Goal: Information Seeking & Learning: Check status

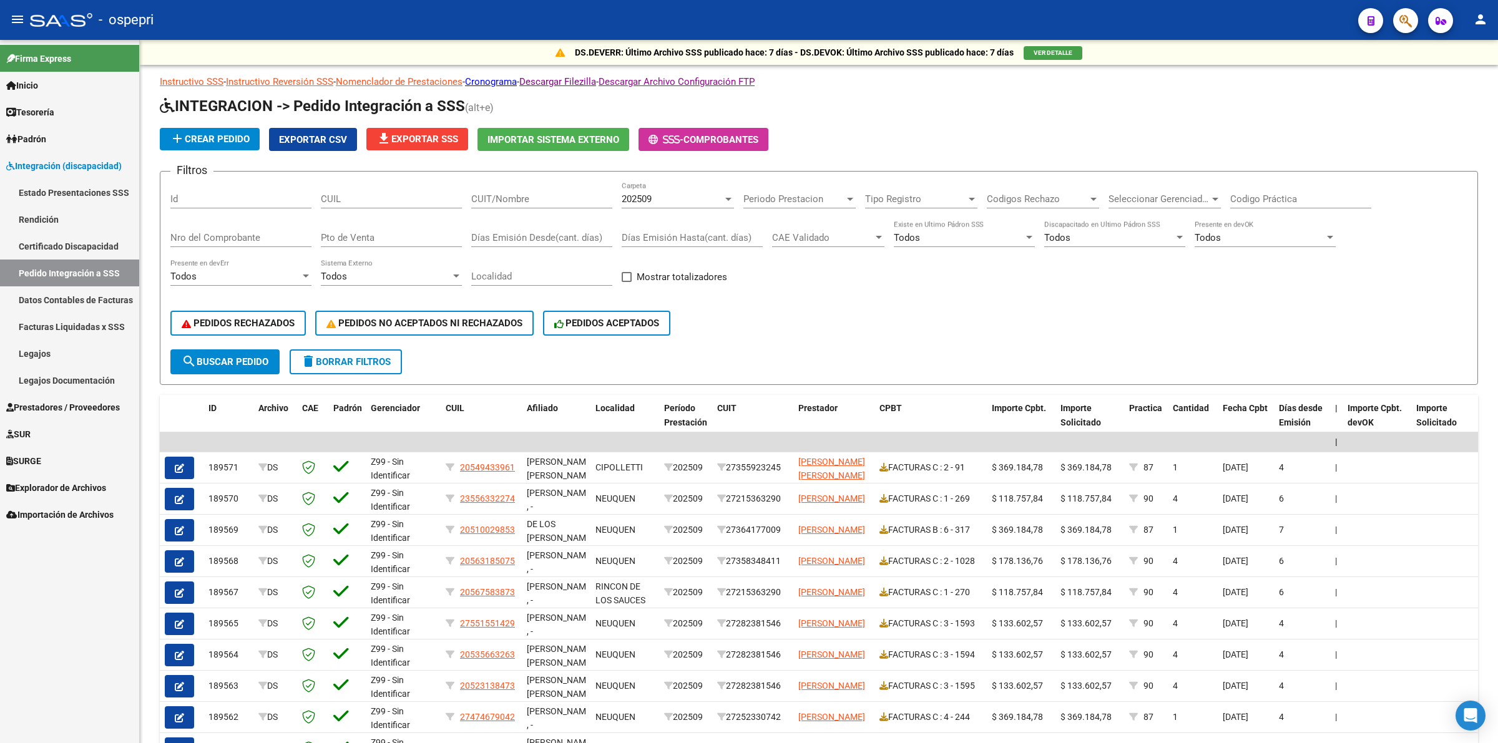
click at [31, 260] on link "Pedido Integración a SSS" at bounding box center [69, 273] width 139 height 27
click at [432, 322] on span "PEDIDOS NO ACEPTADOS NI RECHAZADOS" at bounding box center [424, 323] width 196 height 11
click at [675, 197] on div "202509" at bounding box center [672, 199] width 101 height 11
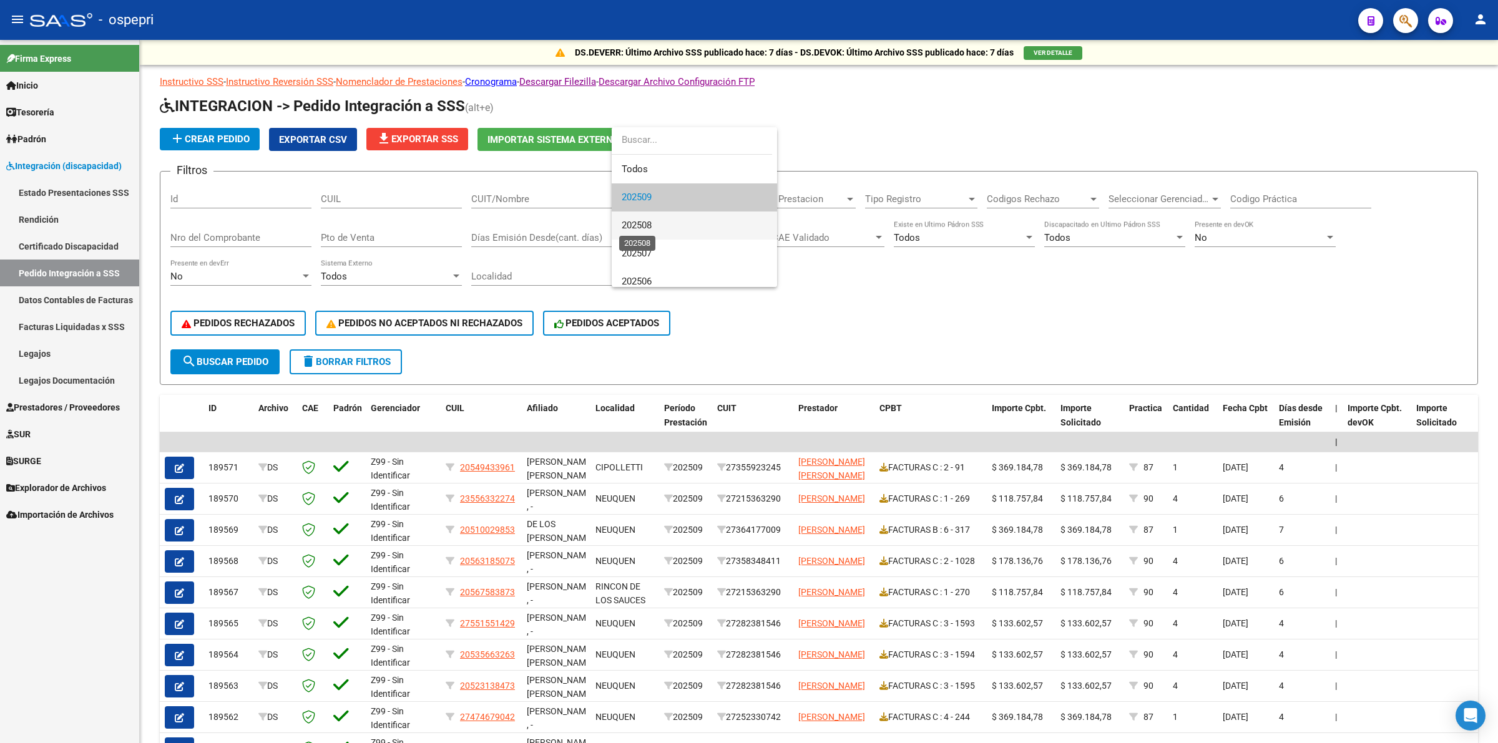
click at [652, 225] on span "202508" at bounding box center [637, 225] width 30 height 11
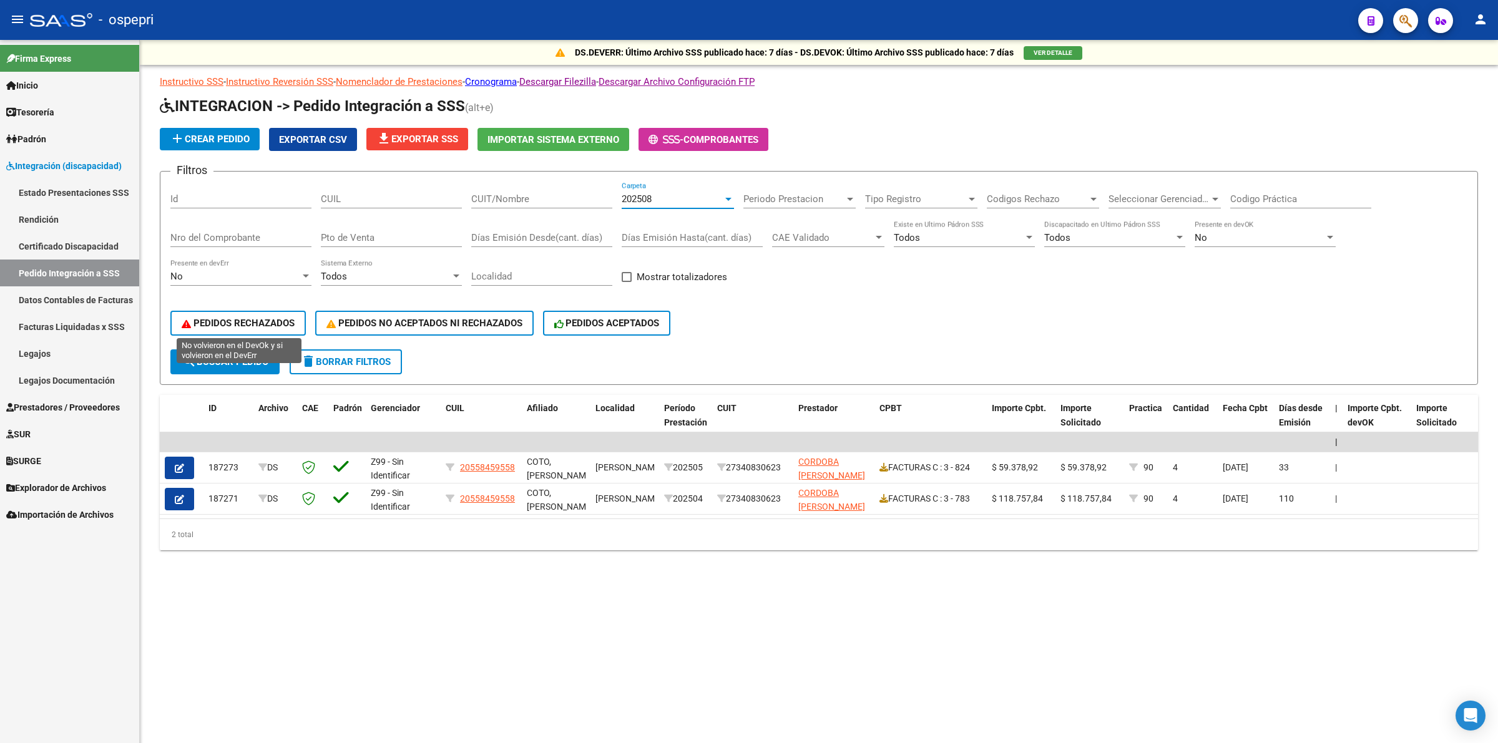
click at [237, 320] on span "PEDIDOS RECHAZADOS" at bounding box center [238, 323] width 113 height 11
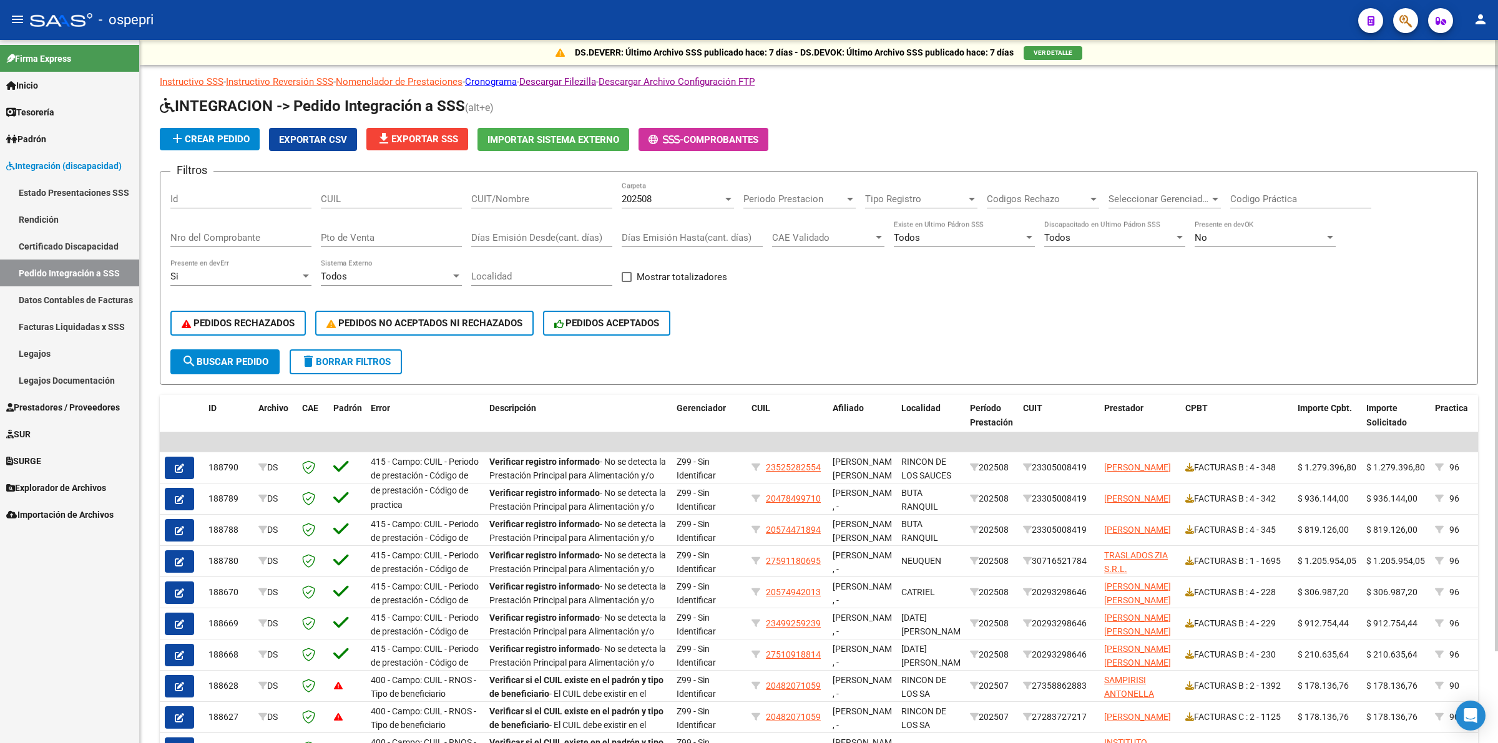
click at [464, 315] on div "PEDIDOS RECHAZADOS PEDIDOS NO ACEPTADOS NI RECHAZADOS PEDIDOS ACEPTADOS" at bounding box center [818, 323] width 1297 height 52
click at [466, 318] on span "PEDIDOS NO ACEPTADOS NI RECHAZADOS" at bounding box center [424, 323] width 196 height 11
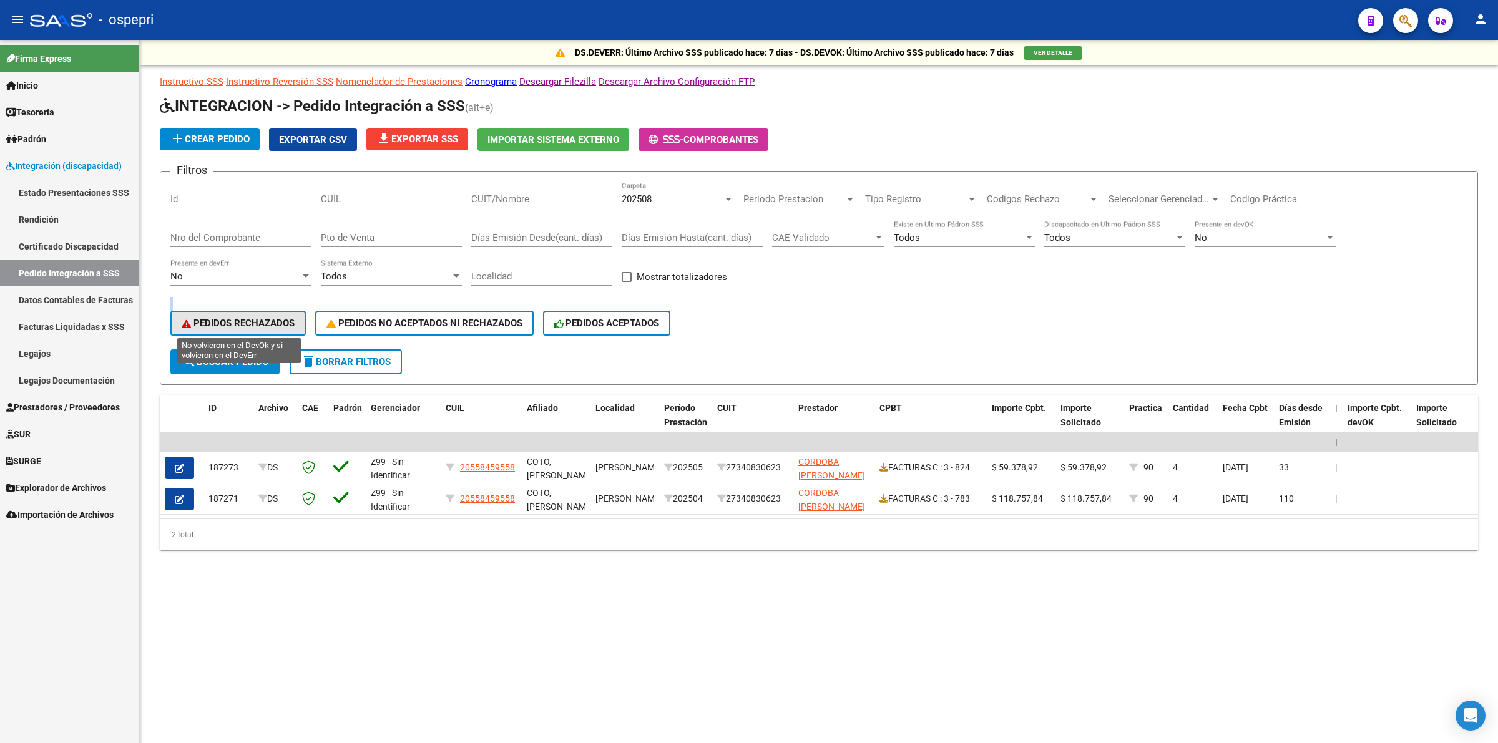
click at [257, 318] on span "PEDIDOS RECHAZADOS" at bounding box center [238, 323] width 113 height 11
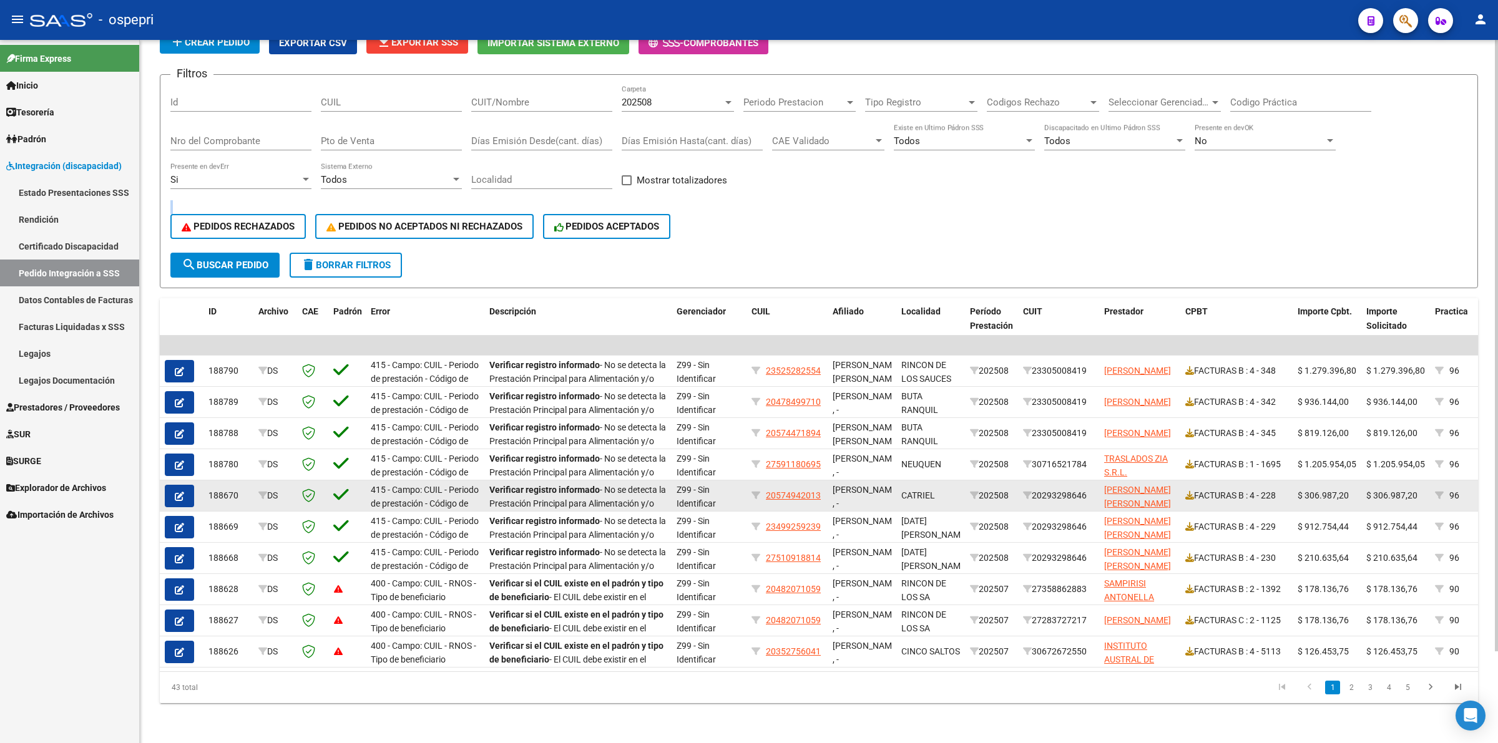
scroll to position [105, 0]
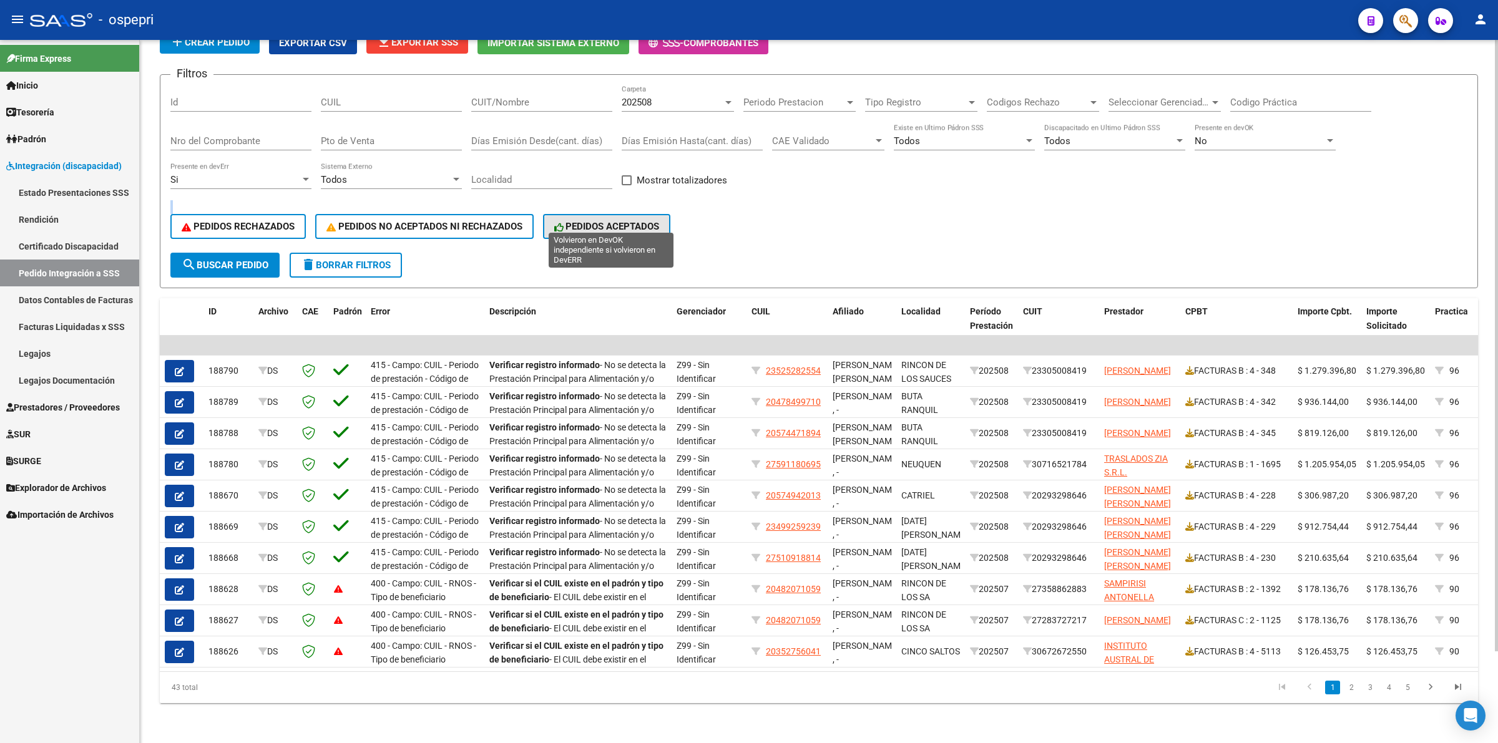
click at [646, 221] on span "PEDIDOS ACEPTADOS" at bounding box center [606, 226] width 105 height 11
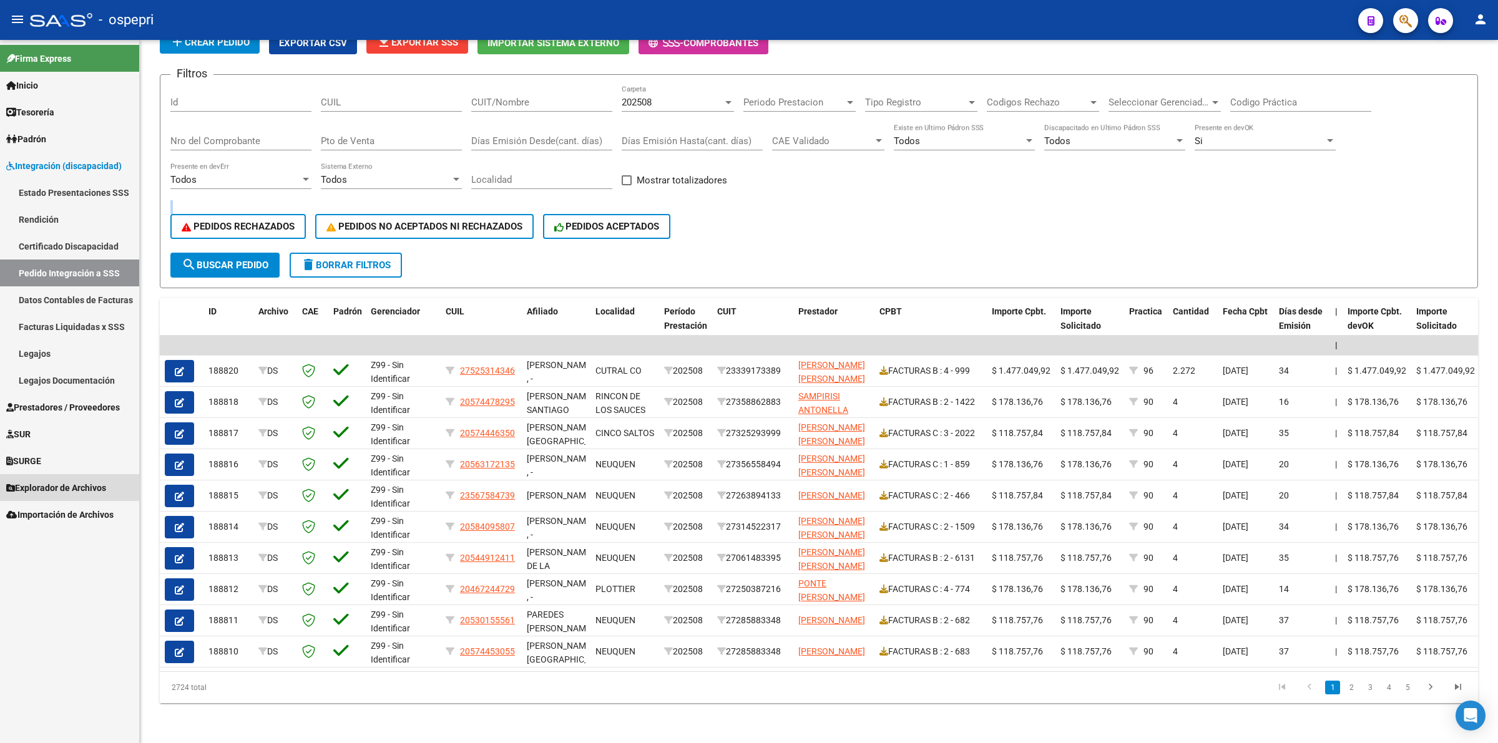
click at [41, 484] on span "Explorador de Archivos" at bounding box center [56, 488] width 100 height 14
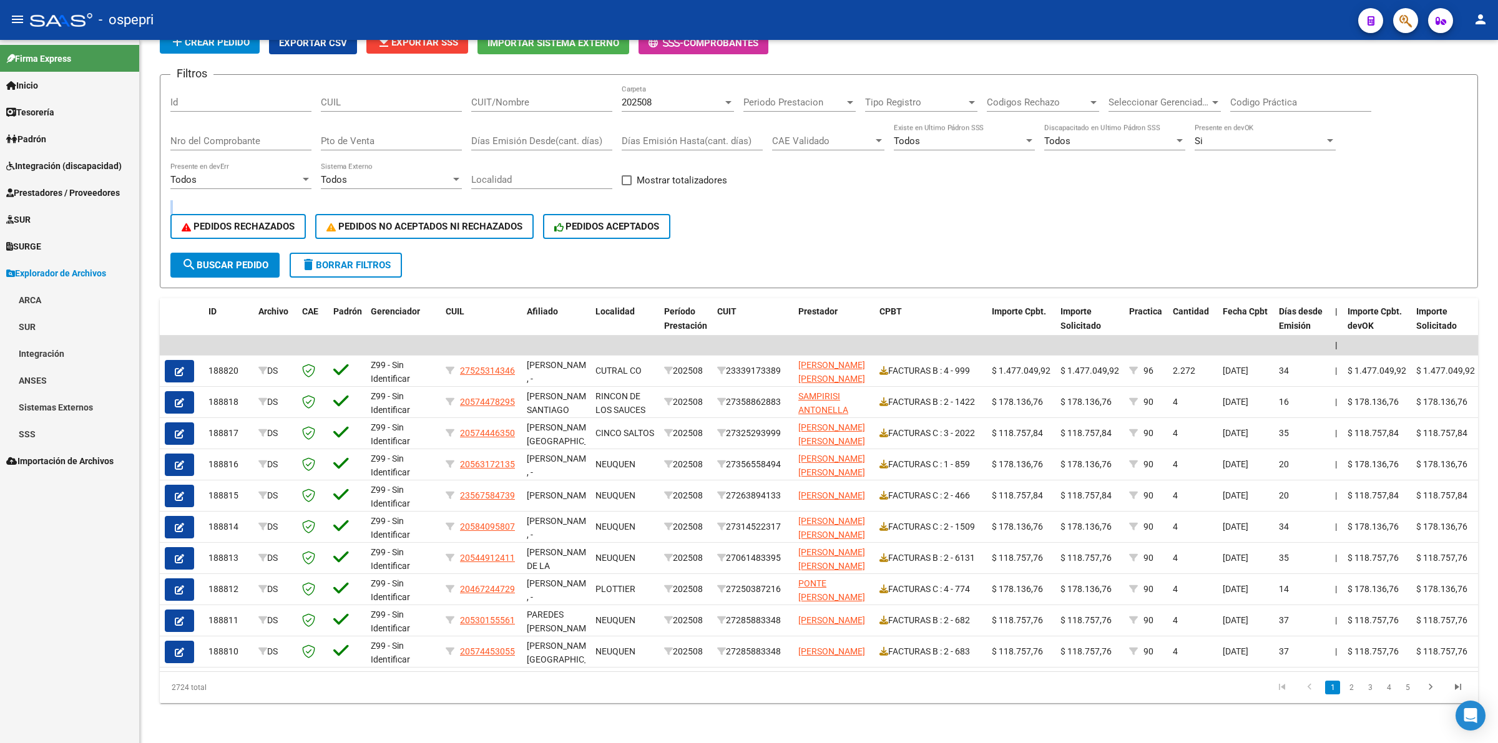
click at [41, 350] on link "Integración" at bounding box center [69, 353] width 139 height 27
click at [39, 400] on link "DR.ENVIO" at bounding box center [69, 407] width 139 height 27
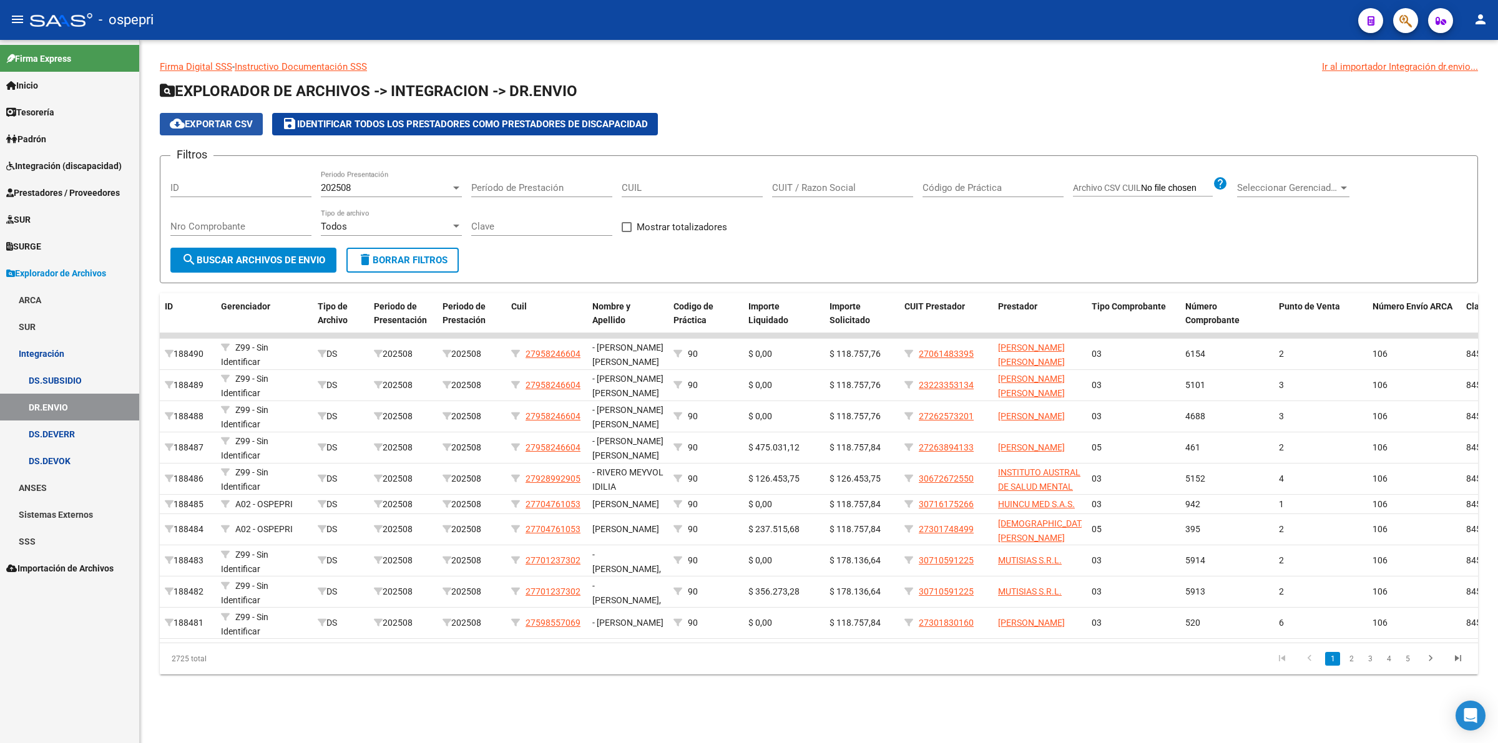
click at [213, 120] on span "cloud_download Exportar CSV" at bounding box center [211, 124] width 83 height 11
click at [79, 173] on link "Integración (discapacidad)" at bounding box center [69, 165] width 139 height 27
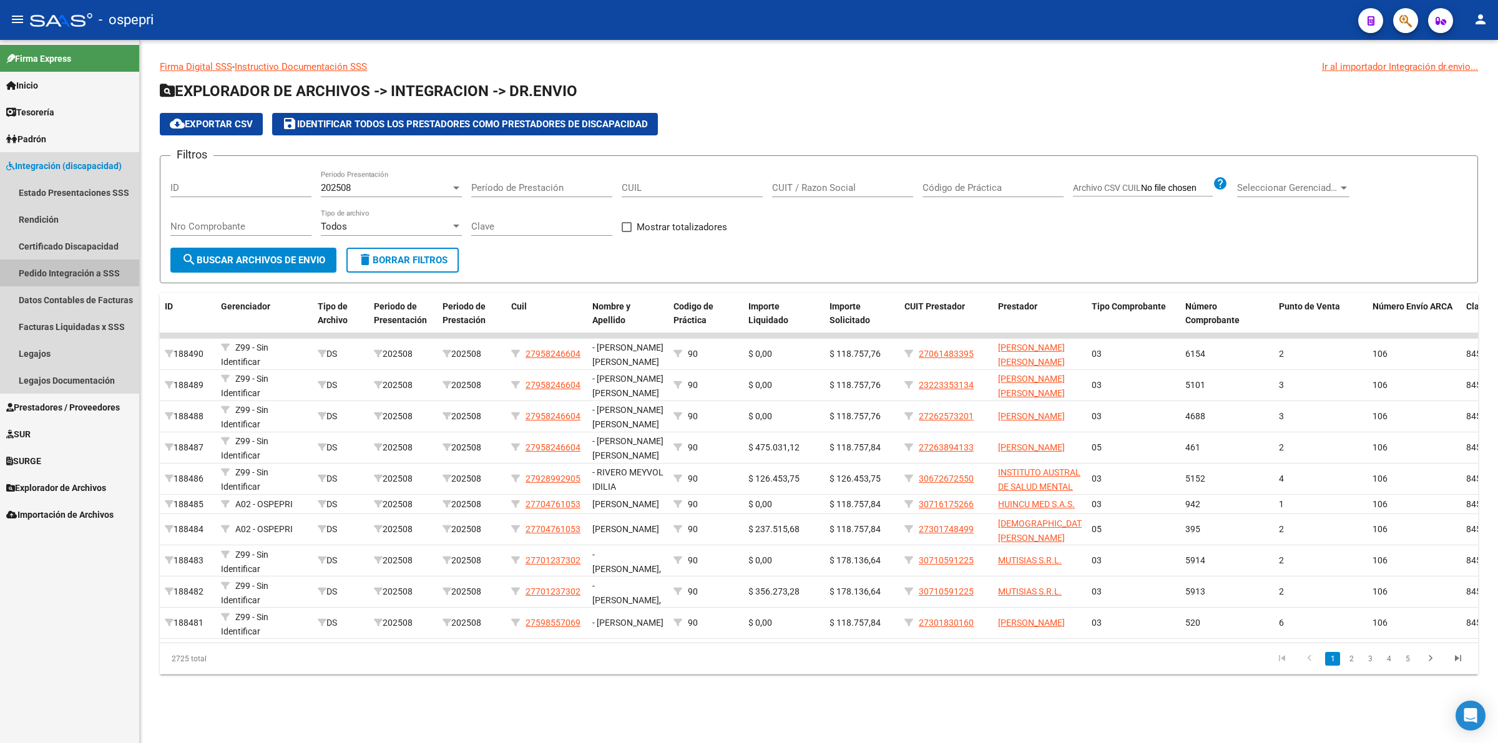
drag, startPoint x: 91, startPoint y: 273, endPoint x: 132, endPoint y: 275, distance: 41.2
click at [92, 273] on link "Pedido Integración a SSS" at bounding box center [69, 273] width 139 height 27
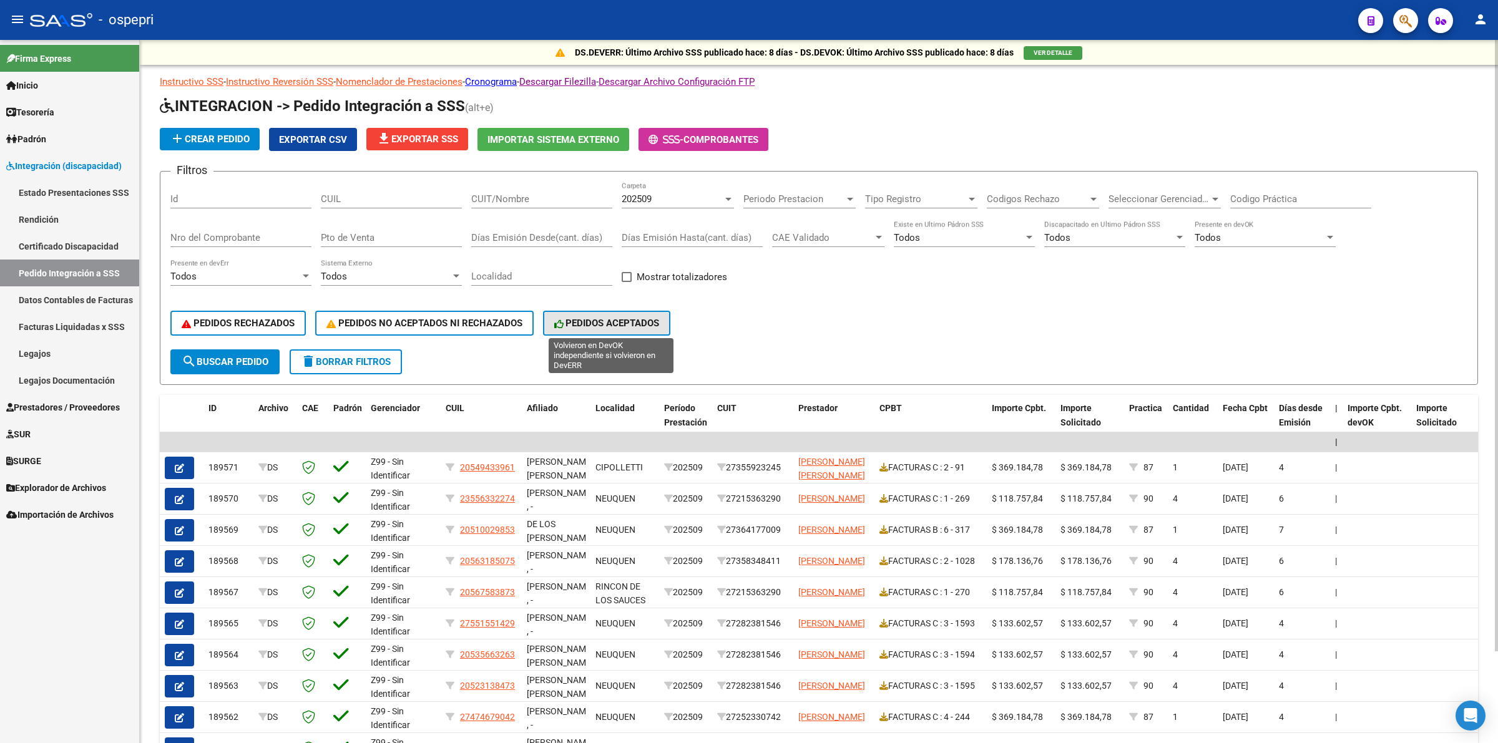
click at [581, 320] on span "PEDIDOS ACEPTADOS" at bounding box center [606, 323] width 105 height 11
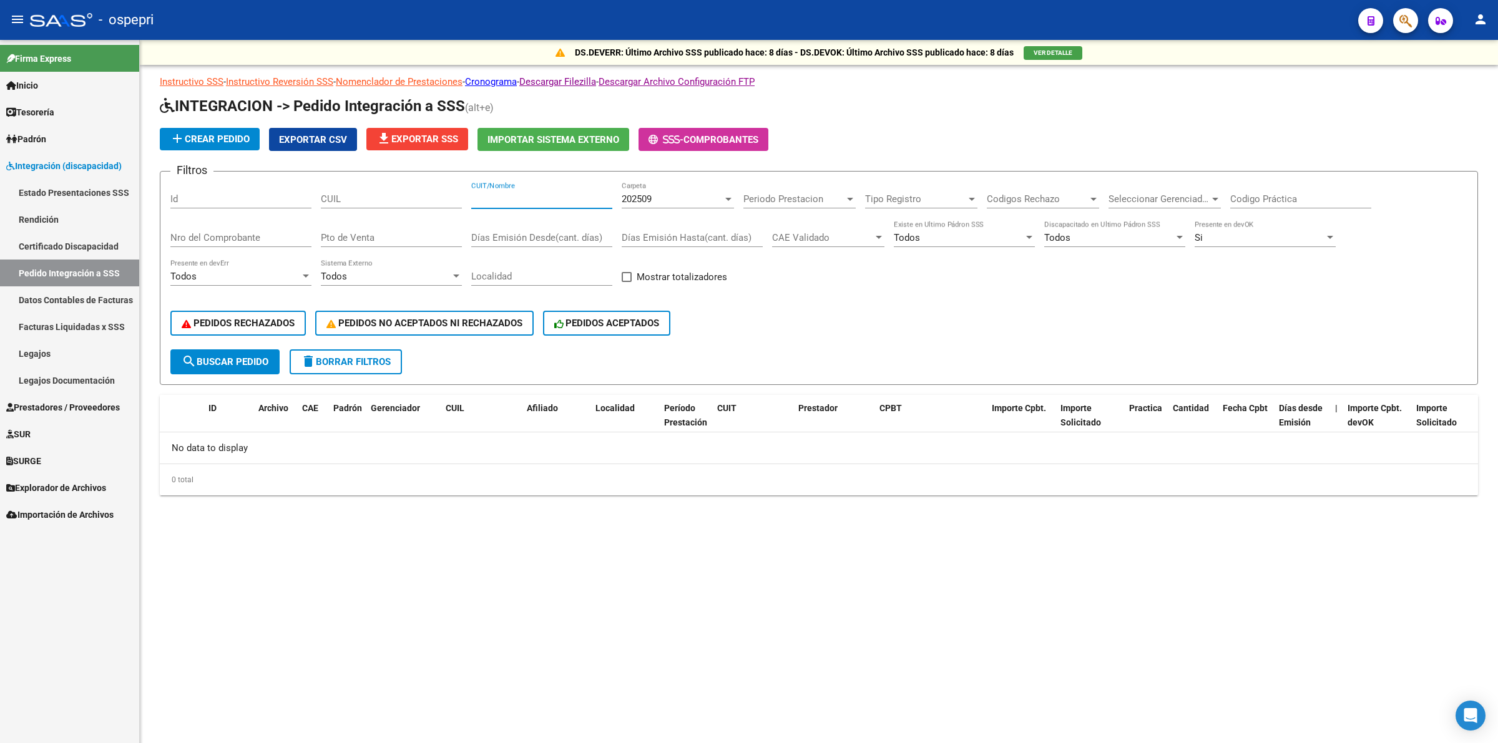
click at [571, 203] on input "CUIT/Nombre" at bounding box center [541, 199] width 141 height 11
paste input "580064700"
type input "580064700"
click at [693, 189] on div "202509 Carpeta" at bounding box center [678, 195] width 112 height 27
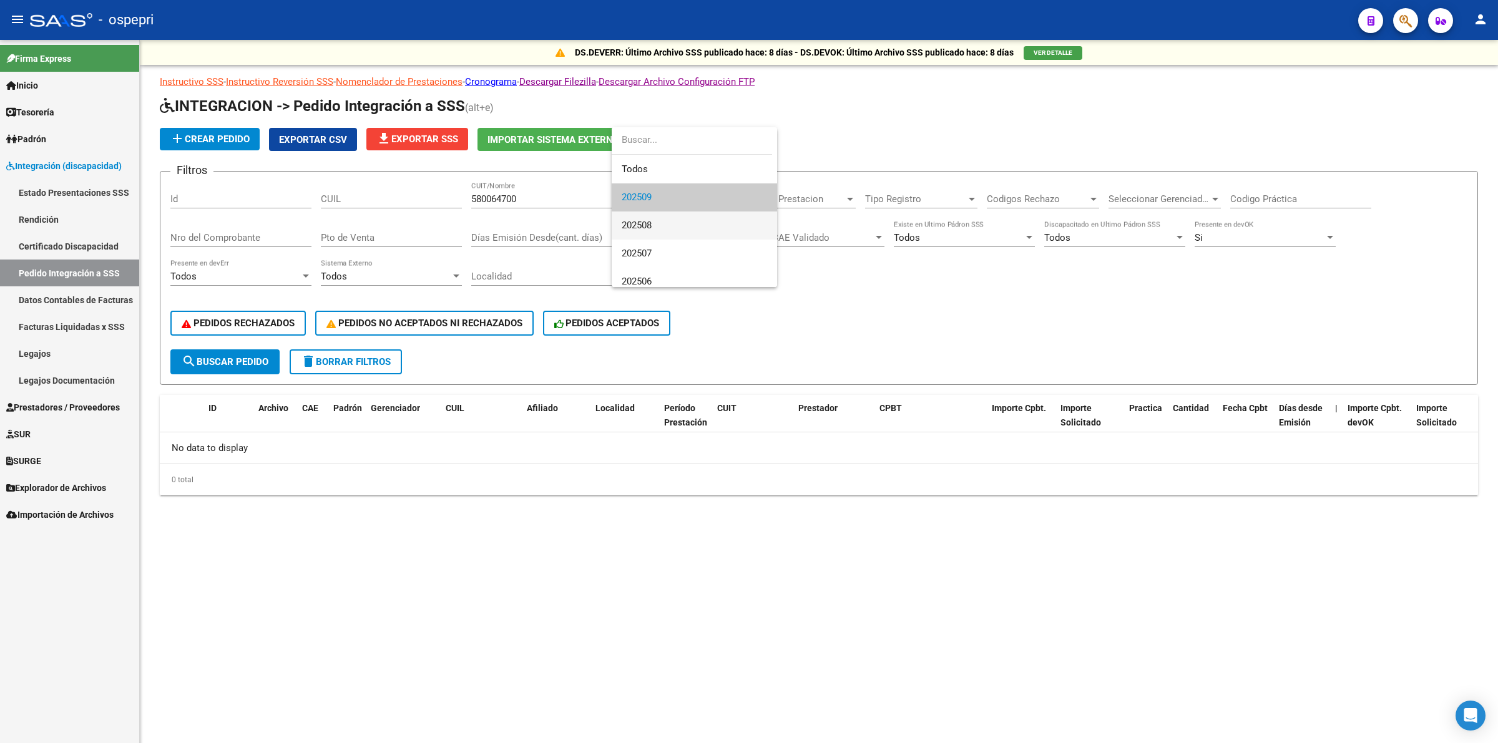
click at [672, 223] on span "202508" at bounding box center [694, 226] width 145 height 28
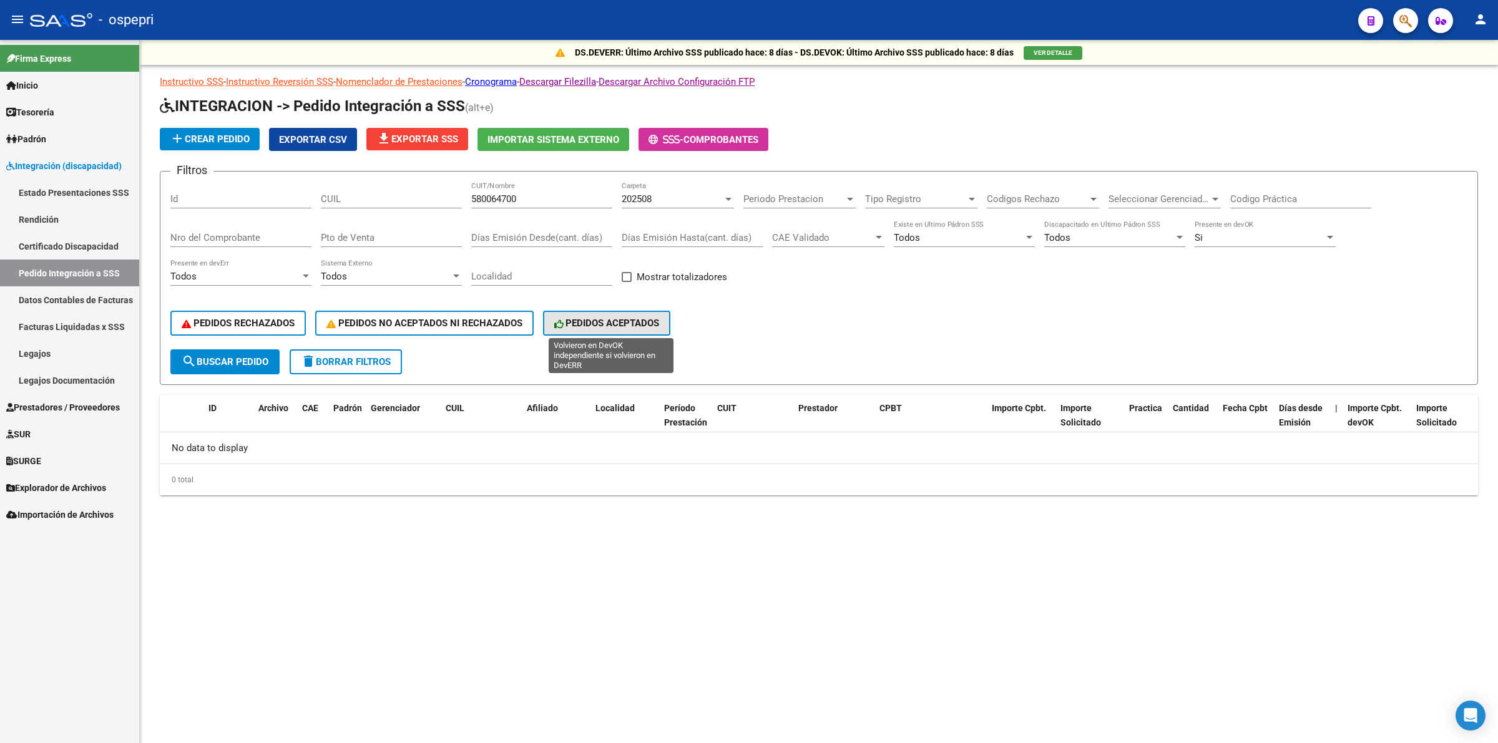
click at [574, 323] on span "PEDIDOS ACEPTADOS" at bounding box center [606, 323] width 105 height 11
click at [63, 479] on link "Explorador de Archivos" at bounding box center [69, 487] width 139 height 27
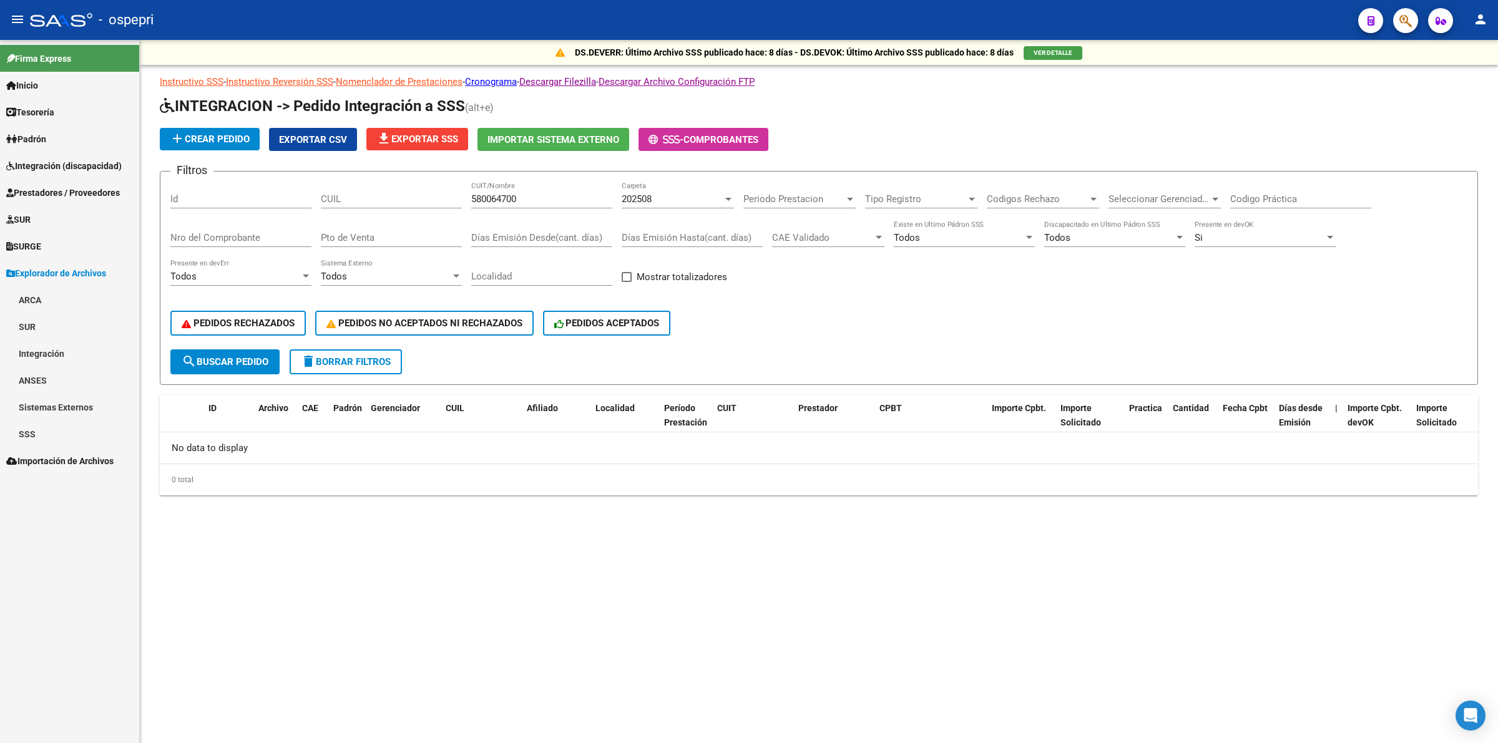
click at [55, 350] on link "Integración" at bounding box center [69, 353] width 139 height 27
click at [77, 438] on link "DS.DEVERR" at bounding box center [69, 434] width 139 height 27
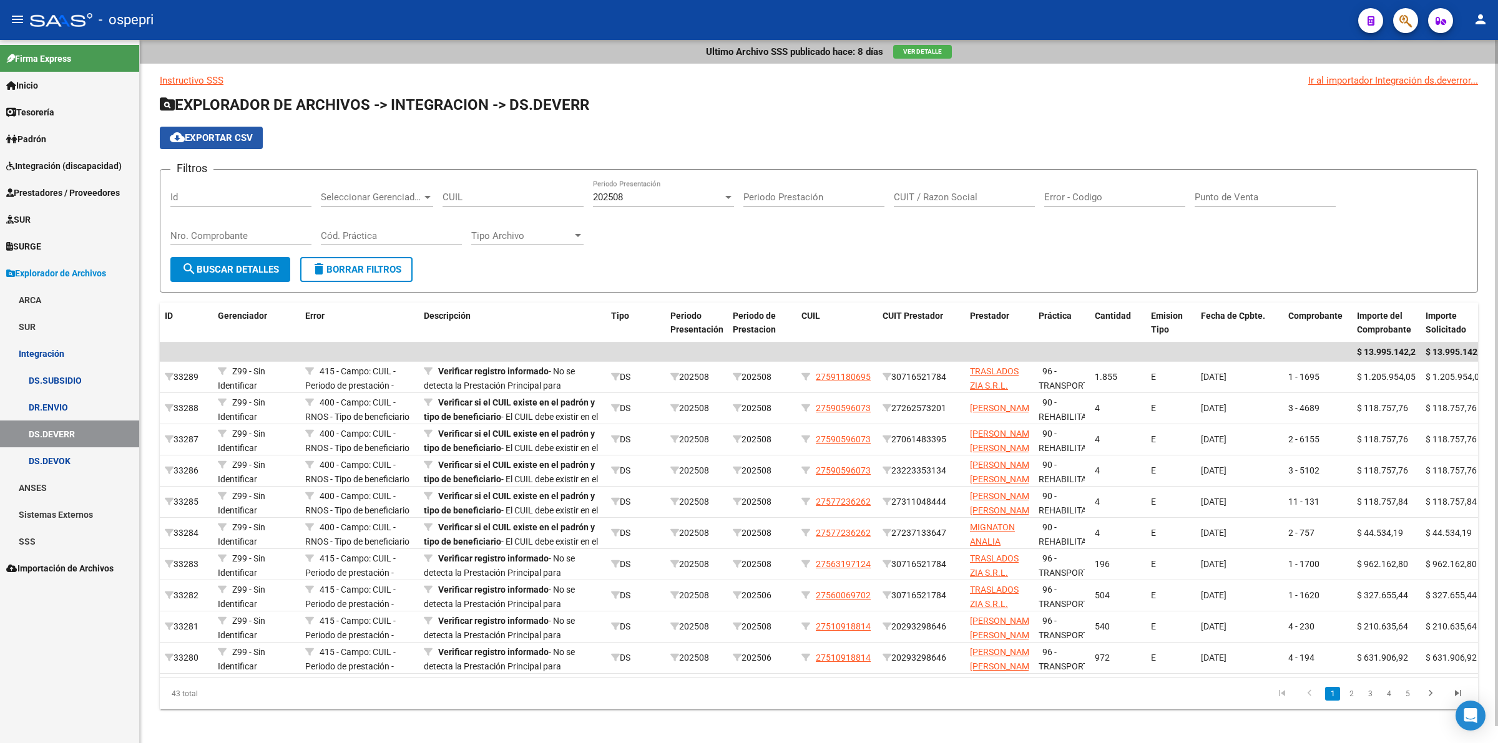
click at [228, 134] on span "cloud_download Exportar CSV" at bounding box center [211, 137] width 83 height 11
click at [80, 160] on span "Integración (discapacidad)" at bounding box center [63, 166] width 115 height 14
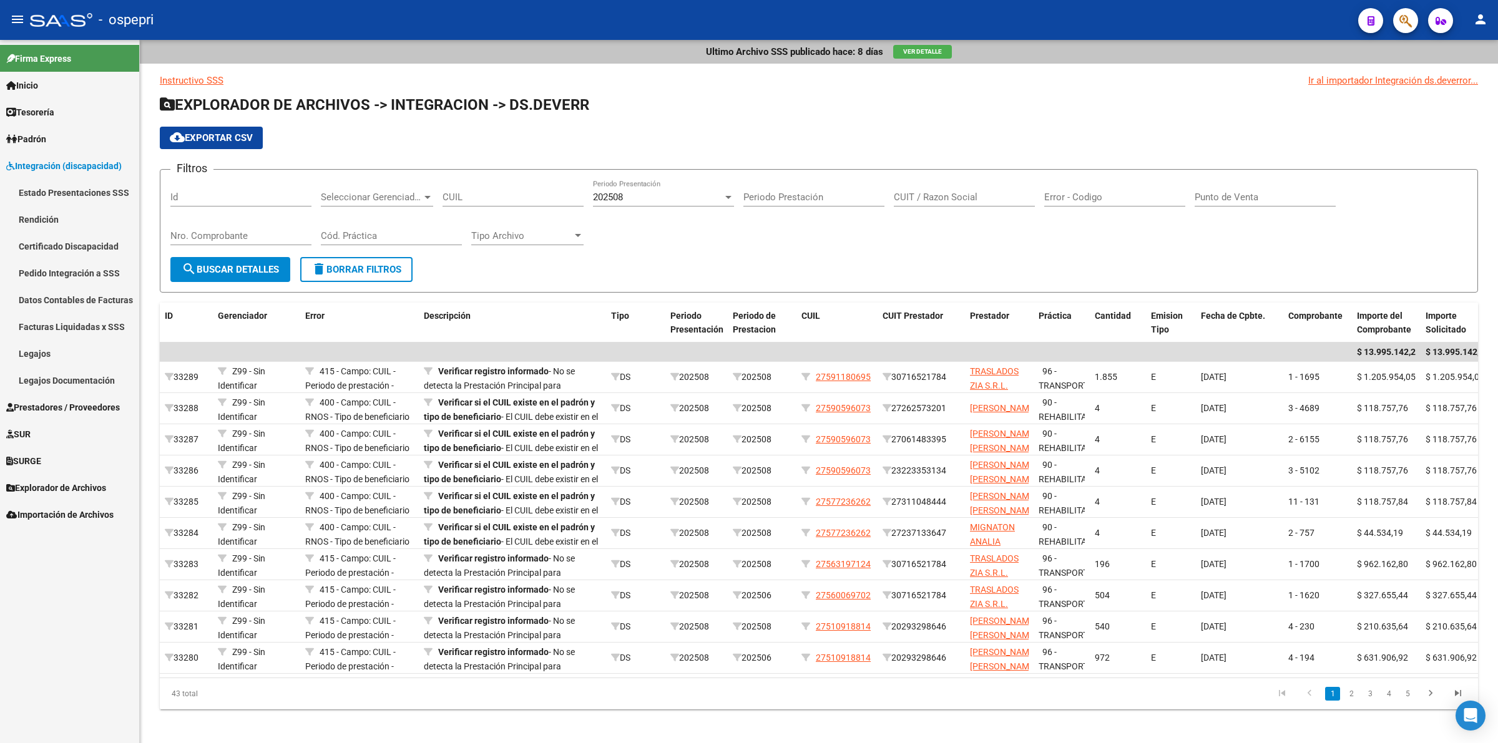
click at [73, 267] on link "Pedido Integración a SSS" at bounding box center [69, 273] width 139 height 27
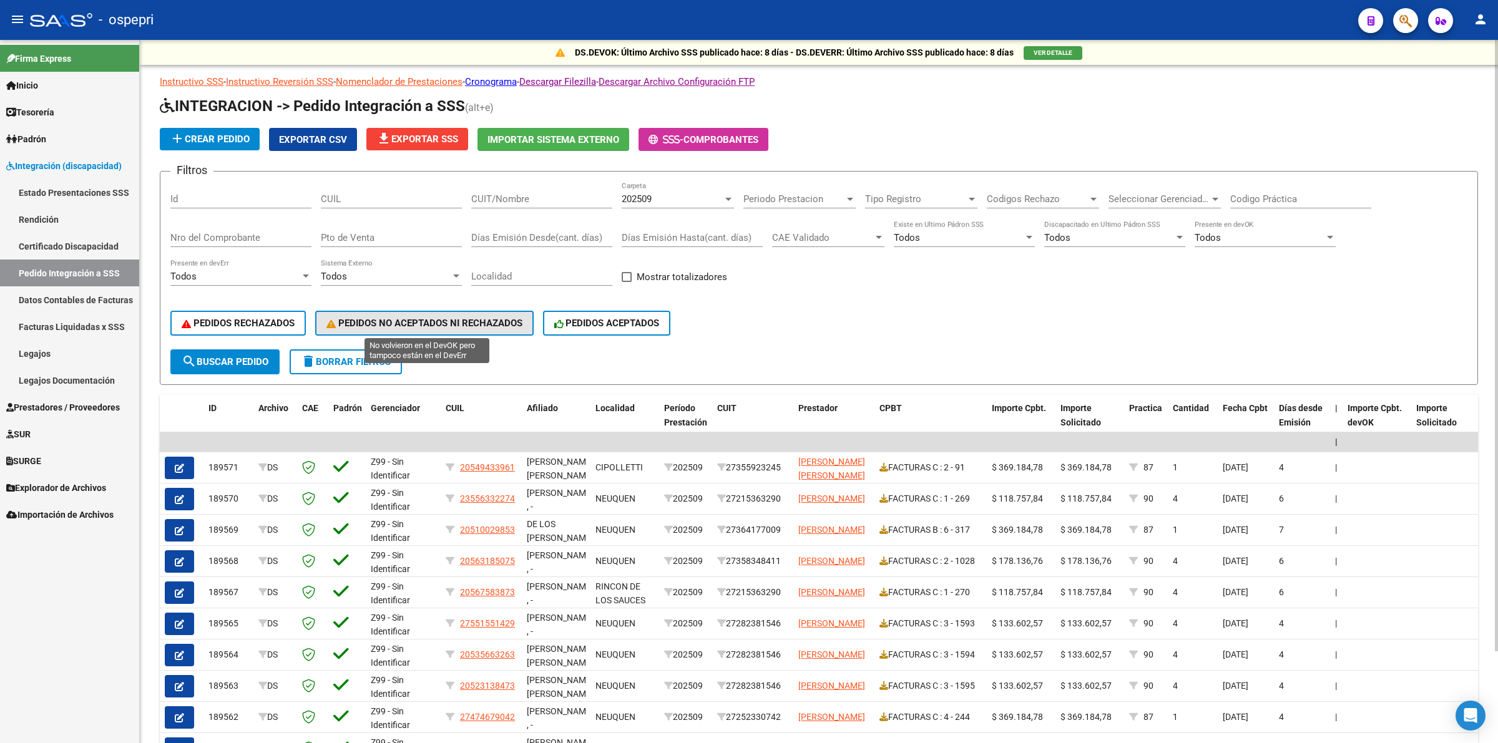
click at [403, 323] on span "PEDIDOS NO ACEPTADOS NI RECHAZADOS" at bounding box center [424, 323] width 196 height 11
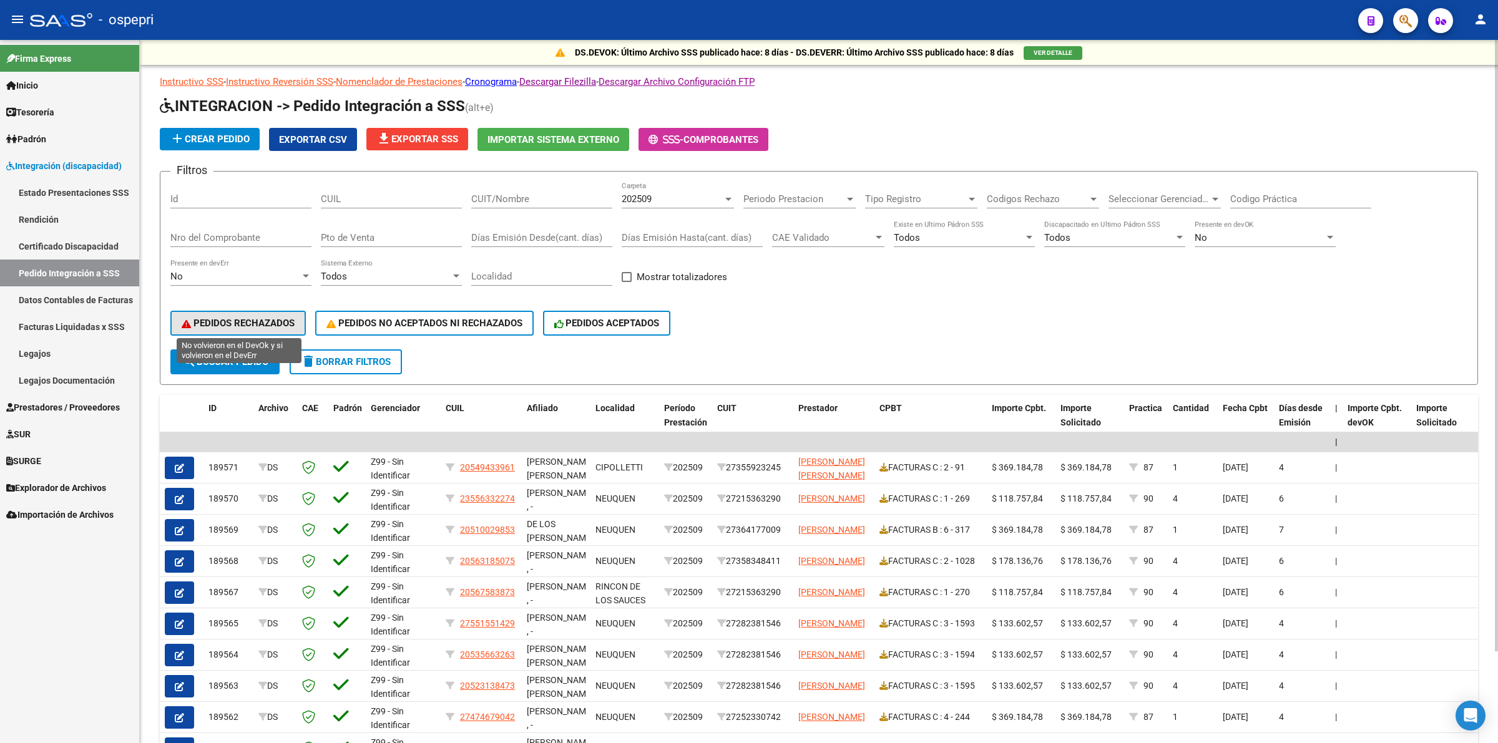
click at [250, 319] on span "PEDIDOS RECHAZADOS" at bounding box center [238, 323] width 113 height 11
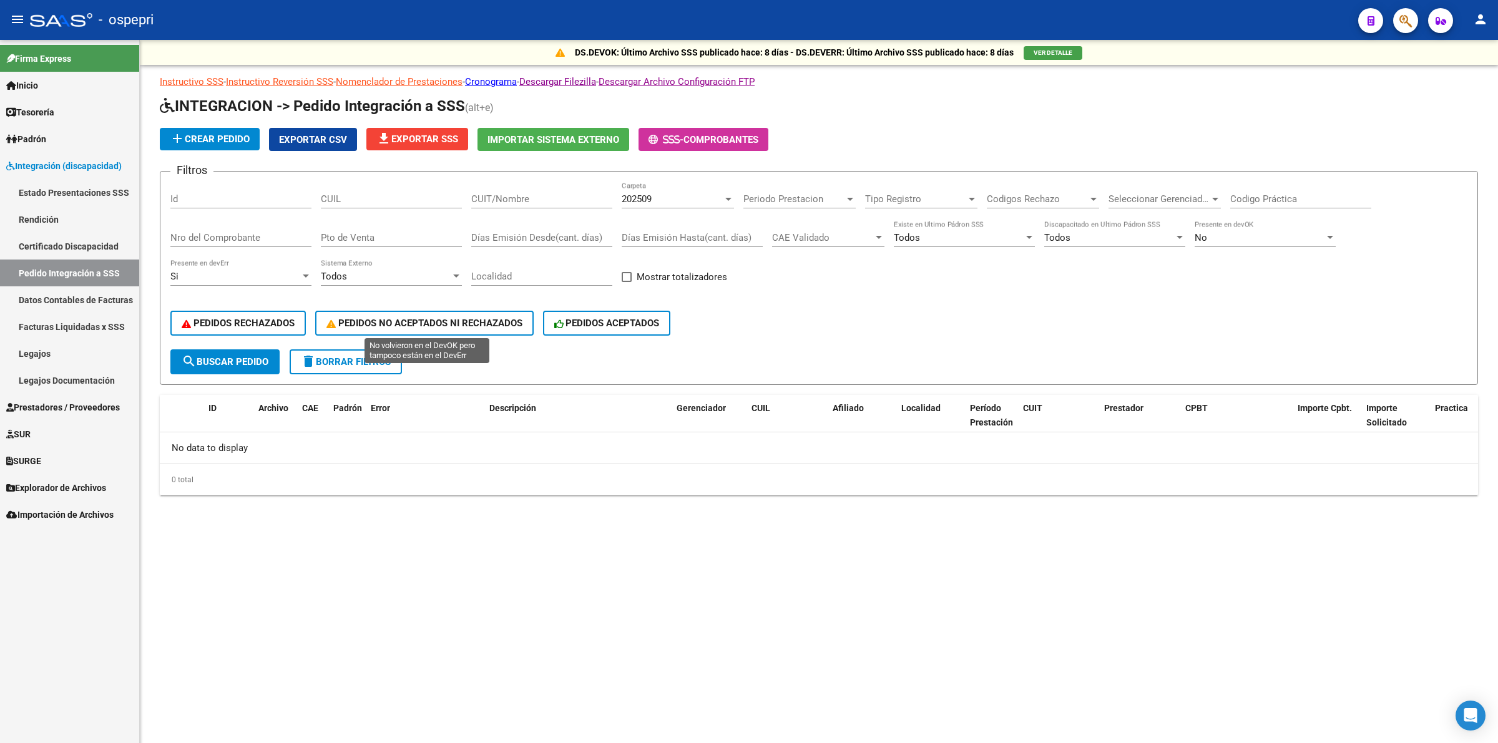
click at [386, 318] on span "PEDIDOS NO ACEPTADOS NI RECHAZADOS" at bounding box center [424, 323] width 196 height 11
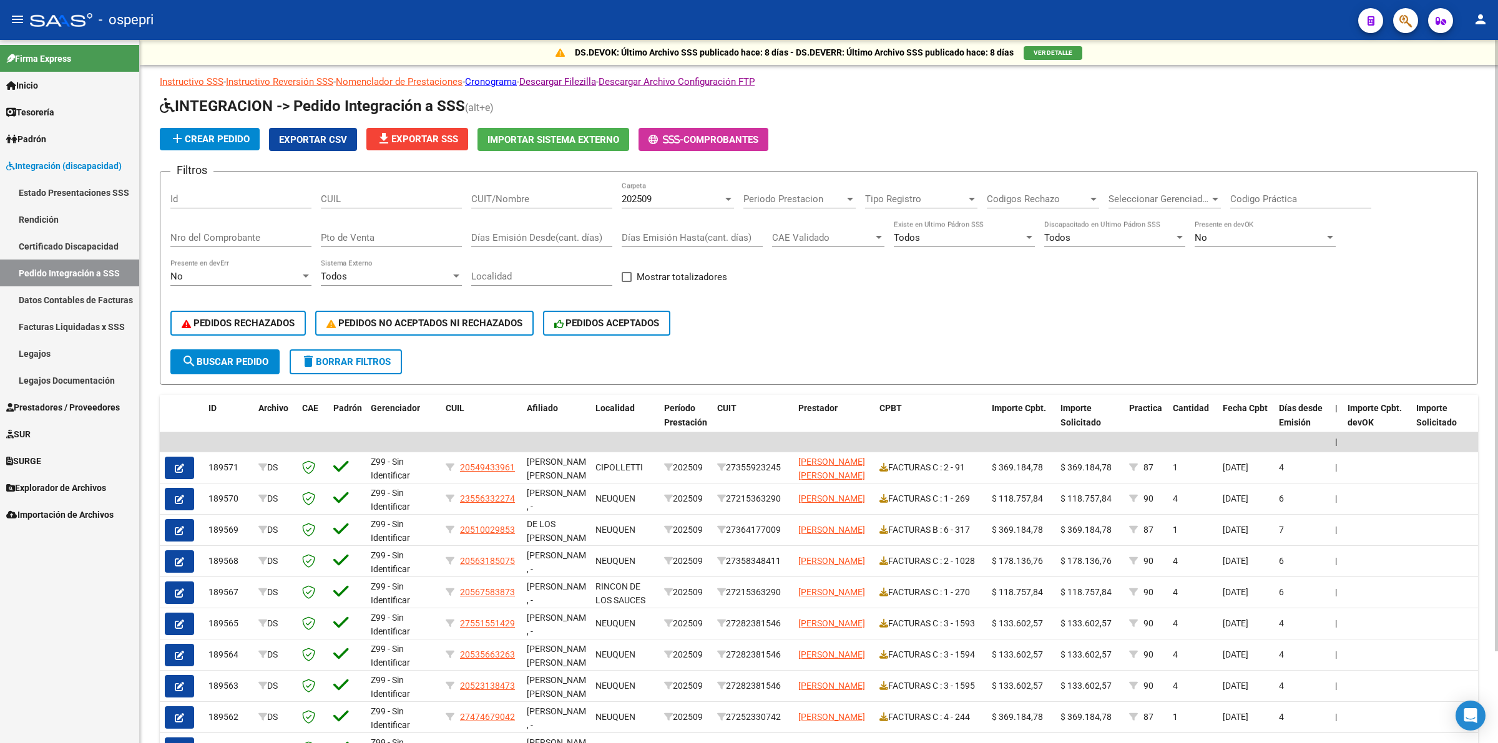
click at [634, 200] on span "202509" at bounding box center [637, 199] width 30 height 11
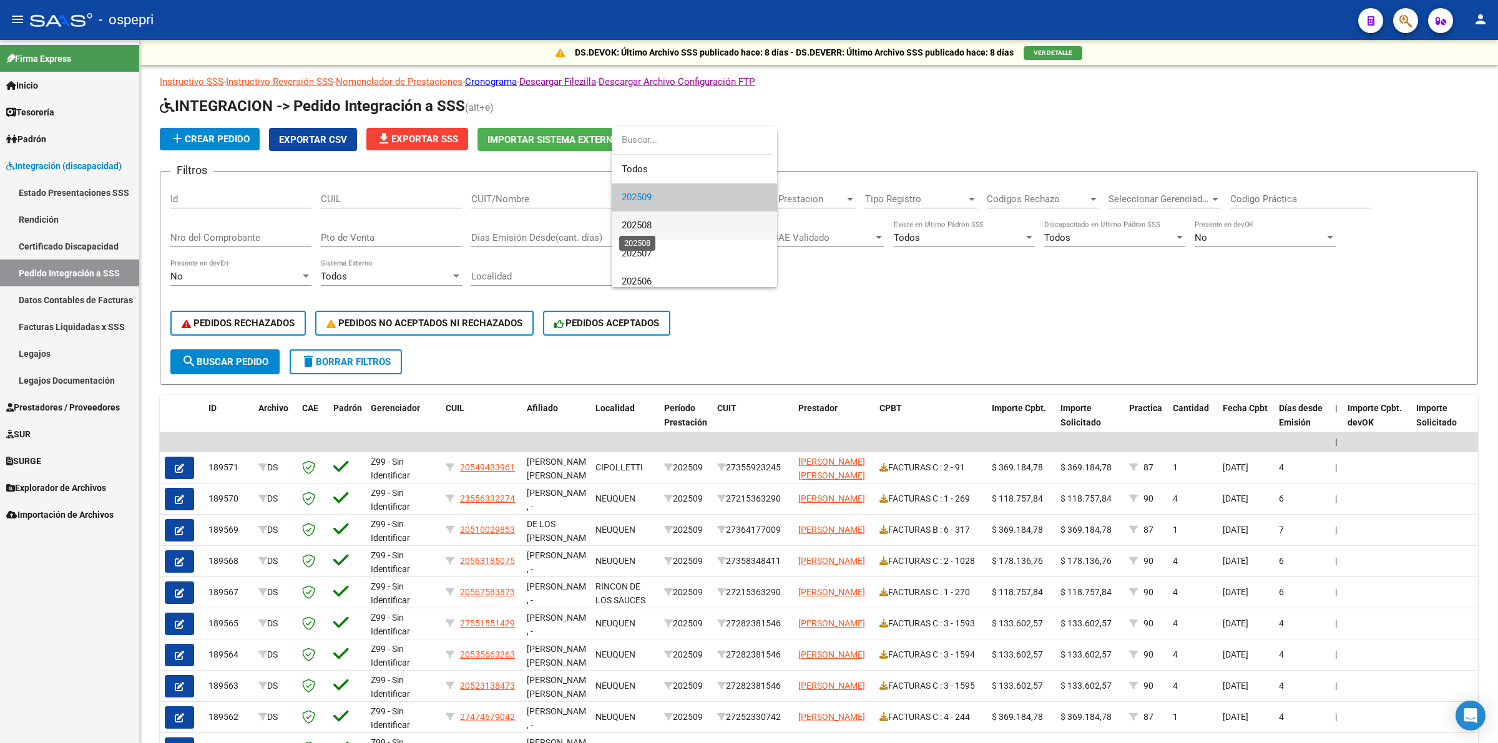
click at [644, 228] on span "202508" at bounding box center [637, 225] width 30 height 11
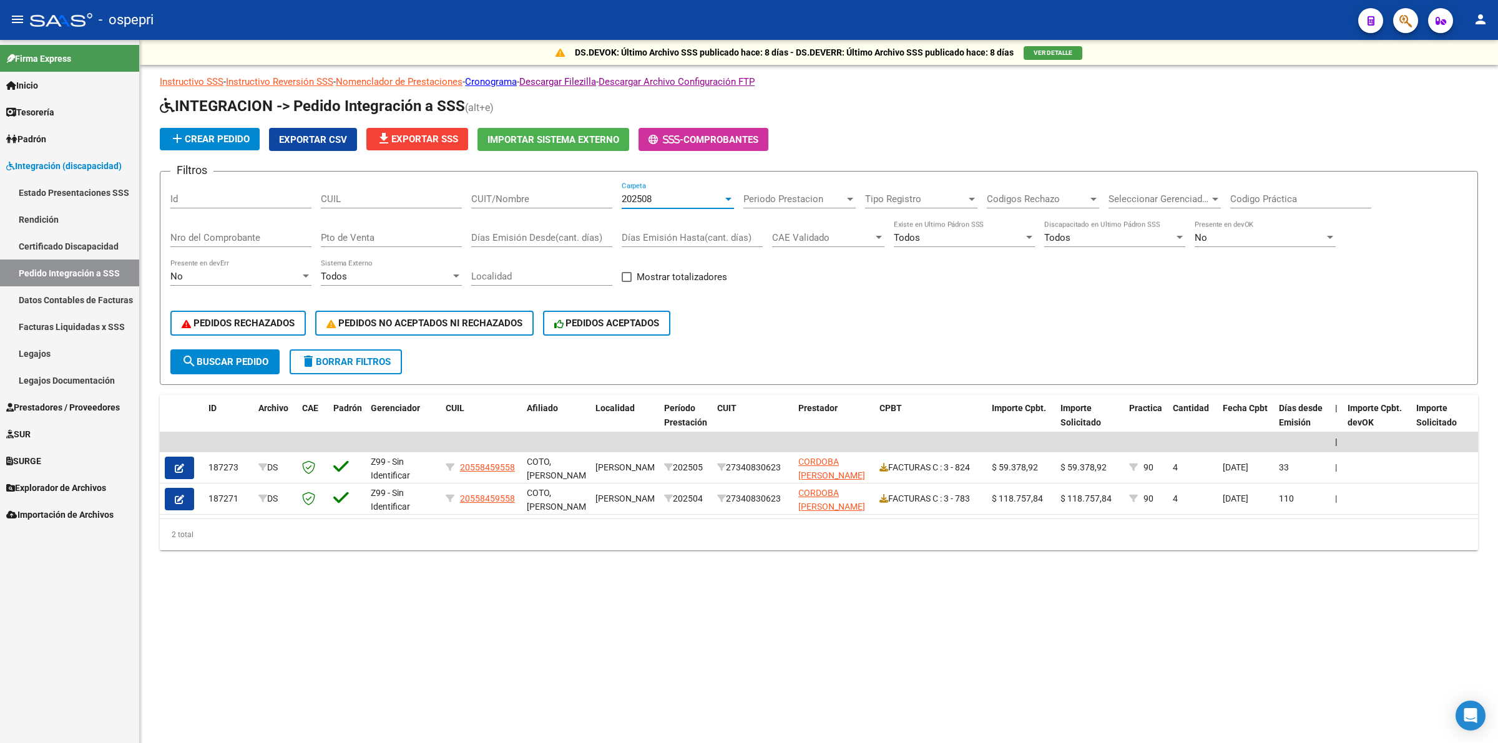
click at [227, 358] on span "search Buscar Pedido" at bounding box center [225, 361] width 87 height 11
click at [334, 139] on span "Exportar CSV" at bounding box center [313, 139] width 68 height 11
click at [80, 491] on span "Explorador de Archivos" at bounding box center [56, 488] width 100 height 14
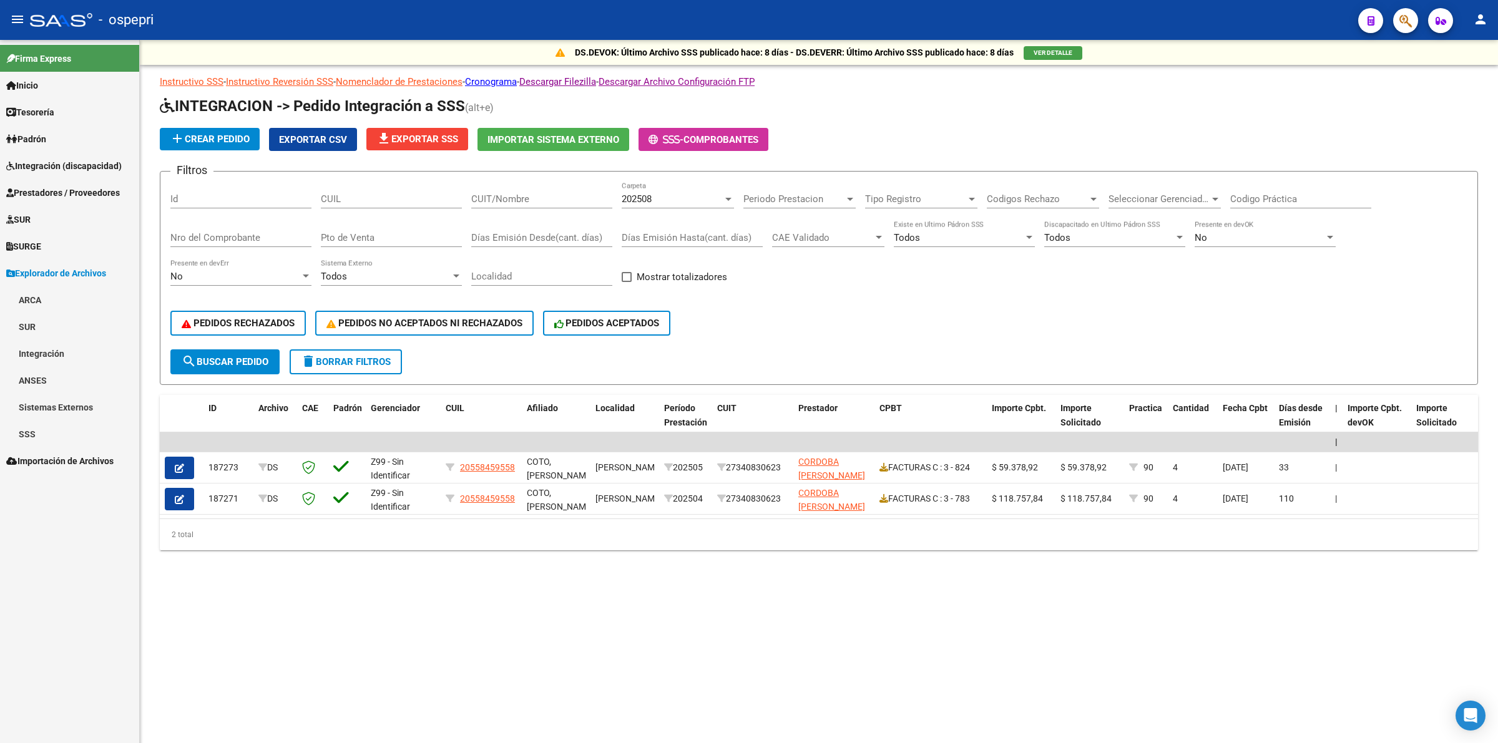
click at [76, 351] on link "Integración" at bounding box center [69, 353] width 139 height 27
click at [101, 456] on link "DS.DEVOK" at bounding box center [69, 461] width 139 height 27
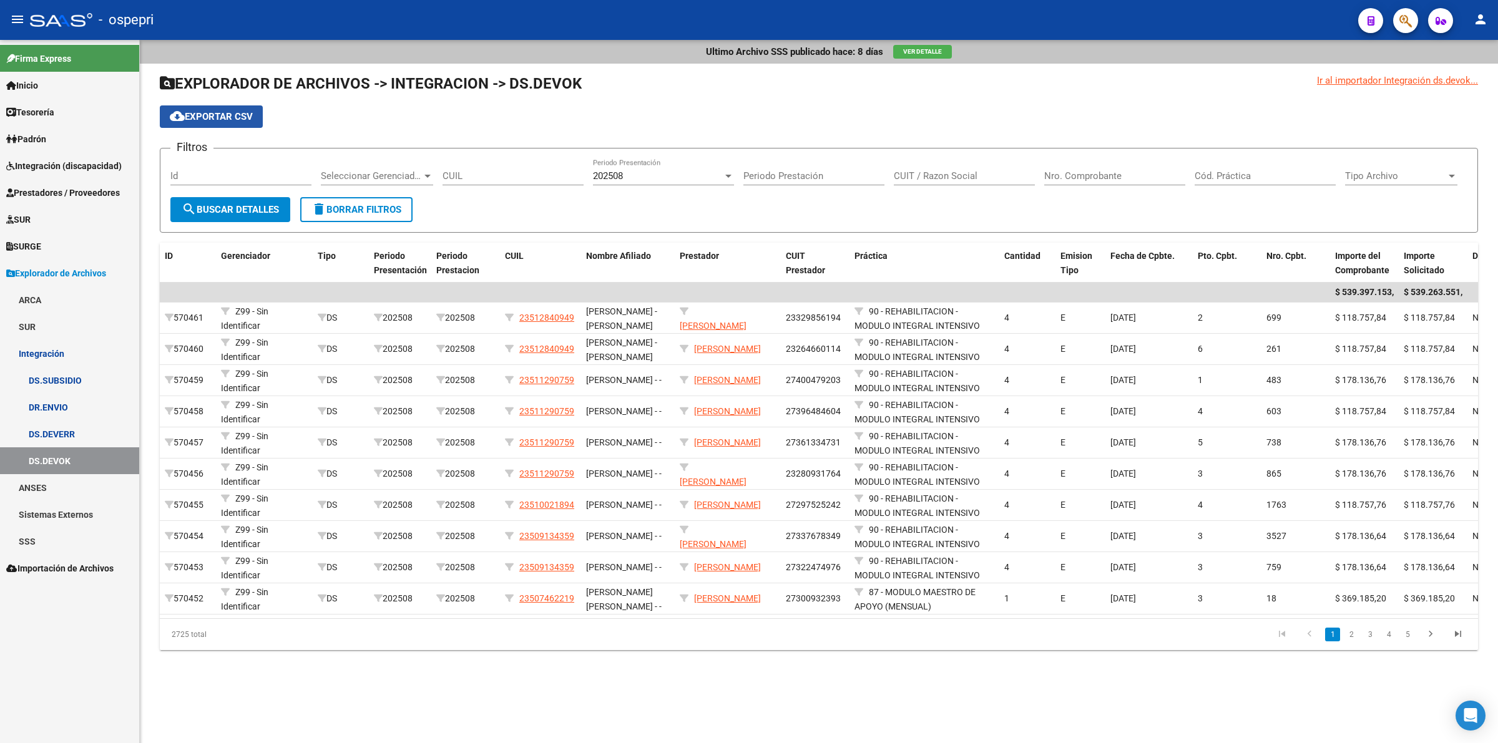
click at [251, 114] on span "cloud_download Exportar CSV" at bounding box center [211, 116] width 83 height 11
click at [67, 189] on span "Prestadores / Proveedores" at bounding box center [63, 193] width 114 height 14
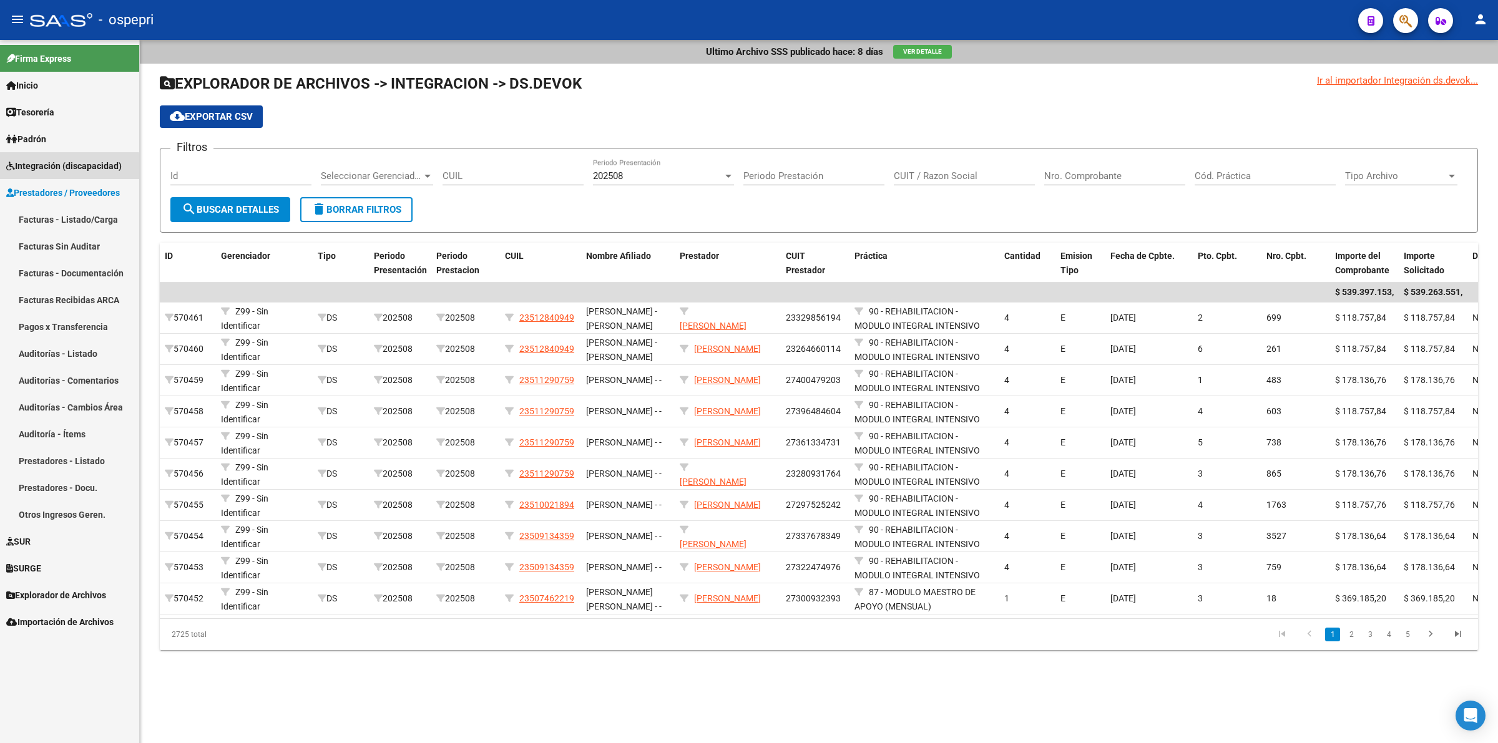
click at [61, 167] on span "Integración (discapacidad)" at bounding box center [63, 166] width 115 height 14
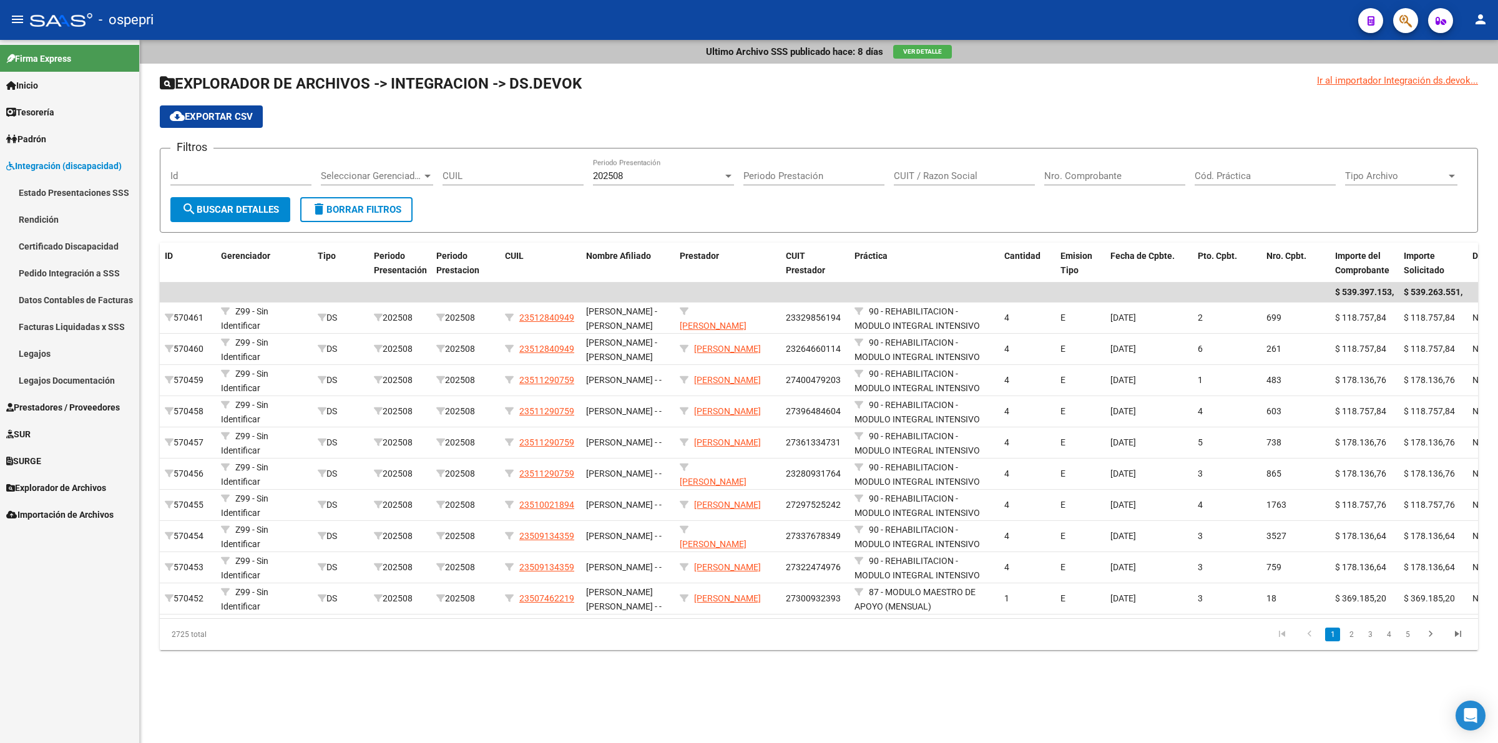
click at [73, 164] on span "Integración (discapacidad)" at bounding box center [63, 166] width 115 height 14
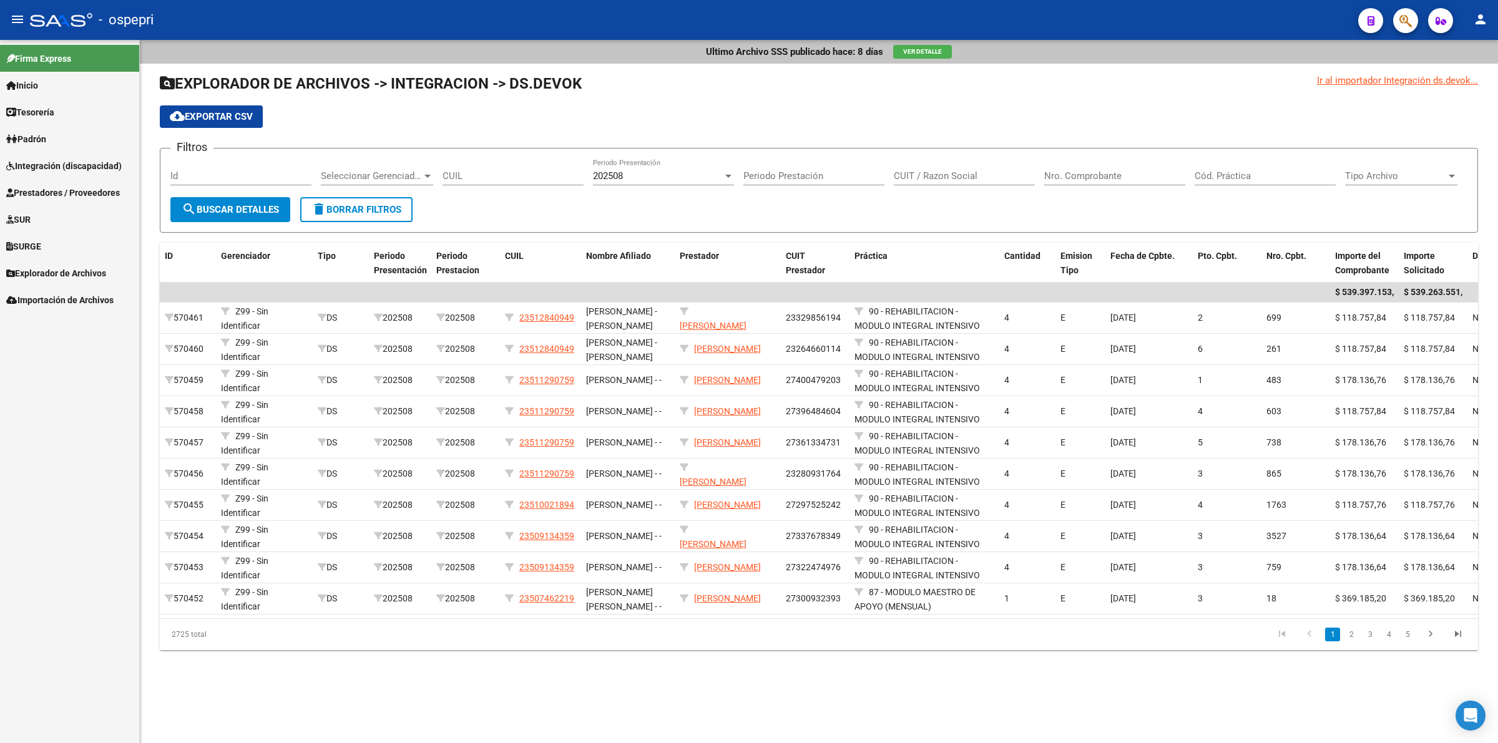
drag, startPoint x: 55, startPoint y: 155, endPoint x: 56, endPoint y: 197, distance: 41.8
click at [55, 154] on link "Integración (discapacidad)" at bounding box center [69, 165] width 139 height 27
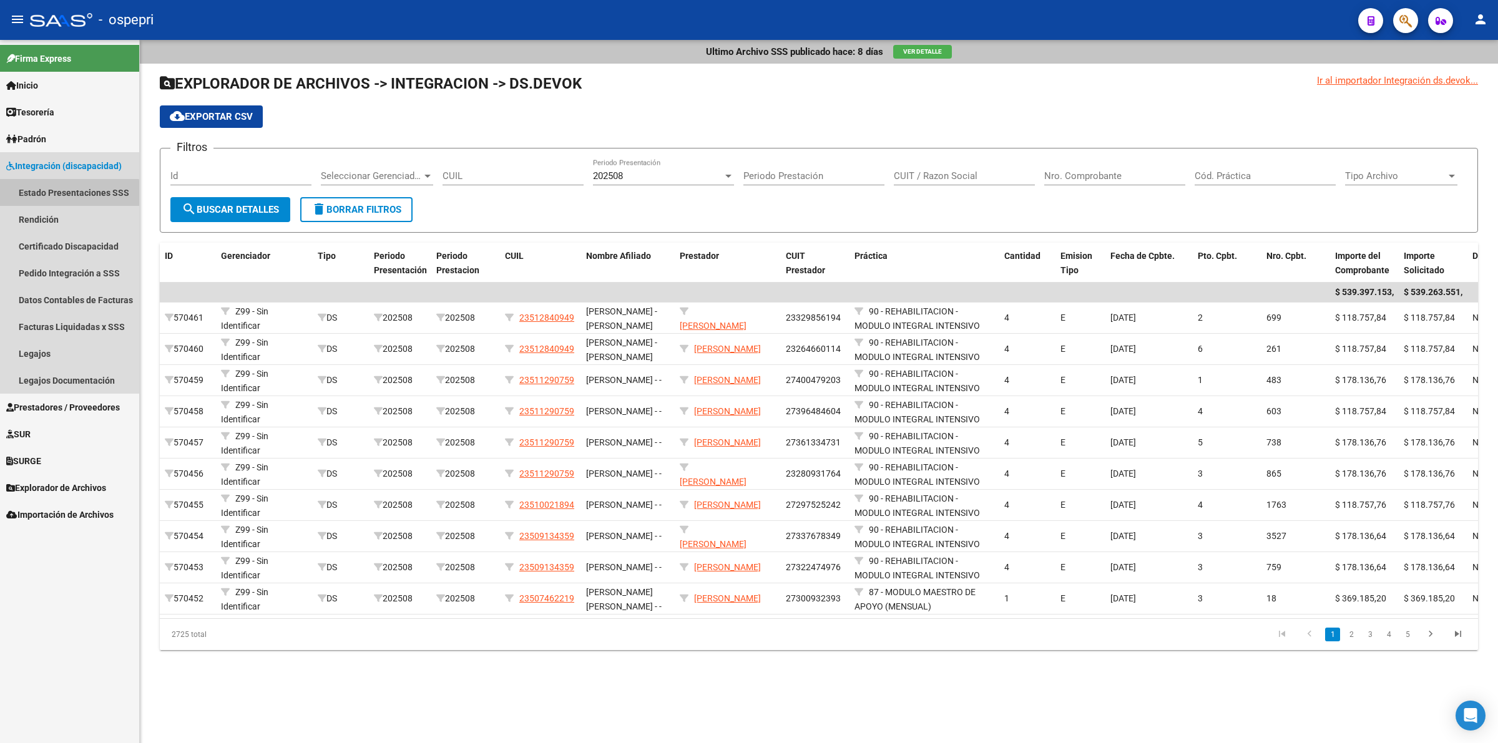
click at [62, 197] on link "Estado Presentaciones SSS" at bounding box center [69, 192] width 139 height 27
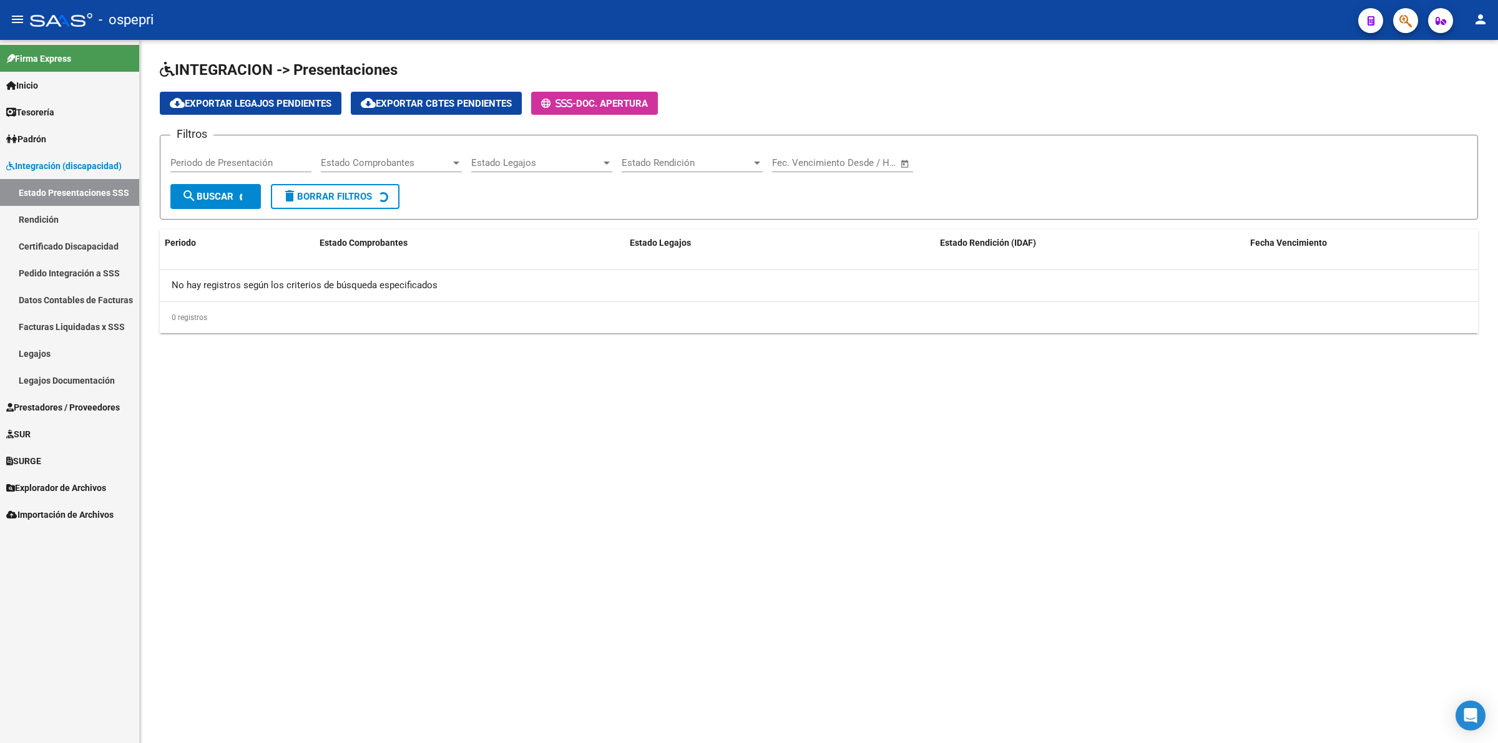
click at [55, 169] on span "Integración (discapacidad)" at bounding box center [63, 166] width 115 height 14
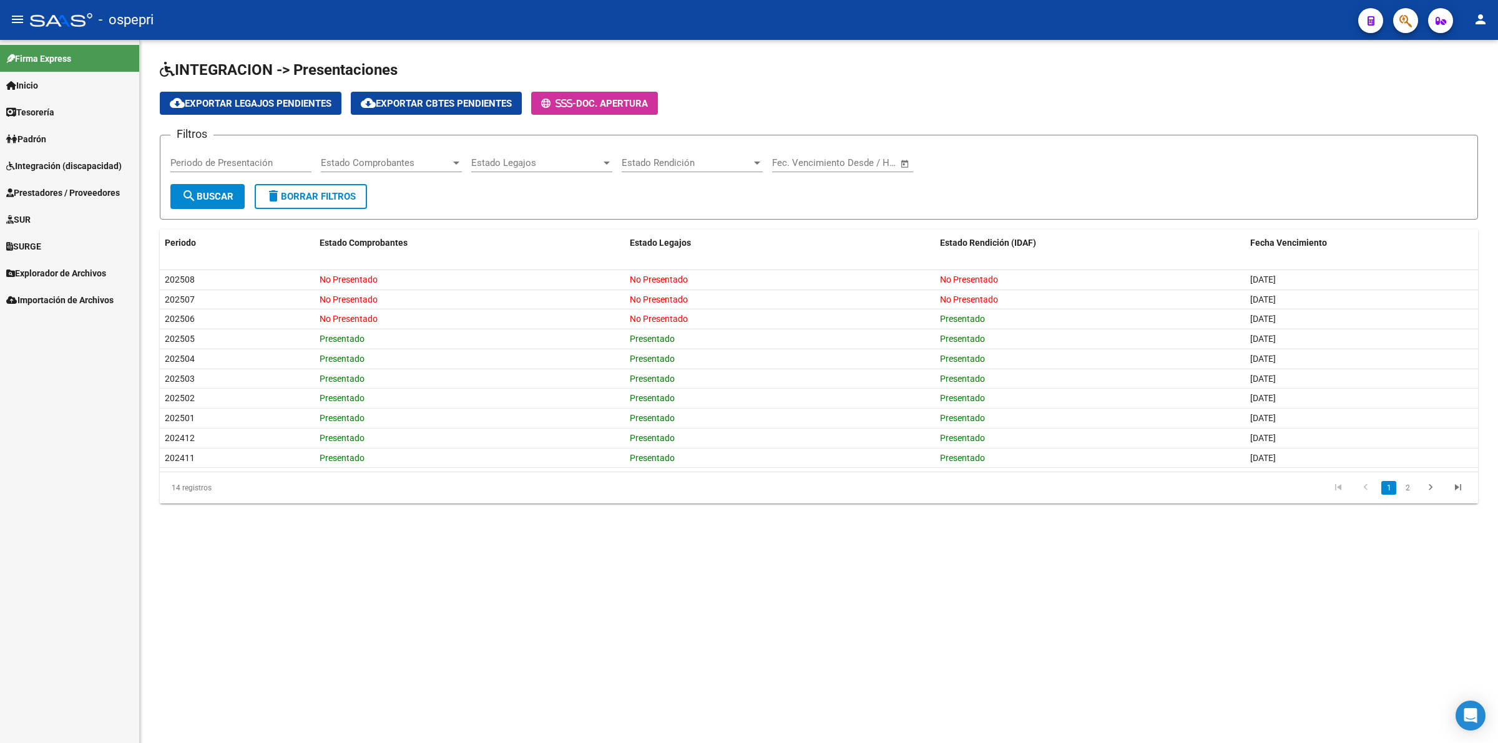
click at [50, 194] on span "Prestadores / Proveedores" at bounding box center [63, 193] width 114 height 14
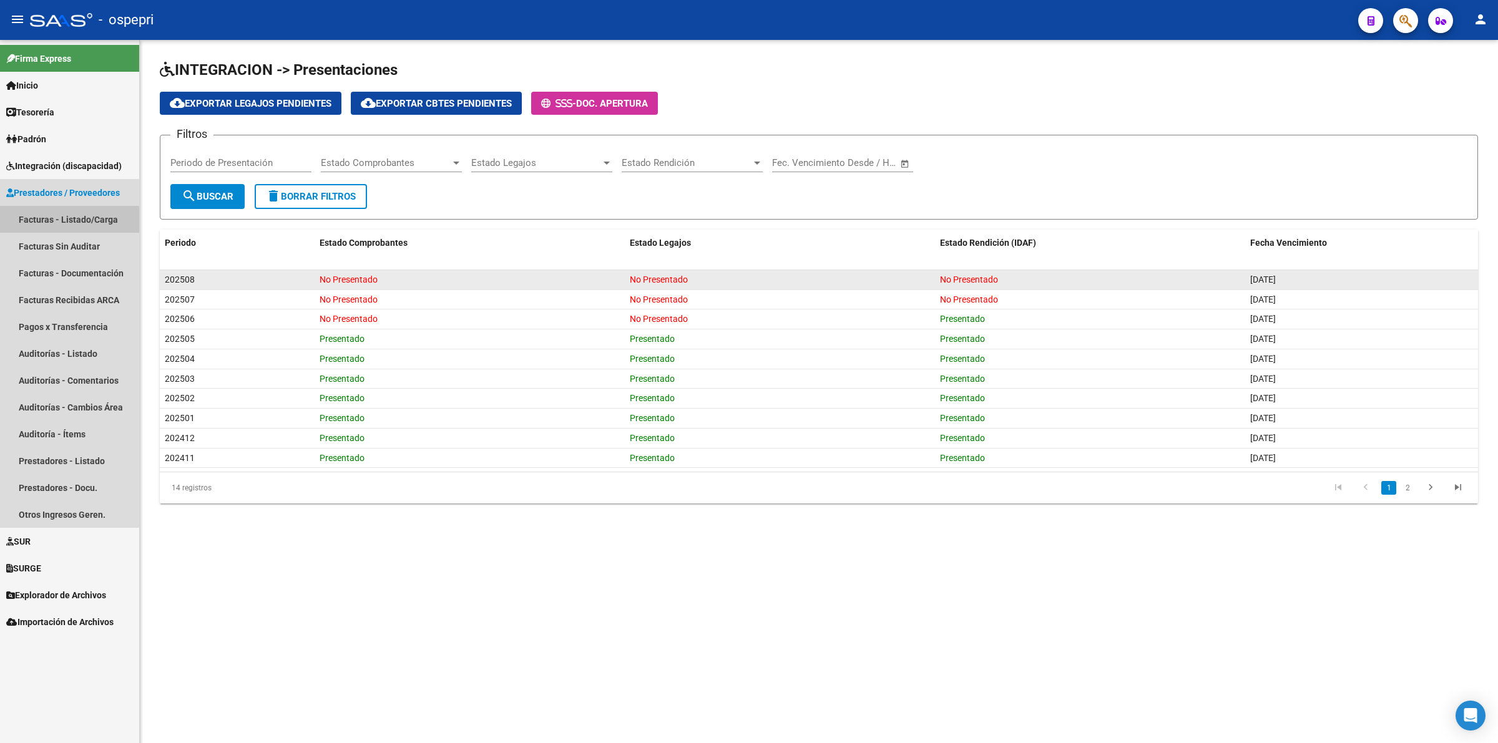
drag, startPoint x: 61, startPoint y: 223, endPoint x: 331, endPoint y: 281, distance: 276.3
click at [61, 222] on link "Facturas - Listado/Carga" at bounding box center [69, 219] width 139 height 27
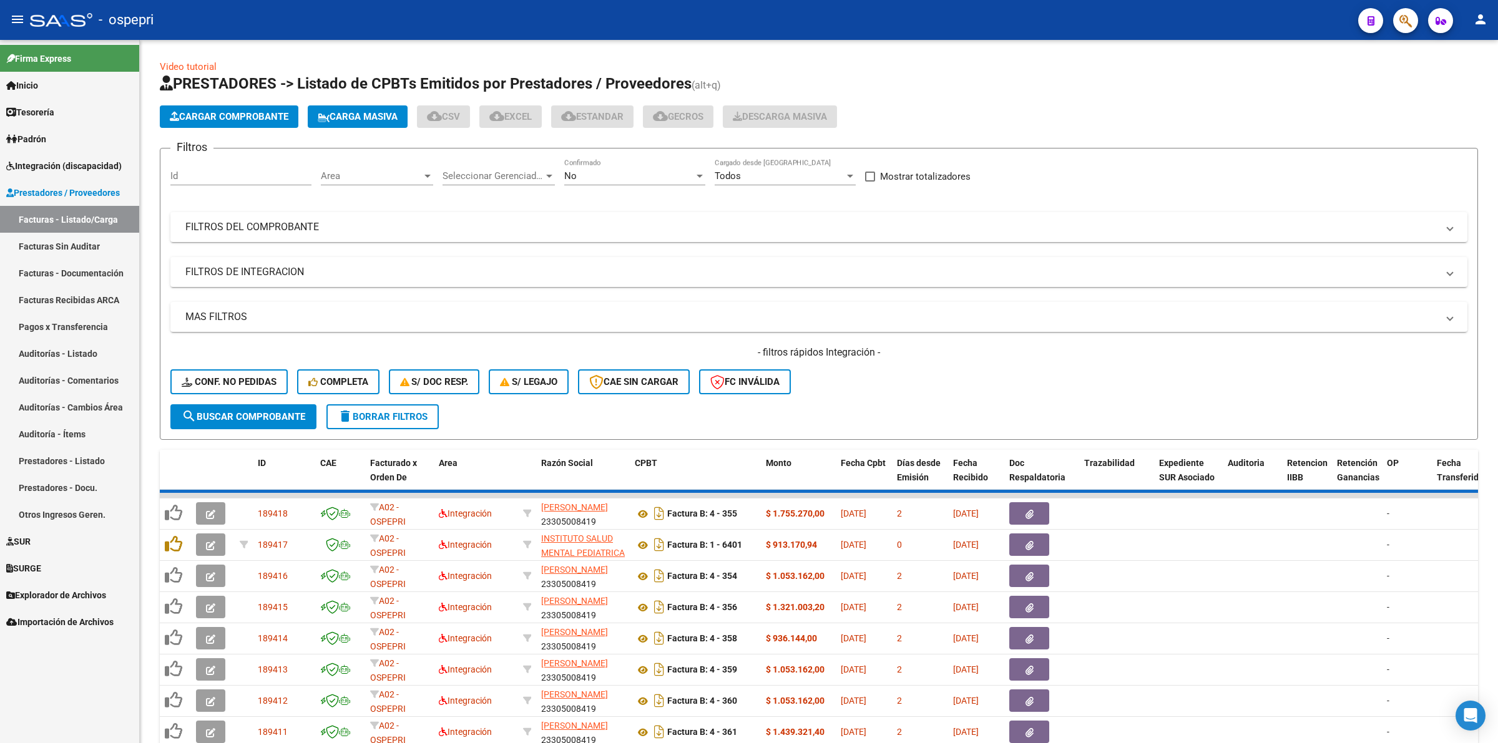
click at [235, 210] on div "Filtros Id Area Area Seleccionar Gerenciador Seleccionar Gerenciador No Confirm…" at bounding box center [818, 282] width 1297 height 246
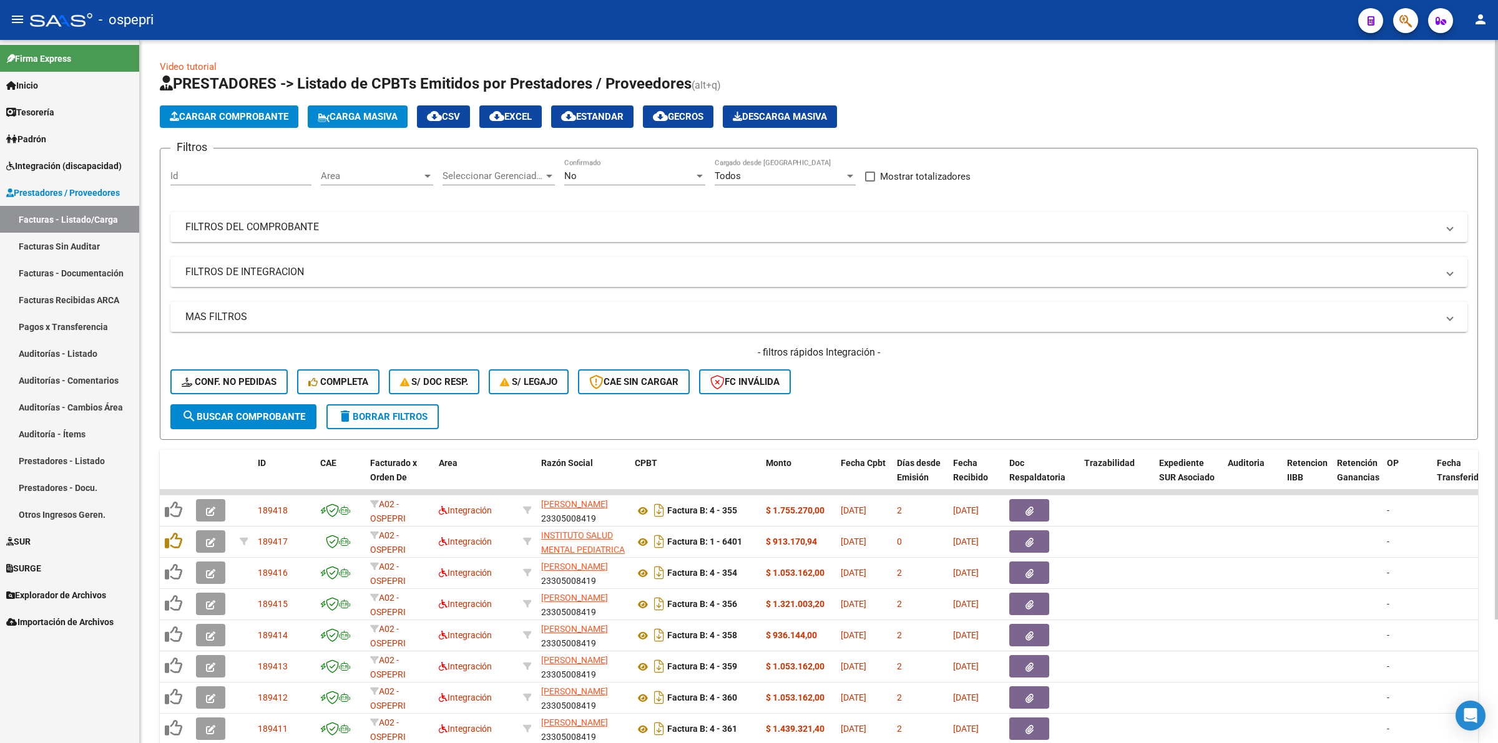
drag, startPoint x: 267, startPoint y: 228, endPoint x: 800, endPoint y: 292, distance: 536.9
click at [270, 226] on mat-panel-title "FILTROS DEL COMPROBANTE" at bounding box center [811, 227] width 1252 height 14
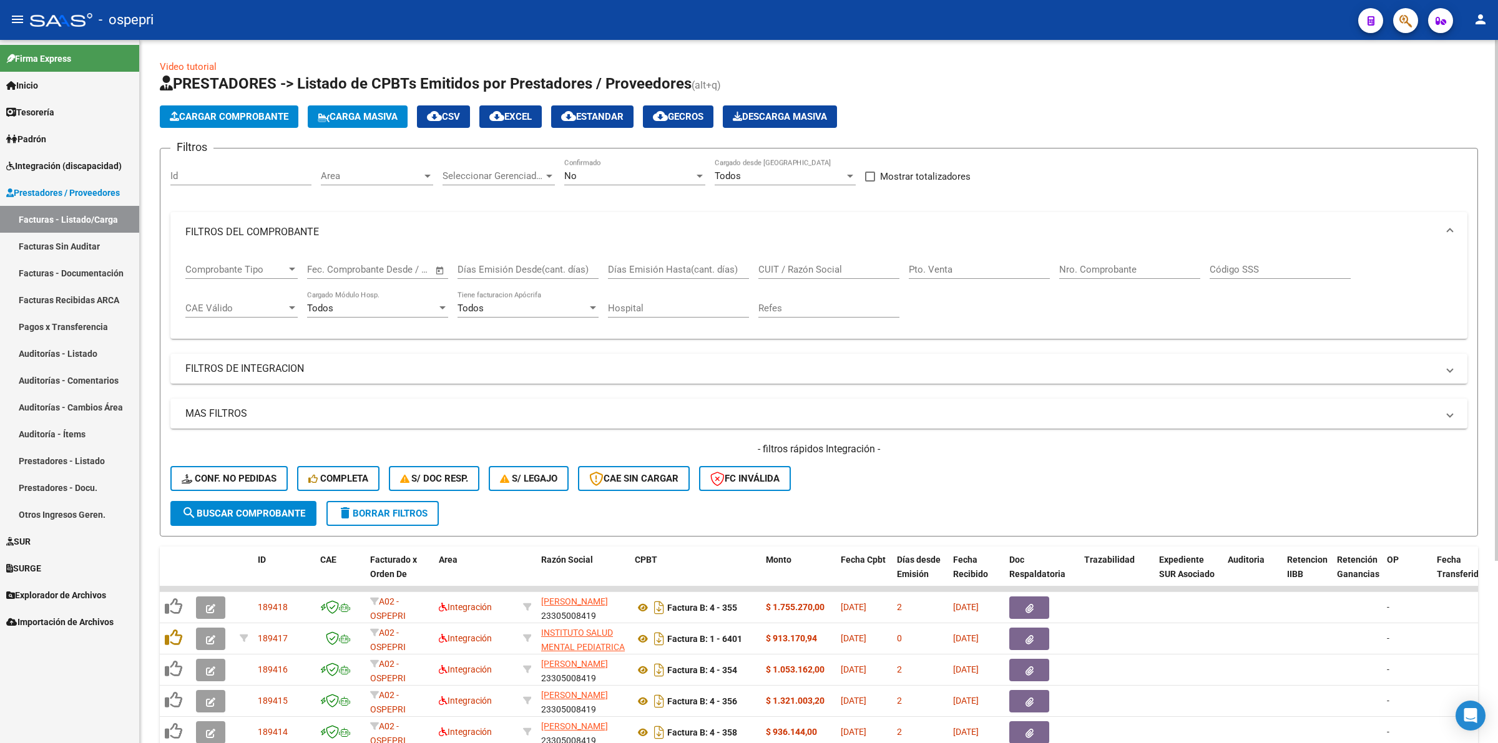
click at [813, 272] on input "CUIT / Razón Social" at bounding box center [828, 269] width 141 height 11
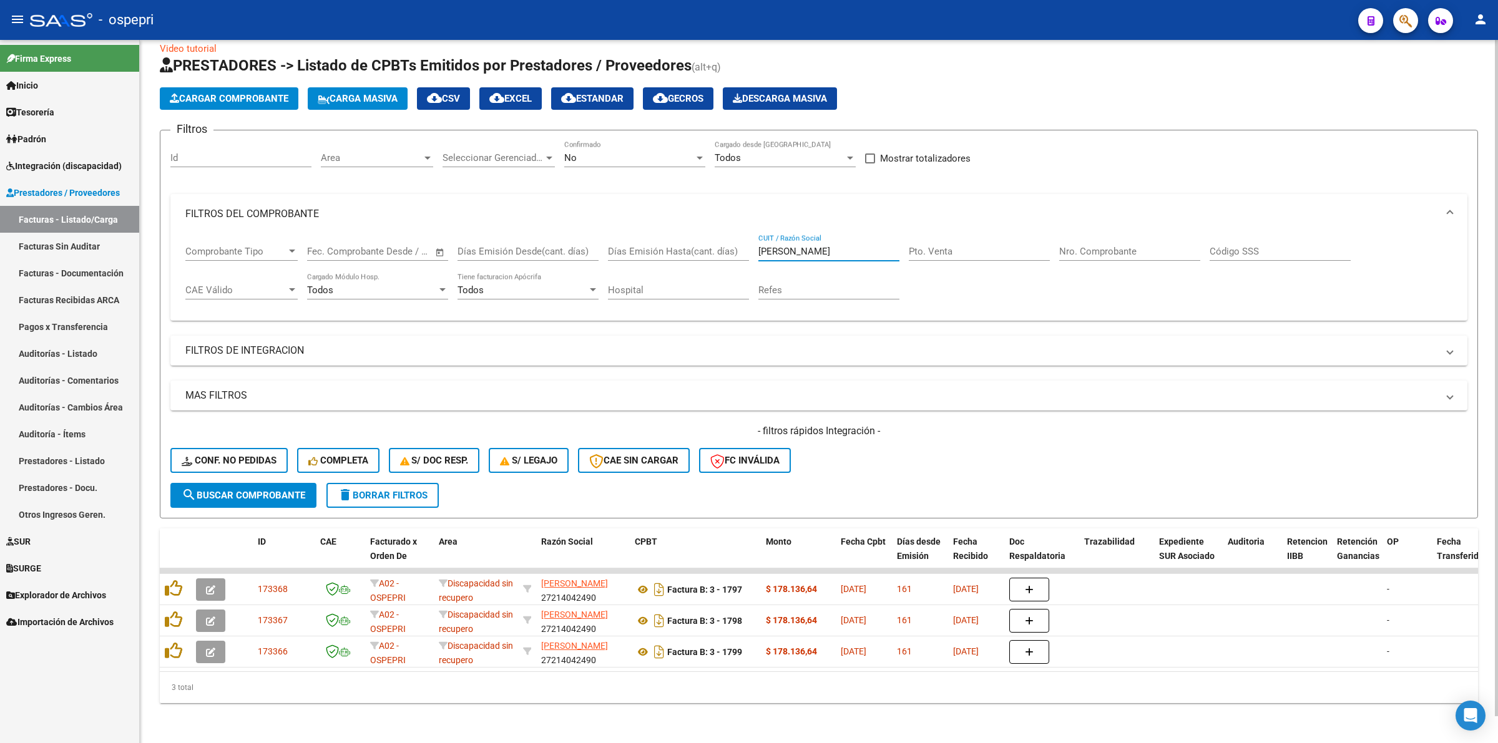
scroll to position [27, 0]
type input "[PERSON_NAME]"
click at [92, 161] on span "Integración (discapacidad)" at bounding box center [63, 166] width 115 height 14
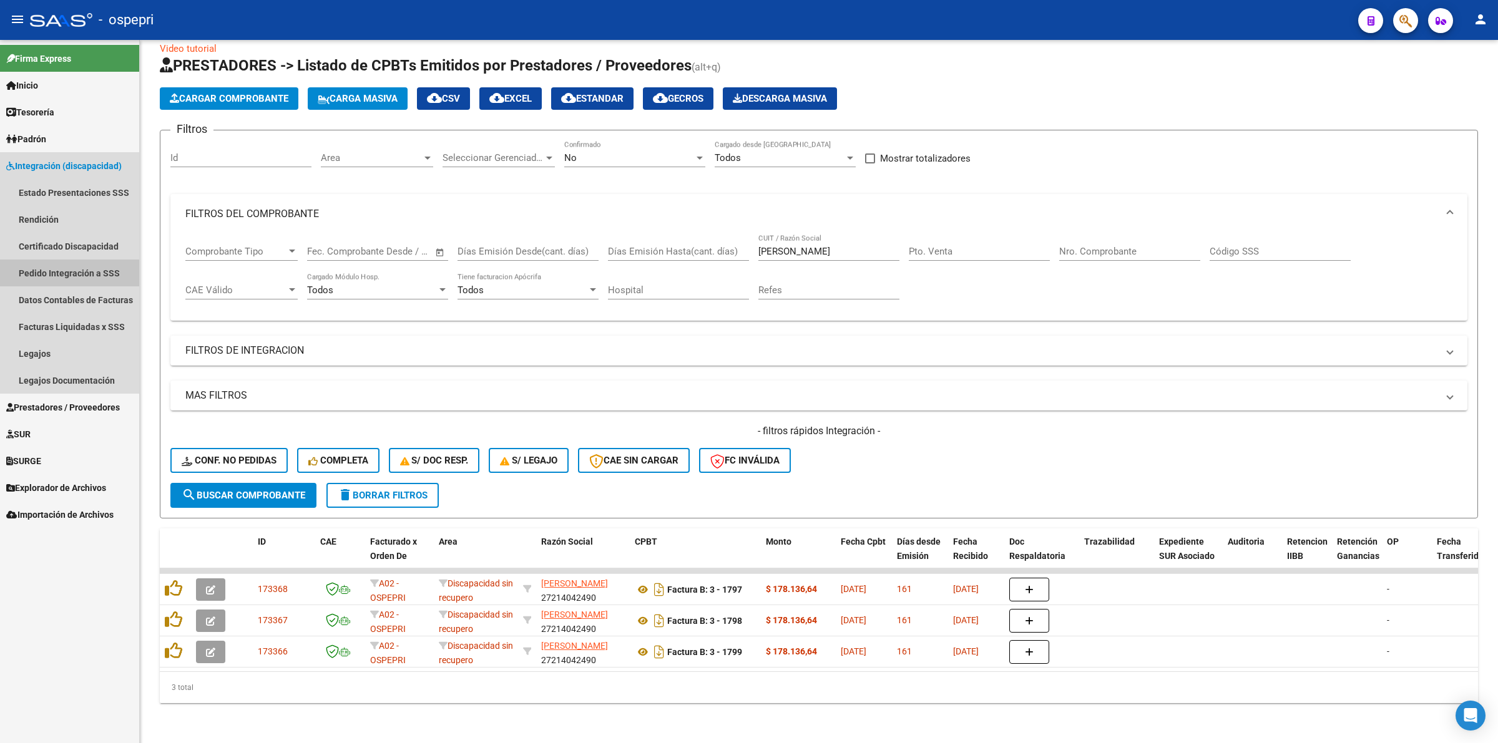
click at [88, 277] on link "Pedido Integración a SSS" at bounding box center [69, 273] width 139 height 27
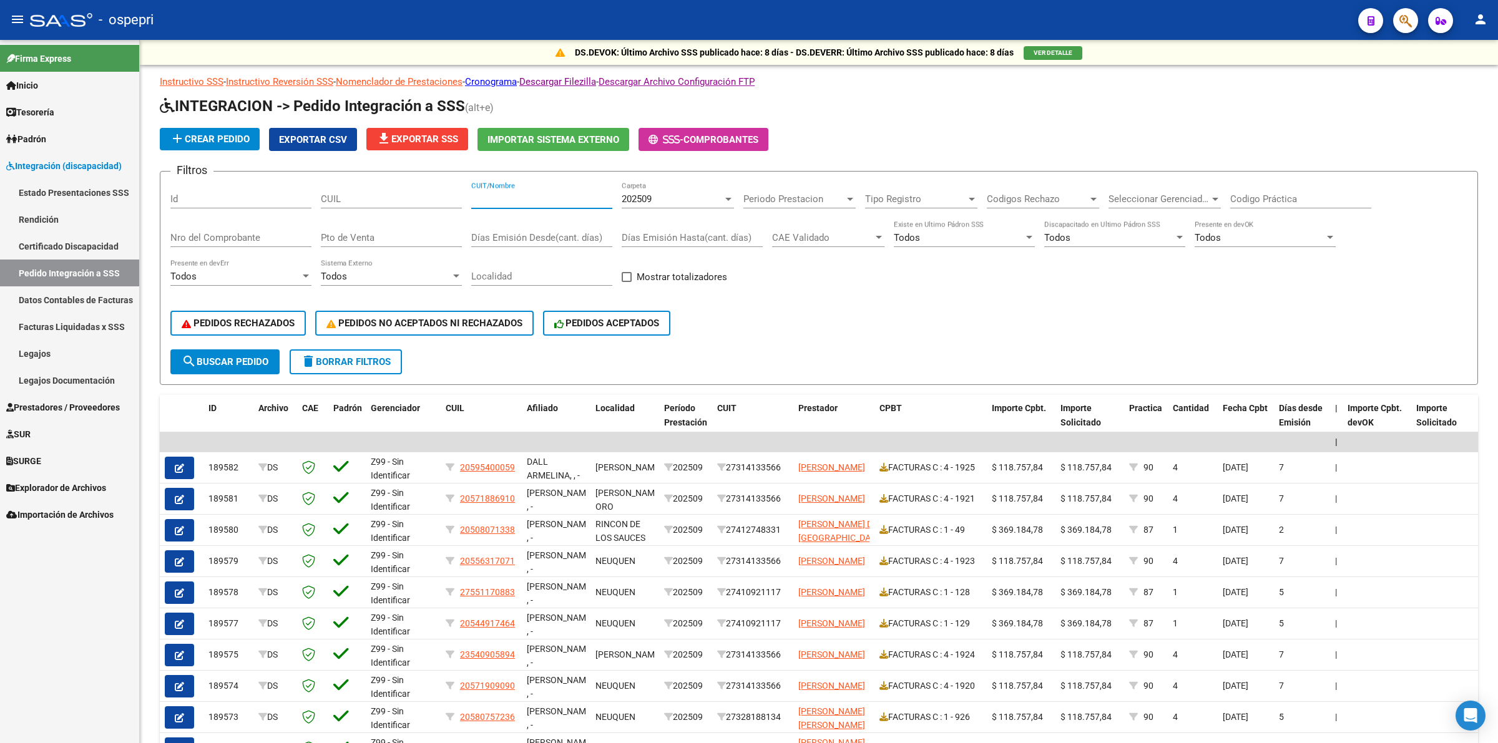
click at [507, 197] on input "CUIT/Nombre" at bounding box center [541, 199] width 141 height 11
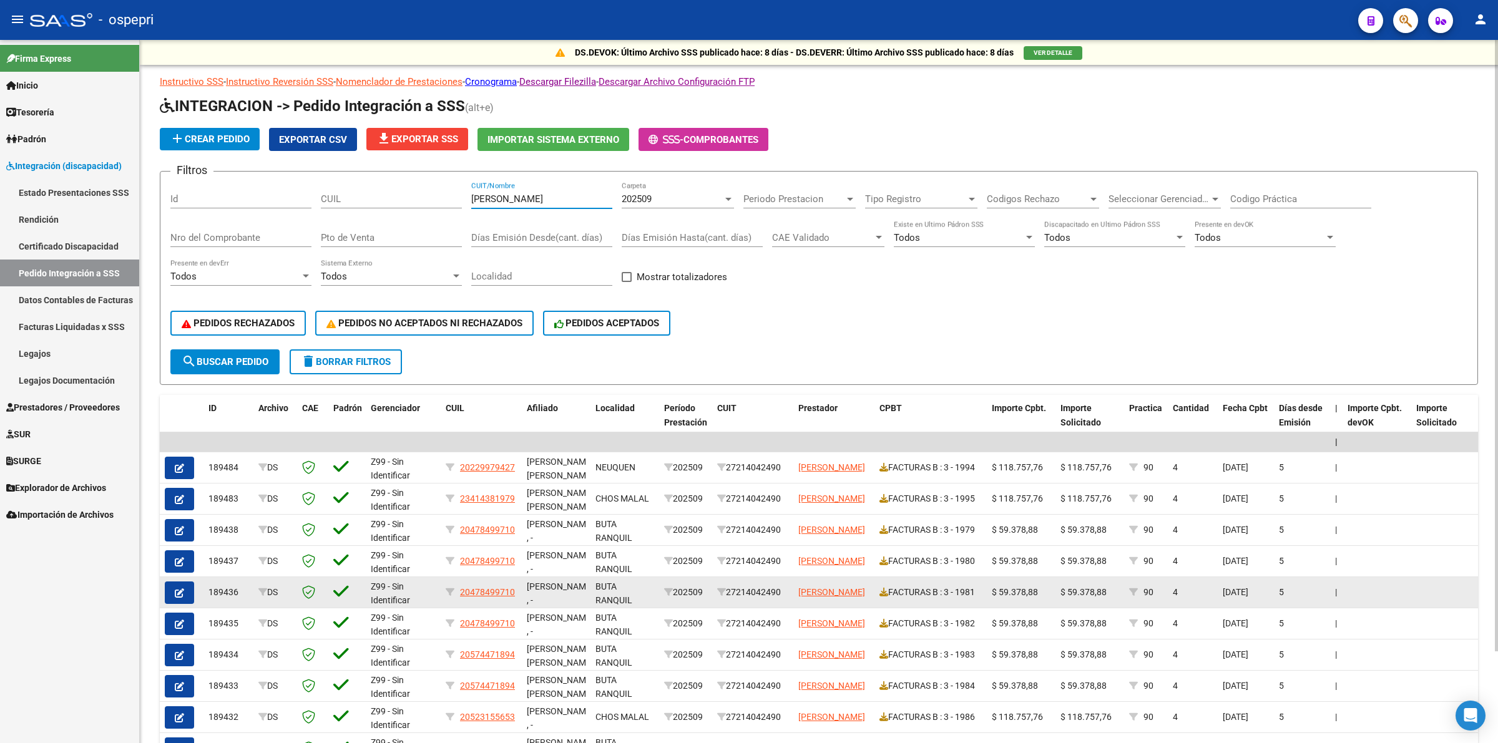
scroll to position [1, 0]
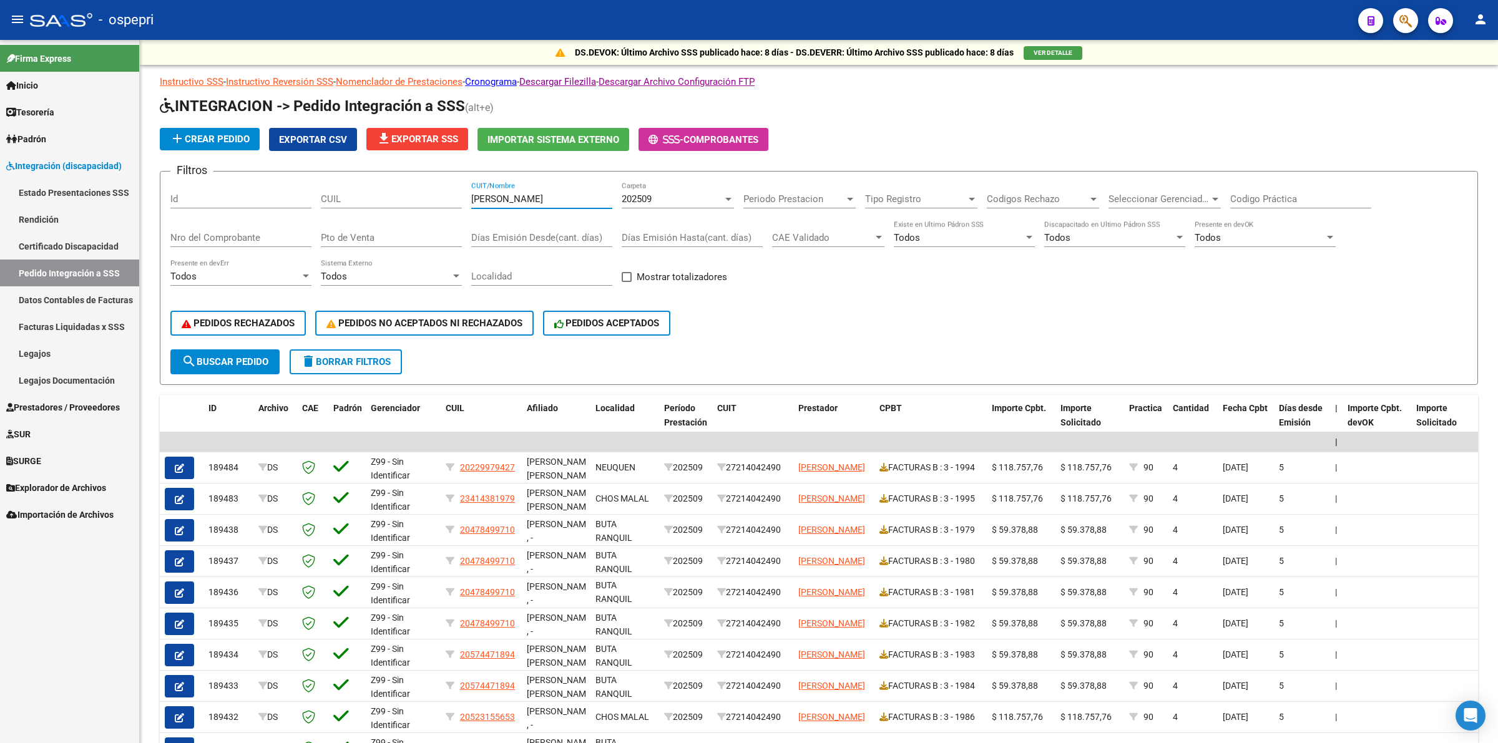
type input "[PERSON_NAME]"
drag, startPoint x: 520, startPoint y: 188, endPoint x: 525, endPoint y: 194, distance: 8.0
click at [521, 189] on div "[PERSON_NAME] CUIT/Nombre" at bounding box center [541, 195] width 141 height 27
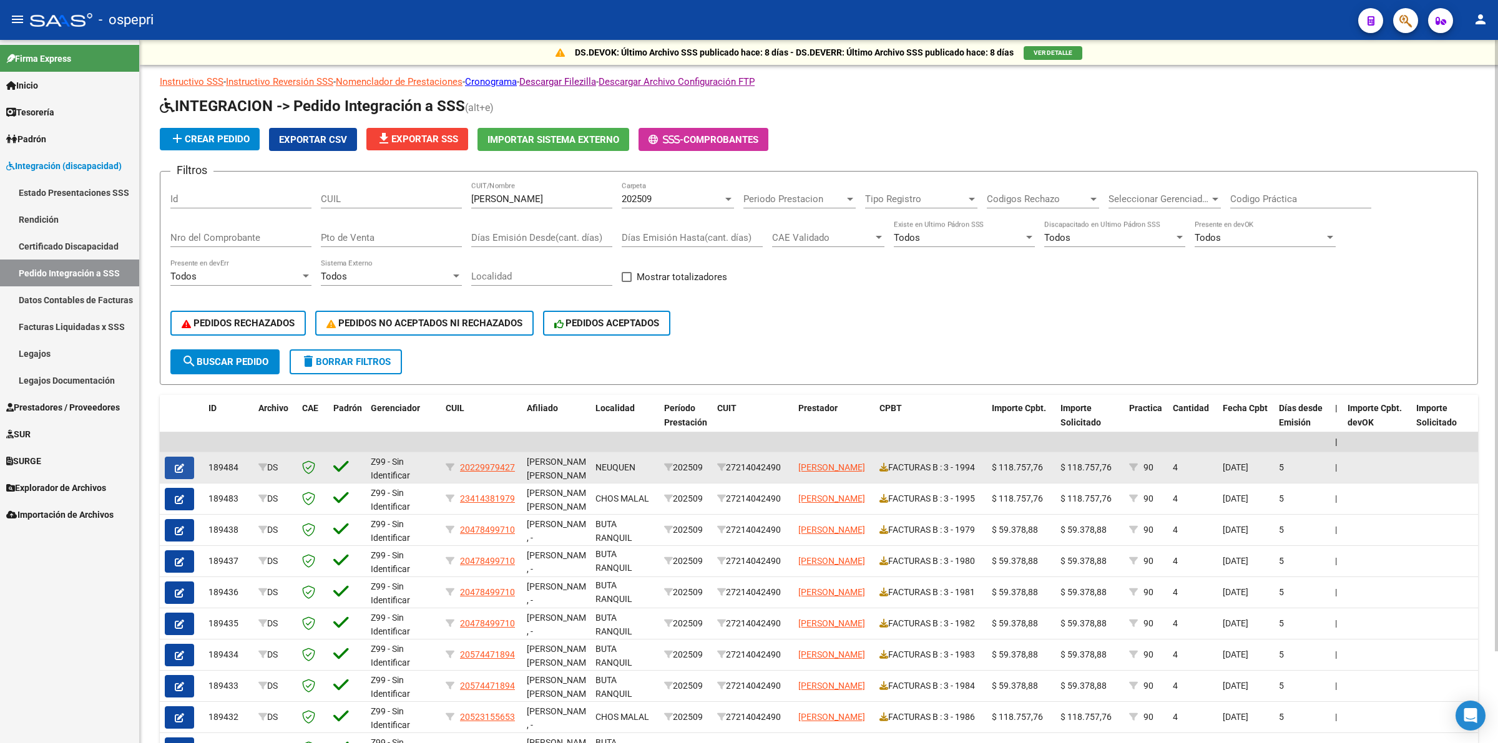
click at [182, 464] on icon "button" at bounding box center [179, 468] width 9 height 9
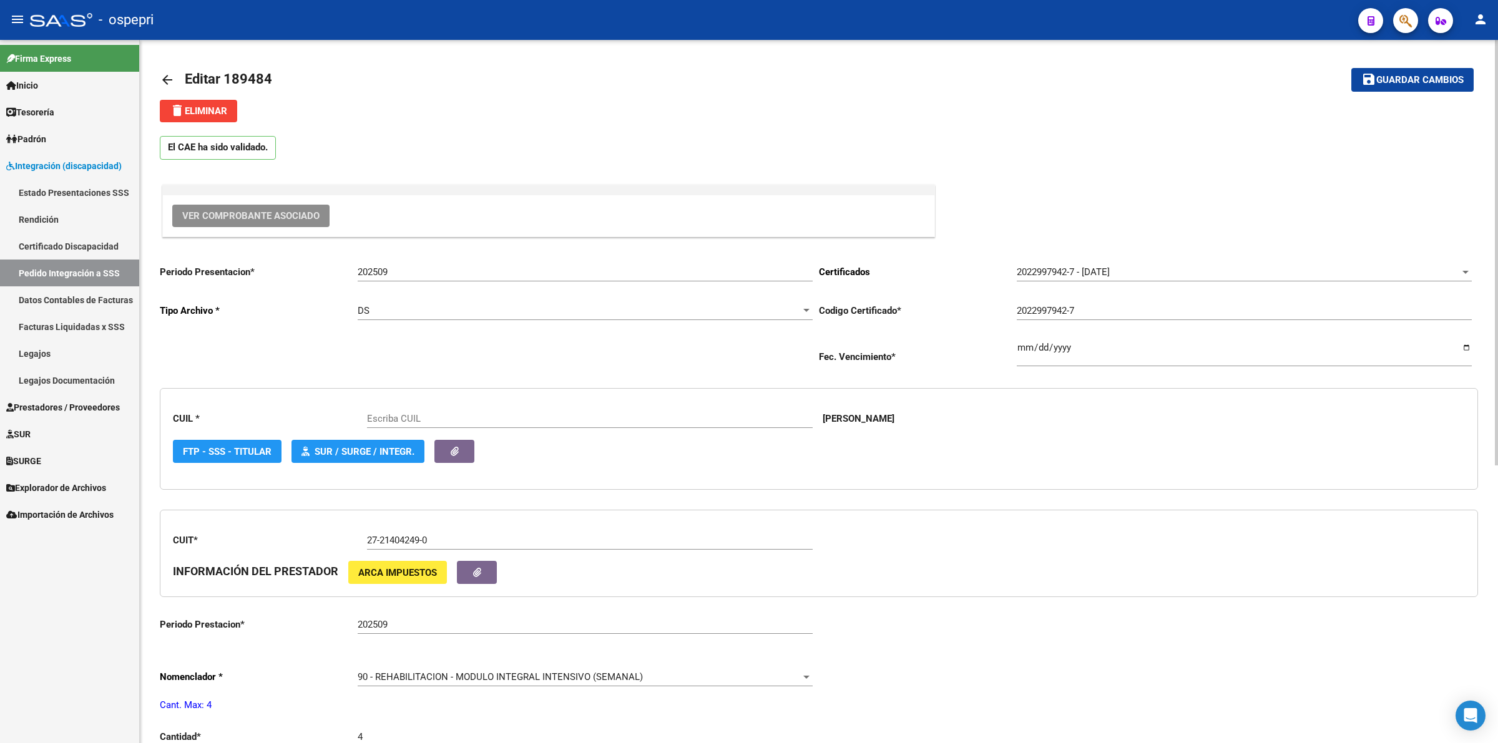
click at [235, 216] on span "Ver Comprobante Asociado" at bounding box center [250, 215] width 137 height 11
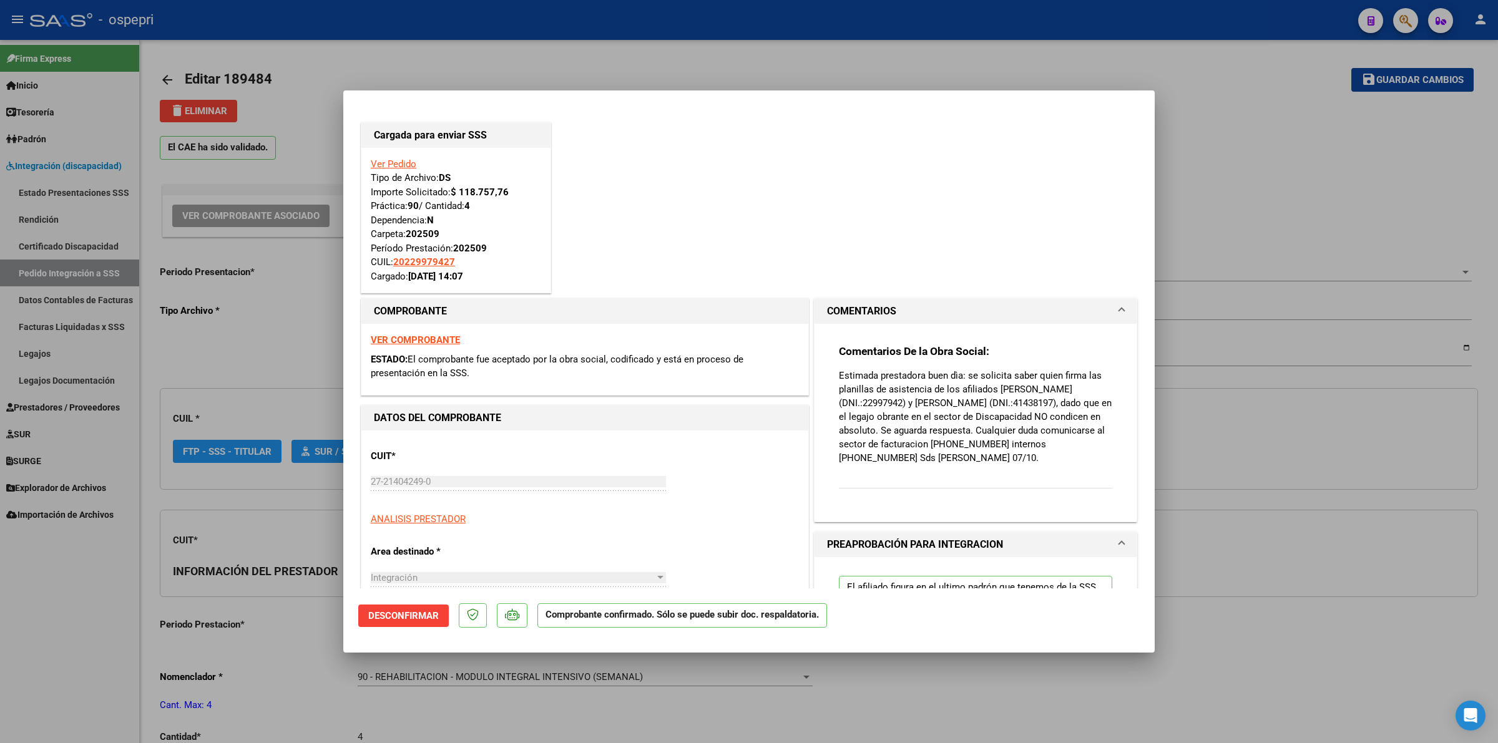
type input "20229979427"
type input "$ 0,00"
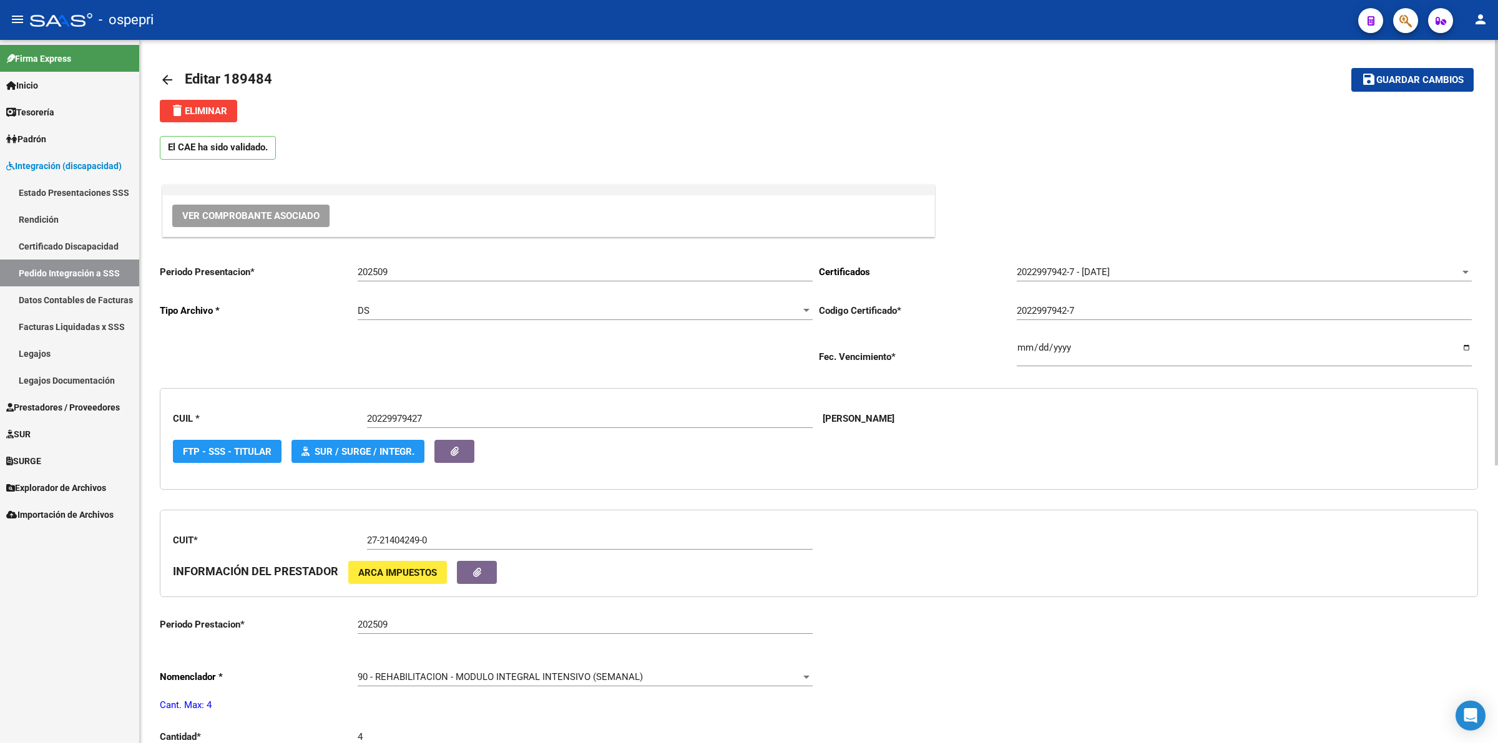
click at [164, 76] on mat-icon "arrow_back" at bounding box center [167, 79] width 15 height 15
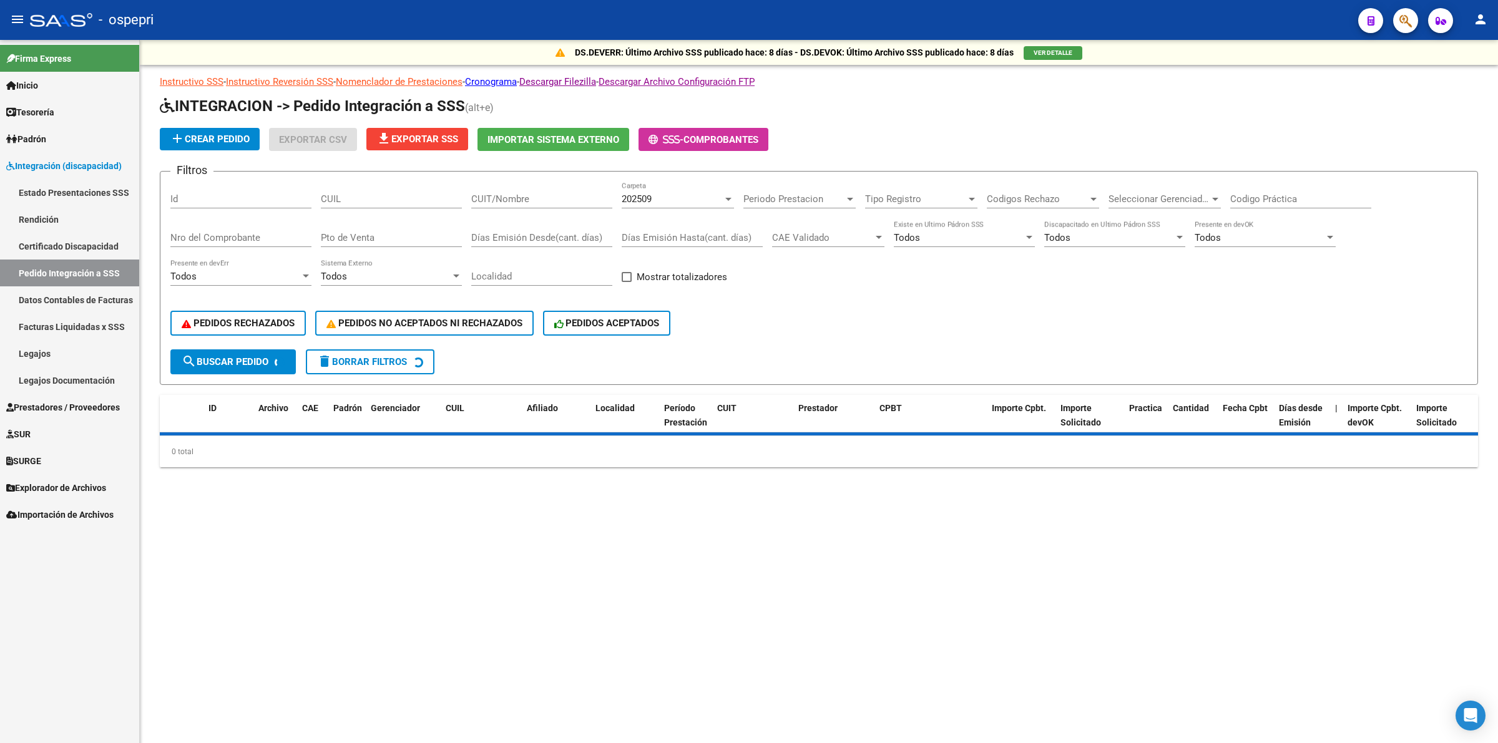
click at [531, 200] on input "CUIT/Nombre" at bounding box center [541, 199] width 141 height 11
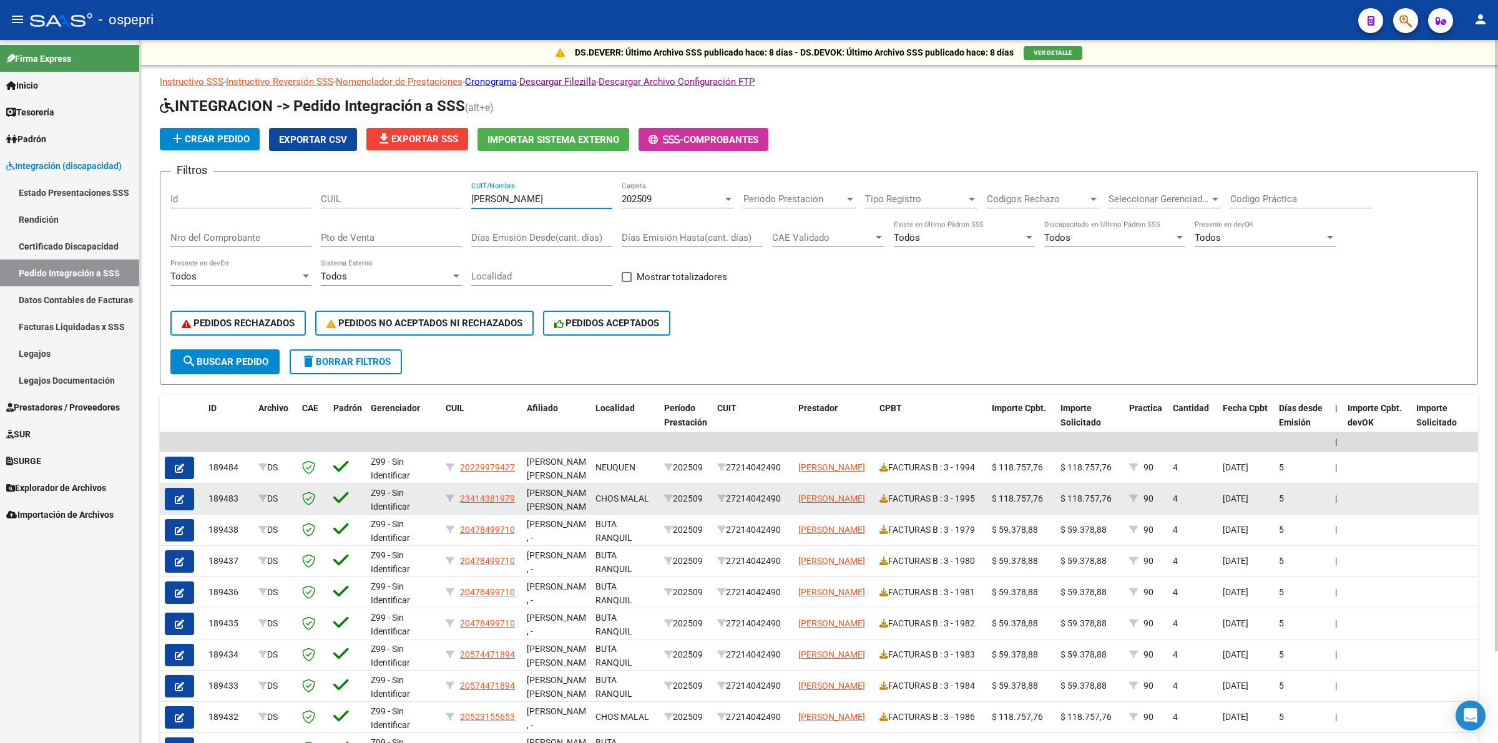
type input "[PERSON_NAME]"
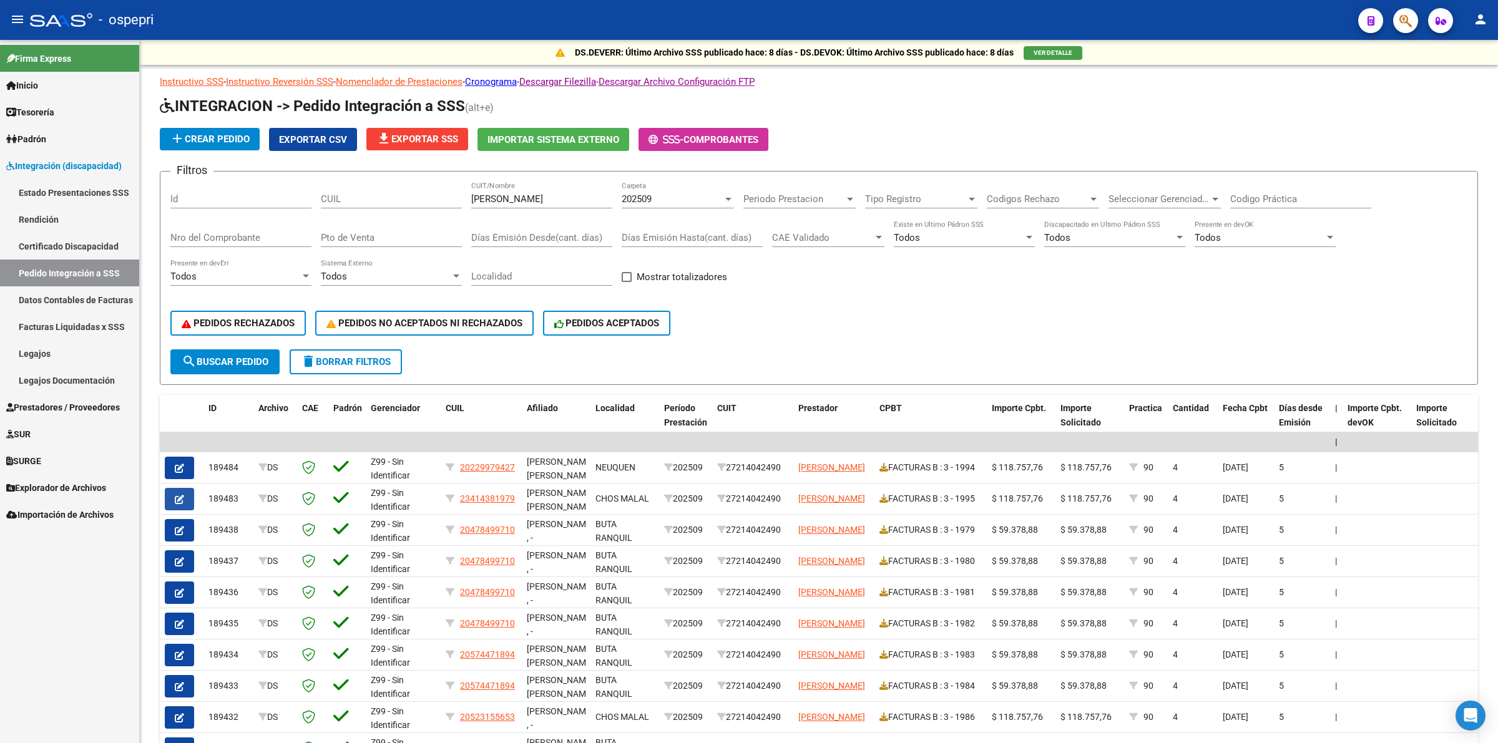
drag, startPoint x: 179, startPoint y: 494, endPoint x: 185, endPoint y: 492, distance: 7.3
click at [179, 495] on icon "button" at bounding box center [179, 499] width 9 height 9
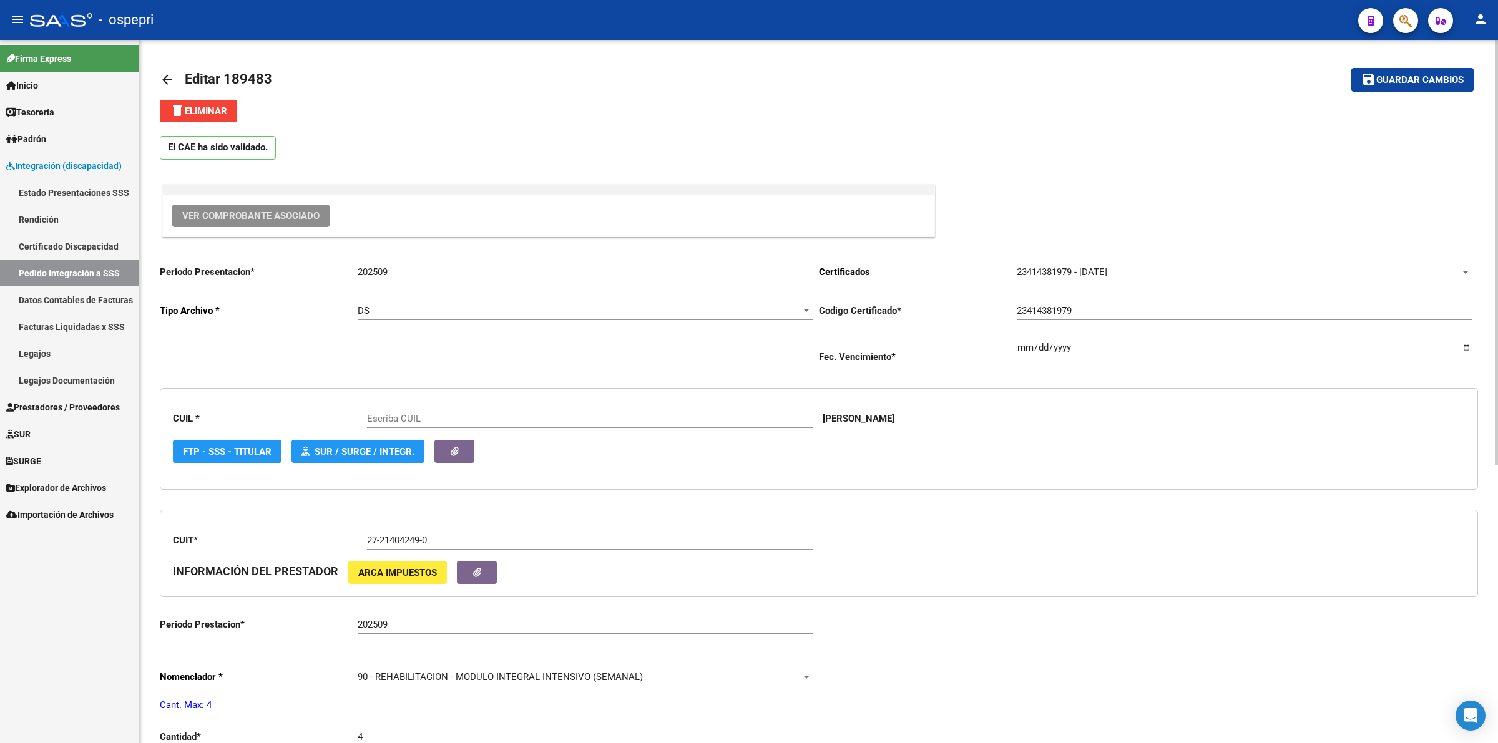
click at [251, 210] on span "Ver Comprobante Asociado" at bounding box center [250, 215] width 137 height 11
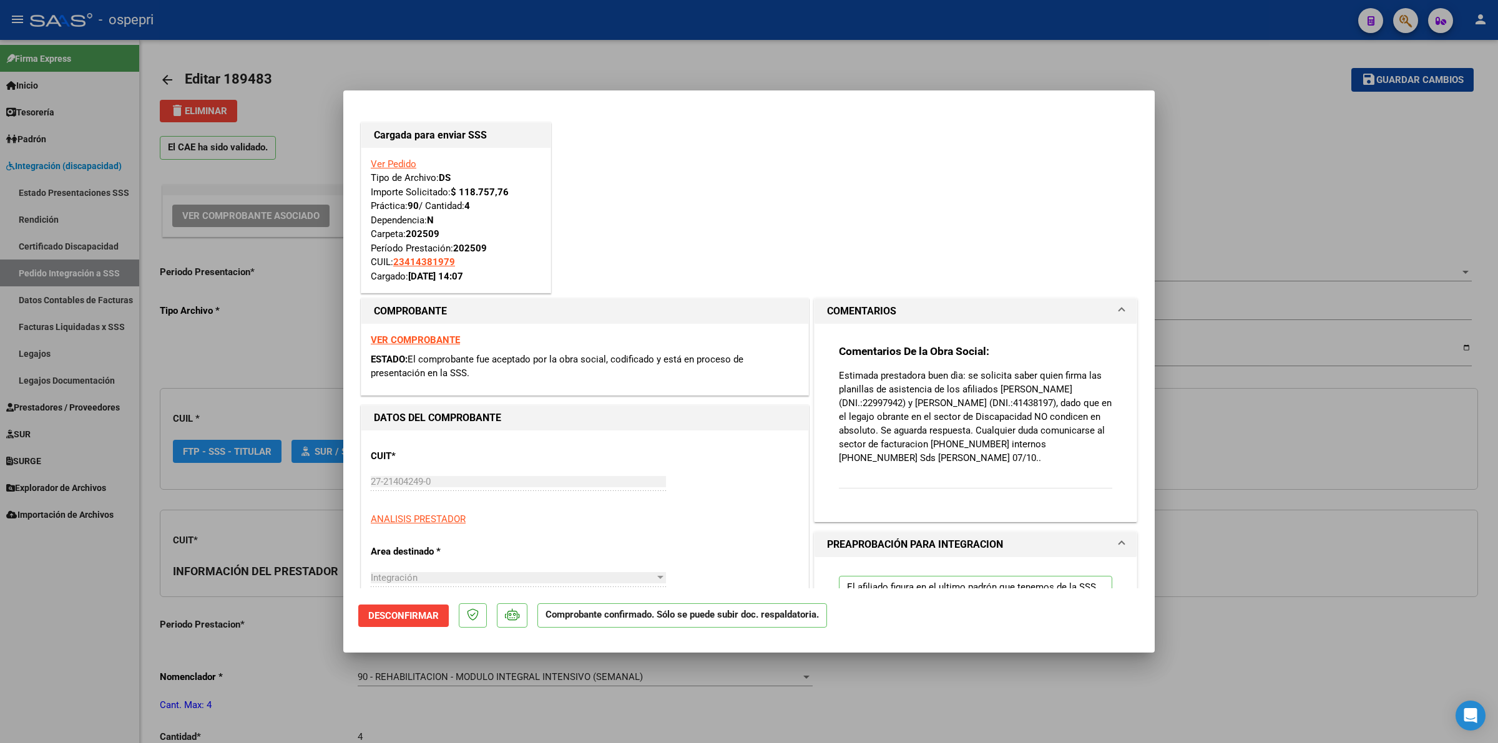
type input "23414381979"
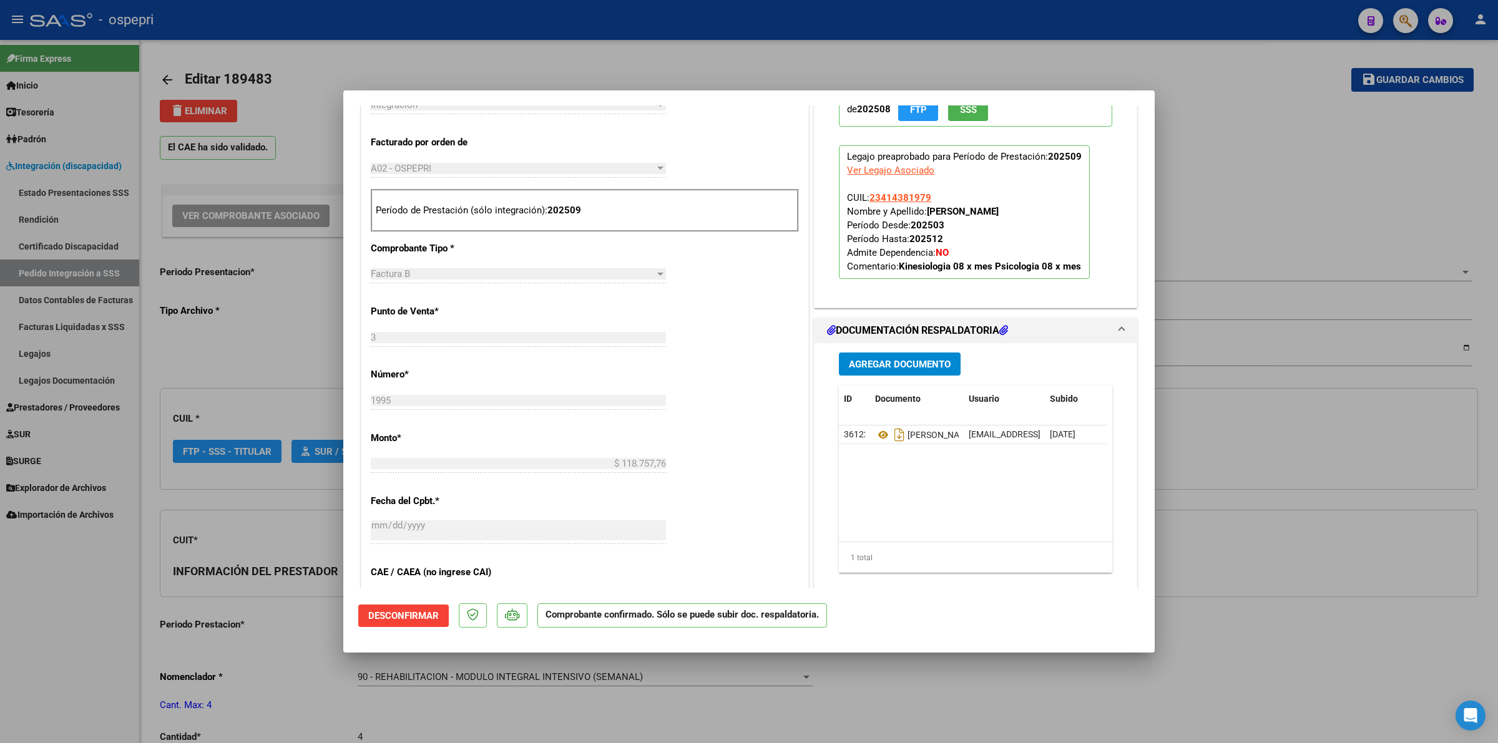
scroll to position [546, 0]
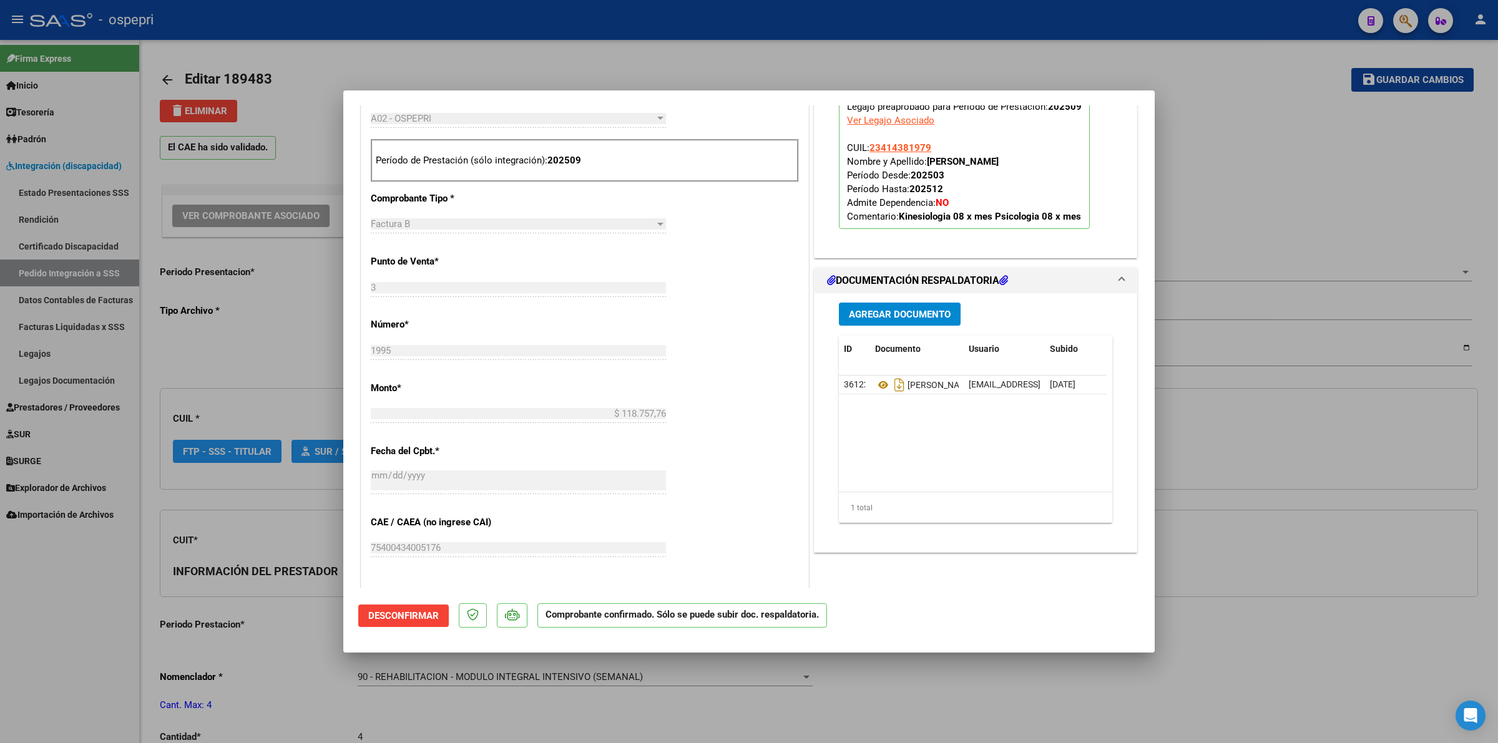
type input "$ 0,00"
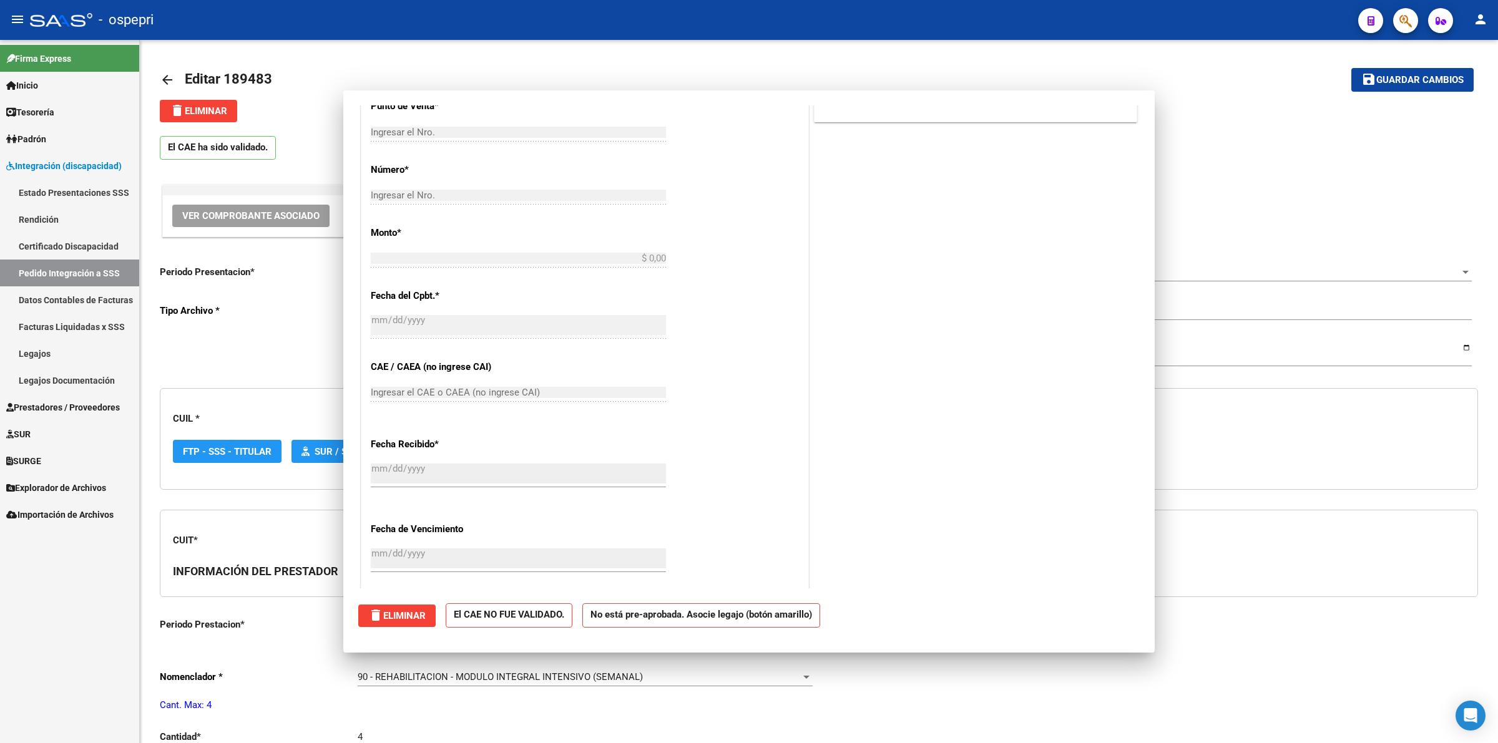
scroll to position [0, 0]
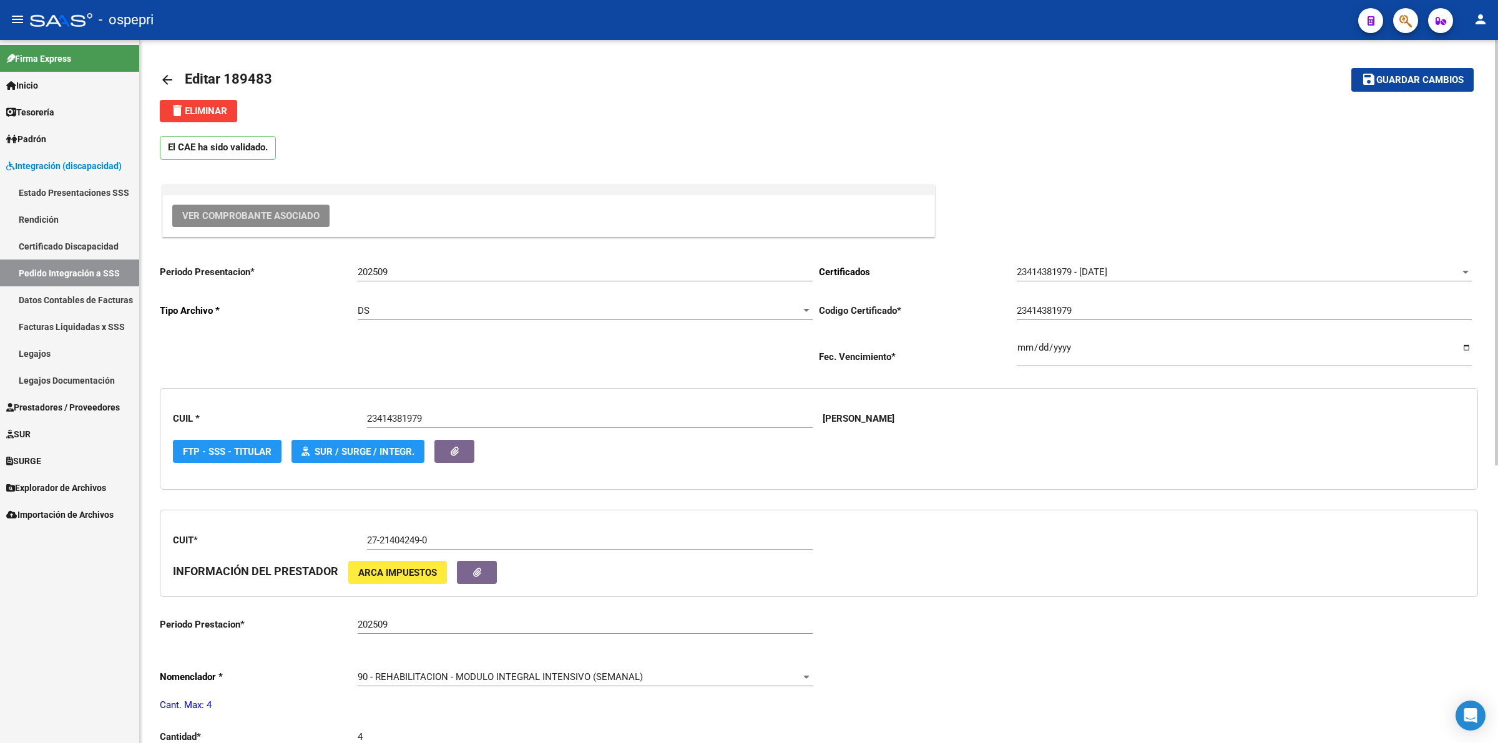
click at [167, 78] on mat-icon "arrow_back" at bounding box center [167, 79] width 15 height 15
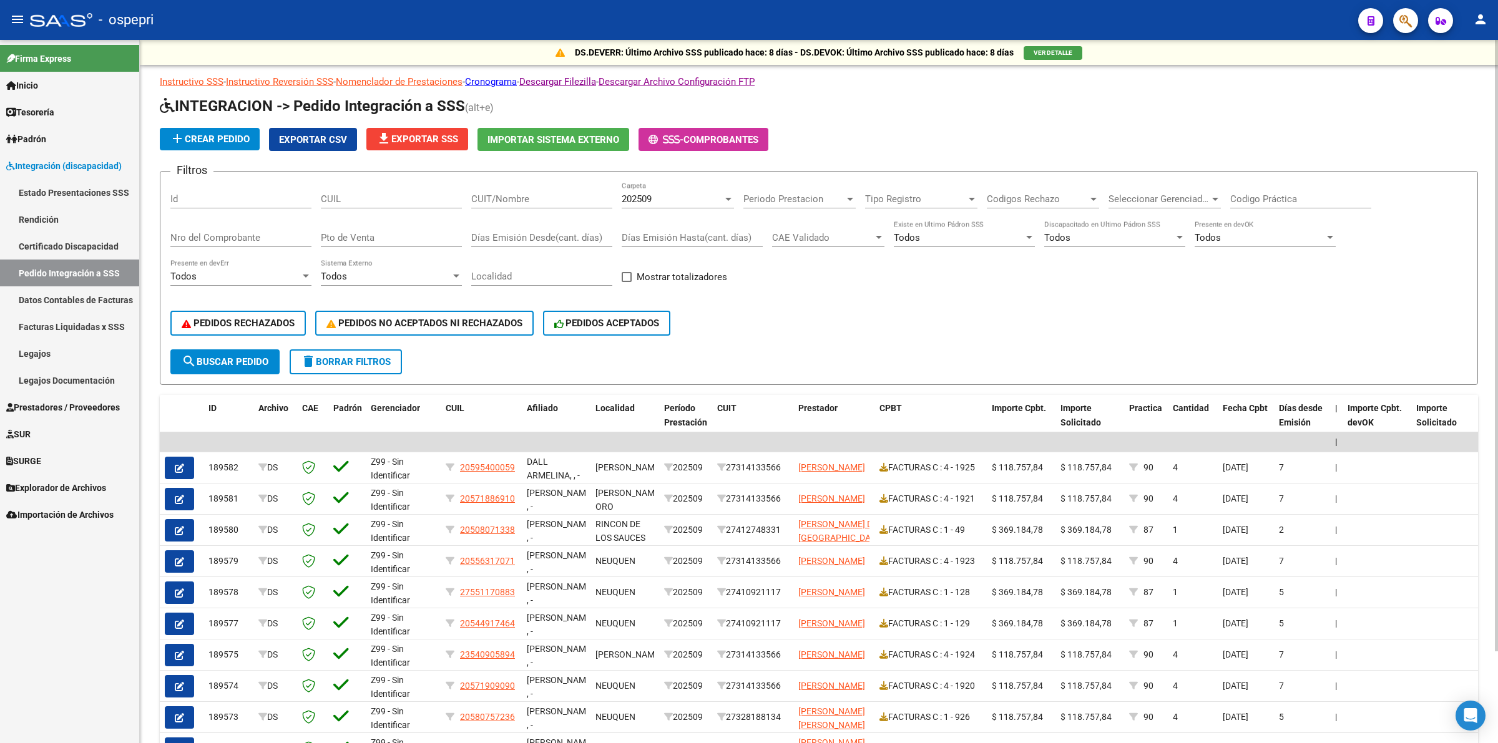
click at [507, 200] on input "CUIT/Nombre" at bounding box center [541, 199] width 141 height 11
paste input "30716521784"
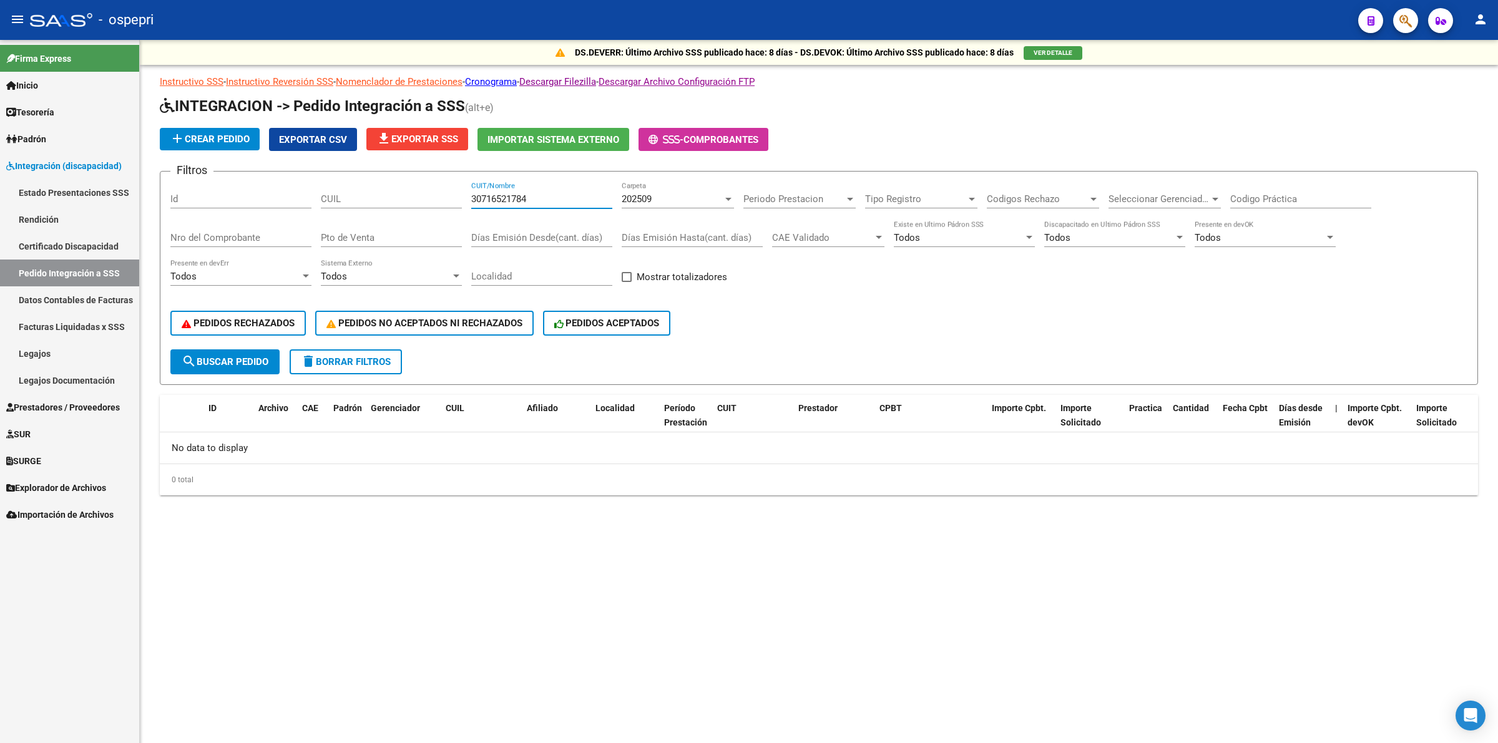
type input "30716521784"
click at [628, 187] on div "202509 Carpeta" at bounding box center [678, 195] width 112 height 27
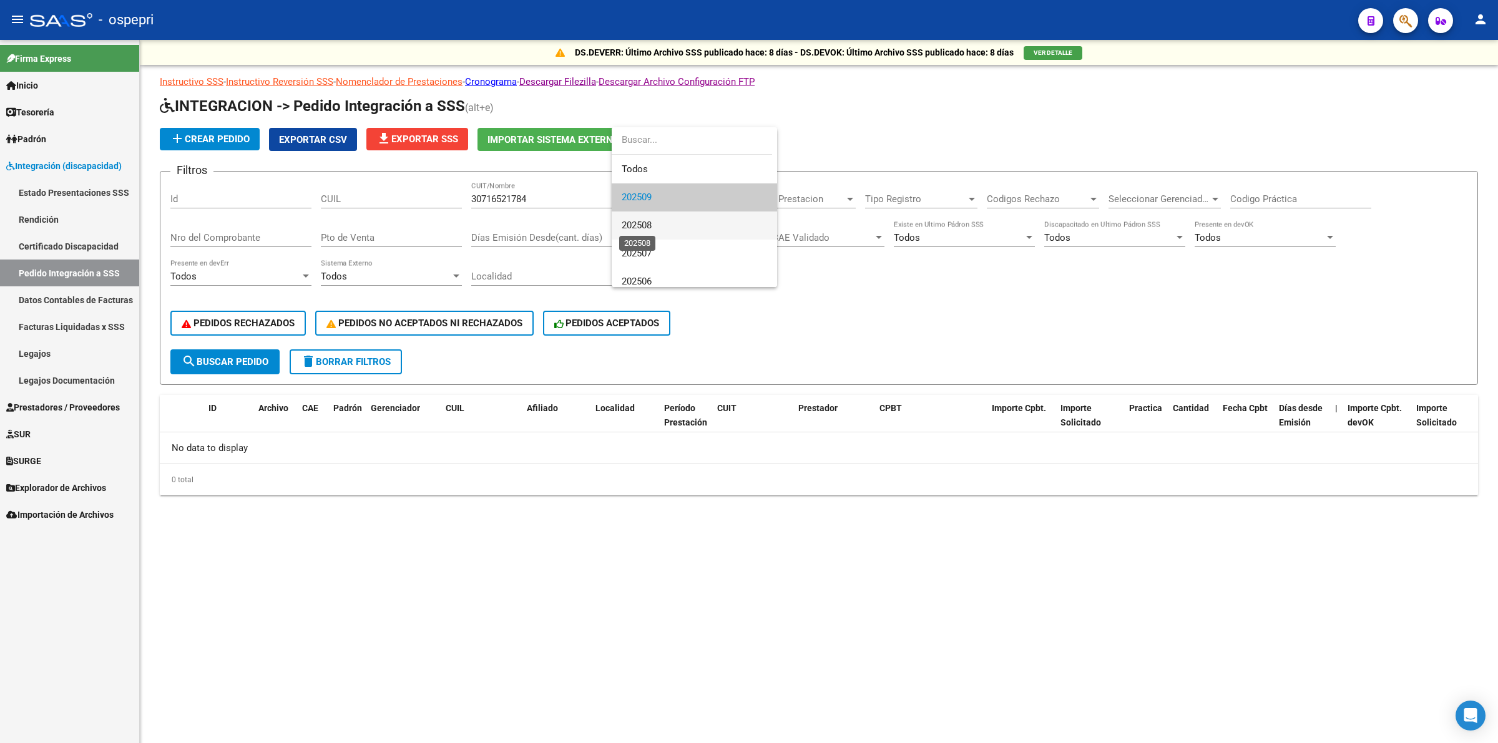
drag, startPoint x: 637, startPoint y: 222, endPoint x: 603, endPoint y: 220, distance: 34.4
click at [637, 222] on span "202508" at bounding box center [637, 225] width 30 height 11
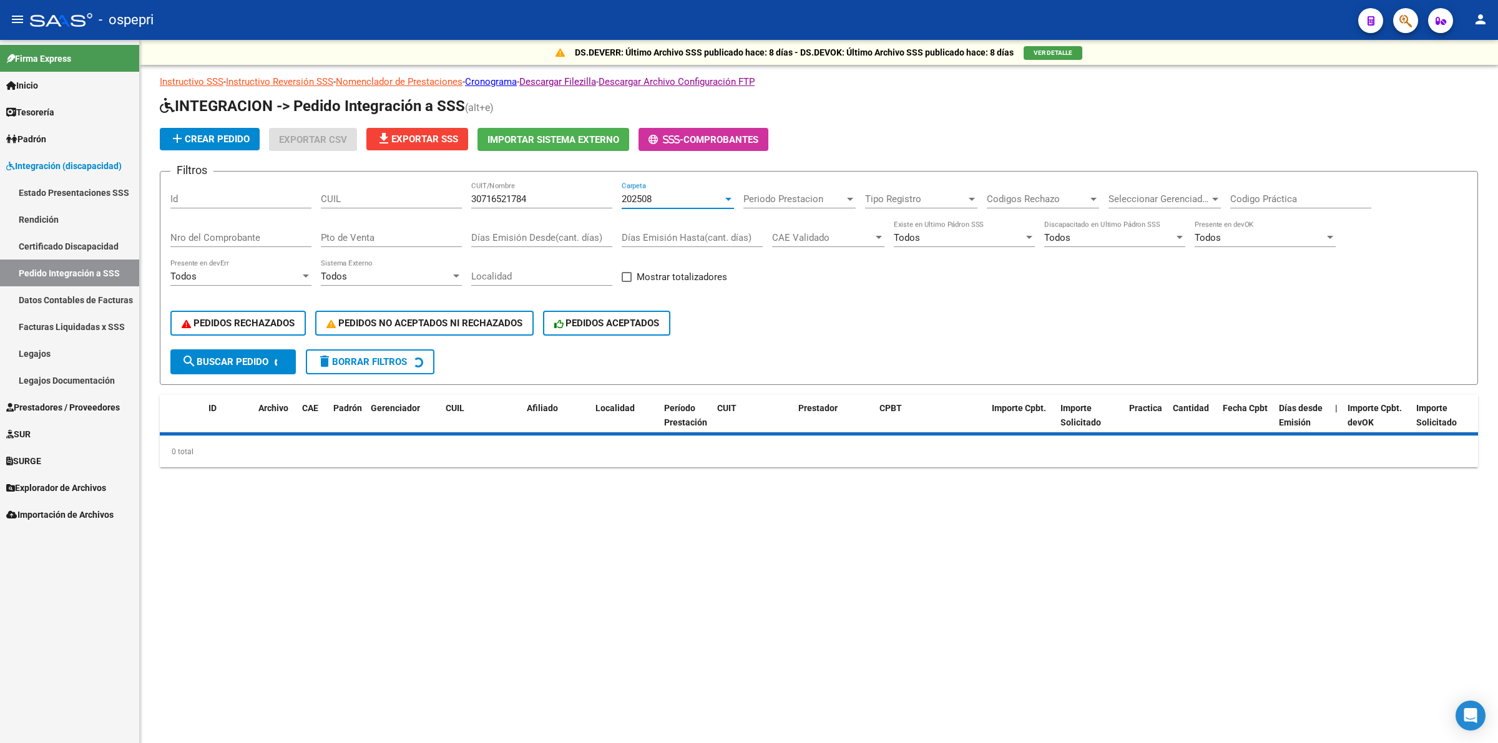
click at [223, 363] on span "search Buscar Pedido" at bounding box center [225, 361] width 87 height 11
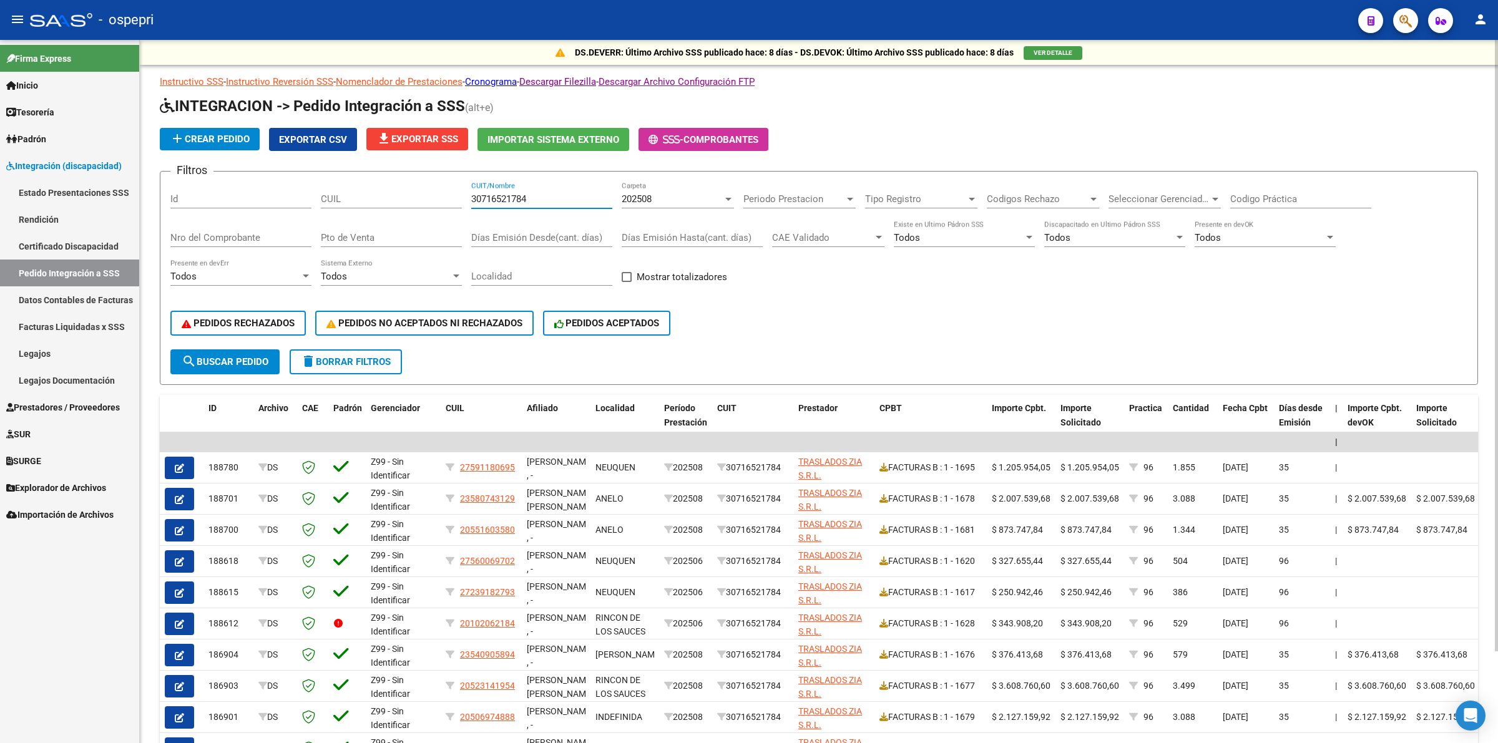
drag, startPoint x: 545, startPoint y: 202, endPoint x: 203, endPoint y: 172, distance: 342.7
click at [203, 182] on div "Filtros Id CUIL 30716521784 CUIT/Nombre 202508 Carpeta Periodo Prestacion Perio…" at bounding box center [818, 266] width 1297 height 168
paste input "20116313635"
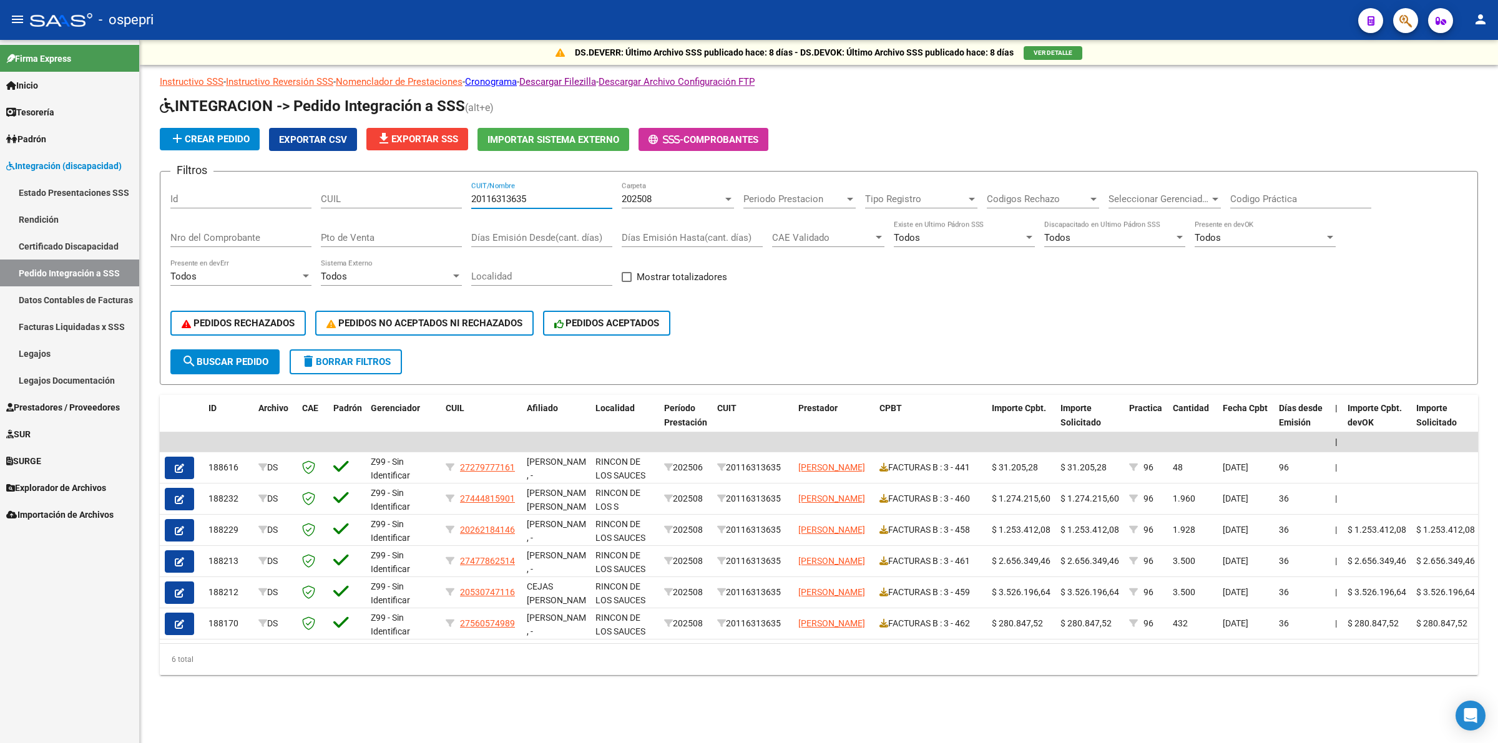
type input "20116313635"
click at [218, 359] on span "search Buscar Pedido" at bounding box center [225, 361] width 87 height 11
drag, startPoint x: 534, startPoint y: 198, endPoint x: 394, endPoint y: 189, distance: 140.1
click at [394, 189] on div "Filtros Id CUIL 20116313635 CUIT/Nombre 202508 Carpeta Periodo Prestacion Perio…" at bounding box center [818, 266] width 1297 height 168
paste input "20293298646"
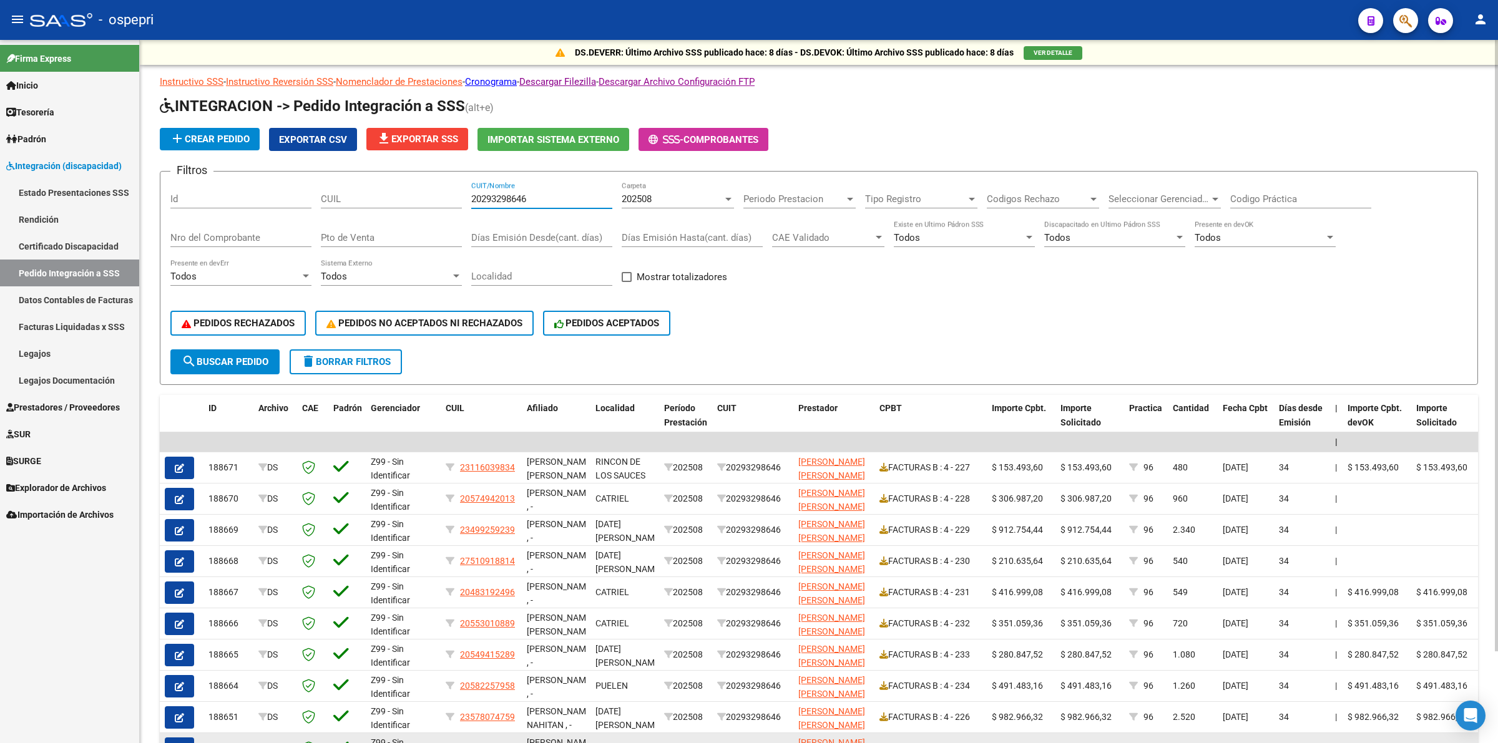
type input "20293298646"
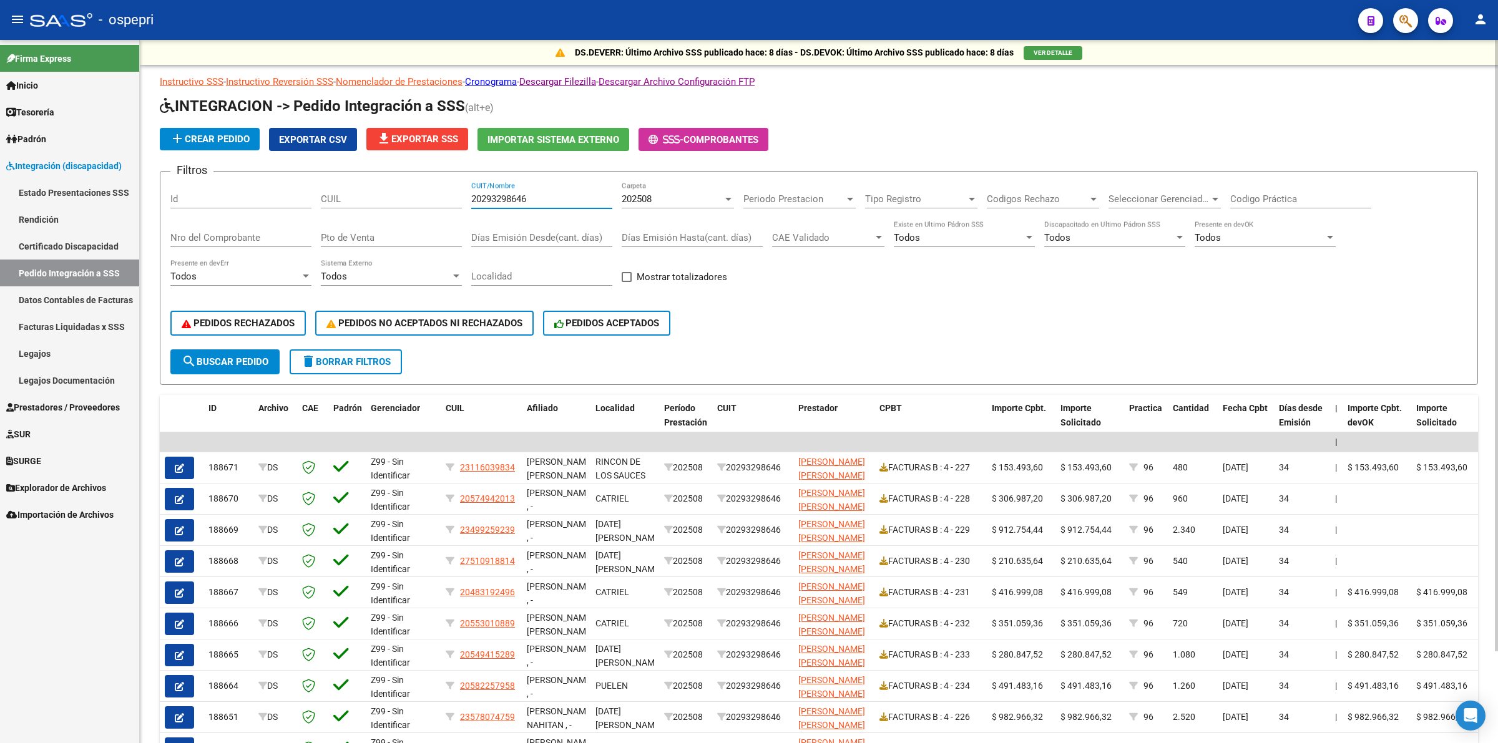
drag, startPoint x: 313, startPoint y: 179, endPoint x: 253, endPoint y: 157, distance: 63.2
click at [253, 159] on app-list-header "INTEGRACION -> Pedido Integración a SSS (alt+e) add Crear Pedido Exportar CSV f…" at bounding box center [819, 240] width 1318 height 289
paste input "27279875791"
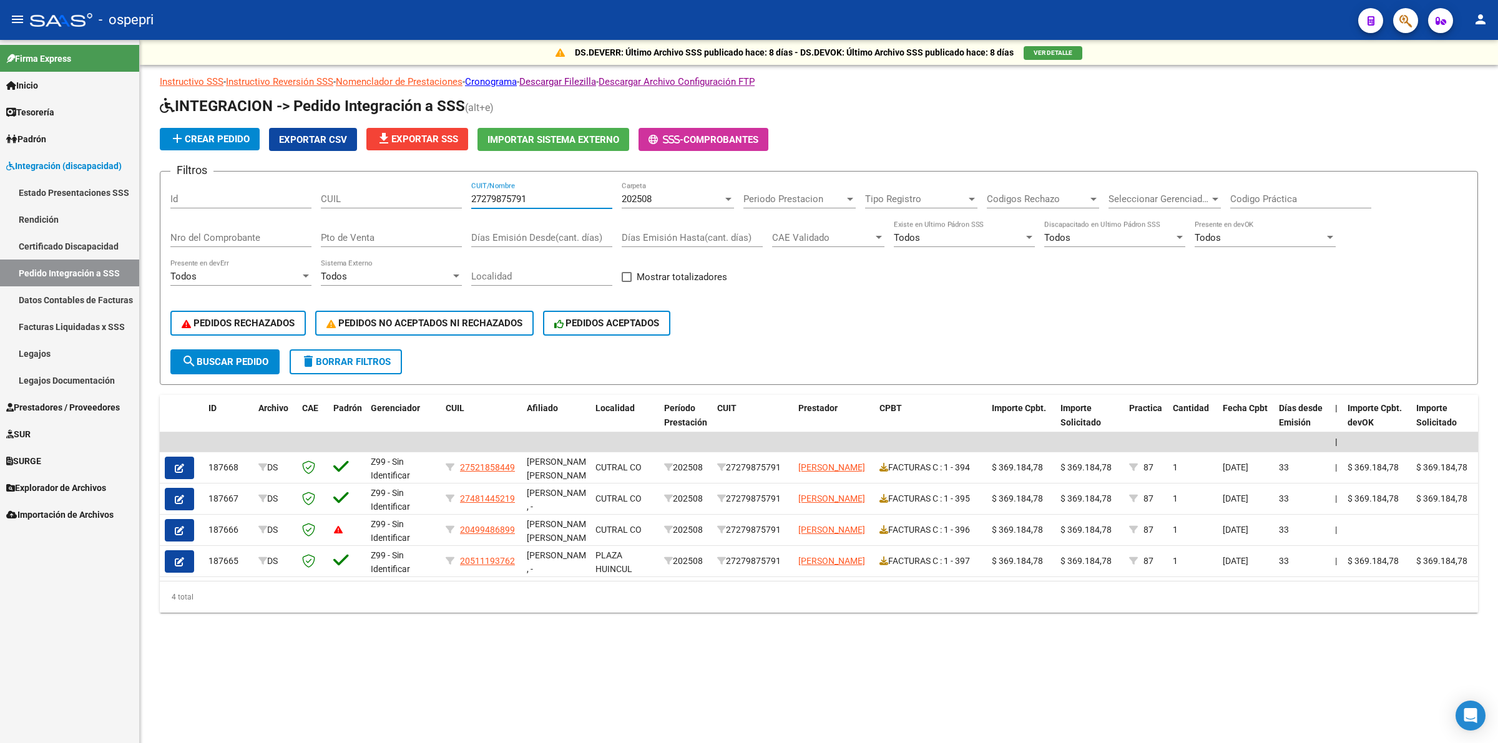
type input "27279875791"
drag, startPoint x: 532, startPoint y: 195, endPoint x: 343, endPoint y: 185, distance: 188.8
click at [343, 189] on div "Filtros Id CUIL 27279875791 CUIT/Nombre 202508 Carpeta Periodo Prestacion Perio…" at bounding box center [818, 266] width 1297 height 168
drag, startPoint x: 556, startPoint y: 192, endPoint x: 554, endPoint y: 200, distance: 7.7
click at [554, 194] on input "27279875791" at bounding box center [541, 199] width 141 height 11
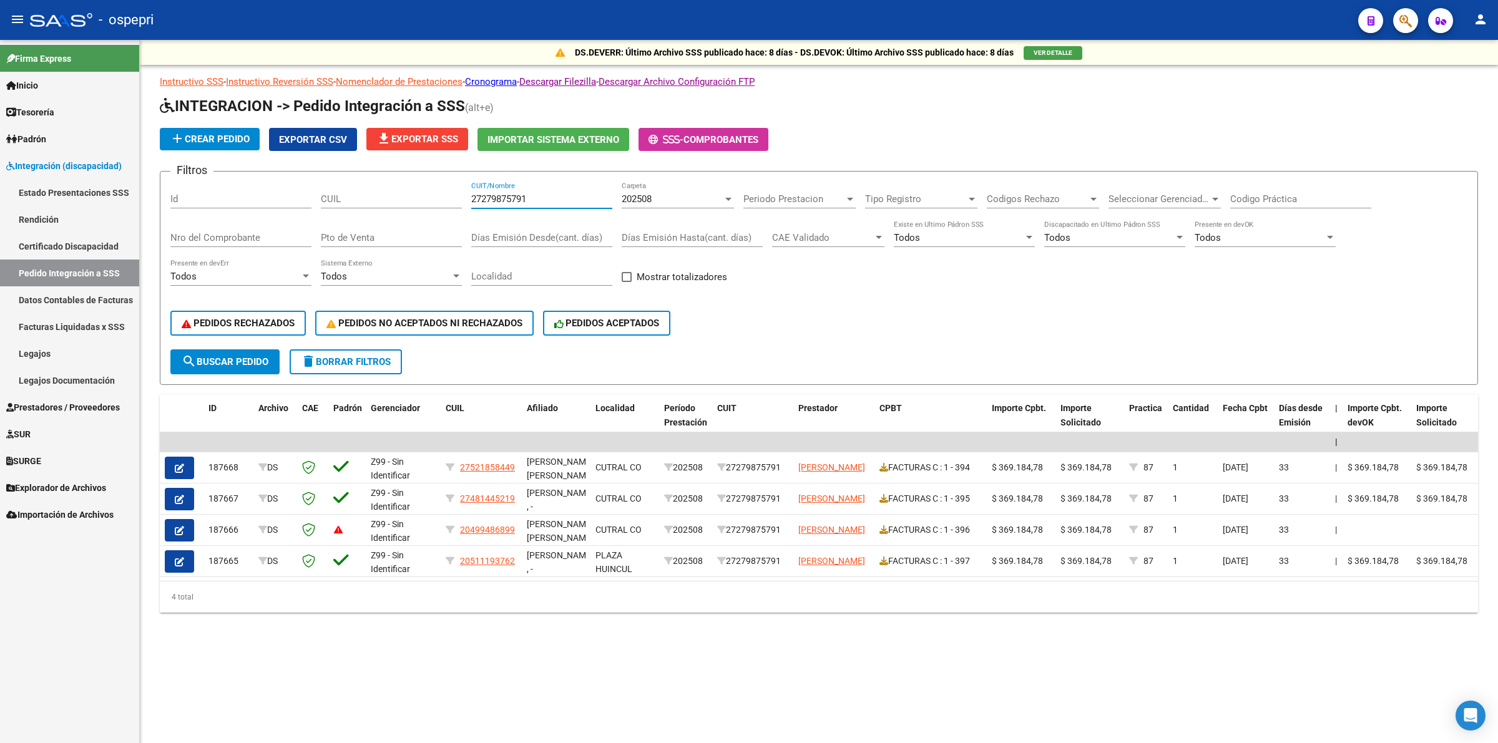
click at [554, 198] on input "27279875791" at bounding box center [541, 199] width 141 height 11
paste input "27328386262"
type input "27328386262"
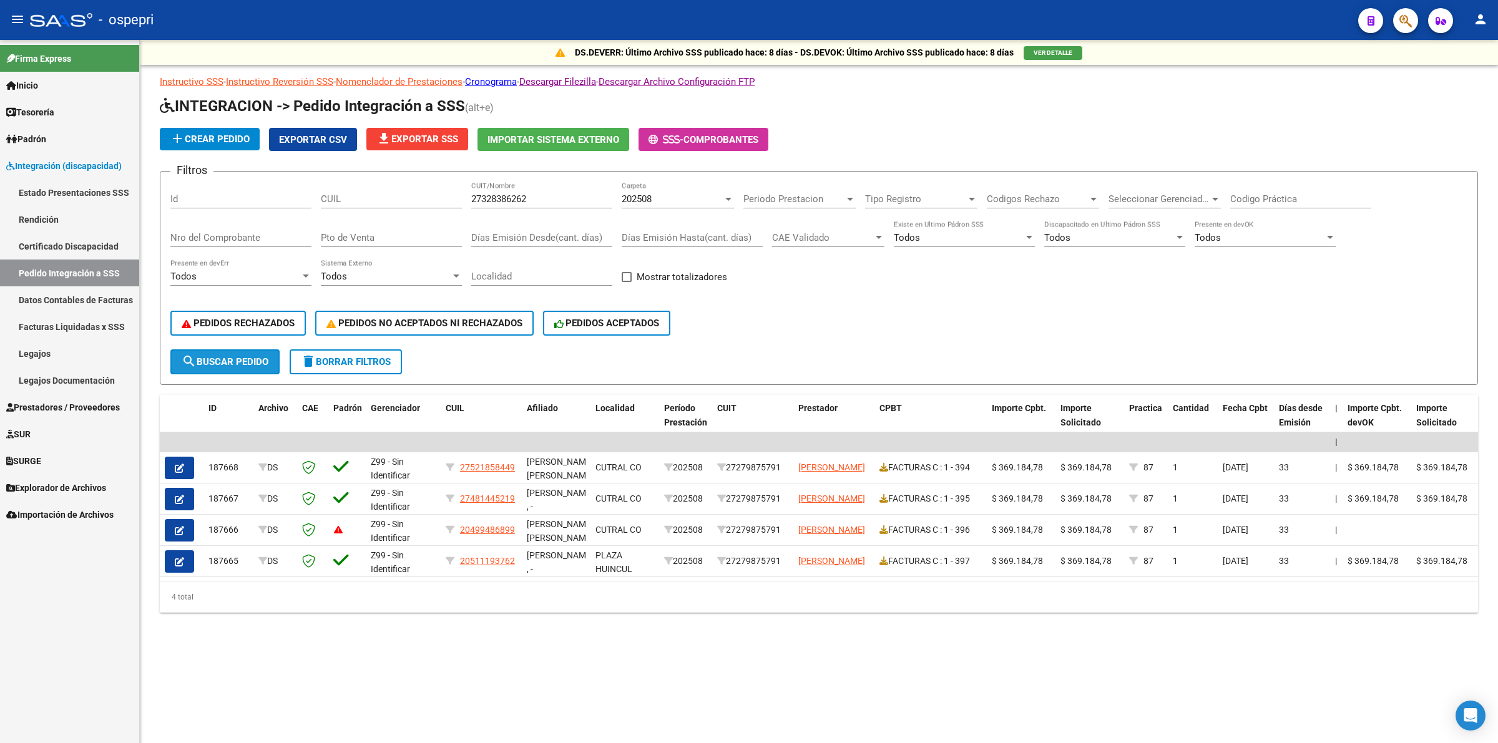
drag, startPoint x: 238, startPoint y: 356, endPoint x: 248, endPoint y: 358, distance: 10.7
click at [238, 356] on span "search Buscar Pedido" at bounding box center [225, 361] width 87 height 11
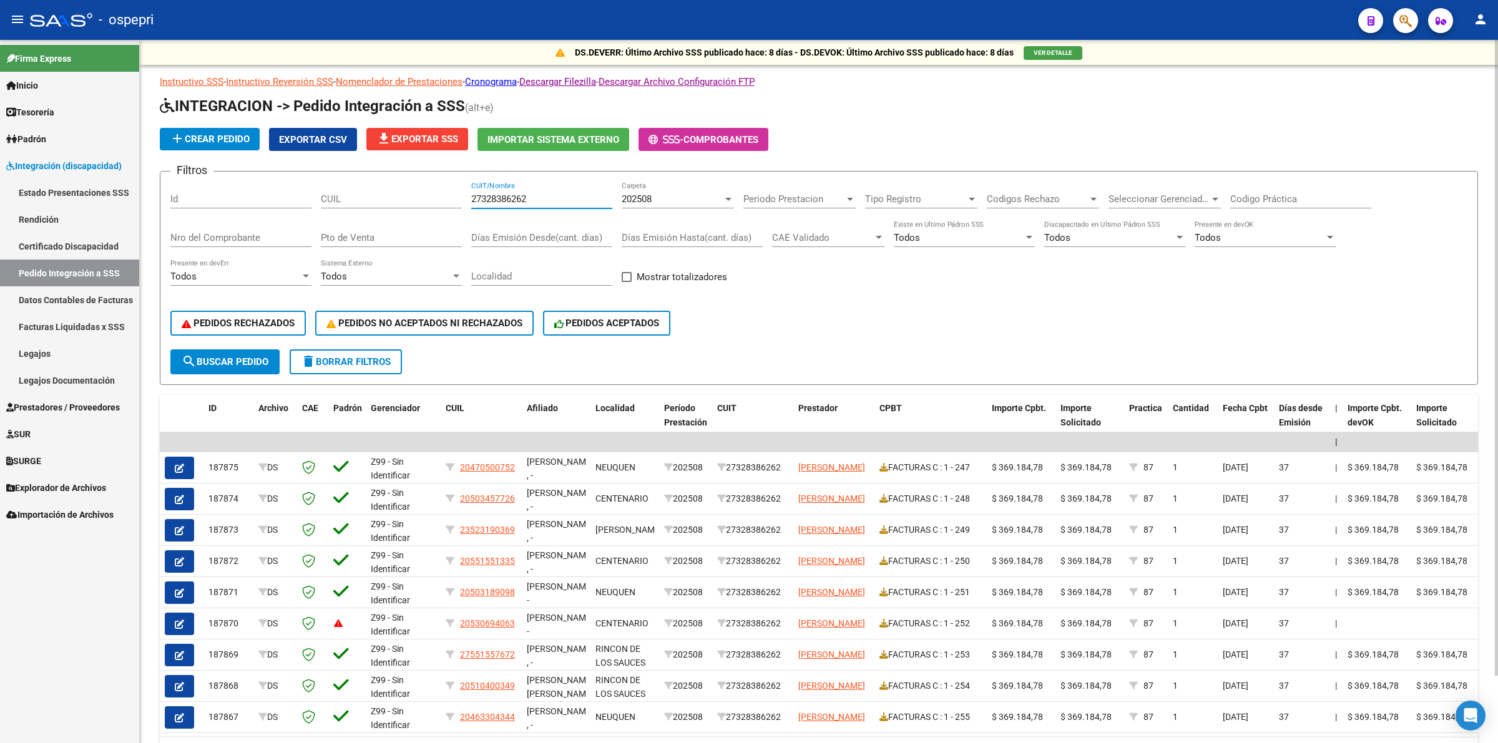
drag, startPoint x: 541, startPoint y: 195, endPoint x: 385, endPoint y: 189, distance: 156.2
click at [384, 189] on div "Filtros Id CUIL 27328386262 CUIT/Nombre 202508 Carpeta Periodo Prestacion Perio…" at bounding box center [818, 266] width 1297 height 168
paste input "30672672550"
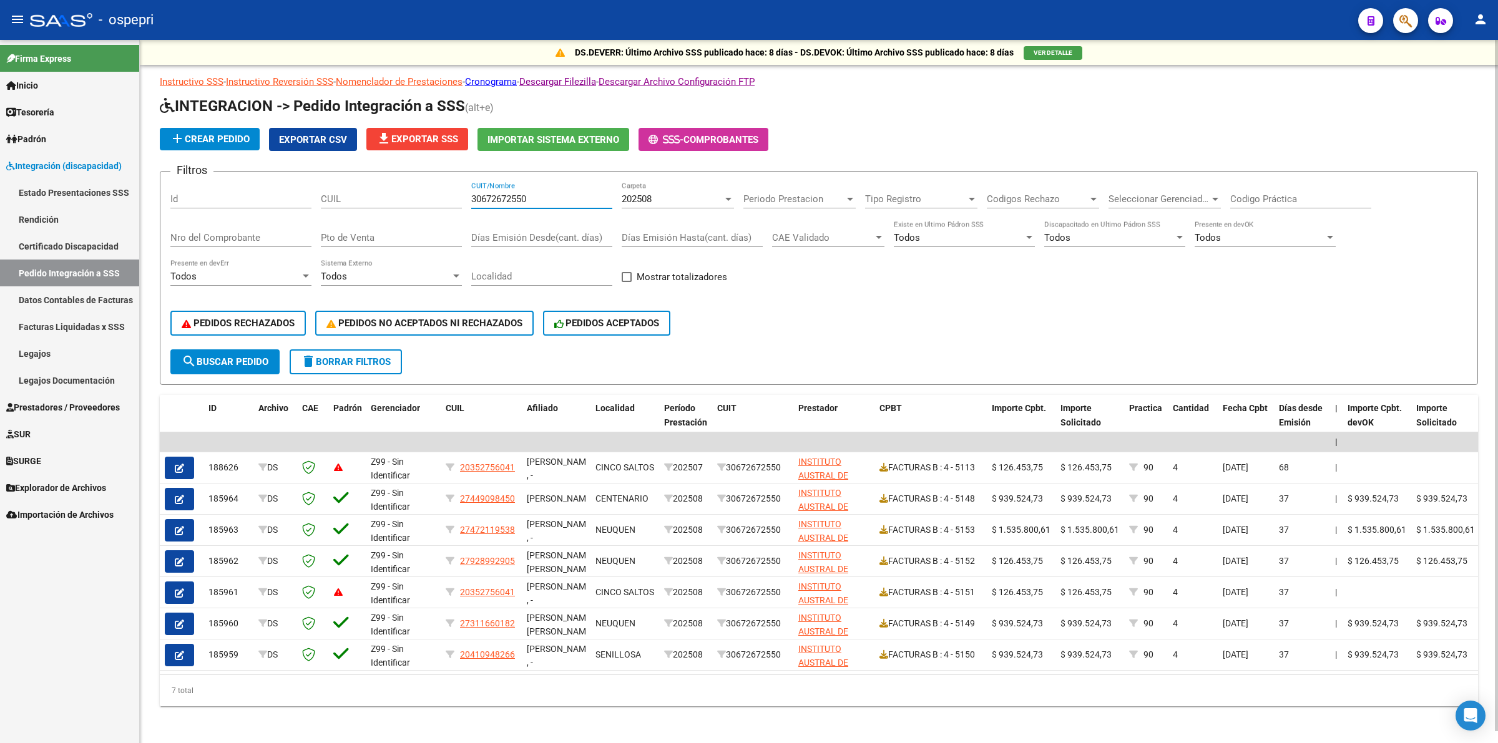
type input "30672672550"
drag, startPoint x: 546, startPoint y: 197, endPoint x: 421, endPoint y: 189, distance: 125.1
click at [421, 190] on div "Filtros Id CUIL 30672672550 CUIT/Nombre 202508 Carpeta Periodo Prestacion Perio…" at bounding box center [818, 266] width 1297 height 168
paste input "27358862883"
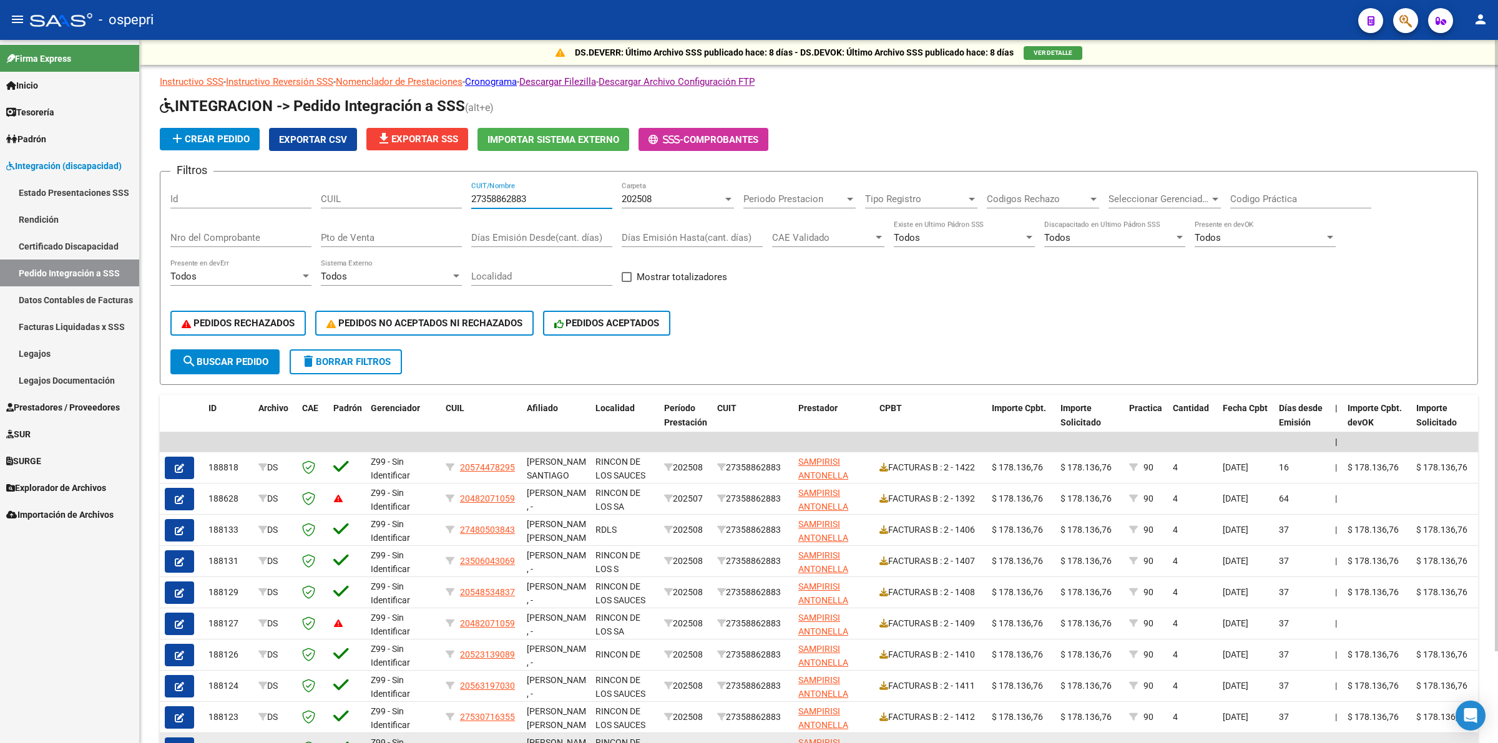
type input "27358862883"
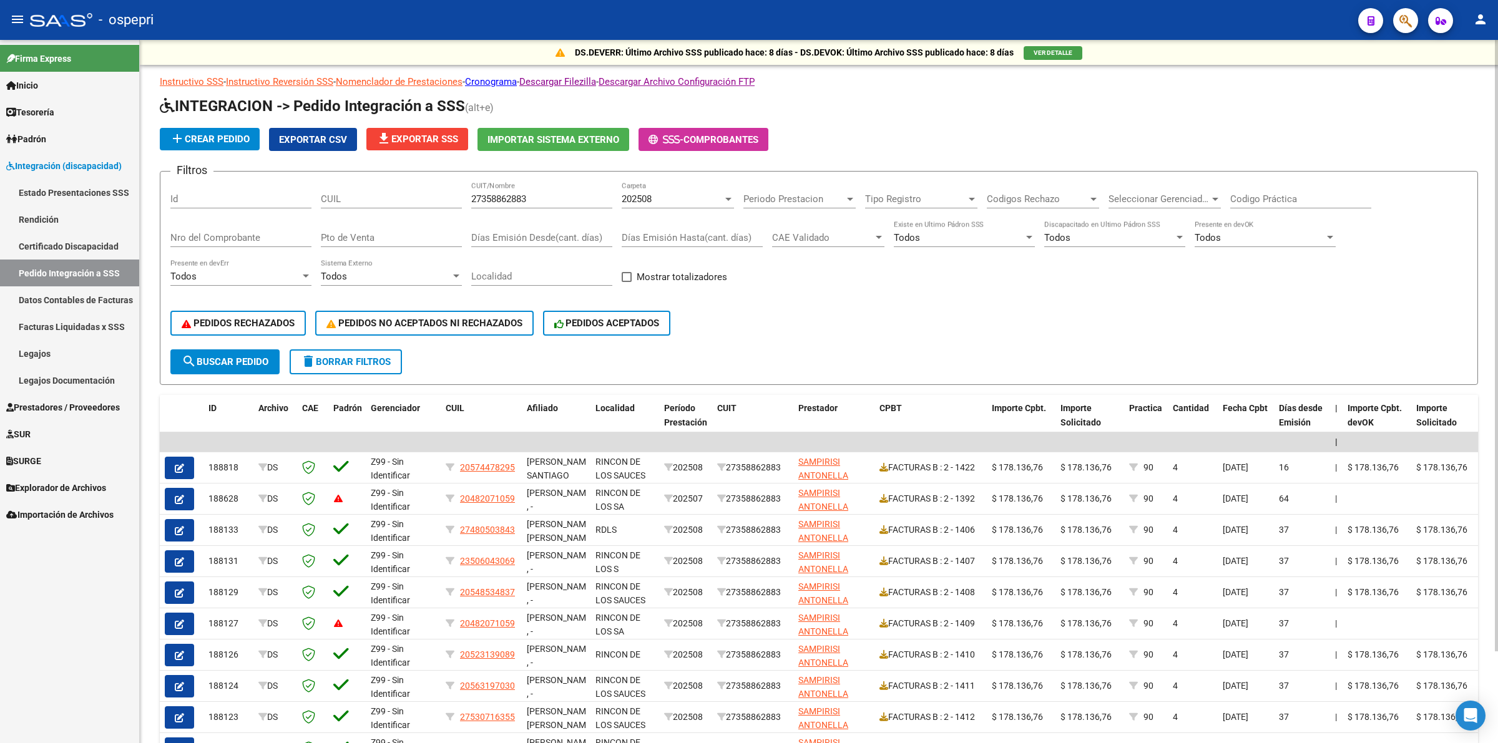
drag, startPoint x: 534, startPoint y: 191, endPoint x: 490, endPoint y: 177, distance: 46.6
click at [488, 178] on form "Filtros Id CUIL 27358862883 CUIT/Nombre 202508 Carpeta Periodo Prestacion Perio…" at bounding box center [819, 278] width 1318 height 214
click at [534, 200] on input "27358862883" at bounding box center [541, 199] width 141 height 11
paste input "27346653715"
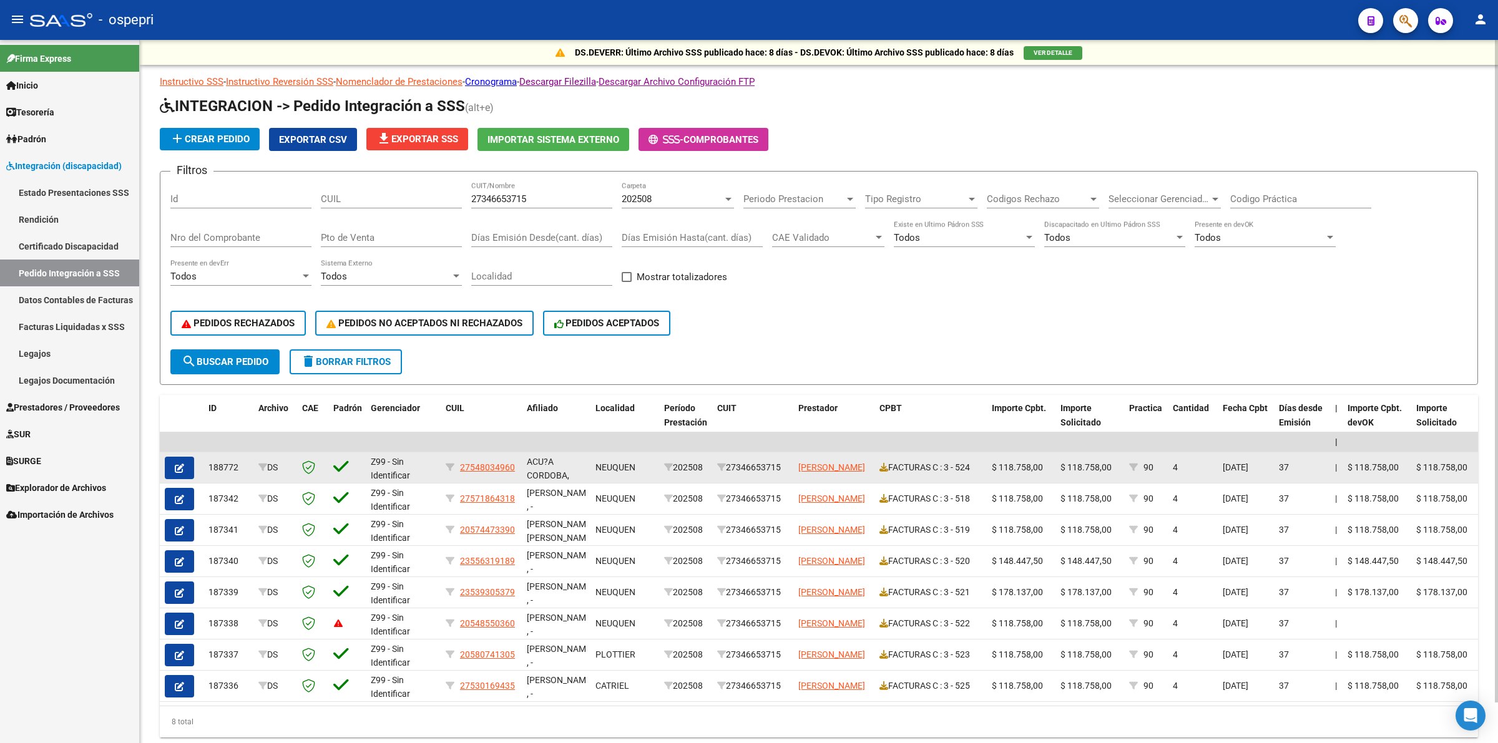
drag, startPoint x: 518, startPoint y: 482, endPoint x: 541, endPoint y: 476, distance: 23.8
click at [521, 476] on datatable-scroller "| | 188772 DS Z99 - Sin Identificar 27548034960 ACU?A CORDOBA, [PERSON_NAME] , …" at bounding box center [819, 568] width 1318 height 270
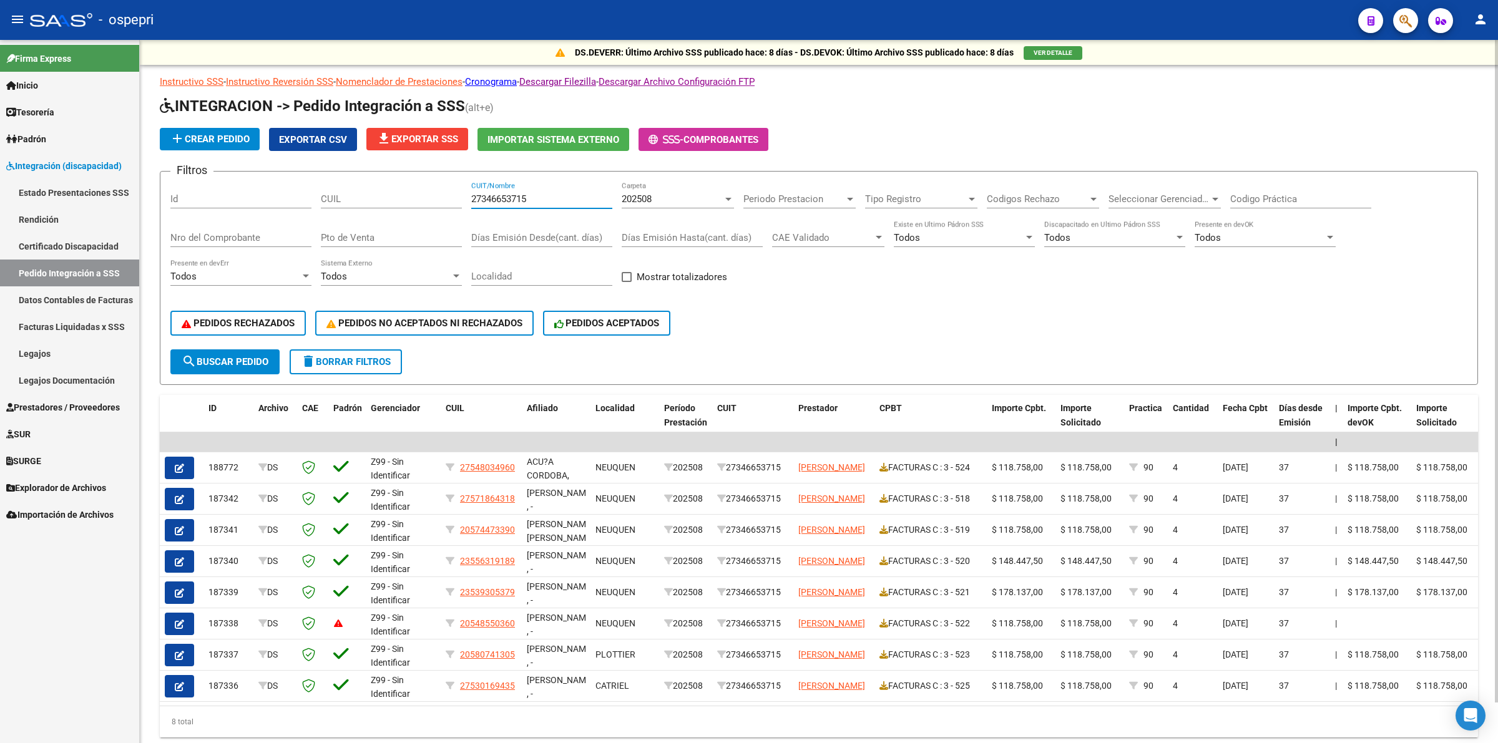
drag, startPoint x: 547, startPoint y: 198, endPoint x: 487, endPoint y: 163, distance: 69.4
click at [485, 167] on app-list-header "INTEGRACION -> Pedido Integración a SSS (alt+e) add Crear Pedido Exportar CSV f…" at bounding box center [819, 240] width 1318 height 289
paste input "27335725706"
type input "27327335725706"
drag, startPoint x: 559, startPoint y: 200, endPoint x: 370, endPoint y: 181, distance: 190.7
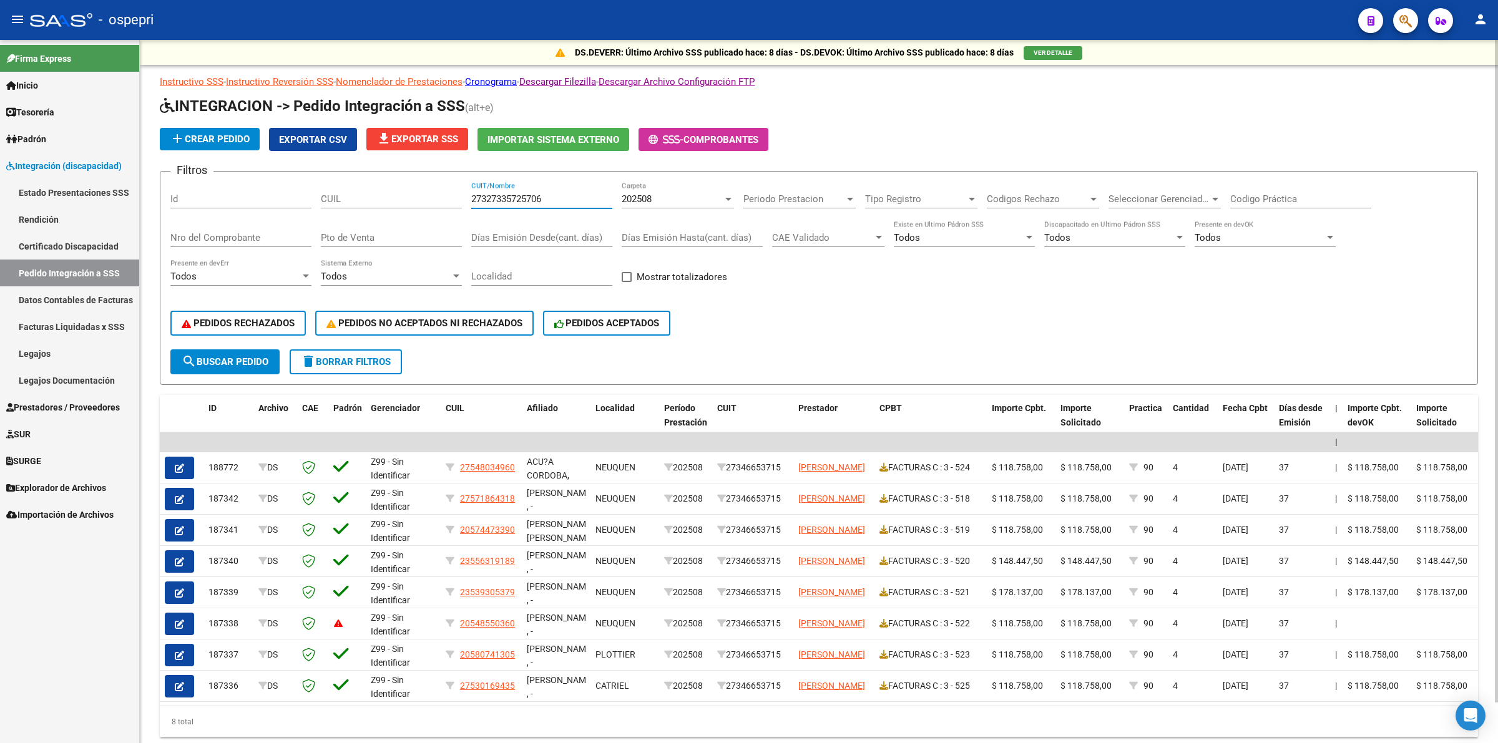
click at [369, 182] on div "Filtros Id CUIL 27327335725706 CUIT/Nombre 202508 Carpeta Periodo Prestacion Pe…" at bounding box center [818, 266] width 1297 height 168
paste input "27335725706"
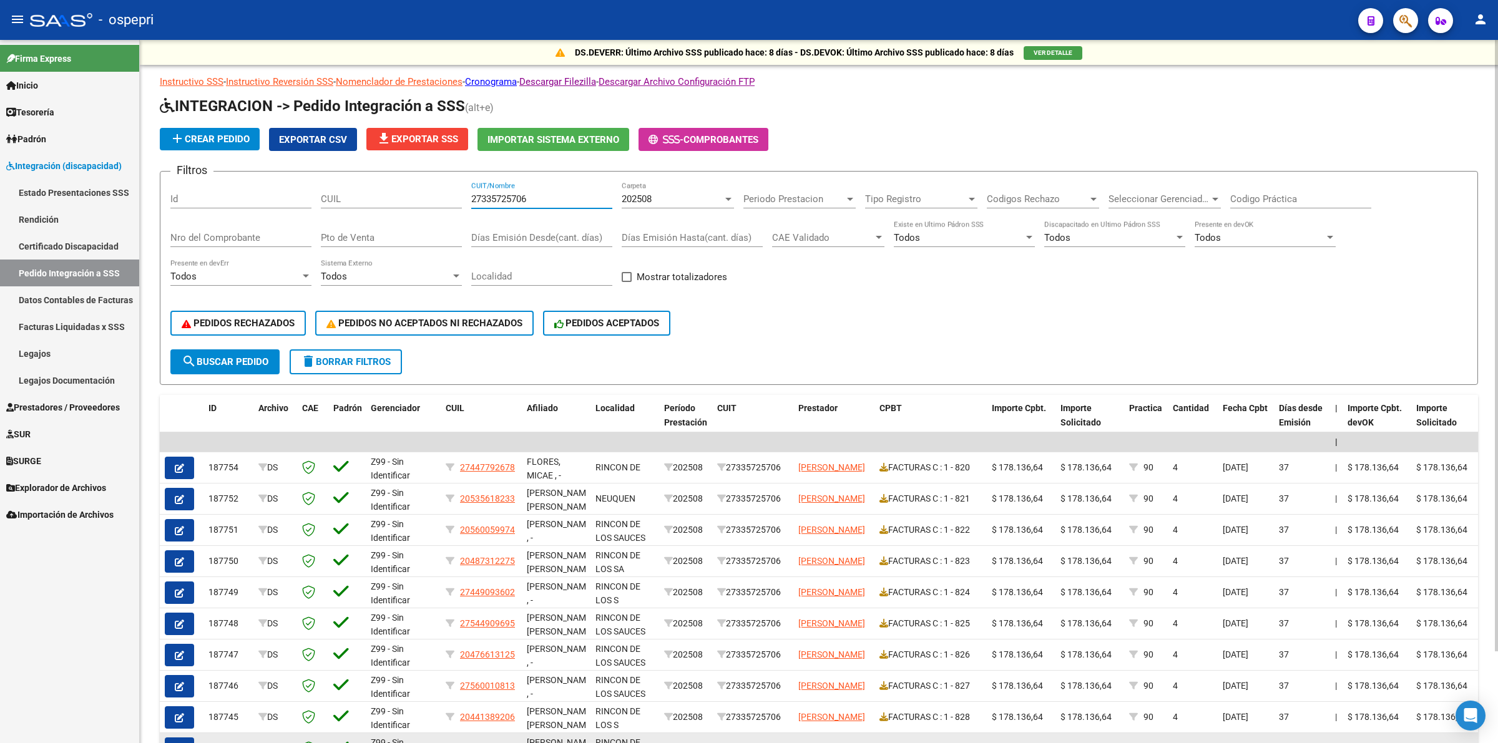
type input "27335725706"
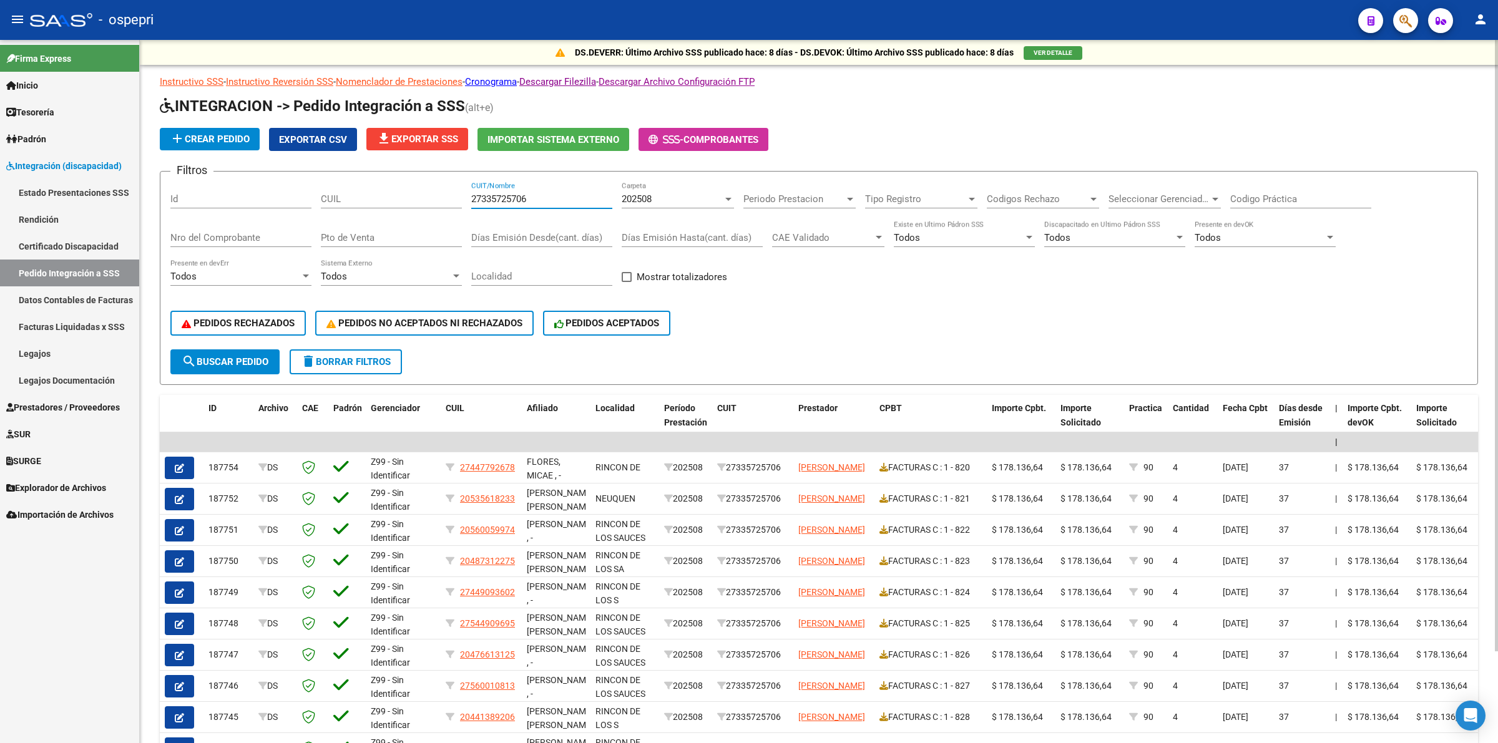
drag, startPoint x: 536, startPoint y: 195, endPoint x: 436, endPoint y: 160, distance: 105.8
click at [433, 164] on app-list-header "INTEGRACION -> Pedido Integración a SSS (alt+e) add Crear Pedido Exportar CSV f…" at bounding box center [819, 240] width 1318 height 289
paste input "27335088447"
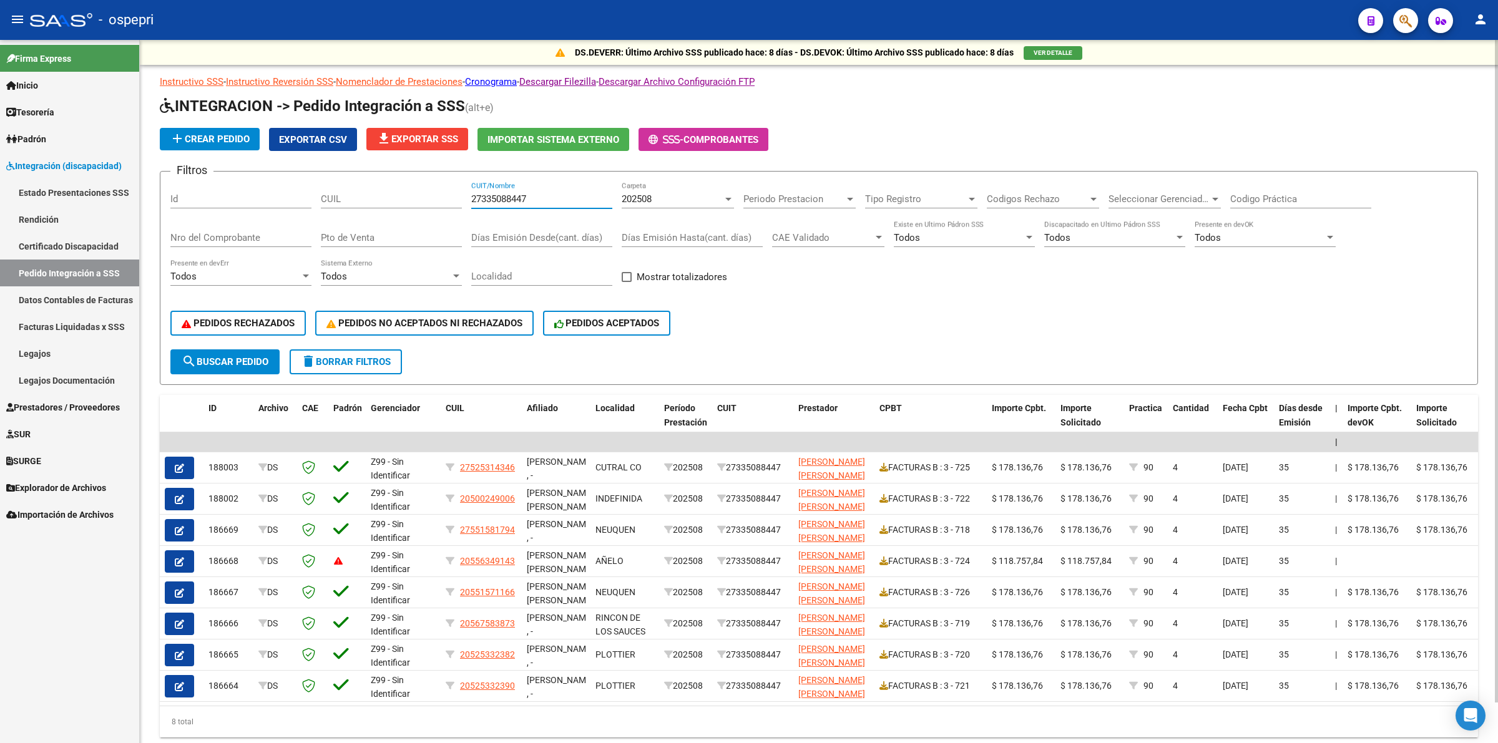
drag, startPoint x: 547, startPoint y: 200, endPoint x: 493, endPoint y: 183, distance: 56.5
click at [493, 184] on div "27335088447 CUIT/Nombre" at bounding box center [541, 195] width 141 height 27
paste input "27322472930"
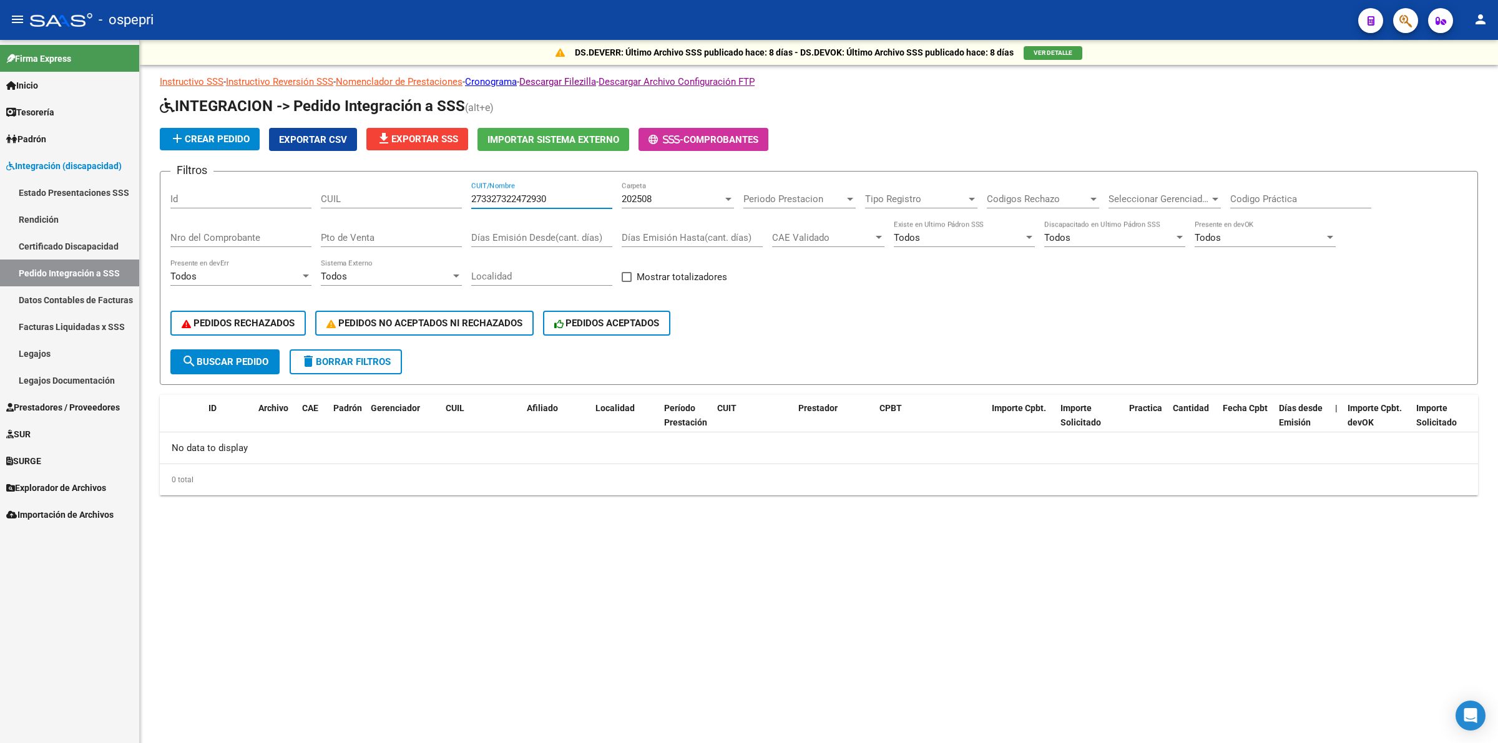
drag, startPoint x: 594, startPoint y: 197, endPoint x: 479, endPoint y: 179, distance: 116.3
click at [479, 179] on form "Filtros Id CUIL 273327322472930 CUIT/Nombre 202508 Carpeta Periodo Prestacion P…" at bounding box center [819, 278] width 1318 height 214
paste input "27322472930"
type input "227322472930"
click at [548, 197] on input "227322472930" at bounding box center [541, 199] width 141 height 11
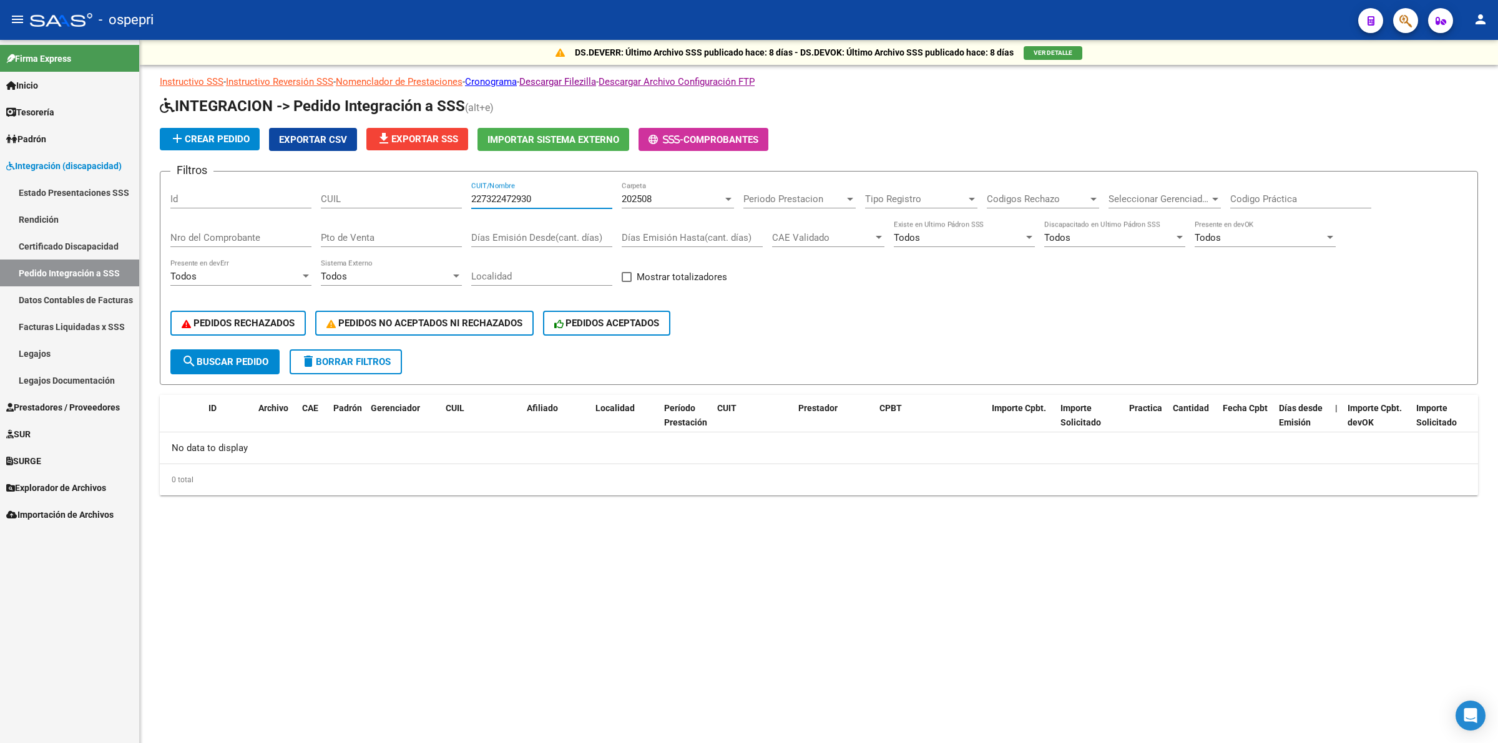
click at [548, 197] on input "227322472930" at bounding box center [541, 199] width 141 height 11
paste input "27322472930"
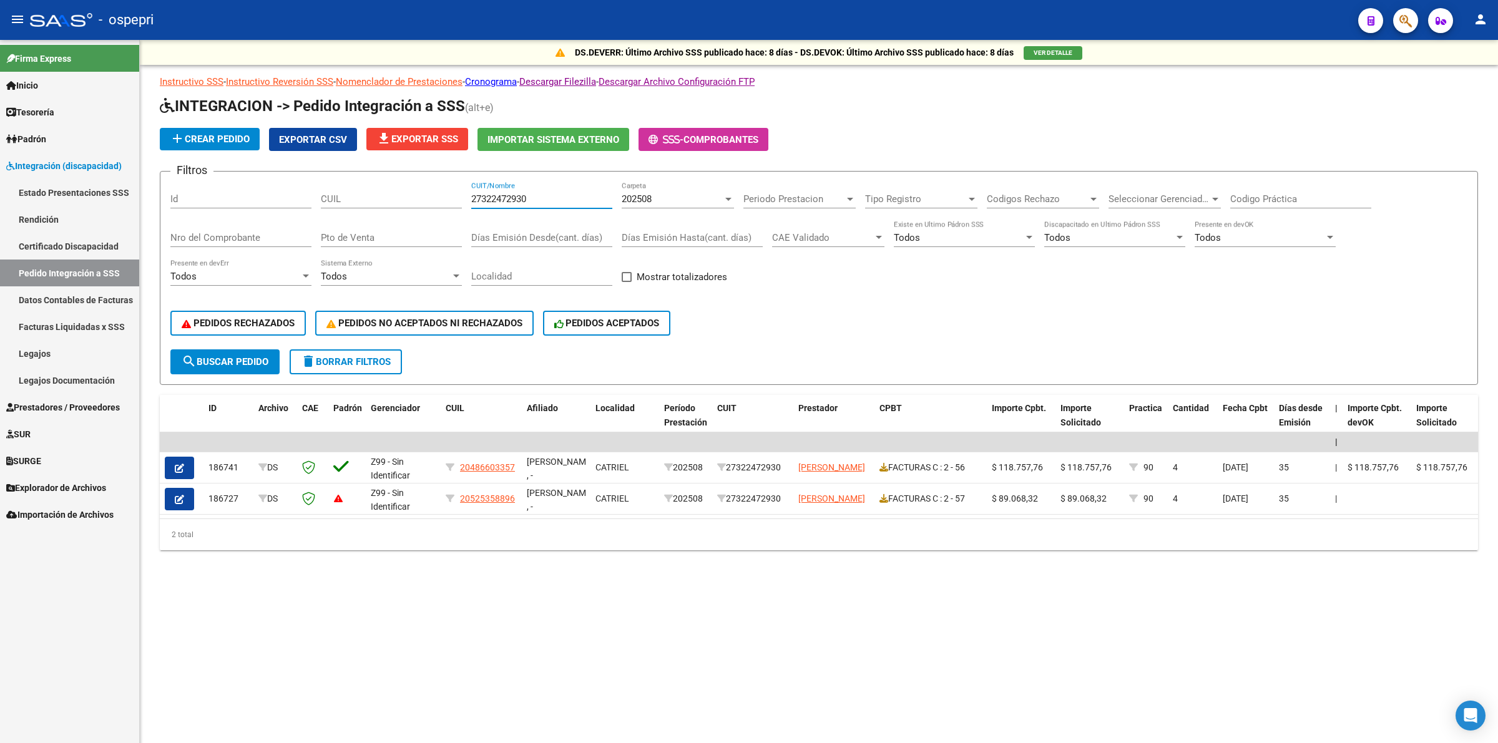
type input "27322472930"
drag, startPoint x: 543, startPoint y: 195, endPoint x: 426, endPoint y: 179, distance: 118.6
click at [426, 182] on div "Filtros Id CUIL 27322472930 CUIT/Nombre 202508 Carpeta Periodo Prestacion Perio…" at bounding box center [818, 266] width 1297 height 168
paste input "27312261710"
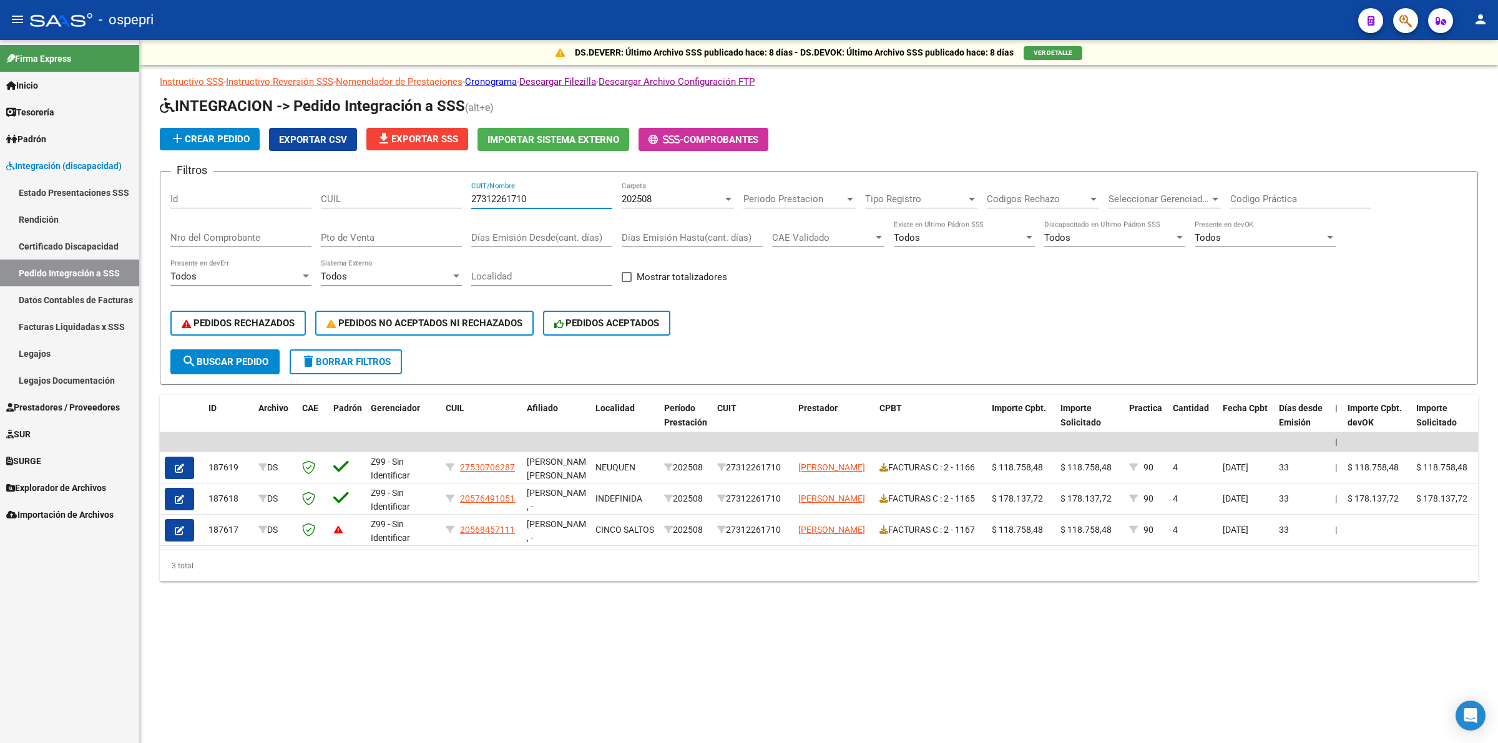
drag, startPoint x: 552, startPoint y: 200, endPoint x: 476, endPoint y: 185, distance: 77.7
click at [476, 185] on div "27312261710 CUIT/Nombre" at bounding box center [541, 195] width 141 height 27
type input "2"
paste input "27311048444"
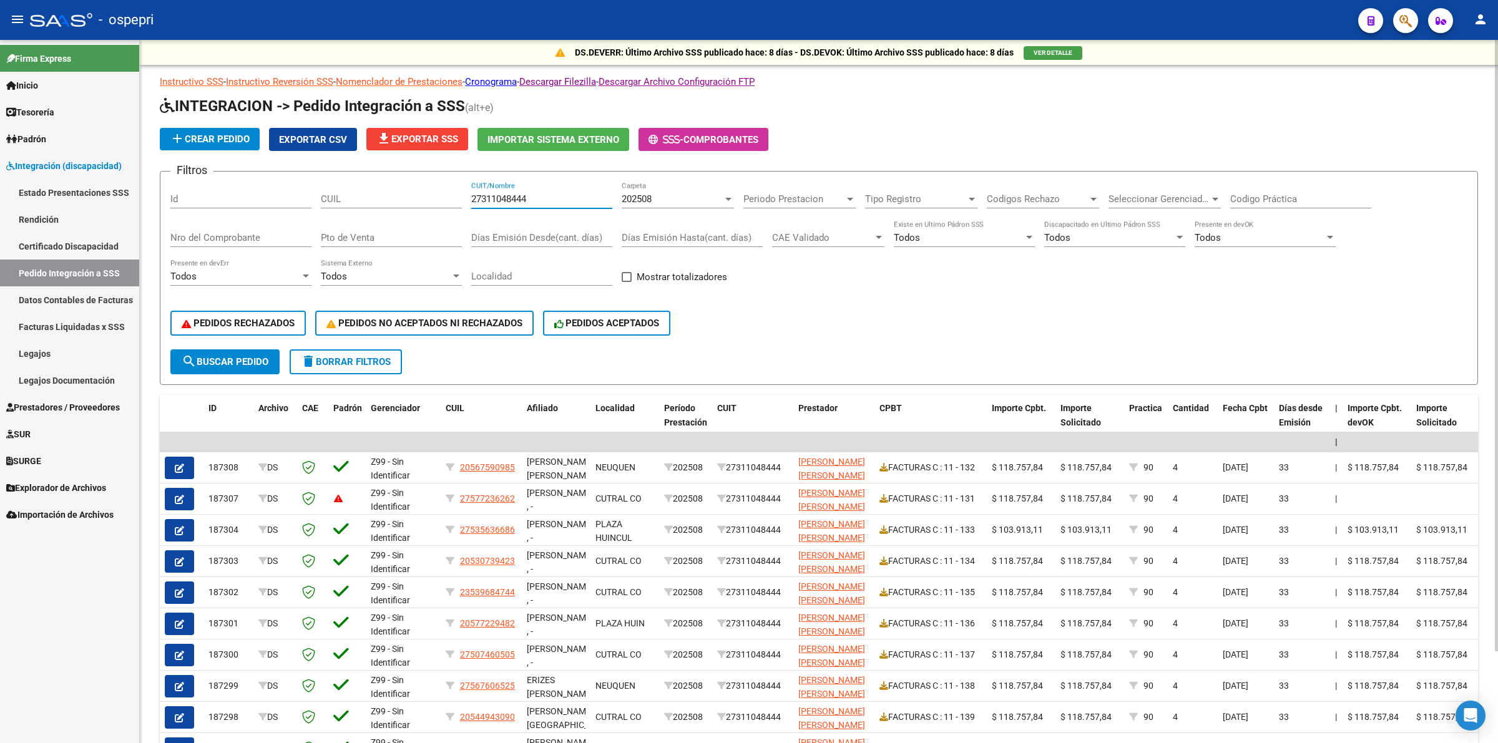
drag, startPoint x: 547, startPoint y: 192, endPoint x: 478, endPoint y: 178, distance: 70.8
click at [478, 178] on form "Filtros Id CUIL 27311048444 CUIT/Nombre 202508 Carpeta Periodo Prestacion Perio…" at bounding box center [819, 278] width 1318 height 214
type input "2"
paste input "27304963471"
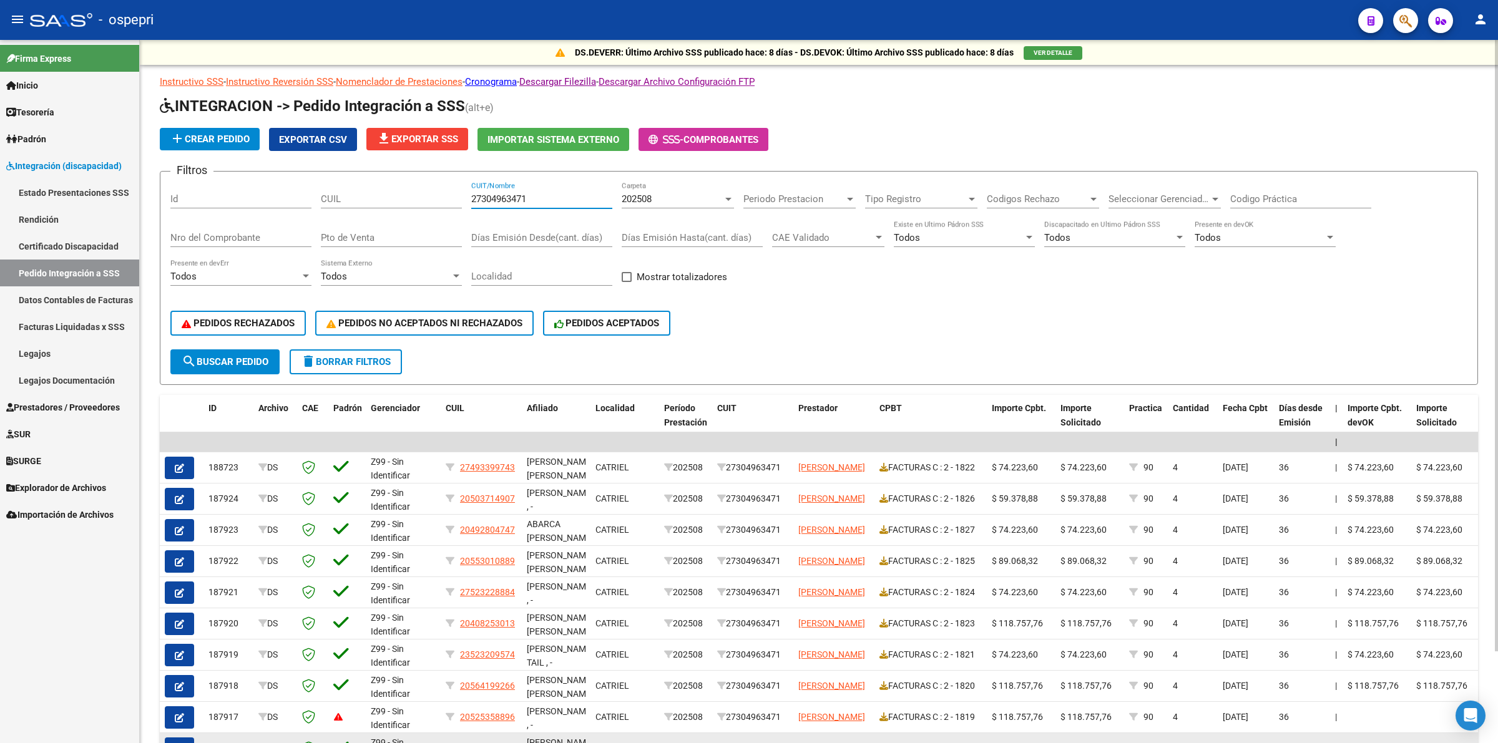
type input "27304963471"
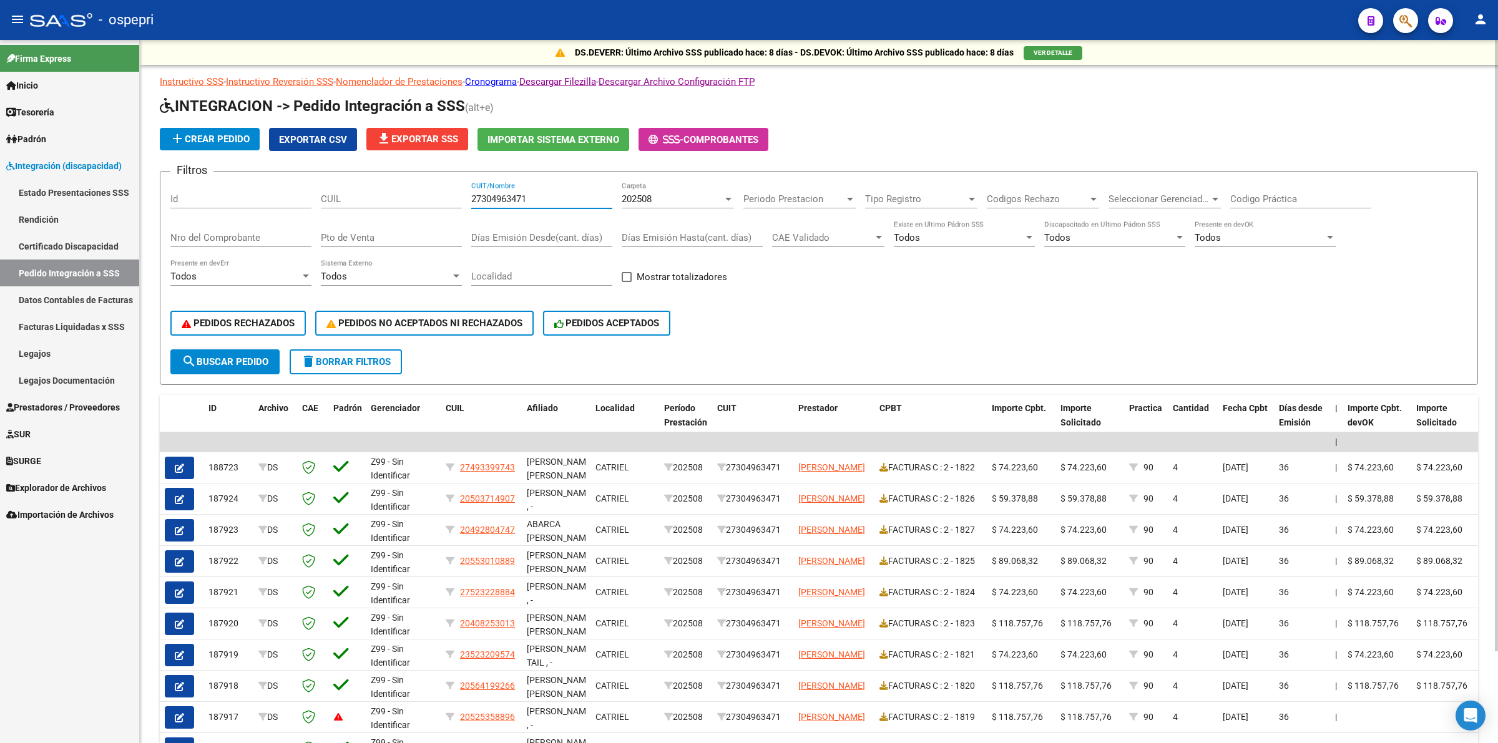
drag, startPoint x: 546, startPoint y: 192, endPoint x: 458, endPoint y: 170, distance: 91.3
click at [458, 173] on form "Filtros Id CUIL 27304963471 CUIT/Nombre 202508 Carpeta Periodo Prestacion Perio…" at bounding box center [819, 278] width 1318 height 214
paste input "27291274043"
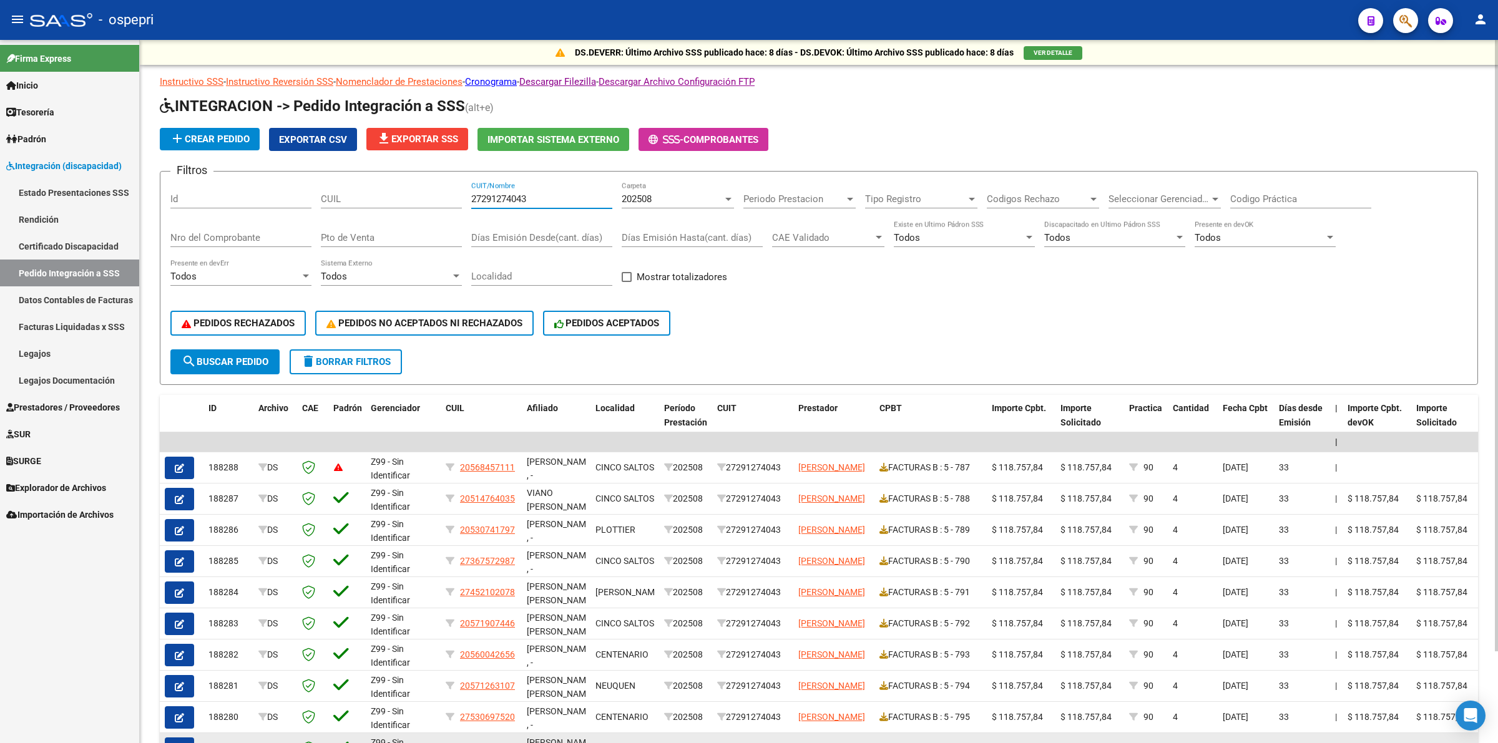
type input "27291274043"
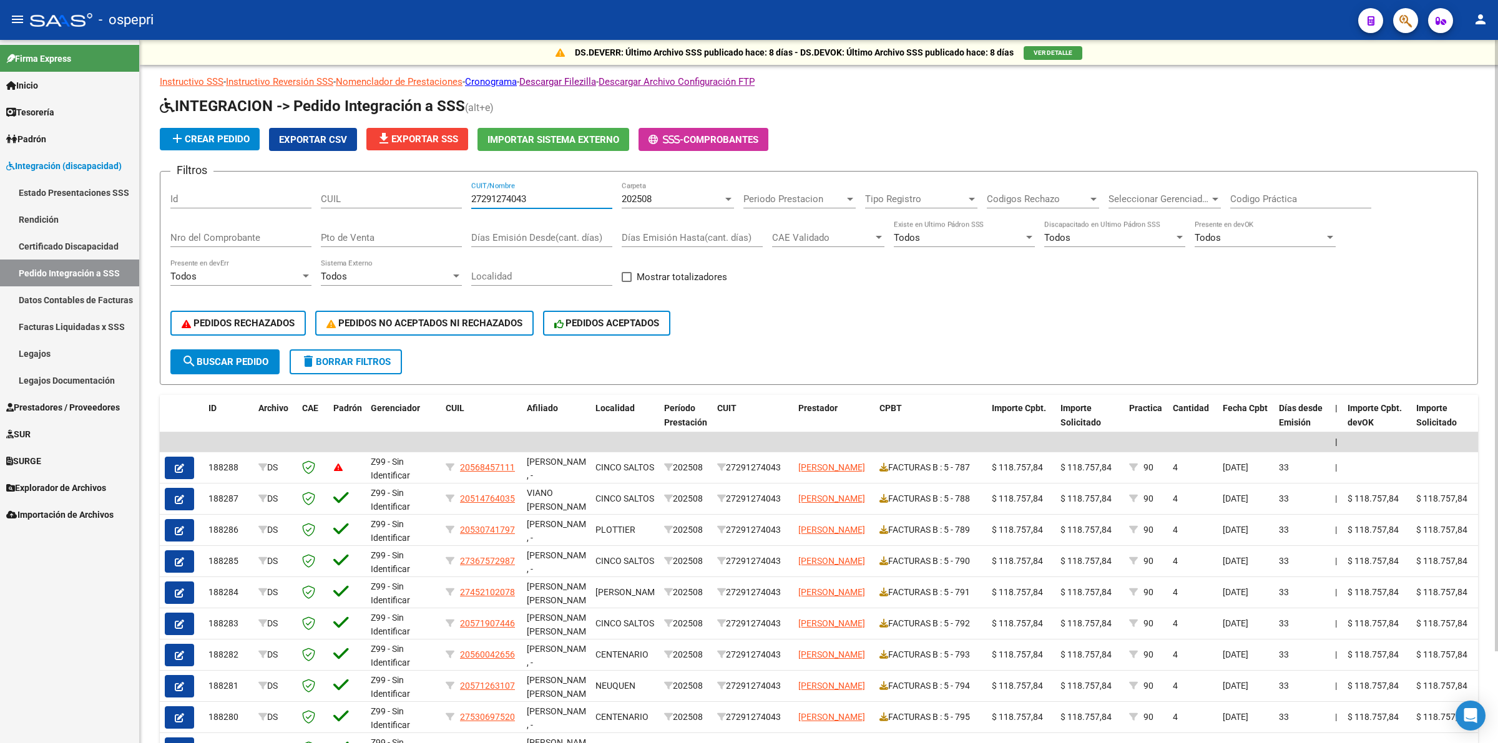
drag, startPoint x: 556, startPoint y: 195, endPoint x: 406, endPoint y: 176, distance: 150.4
click at [406, 177] on form "Filtros Id CUIL 27291274043 CUIT/Nombre 202508 Carpeta Periodo Prestacion Perio…" at bounding box center [819, 278] width 1318 height 214
paste input "27283727217"
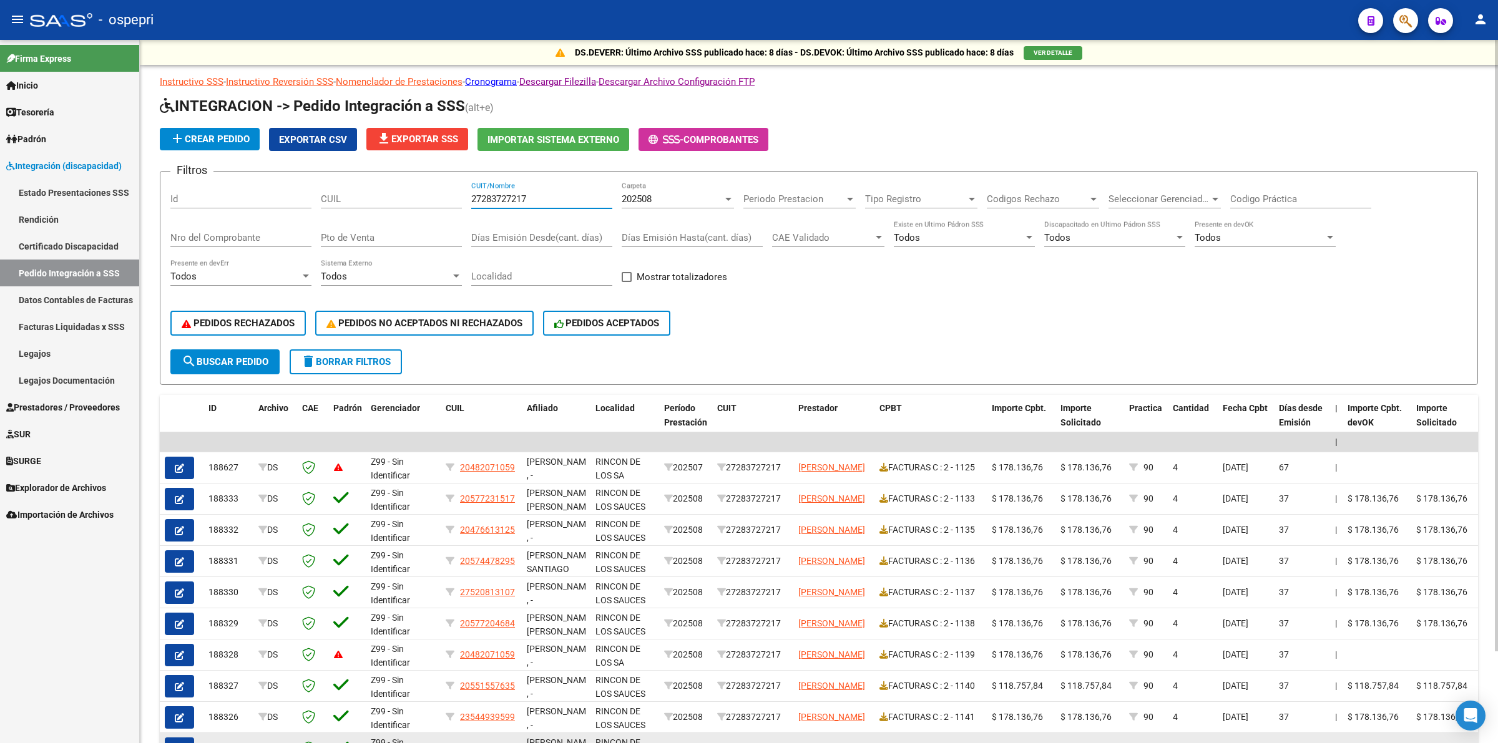
type input "27283727217"
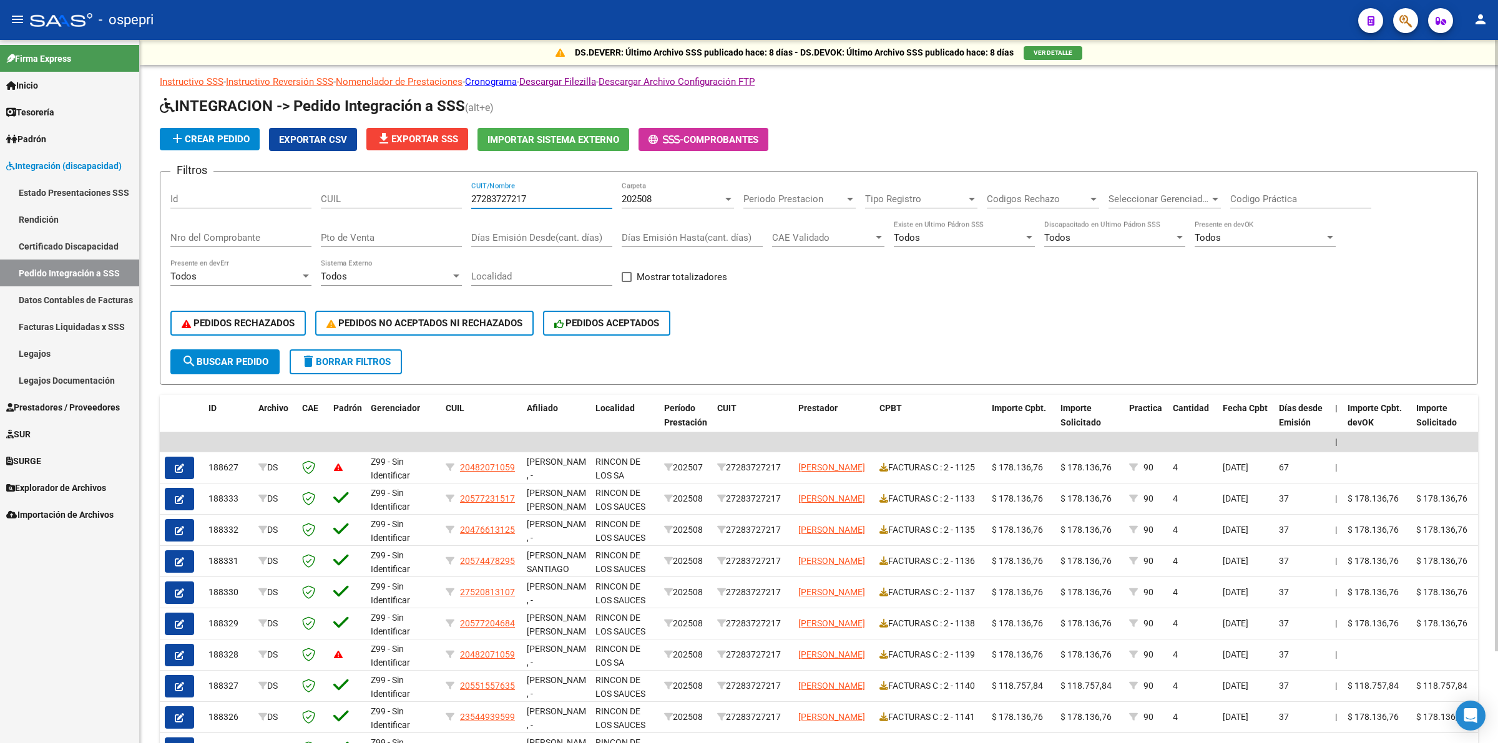
drag, startPoint x: 554, startPoint y: 198, endPoint x: 345, endPoint y: 164, distance: 211.9
click at [344, 164] on app-list-header "INTEGRACION -> Pedido Integración a SSS (alt+e) add Crear Pedido Exportar CSV f…" at bounding box center [819, 240] width 1318 height 289
paste input "27262573201"
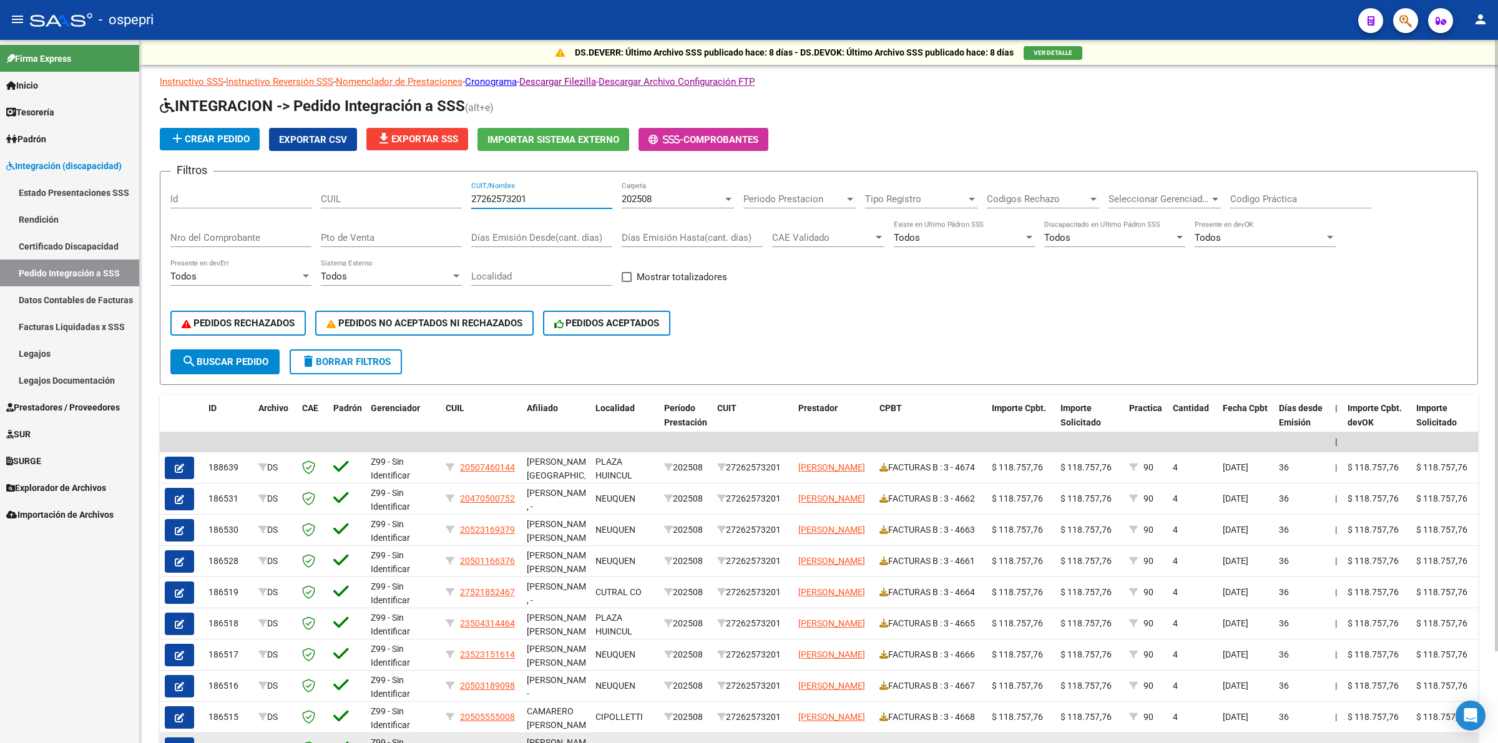
type input "27262573201"
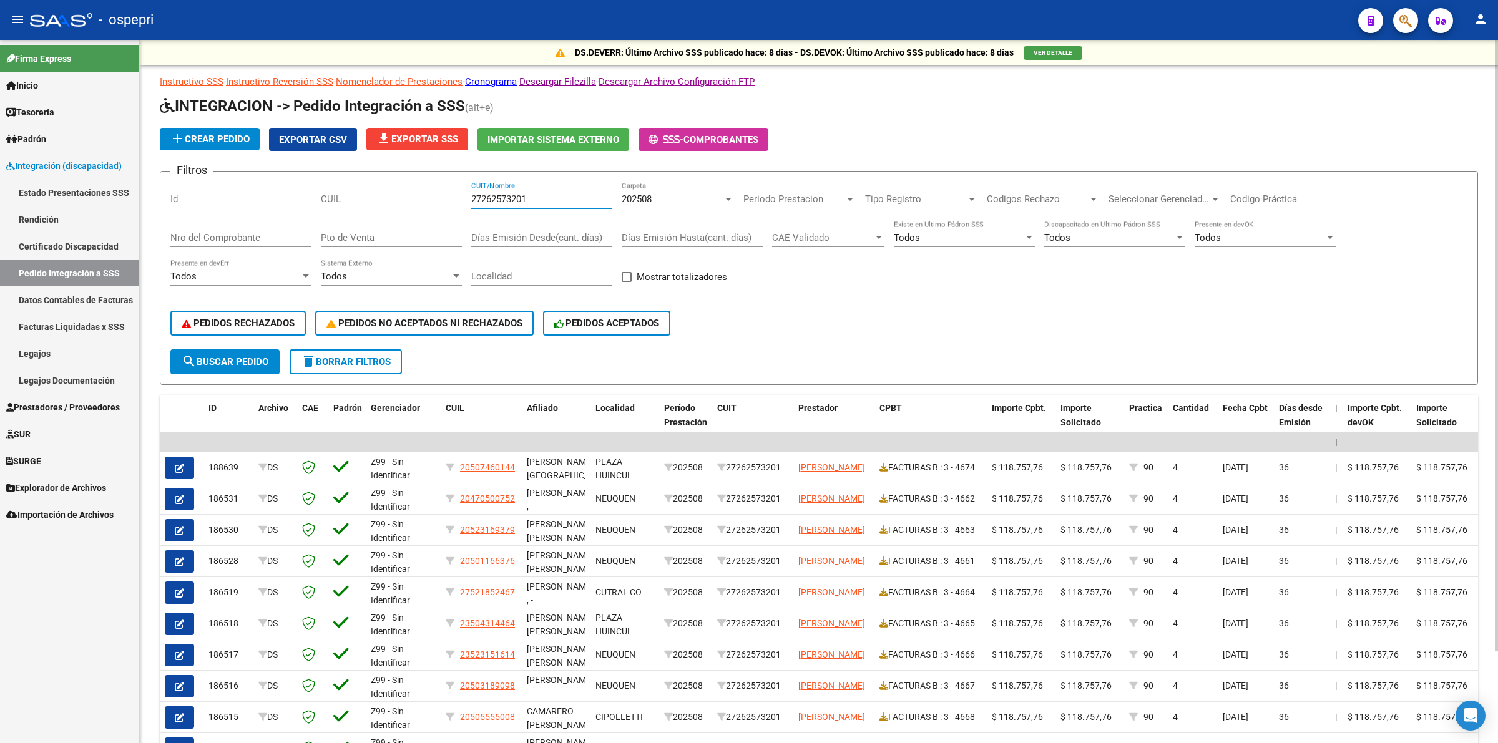
drag, startPoint x: 535, startPoint y: 197, endPoint x: 340, endPoint y: 152, distance: 199.9
click at [339, 154] on app-list-header "INTEGRACION -> Pedido Integración a SSS (alt+e) add Crear Pedido Exportar CSV f…" at bounding box center [819, 240] width 1318 height 289
paste input "27253083617"
type input "27253083617"
drag, startPoint x: 569, startPoint y: 194, endPoint x: 240, endPoint y: 187, distance: 329.0
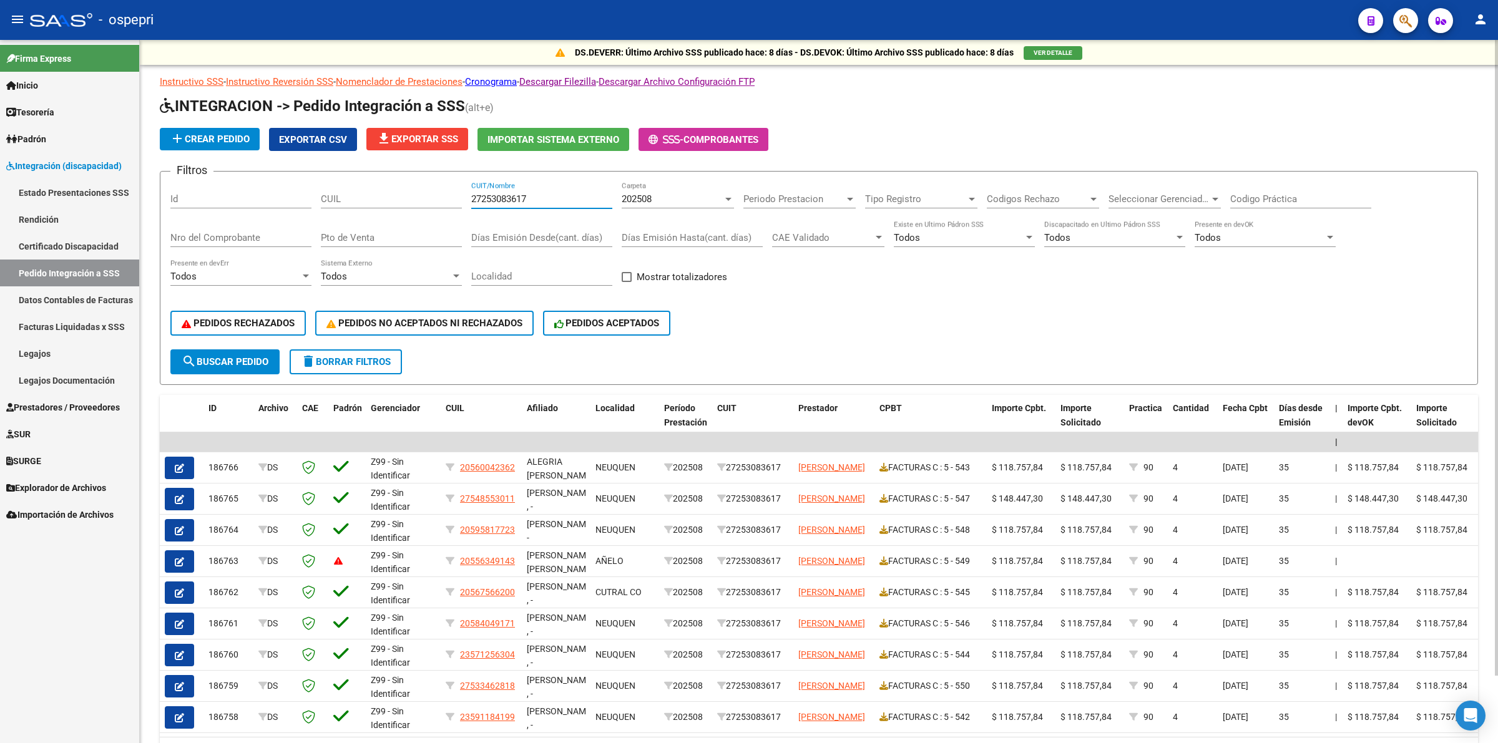
click at [239, 189] on div "Filtros Id CUIL 27253083617 CUIT/Nombre 202508 Carpeta Periodo Prestacion Perio…" at bounding box center [818, 266] width 1297 height 168
paste input "27247969336"
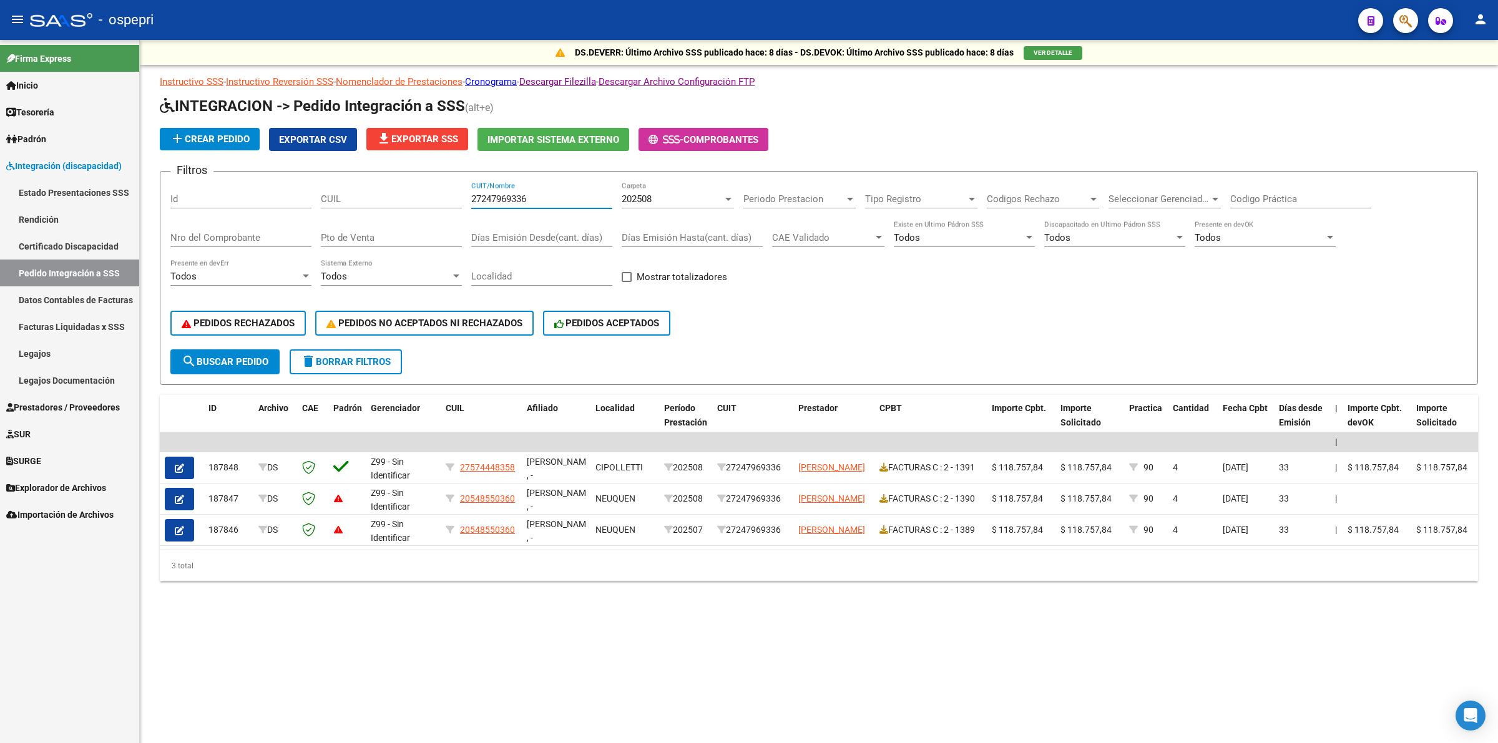
type input "27247969336"
click at [235, 356] on span "search Buscar Pedido" at bounding box center [225, 361] width 87 height 11
drag, startPoint x: 541, startPoint y: 195, endPoint x: 473, endPoint y: 192, distance: 68.1
click at [473, 194] on input "27247969336" at bounding box center [541, 199] width 141 height 11
paste input "27237133647"
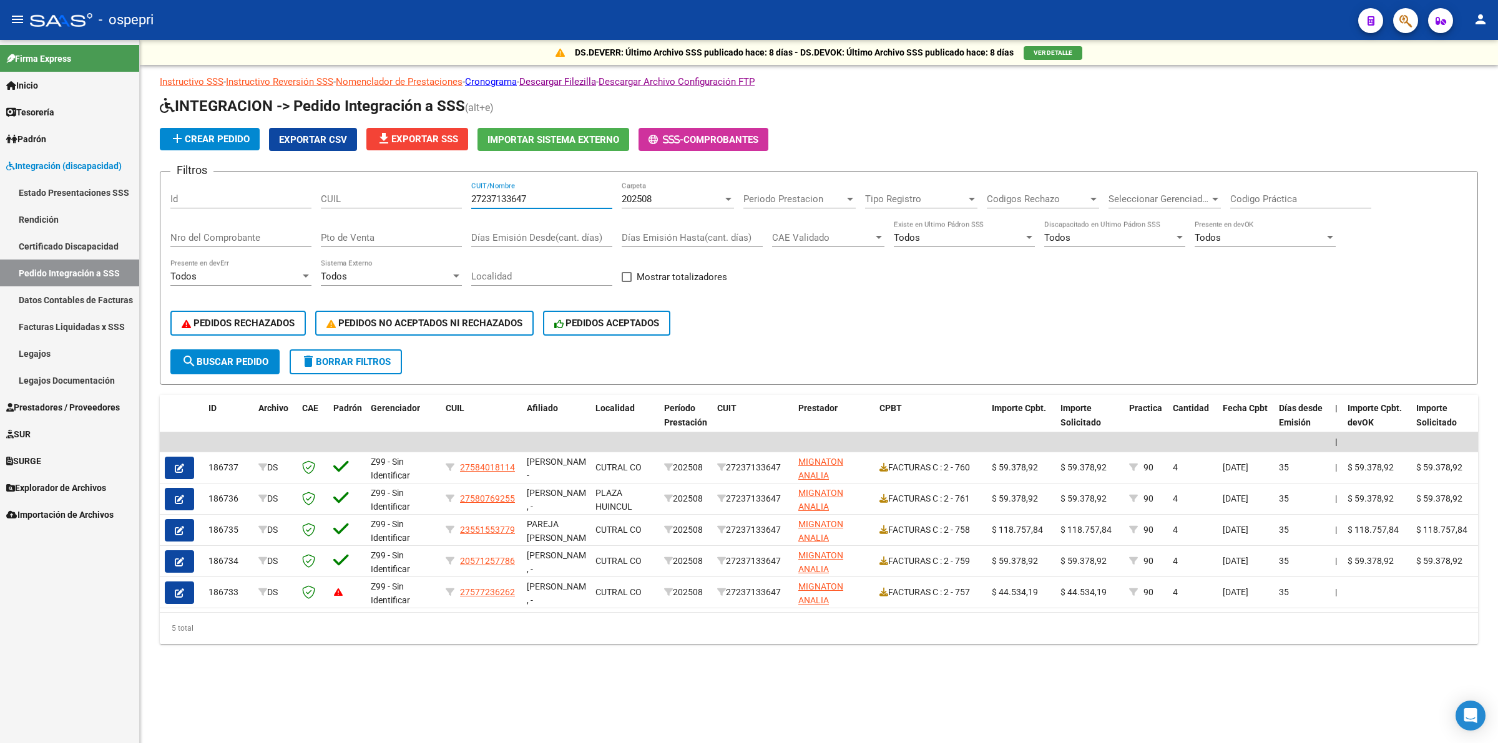
type input "27237133647"
drag, startPoint x: 554, startPoint y: 195, endPoint x: 82, endPoint y: 151, distance: 474.0
click at [82, 151] on mat-sidenav-container "Firma Express Inicio Calendario SSS Instructivos Contacto OS Tesorería Extracto…" at bounding box center [749, 391] width 1498 height 703
paste input "27061483395"
type input "27061483395"
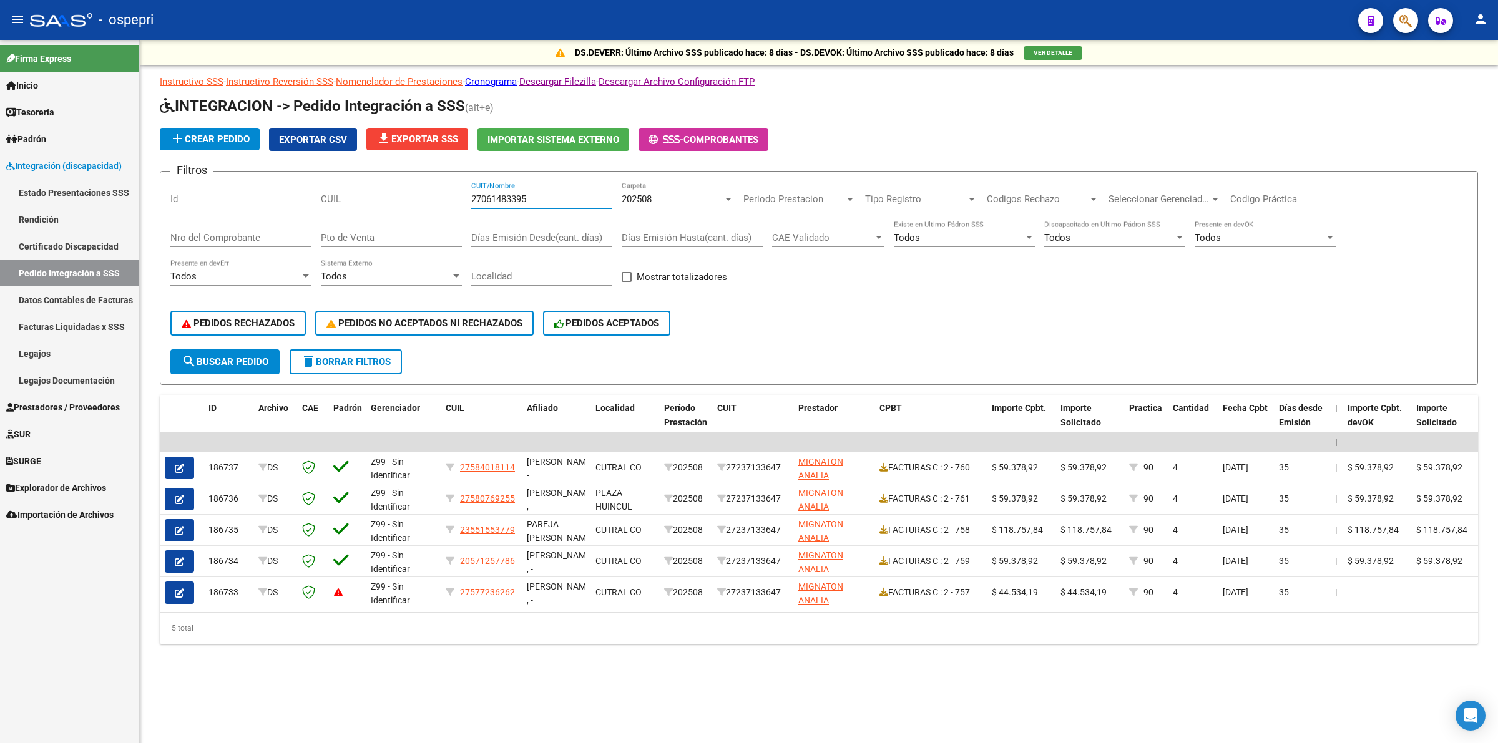
click at [237, 356] on span "search Buscar Pedido" at bounding box center [225, 361] width 87 height 11
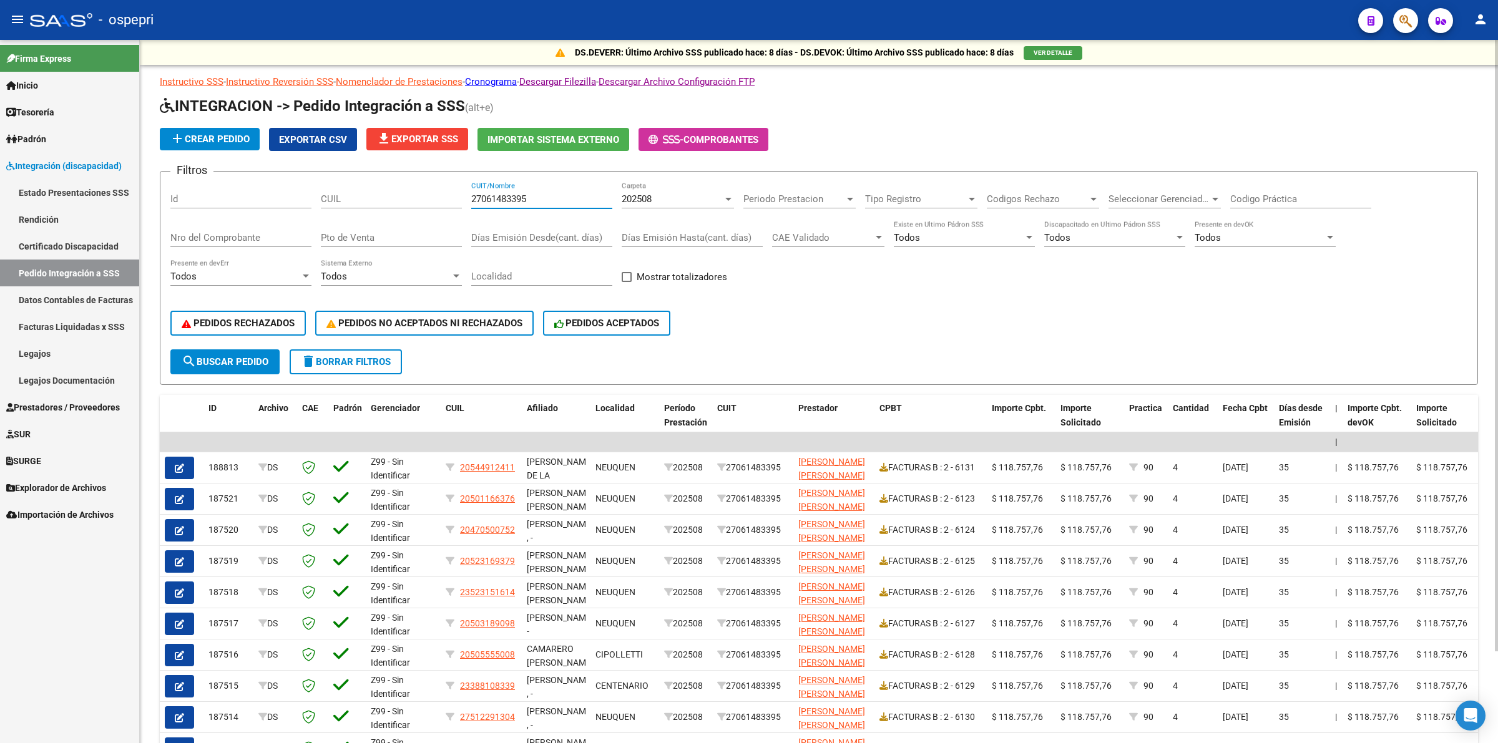
drag, startPoint x: 551, startPoint y: 198, endPoint x: 326, endPoint y: 185, distance: 225.8
click at [325, 185] on div "Filtros Id CUIL 27061483395 CUIT/Nombre 202508 Carpeta Periodo Prestacion Perio…" at bounding box center [818, 266] width 1297 height 168
paste input "23350400494"
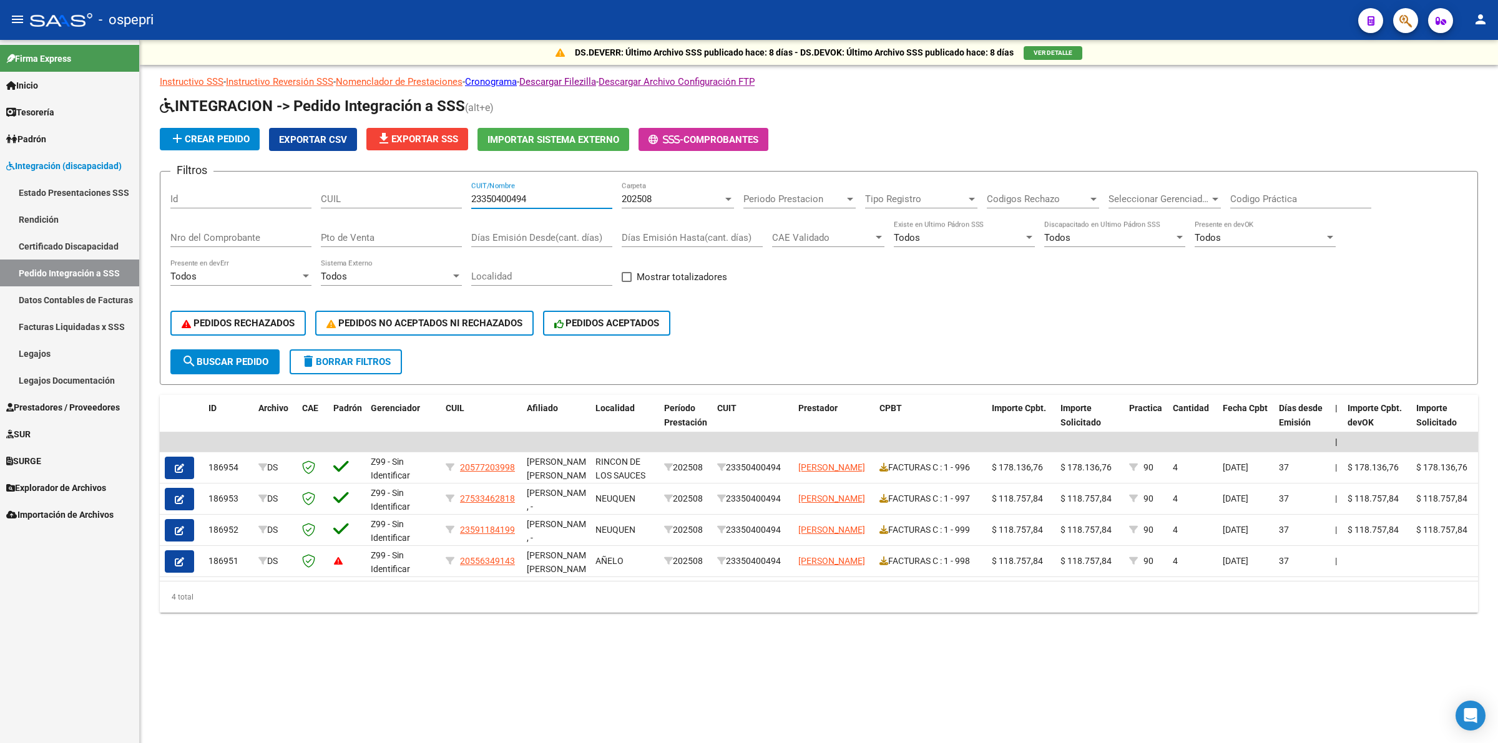
type input "23350400494"
drag, startPoint x: 538, startPoint y: 200, endPoint x: 470, endPoint y: 179, distance: 71.3
click at [469, 182] on div "Filtros Id CUIL 23350400494 CUIT/Nombre 202508 Carpeta Periodo Prestacion Perio…" at bounding box center [818, 266] width 1297 height 168
paste input "23223353134"
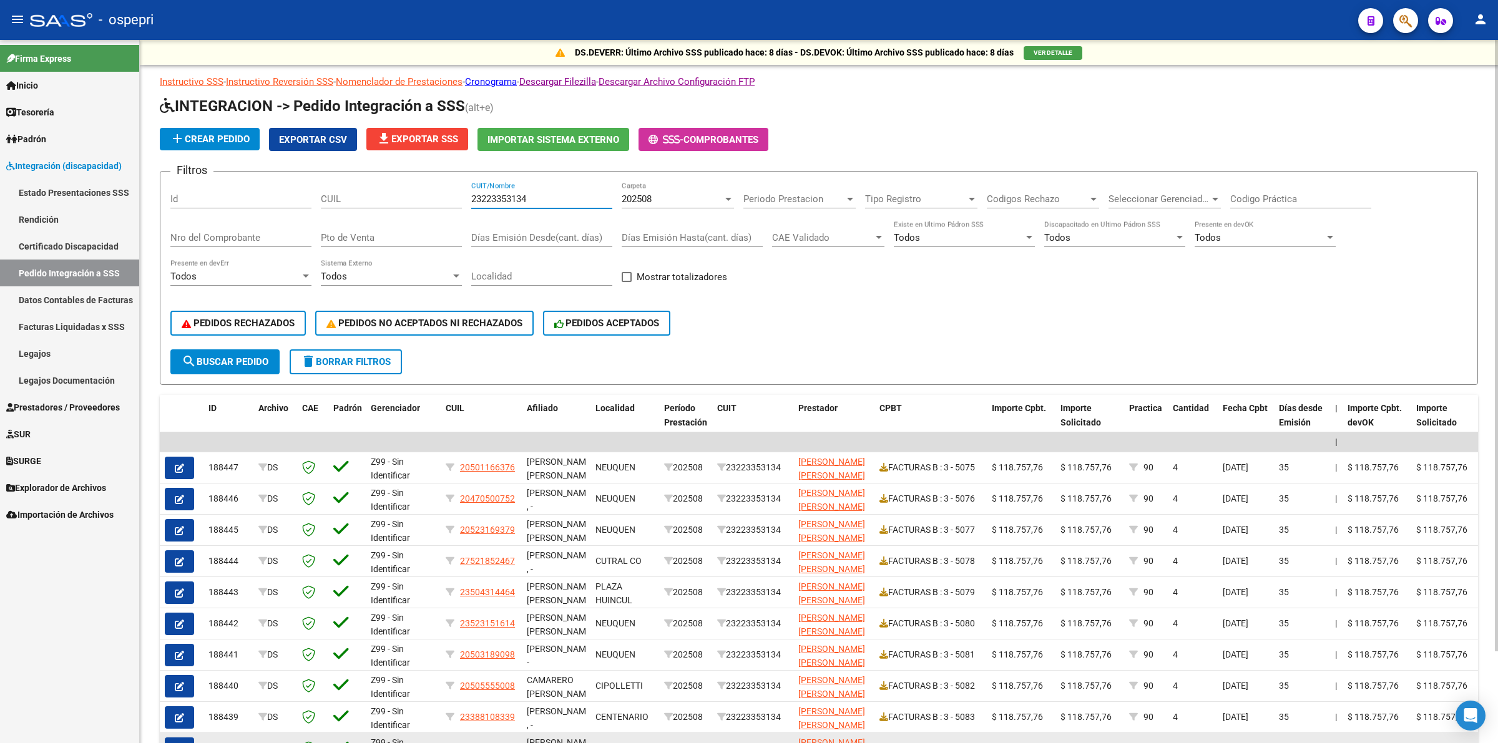
type input "23223353134"
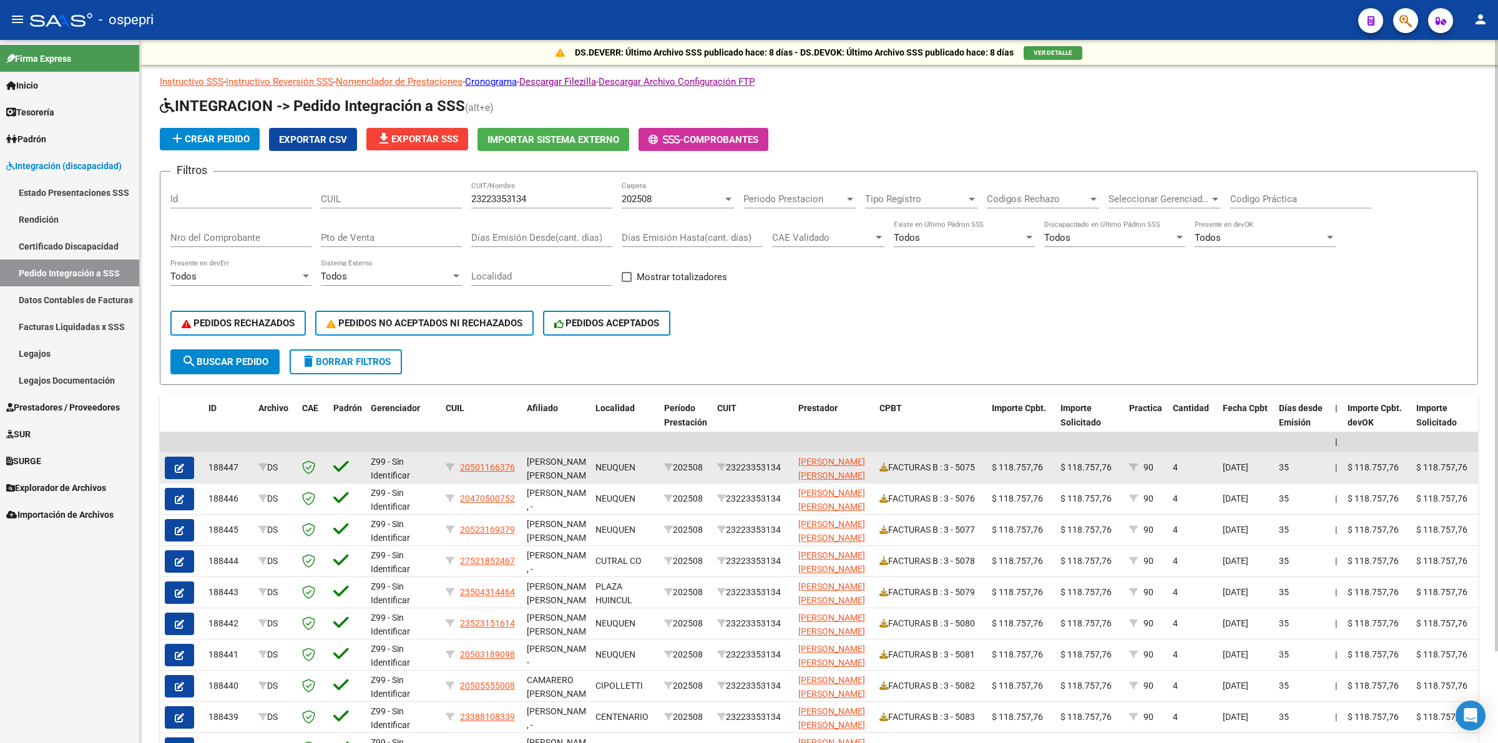
drag, startPoint x: 436, startPoint y: 693, endPoint x: 496, endPoint y: 466, distance: 235.7
click at [439, 677] on datatable-body-cell "Z99 - Sin Identificar" at bounding box center [403, 686] width 75 height 31
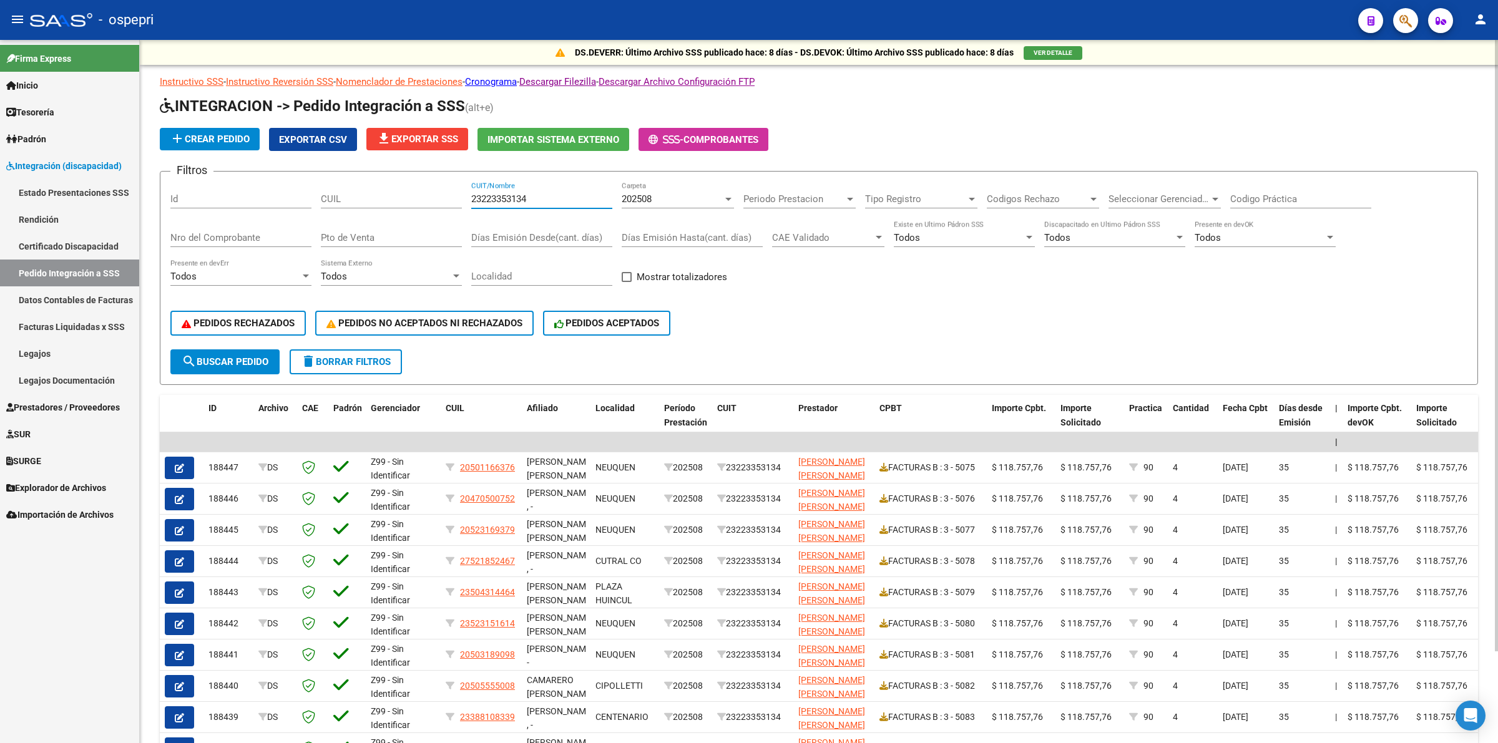
drag, startPoint x: 517, startPoint y: 192, endPoint x: 466, endPoint y: 162, distance: 59.0
click at [465, 165] on app-list-header "INTEGRACION -> Pedido Integración a SSS (alt+e) add Crear Pedido Exportar CSV f…" at bounding box center [819, 240] width 1318 height 289
paste input "20327099370"
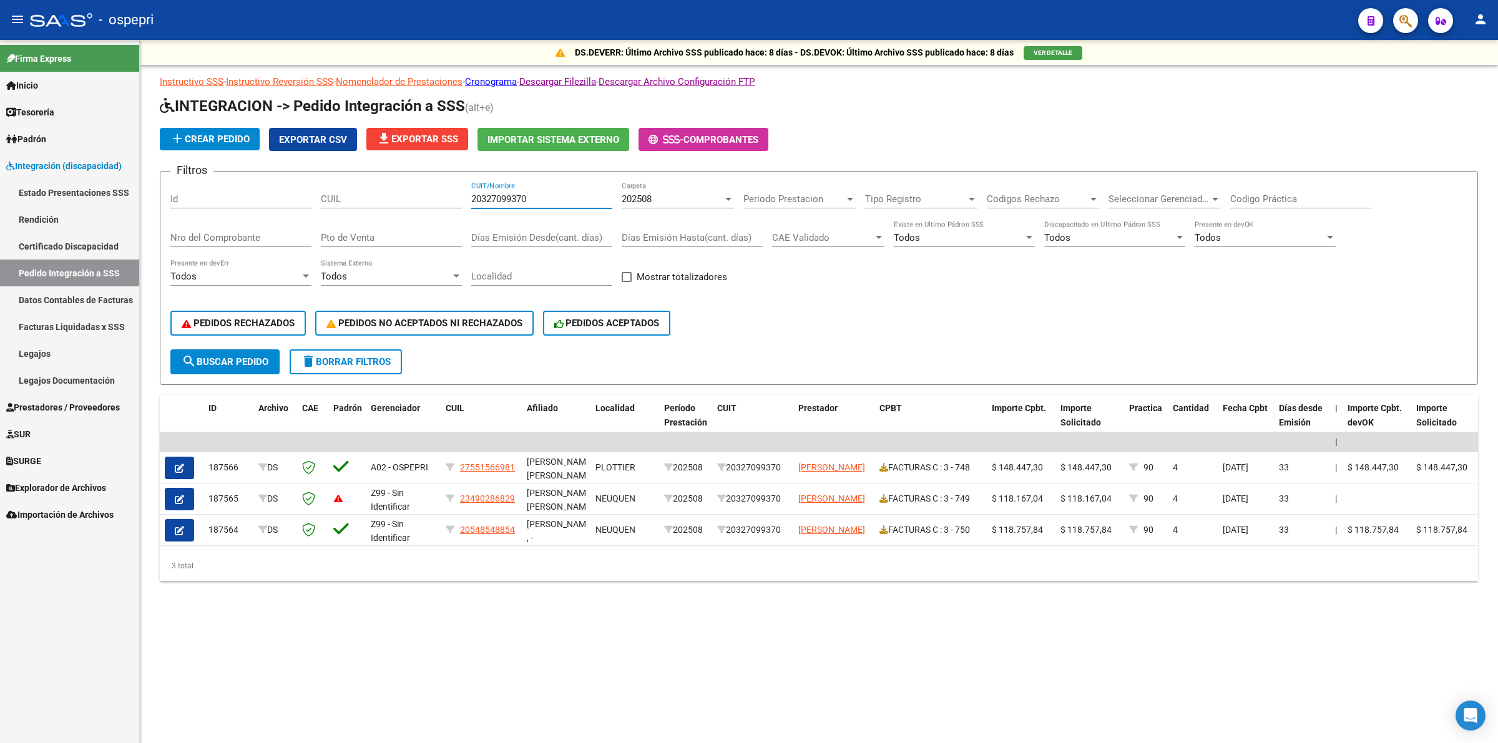
type input "20327099370"
click at [345, 356] on span "delete Borrar Filtros" at bounding box center [346, 361] width 90 height 11
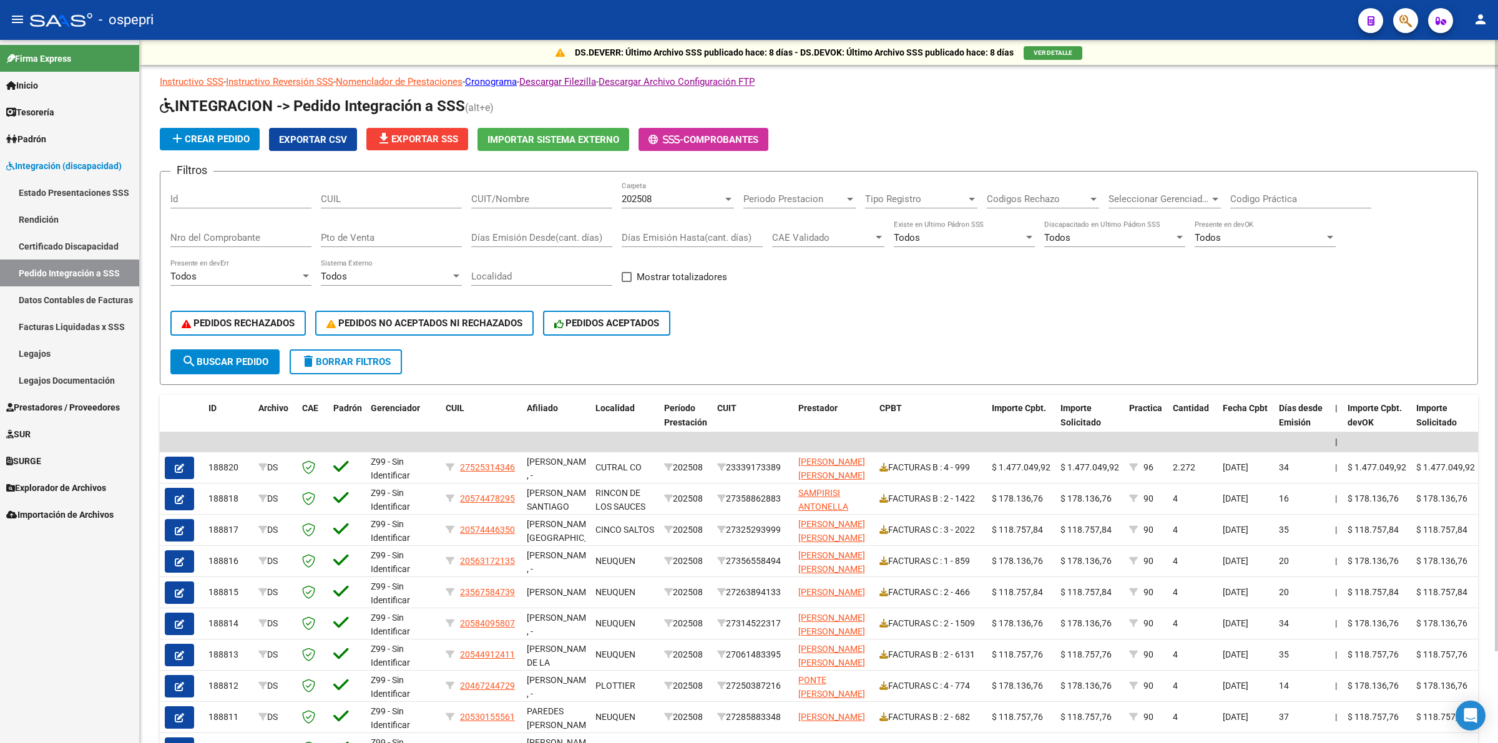
click at [521, 201] on input "CUIT/Nombre" at bounding box center [541, 199] width 141 height 11
paste input "27340830623"
type input "27340830623"
click at [235, 359] on span "search Buscar Pedido" at bounding box center [225, 361] width 87 height 11
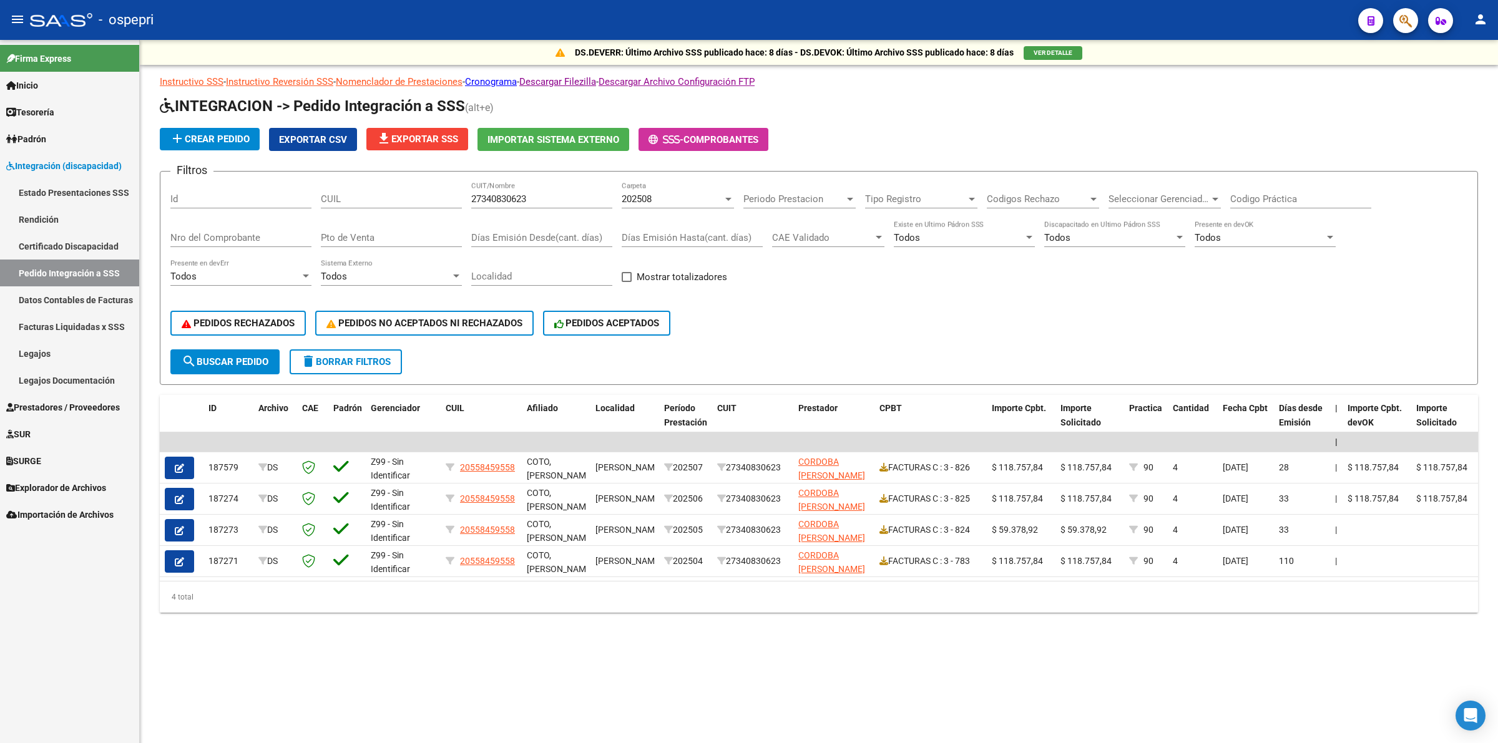
drag, startPoint x: 376, startPoint y: 361, endPoint x: 383, endPoint y: 353, distance: 10.6
click at [376, 360] on span "delete Borrar Filtros" at bounding box center [346, 361] width 90 height 11
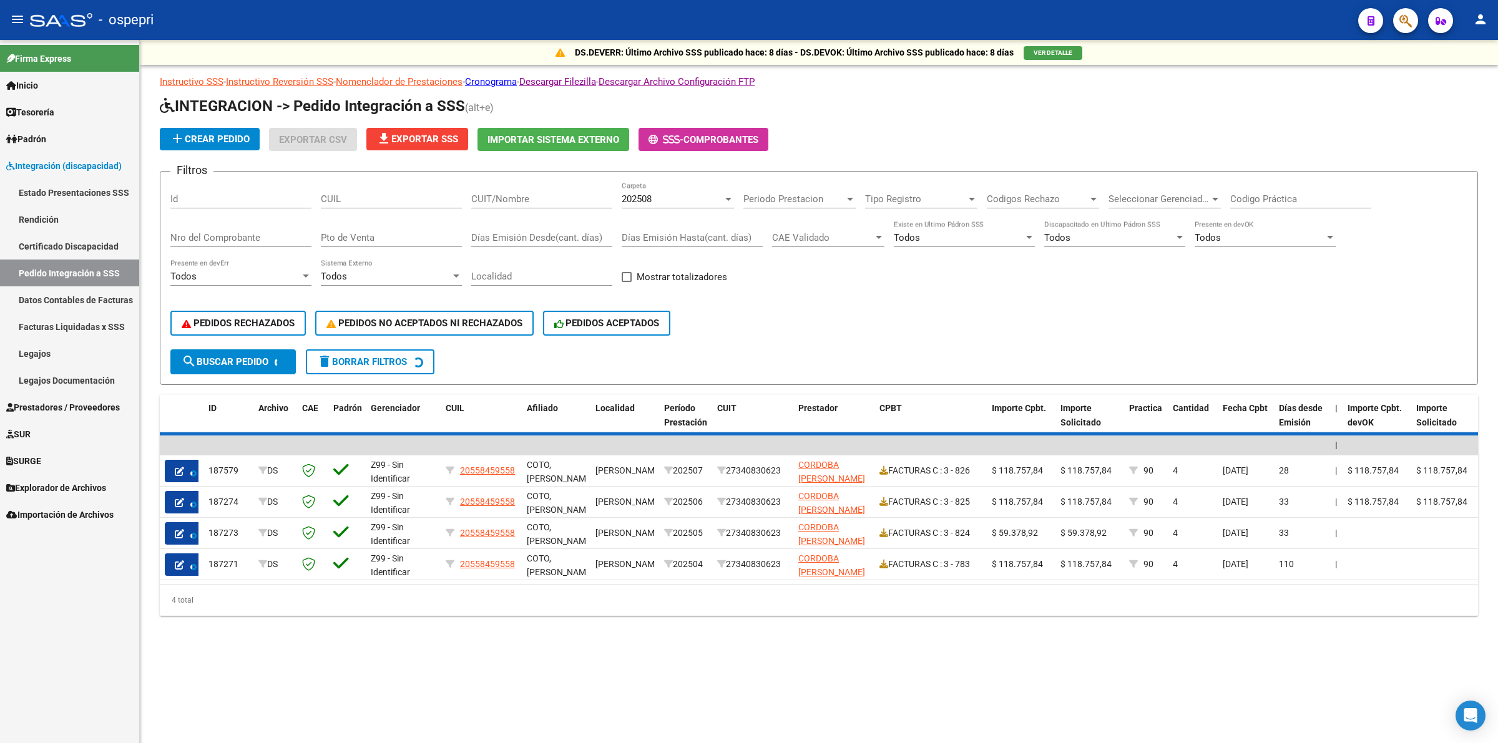
click at [660, 208] on div "202508 Carpeta" at bounding box center [678, 201] width 112 height 39
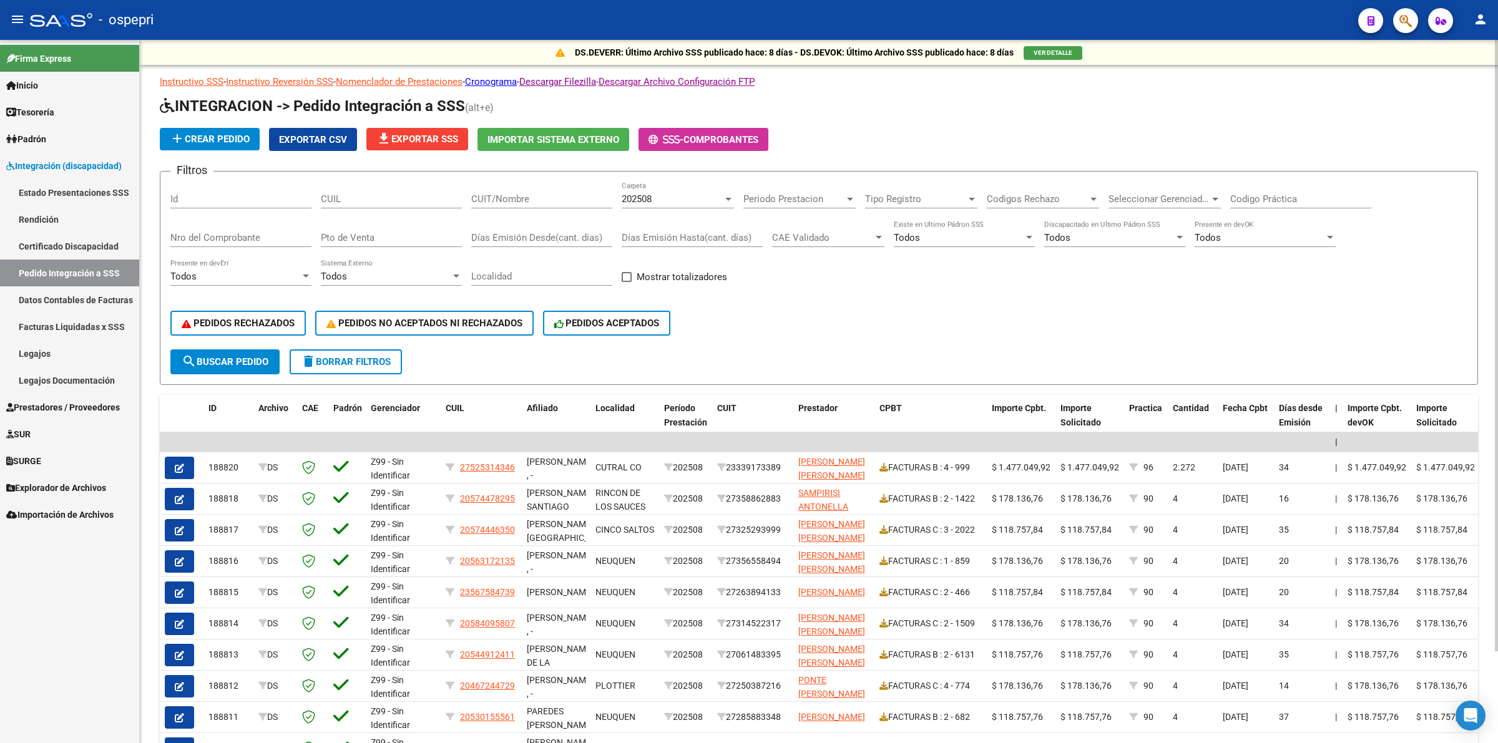
click at [660, 203] on div "202508 Carpeta" at bounding box center [678, 195] width 112 height 27
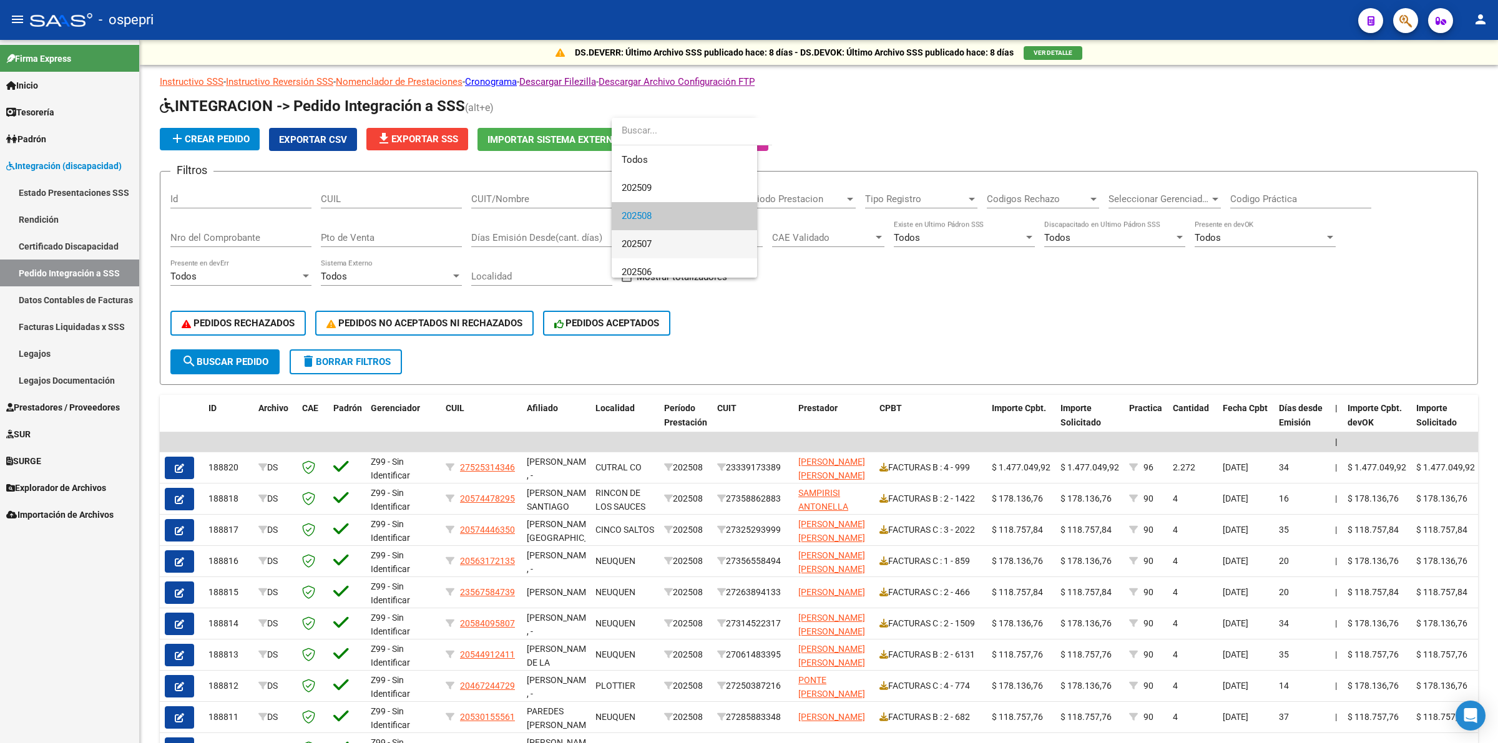
scroll to position [19, 0]
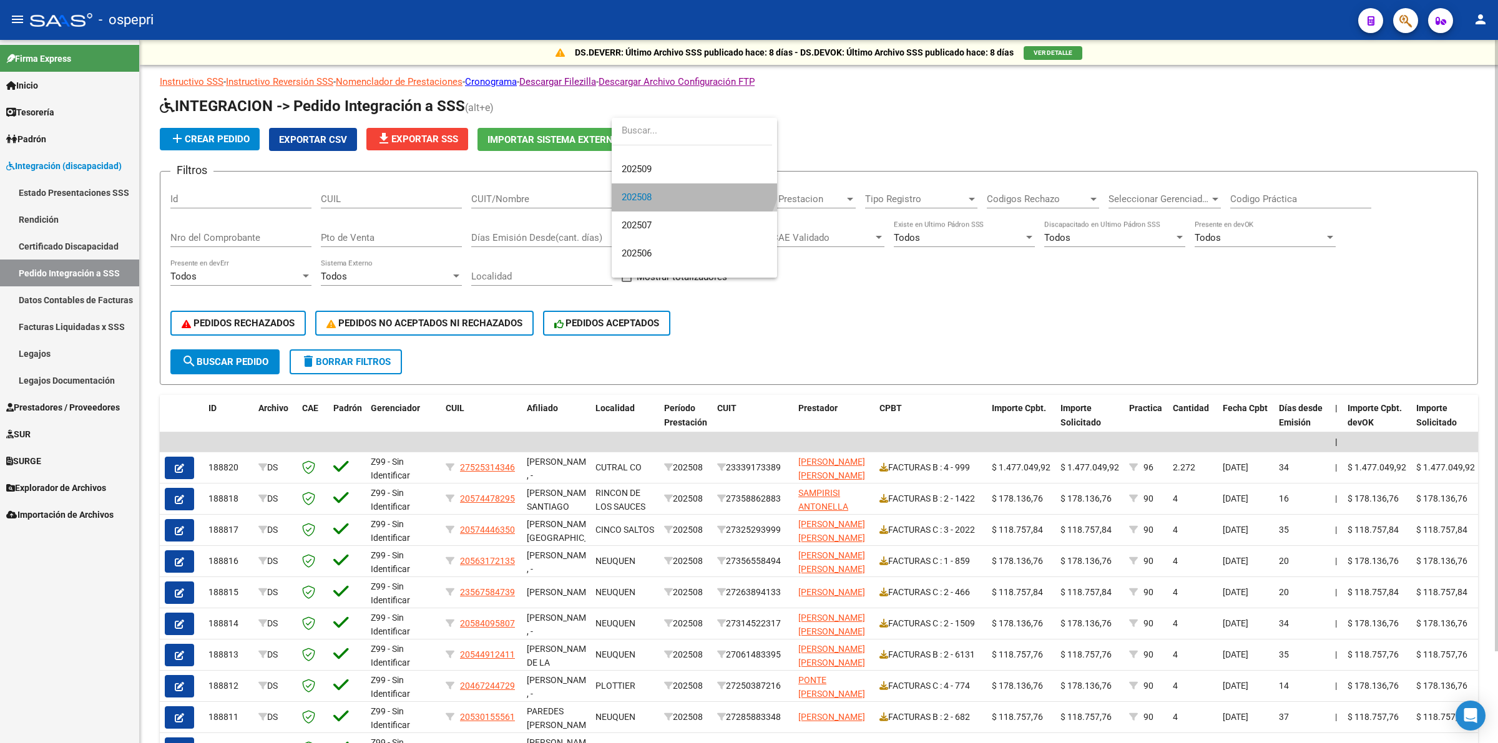
drag, startPoint x: 647, startPoint y: 185, endPoint x: 650, endPoint y: 195, distance: 10.9
click at [647, 187] on span "202508" at bounding box center [694, 198] width 145 height 28
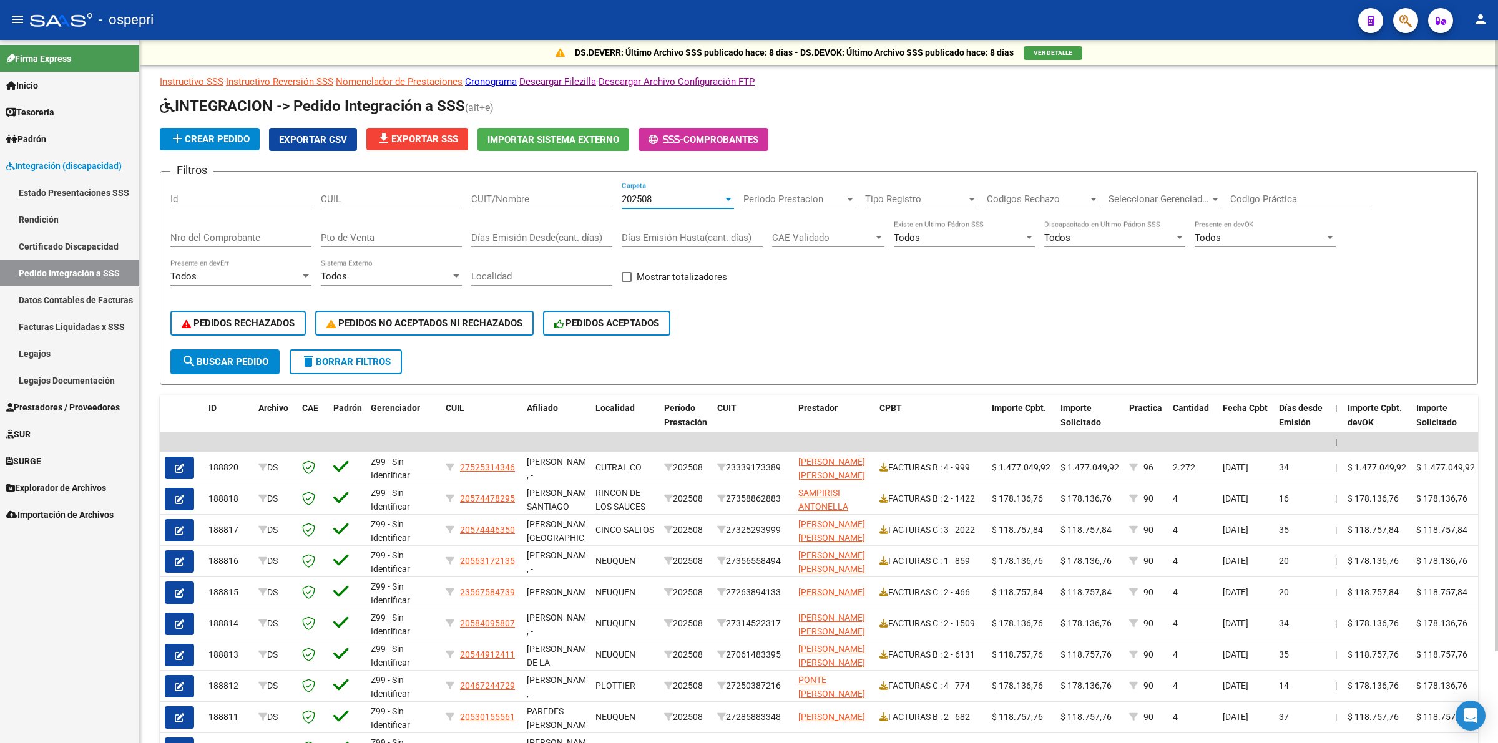
click at [650, 195] on span "202508" at bounding box center [637, 199] width 30 height 11
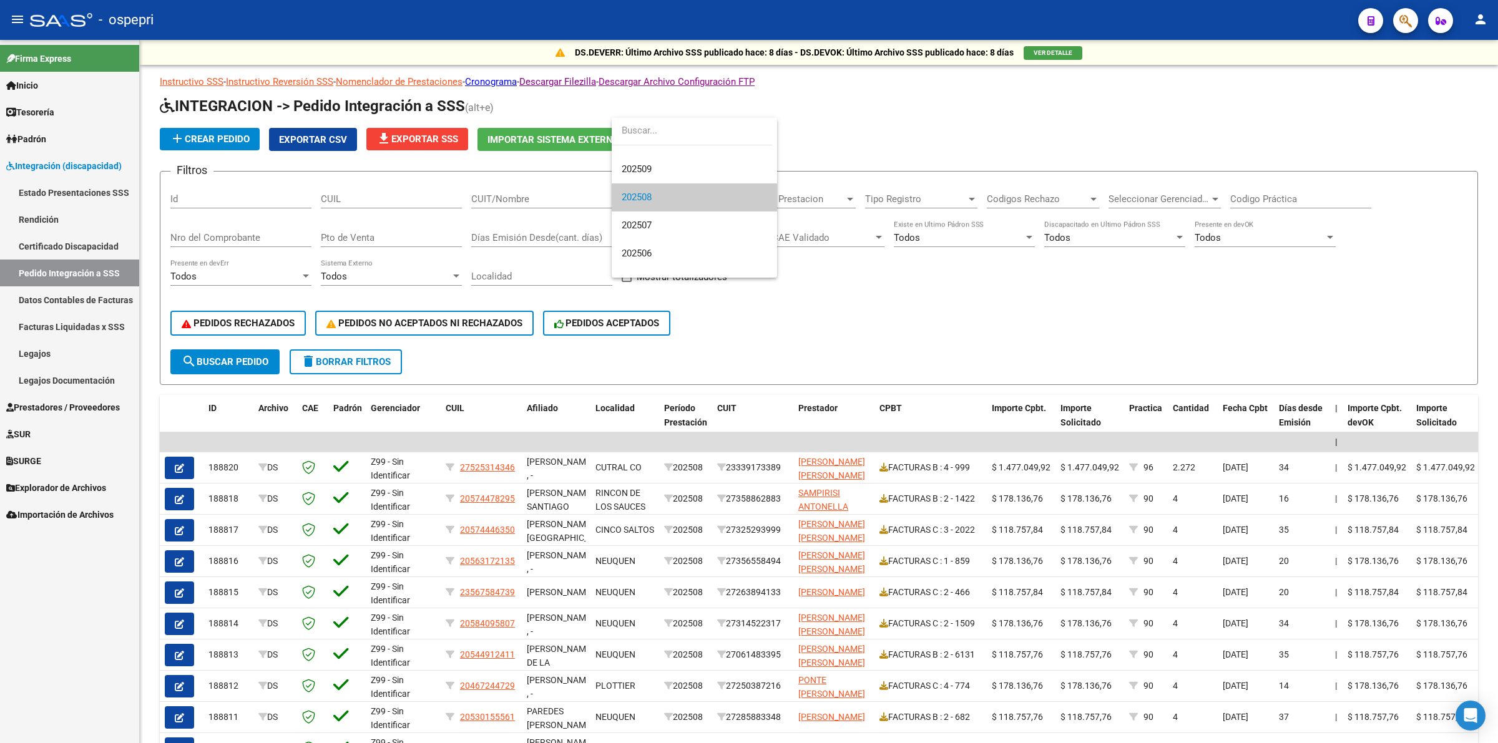
click at [232, 357] on div at bounding box center [749, 371] width 1498 height 743
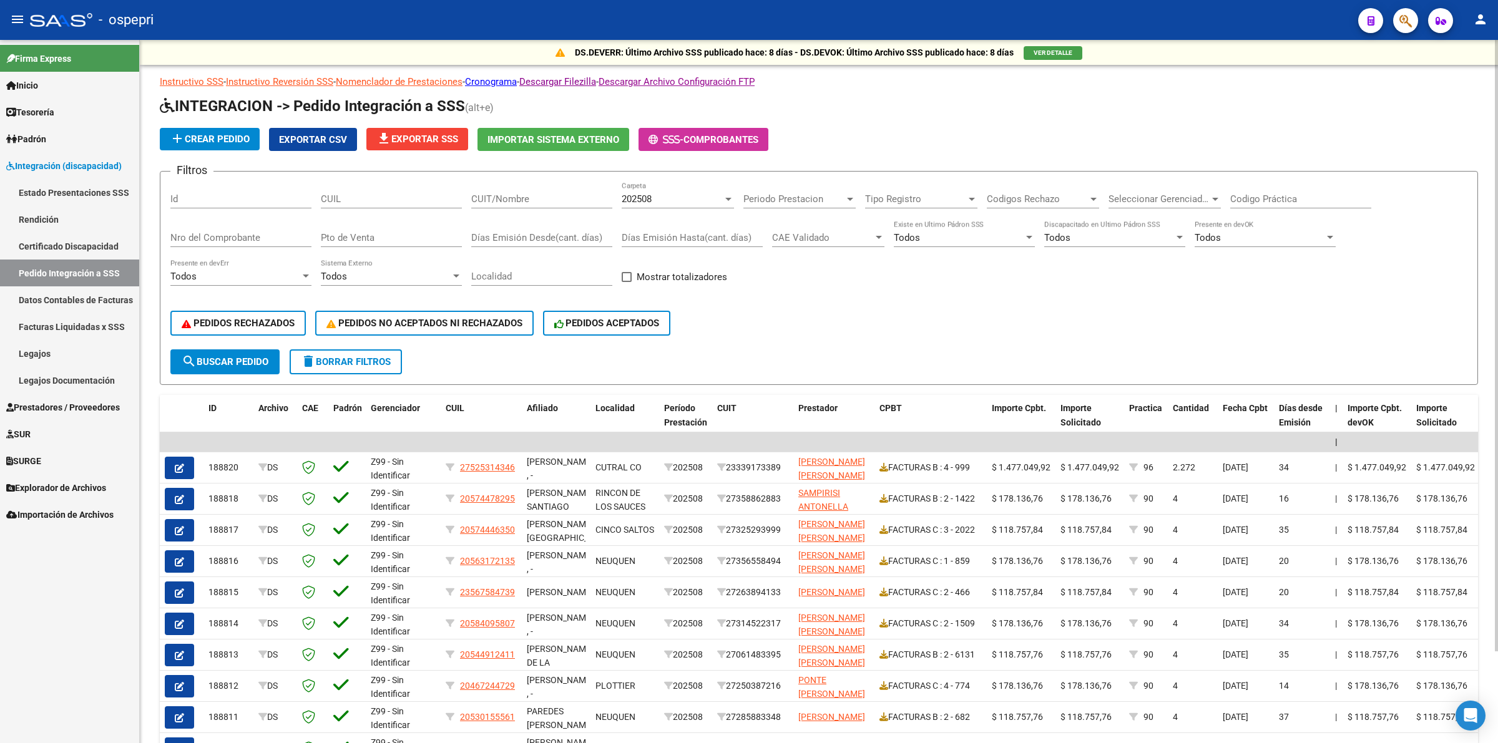
drag, startPoint x: 257, startPoint y: 354, endPoint x: 399, endPoint y: 379, distance: 145.1
click at [257, 356] on span "search Buscar Pedido" at bounding box center [225, 361] width 87 height 11
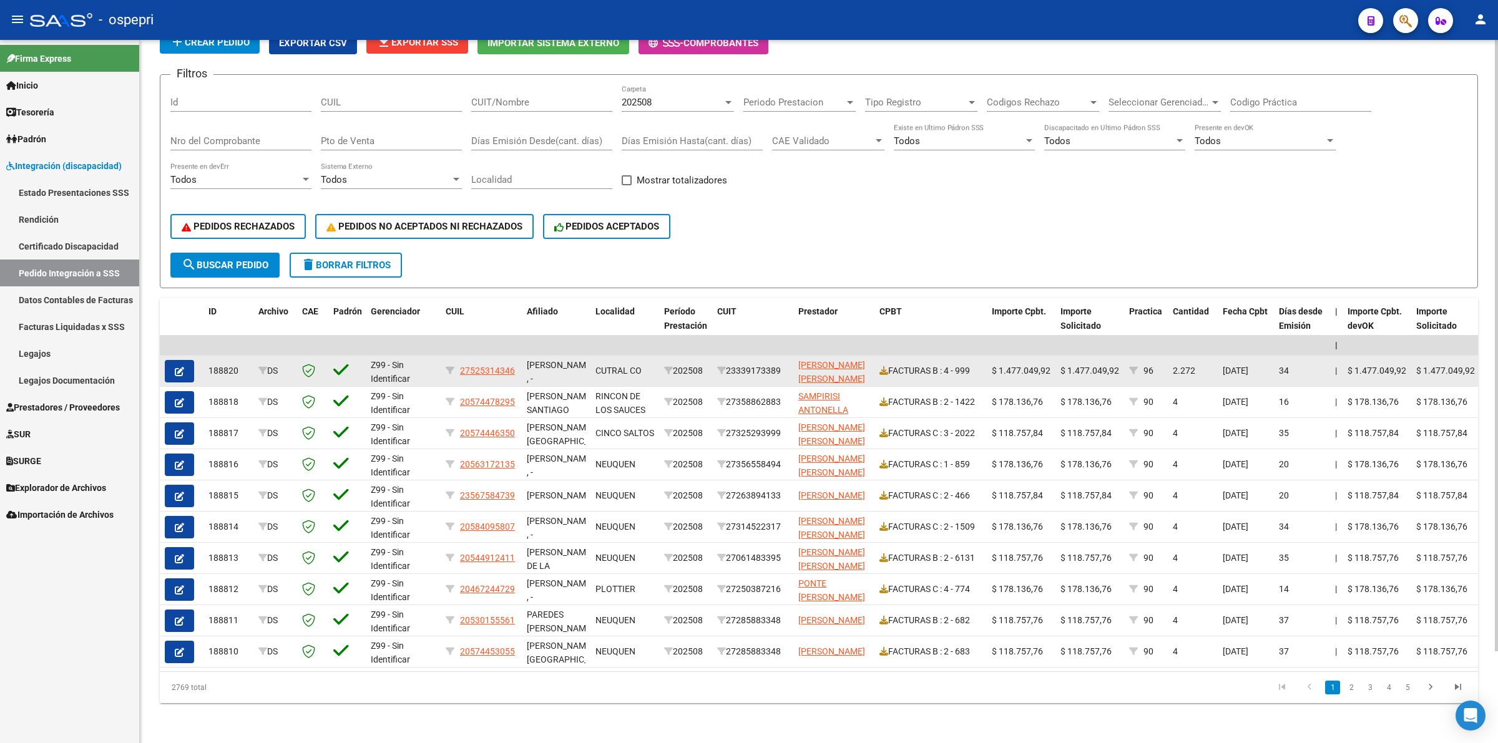
scroll to position [0, 0]
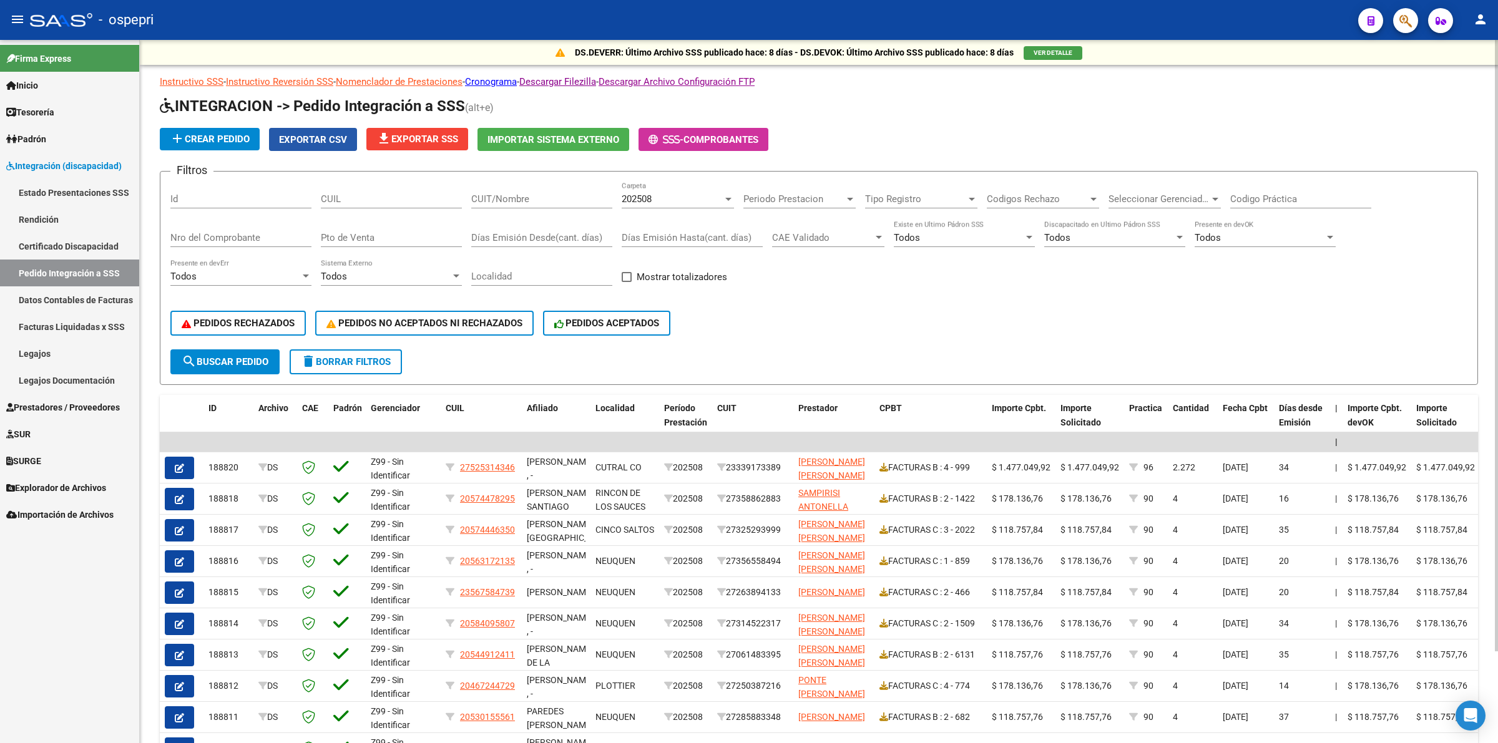
click at [330, 141] on span "Exportar CSV" at bounding box center [313, 139] width 68 height 11
click at [556, 203] on div "CUIT/Nombre" at bounding box center [541, 195] width 141 height 27
paste input "20116313635"
type input "20116313635"
click at [220, 363] on span "search Buscar Pedido" at bounding box center [225, 361] width 87 height 11
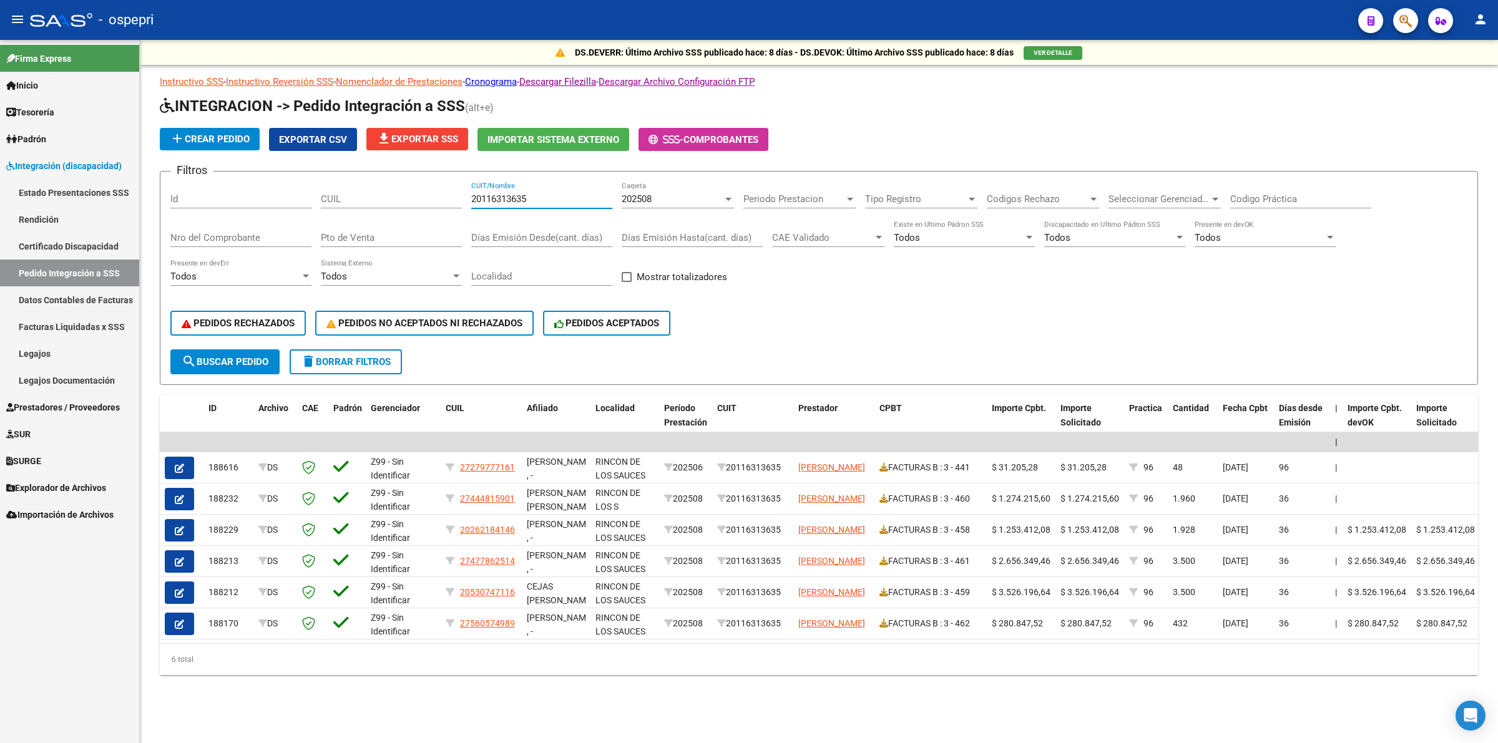
drag, startPoint x: 536, startPoint y: 198, endPoint x: 330, endPoint y: 187, distance: 206.3
click at [330, 188] on div "Filtros Id CUIL 20116313635 CUIT/Nombre 202508 Carpeta Periodo Prestacion Perio…" at bounding box center [818, 266] width 1297 height 168
paste input "20293298646"
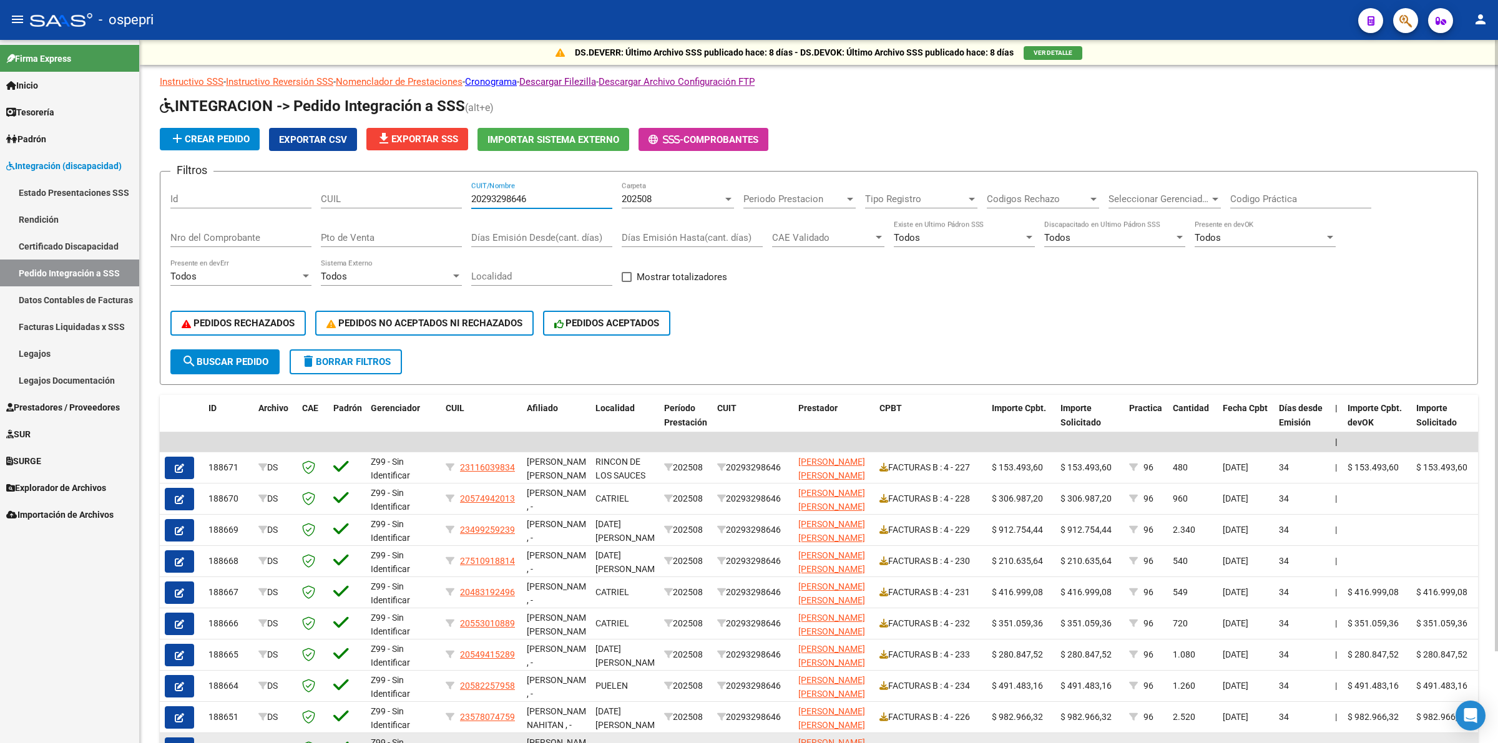
type input "20293298646"
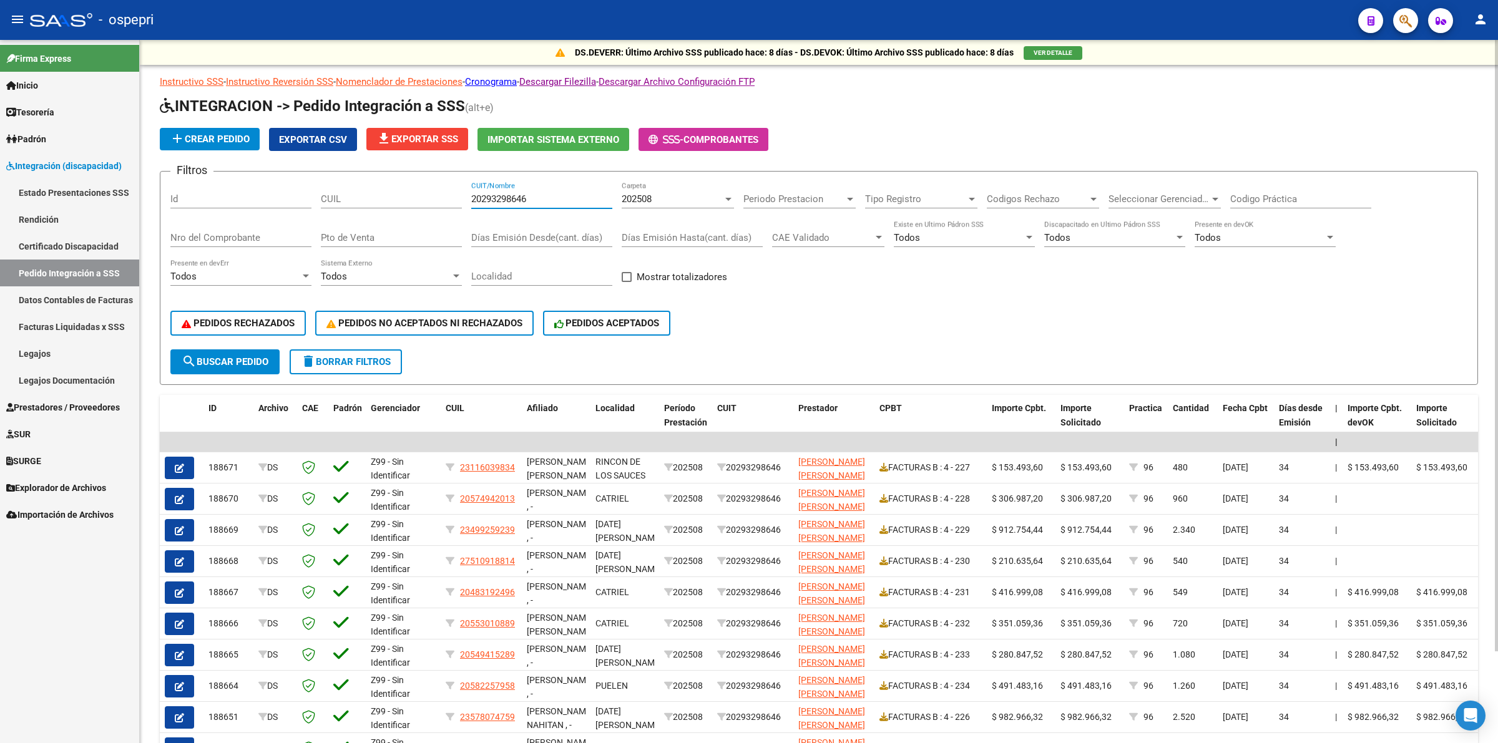
drag, startPoint x: 557, startPoint y: 198, endPoint x: 468, endPoint y: 188, distance: 89.9
click at [468, 188] on div "Filtros Id CUIL 20293298646 CUIT/Nombre 202508 Carpeta Periodo Prestacion Perio…" at bounding box center [818, 266] width 1297 height 168
paste input "23305008419"
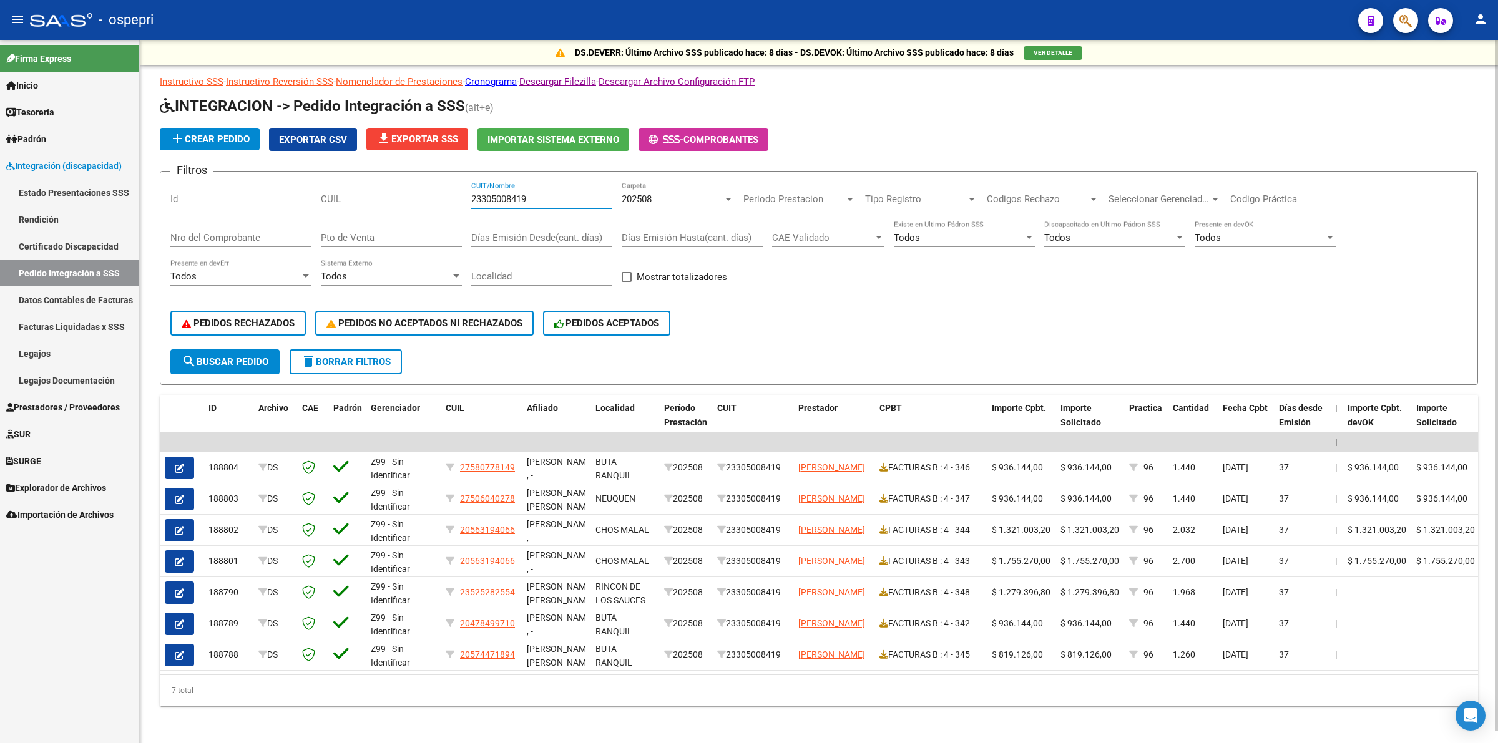
type input "23305008419"
drag, startPoint x: 528, startPoint y: 200, endPoint x: 358, endPoint y: 179, distance: 171.7
click at [358, 179] on form "Filtros Id CUIL 23305008419 CUIT/Nombre 202508 Carpeta Periodo Prestacion Perio…" at bounding box center [819, 278] width 1318 height 214
paste input "30716521784"
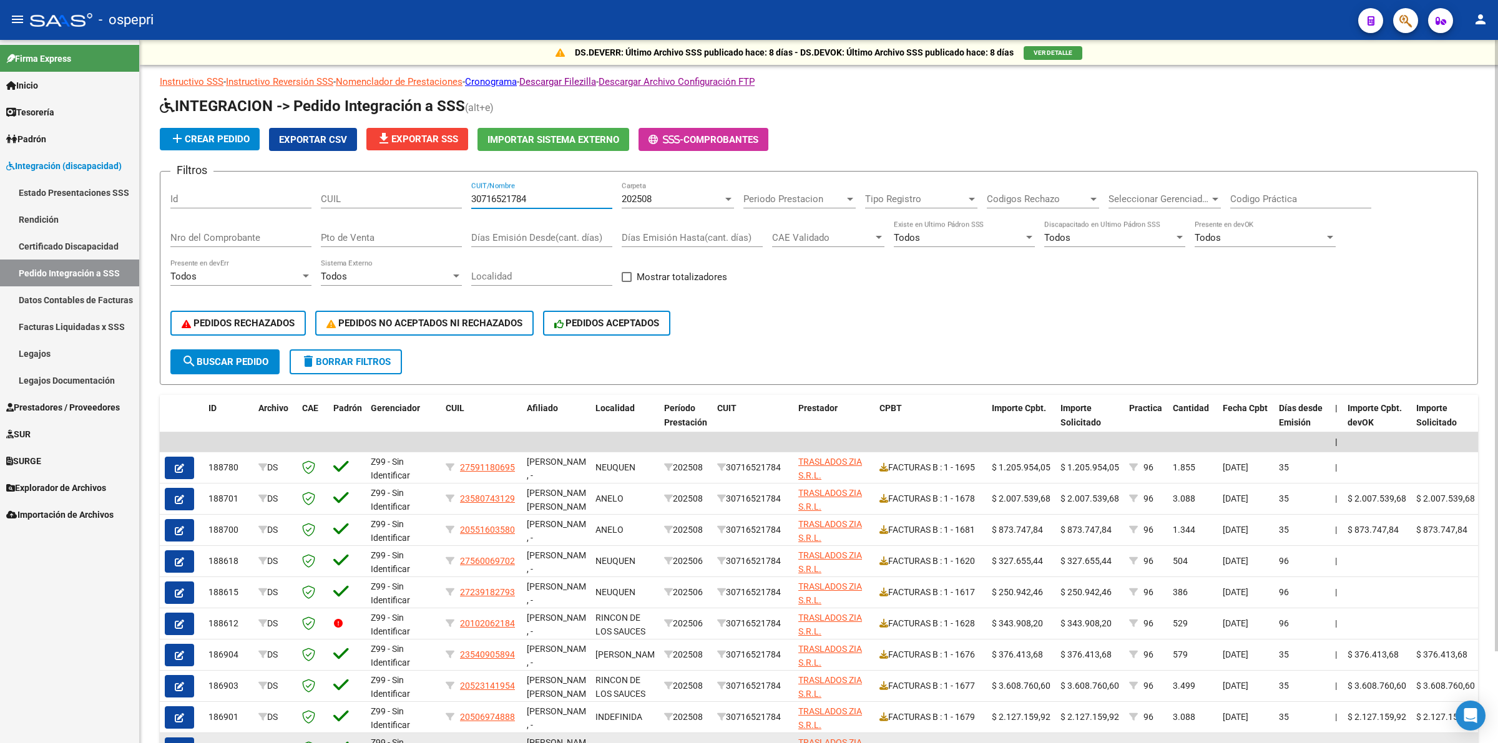
type input "30716521784"
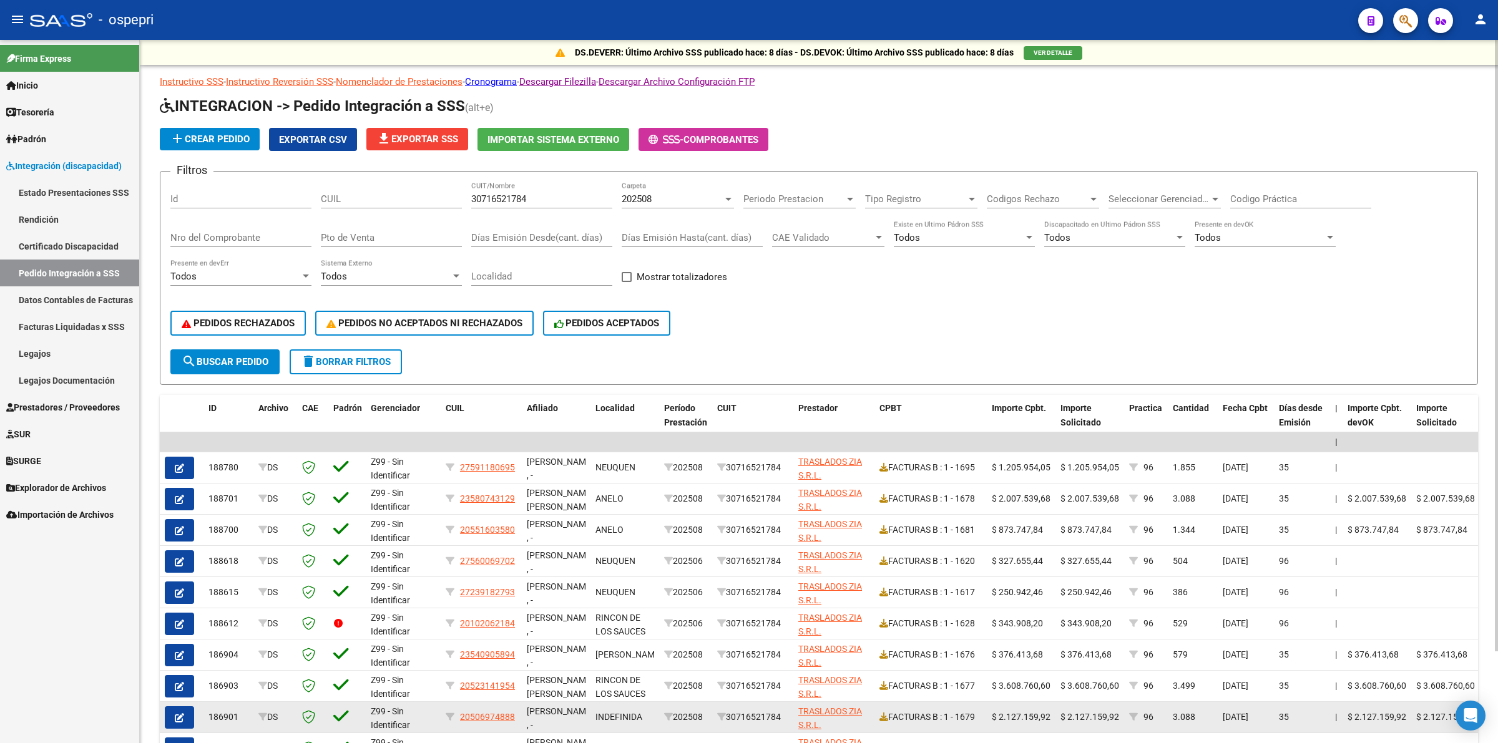
drag, startPoint x: 432, startPoint y: 707, endPoint x: 432, endPoint y: 700, distance: 6.9
click at [432, 705] on div "Z99 - Sin Identificar" at bounding box center [403, 718] width 65 height 26
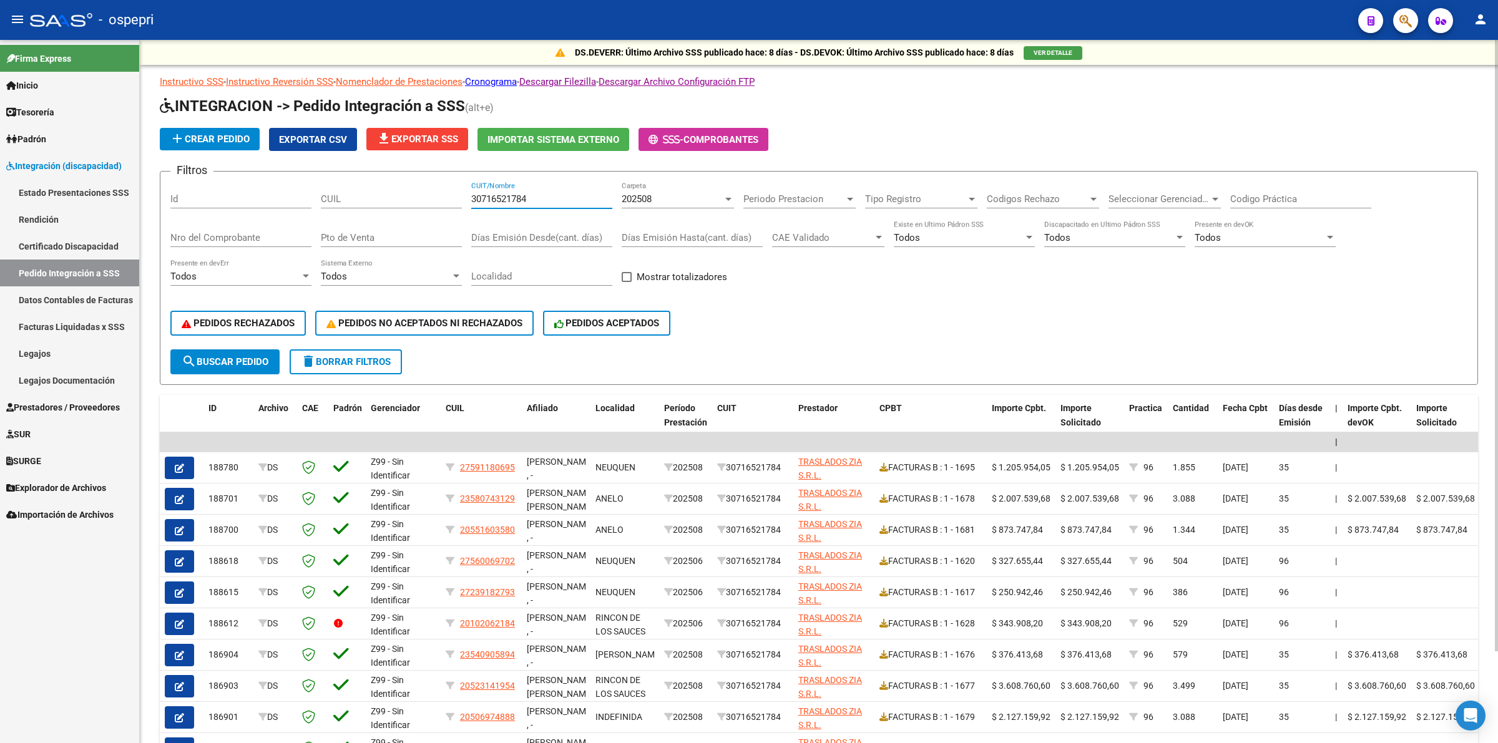
drag, startPoint x: 547, startPoint y: 198, endPoint x: 350, endPoint y: 152, distance: 202.0
click at [348, 157] on app-list-header "INTEGRACION -> Pedido Integración a SSS (alt+e) add Crear Pedido Exportar CSV f…" at bounding box center [819, 240] width 1318 height 289
paste input "27340830623"
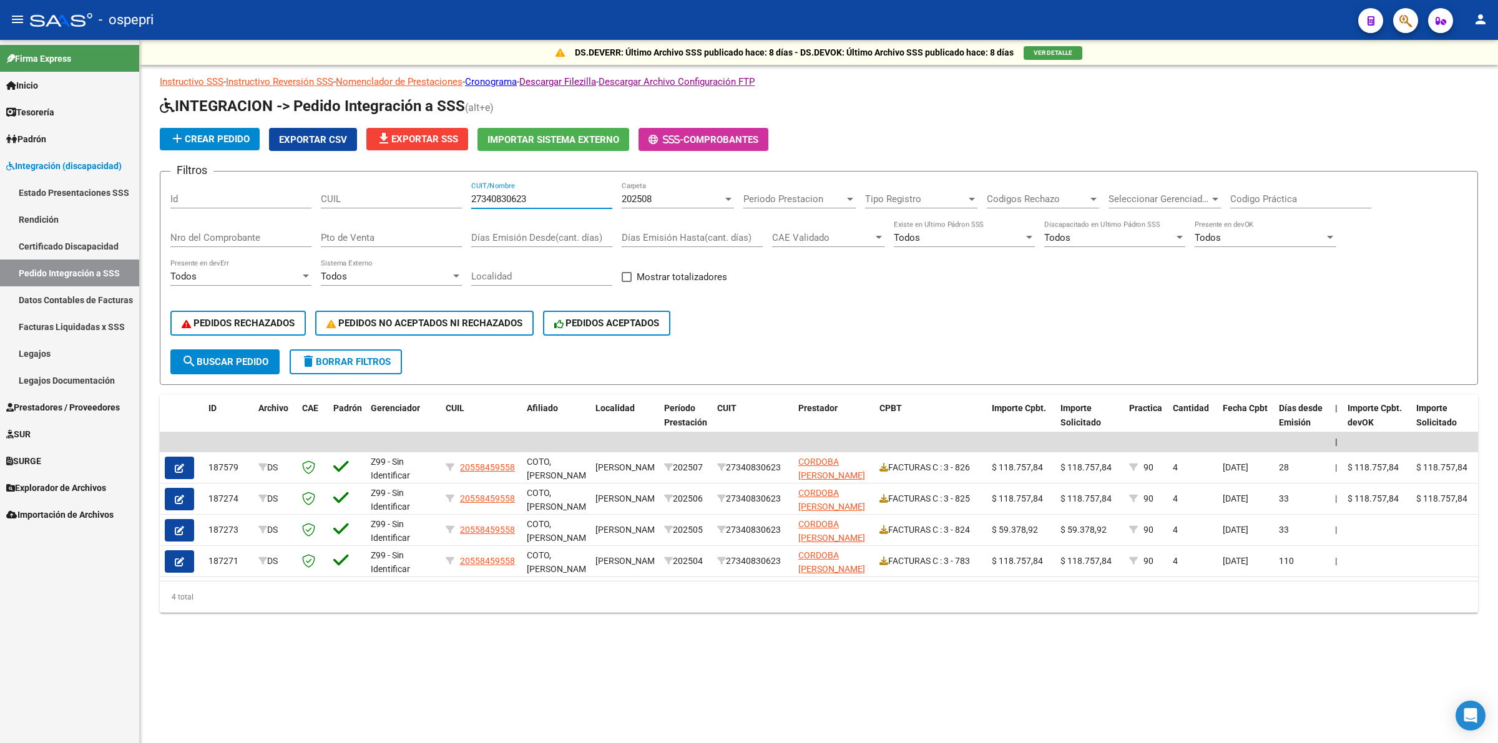
type input "27340830623"
drag, startPoint x: 218, startPoint y: 362, endPoint x: 336, endPoint y: 388, distance: 120.1
click at [218, 360] on span "search Buscar Pedido" at bounding box center [225, 361] width 87 height 11
drag, startPoint x: 544, startPoint y: 198, endPoint x: 286, endPoint y: 239, distance: 261.6
click at [151, 182] on div "DS.DEVERR: Último Archivo SSS publicado hace: 8 días - DS.DEVOK: Último Archivo…" at bounding box center [819, 346] width 1358 height 613
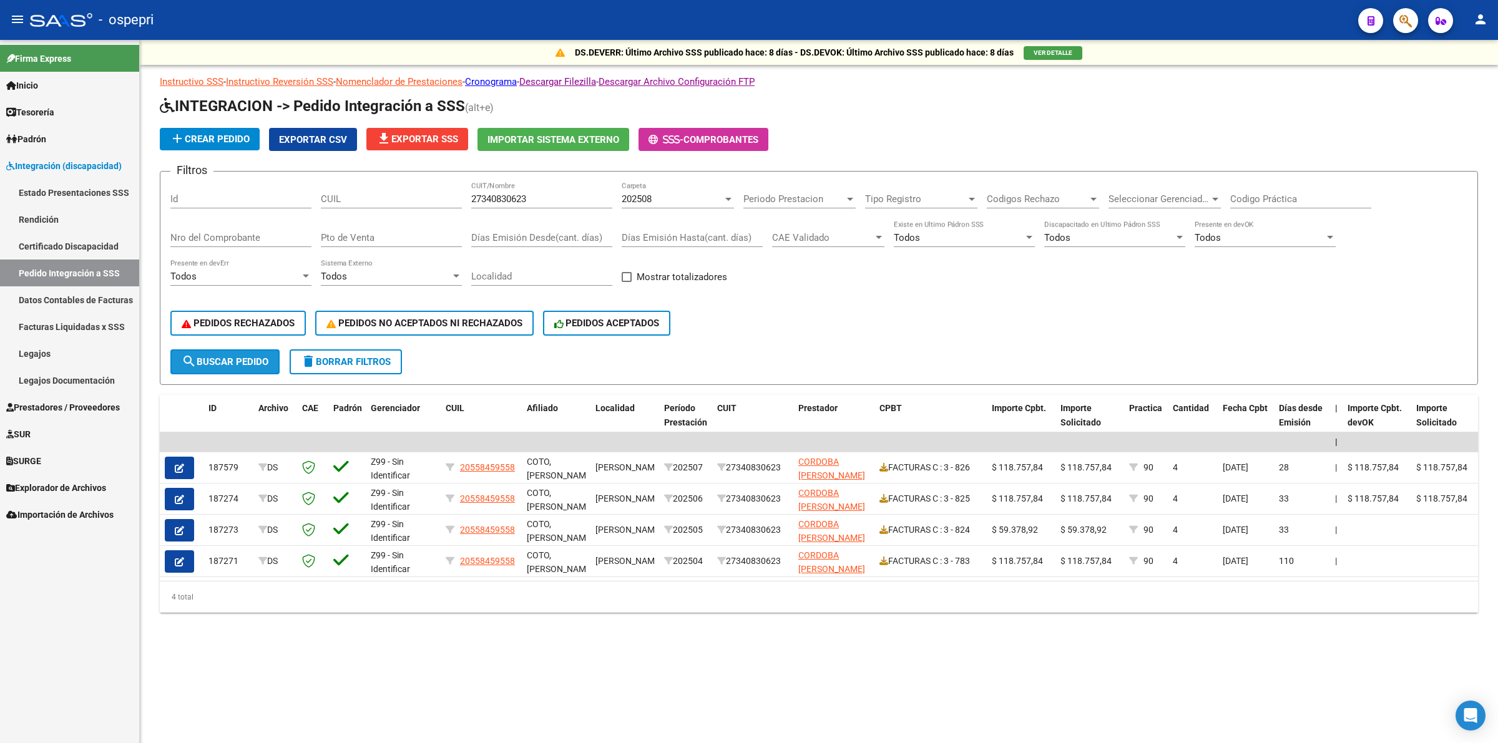
click at [235, 356] on span "search Buscar Pedido" at bounding box center [225, 361] width 87 height 11
paste input "30716521784"
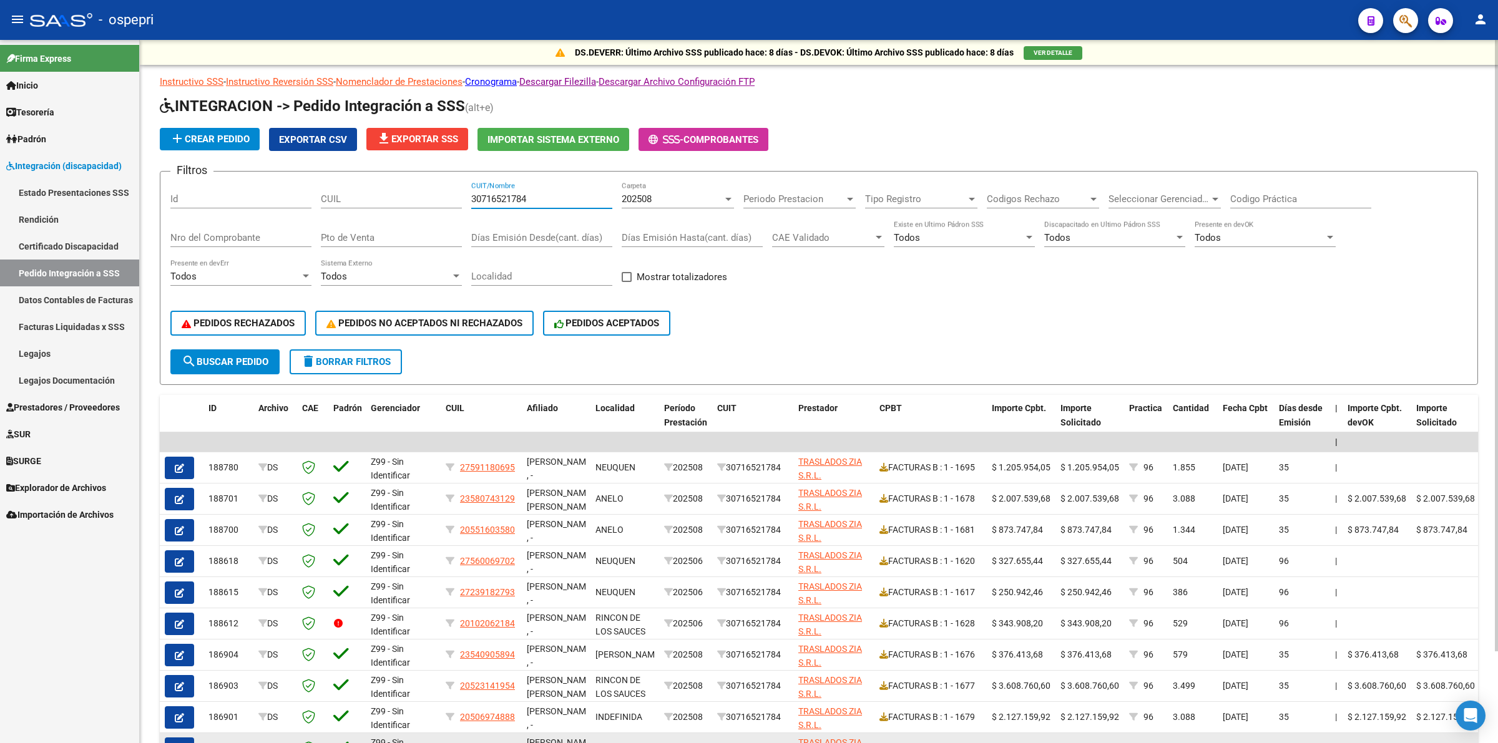
type input "30716521784"
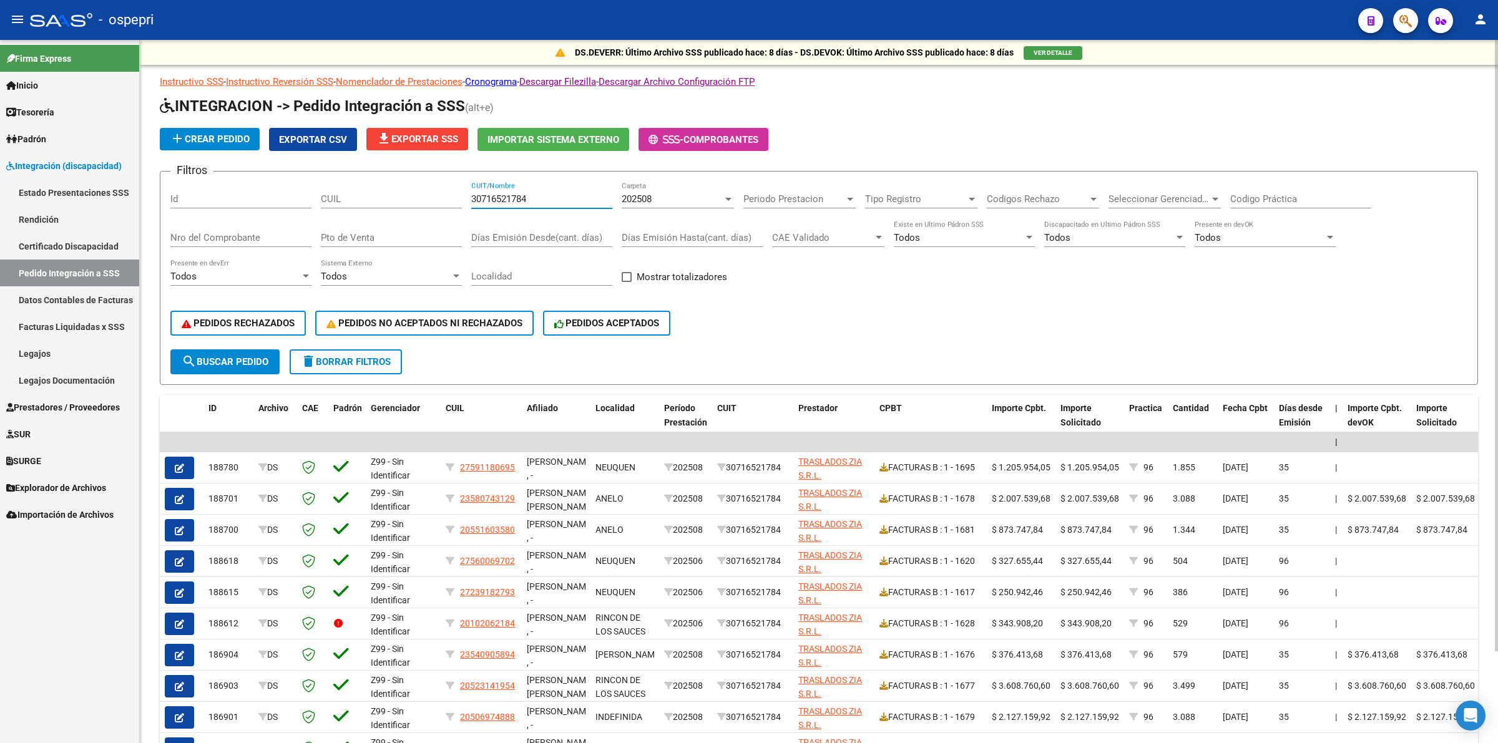
drag, startPoint x: 546, startPoint y: 200, endPoint x: 354, endPoint y: 192, distance: 192.5
click at [354, 192] on div "Filtros Id CUIL 30716521784 CUIT/Nombre 202508 Carpeta Periodo Prestacion Perio…" at bounding box center [818, 266] width 1297 height 168
paste input "20116313635"
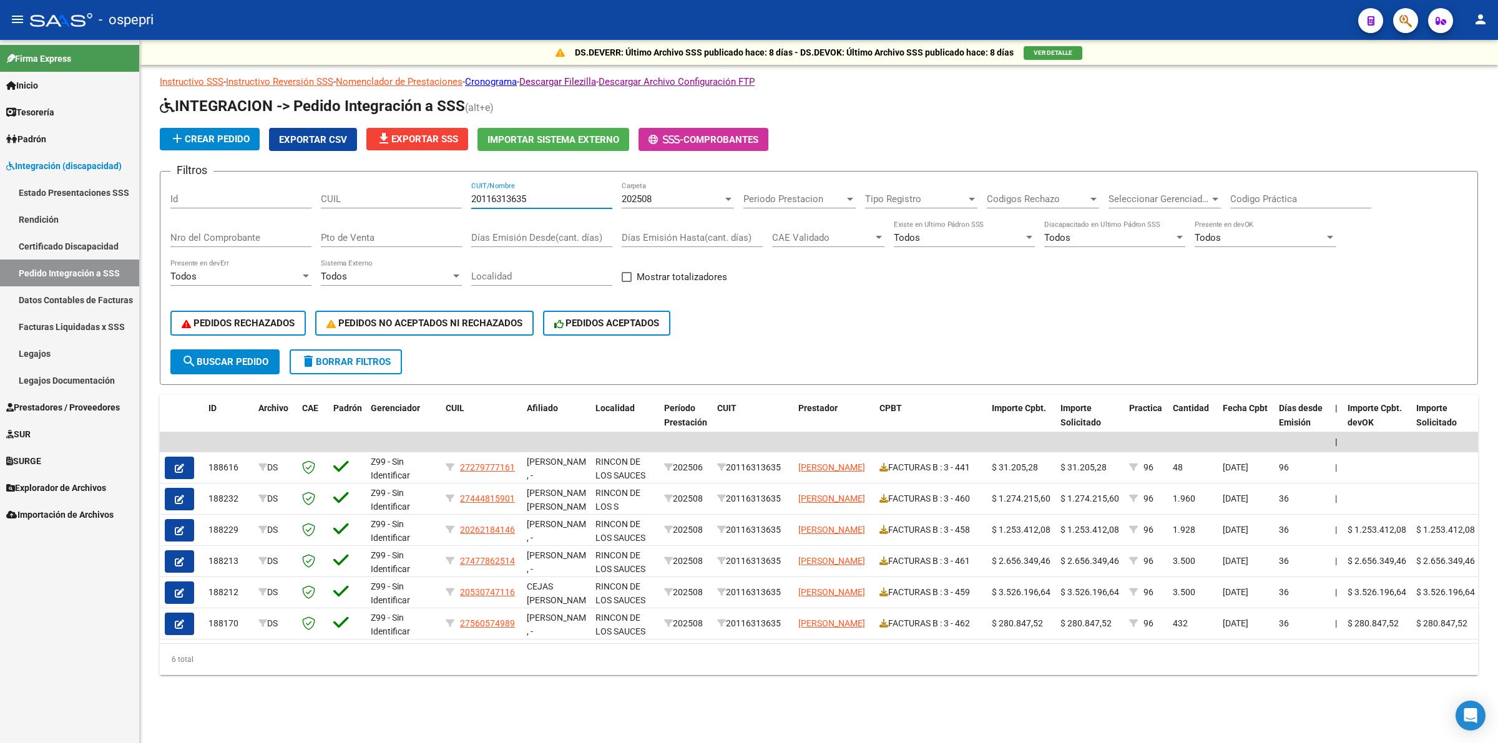
type input "20116313635"
drag, startPoint x: 423, startPoint y: 188, endPoint x: 330, endPoint y: 183, distance: 93.1
click at [331, 184] on div "Filtros Id CUIL 20116313635 CUIT/Nombre 202508 Carpeta Periodo Prestacion Perio…" at bounding box center [818, 266] width 1297 height 168
paste input "20293298646"
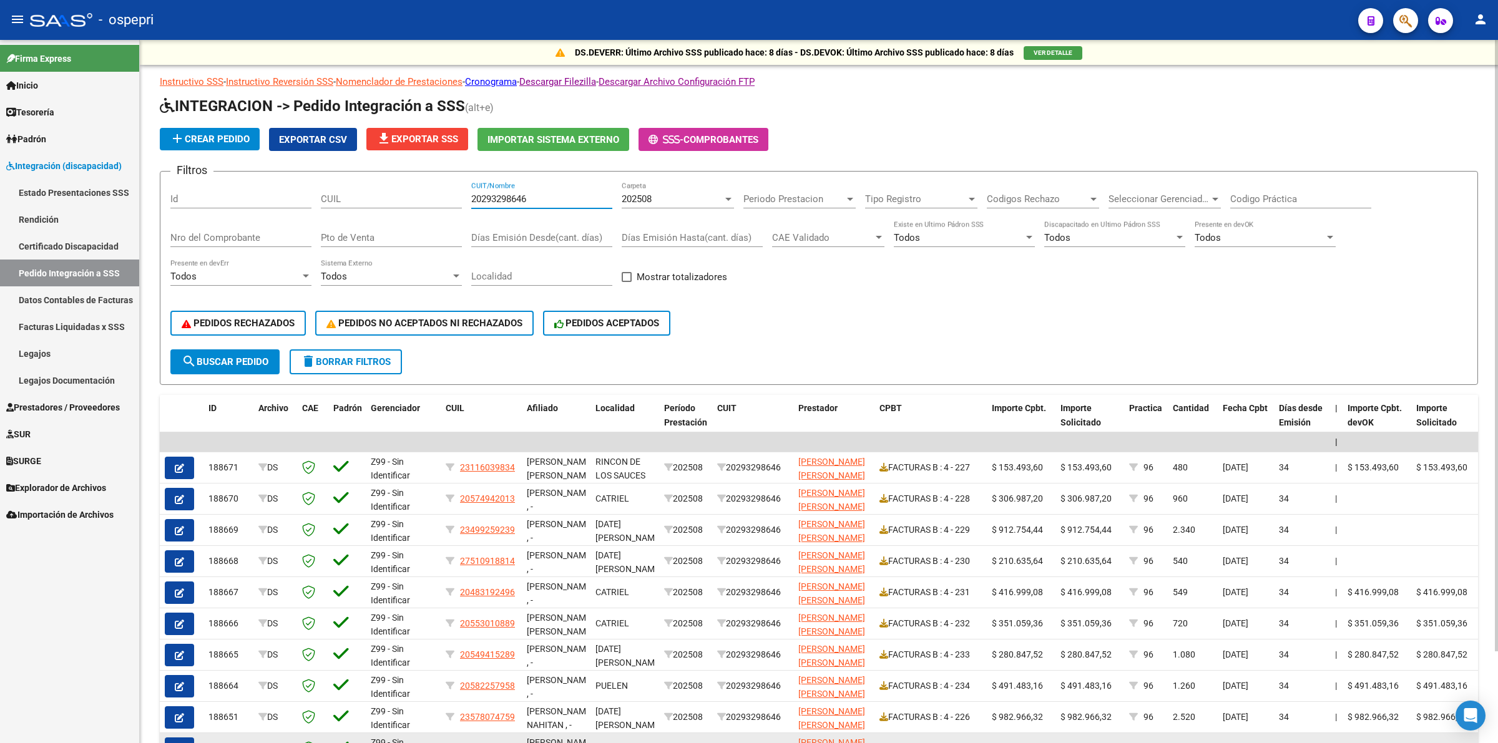
type input "20293298646"
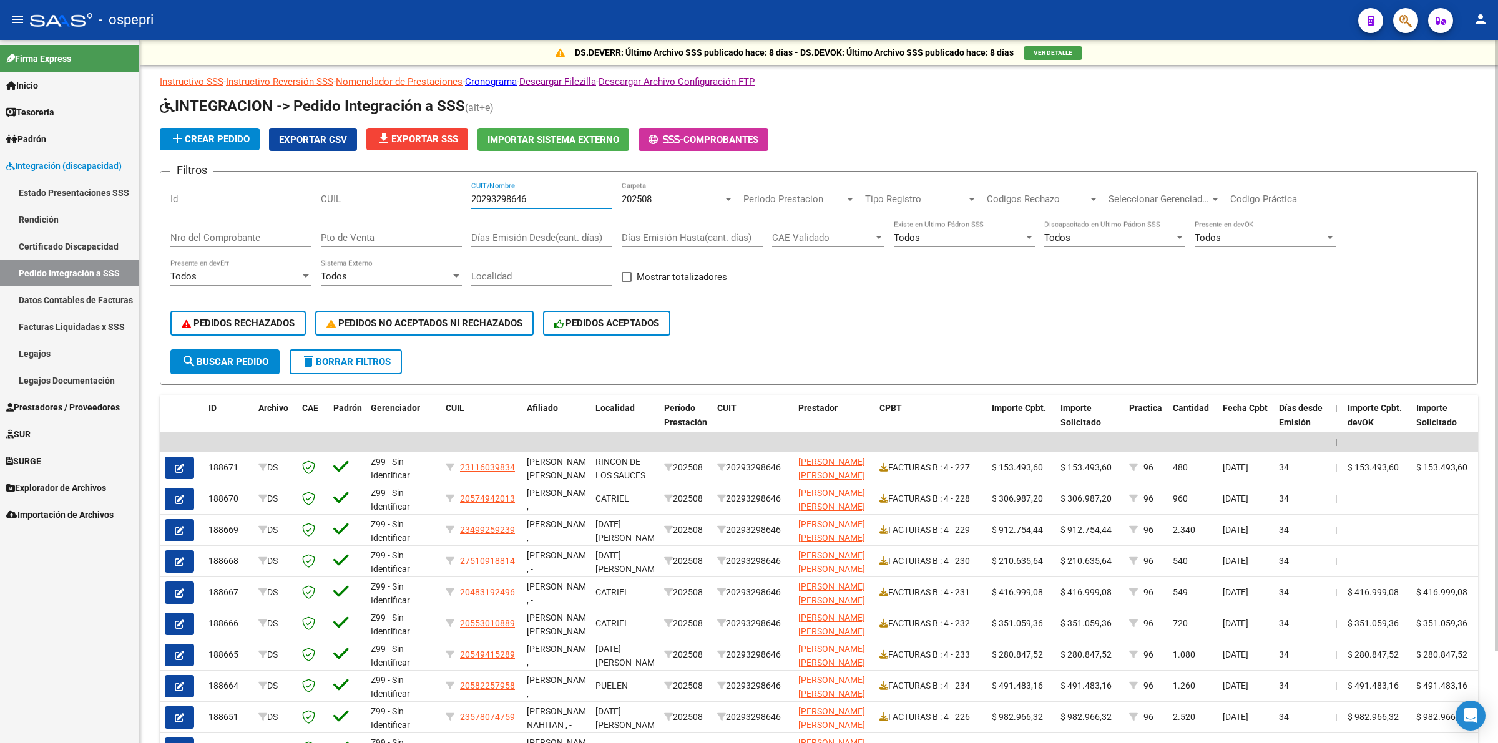
click at [357, 361] on span "delete Borrar Filtros" at bounding box center [346, 361] width 90 height 11
